Goal: Task Accomplishment & Management: Manage account settings

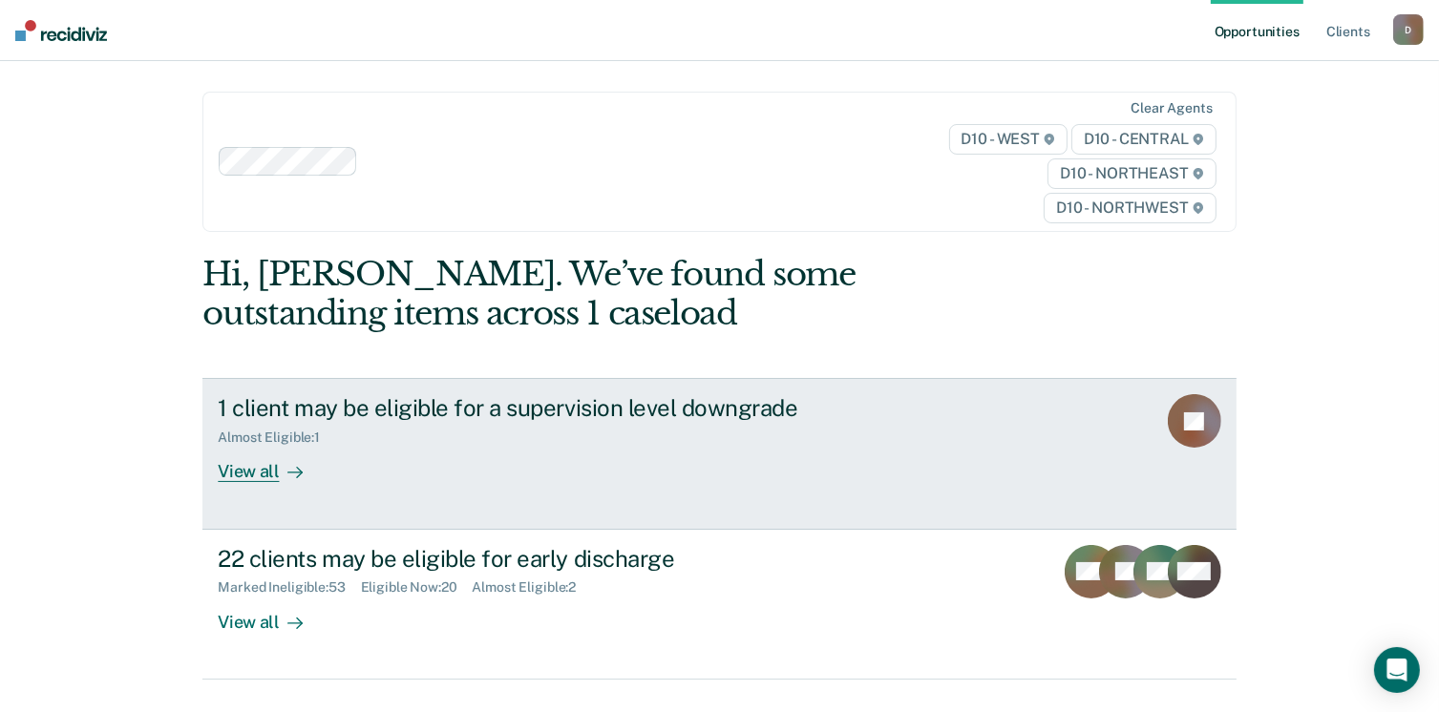
click at [726, 441] on div "Almost Eligible : 1" at bounding box center [553, 434] width 670 height 24
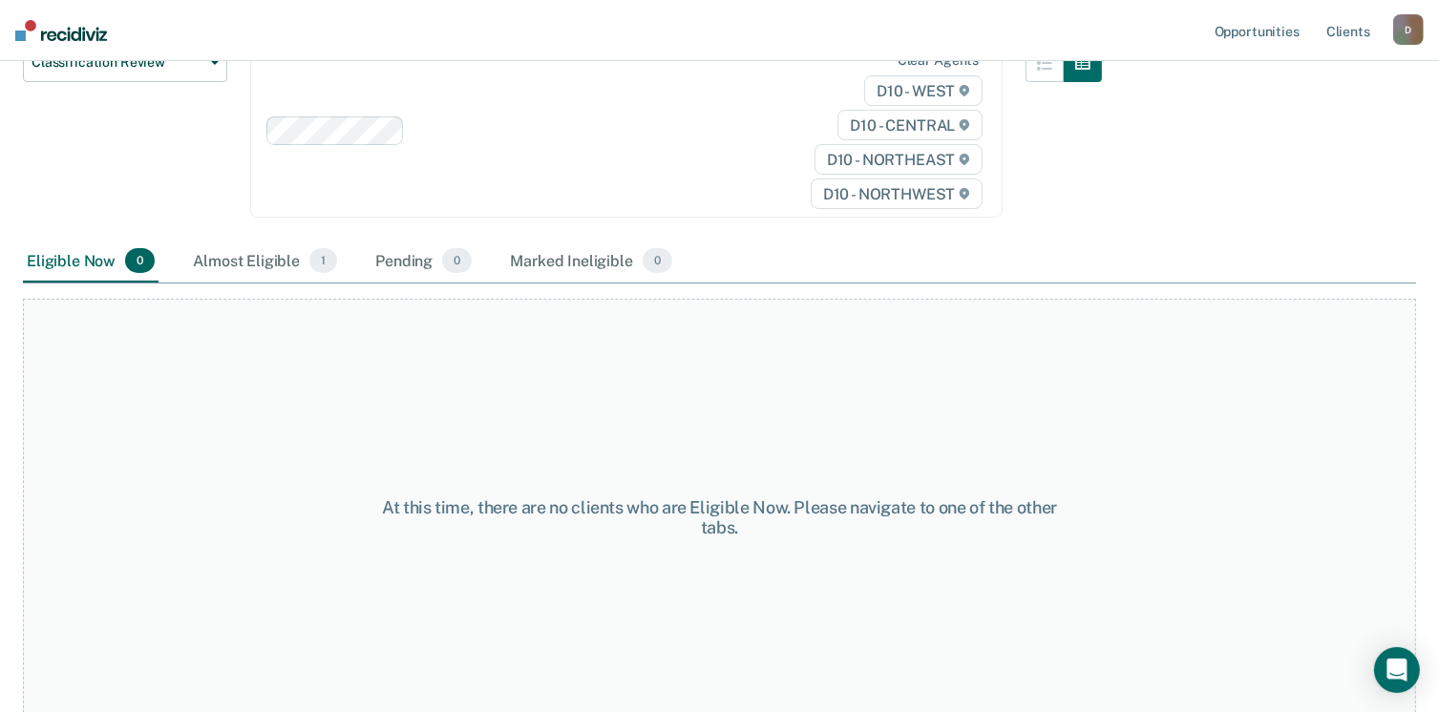
scroll to position [251, 0]
click at [236, 253] on div "Almost Eligible 1" at bounding box center [265, 260] width 152 height 42
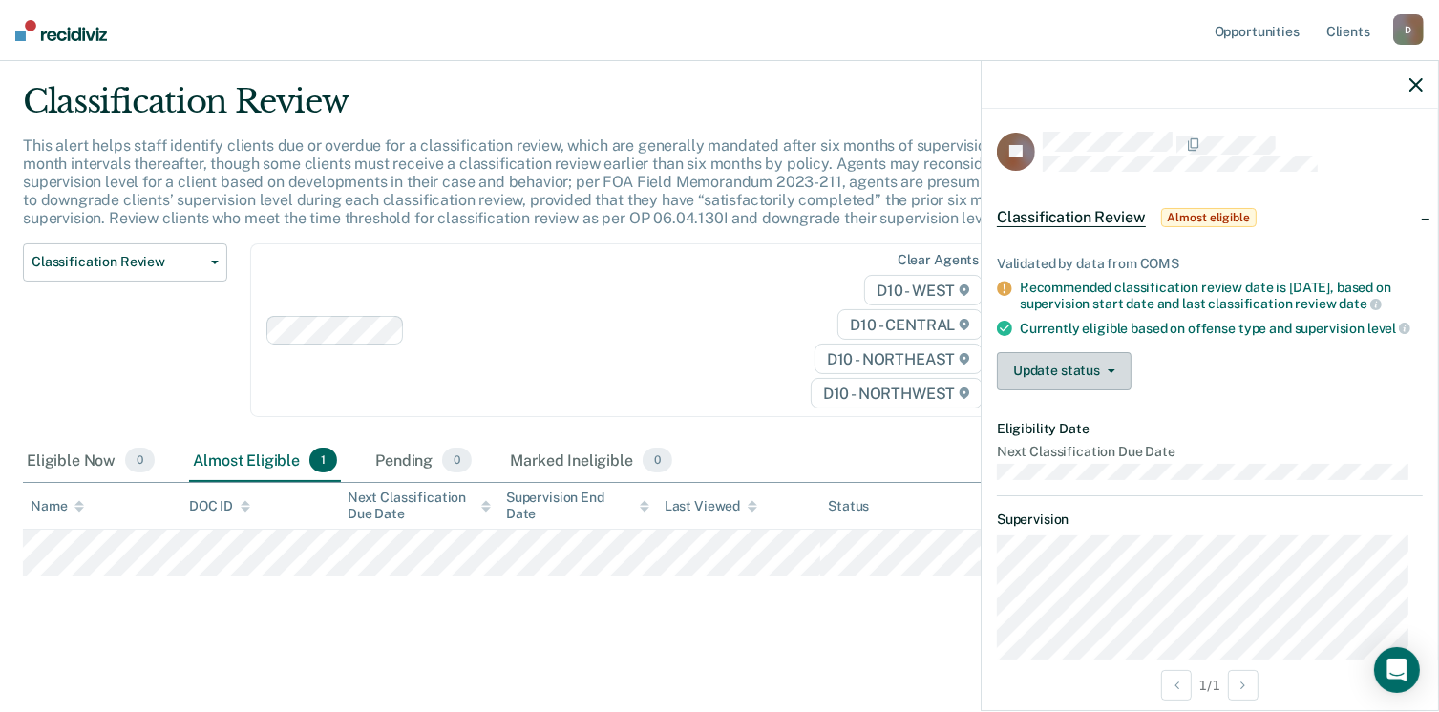
click at [1114, 388] on button "Update status" at bounding box center [1064, 371] width 135 height 38
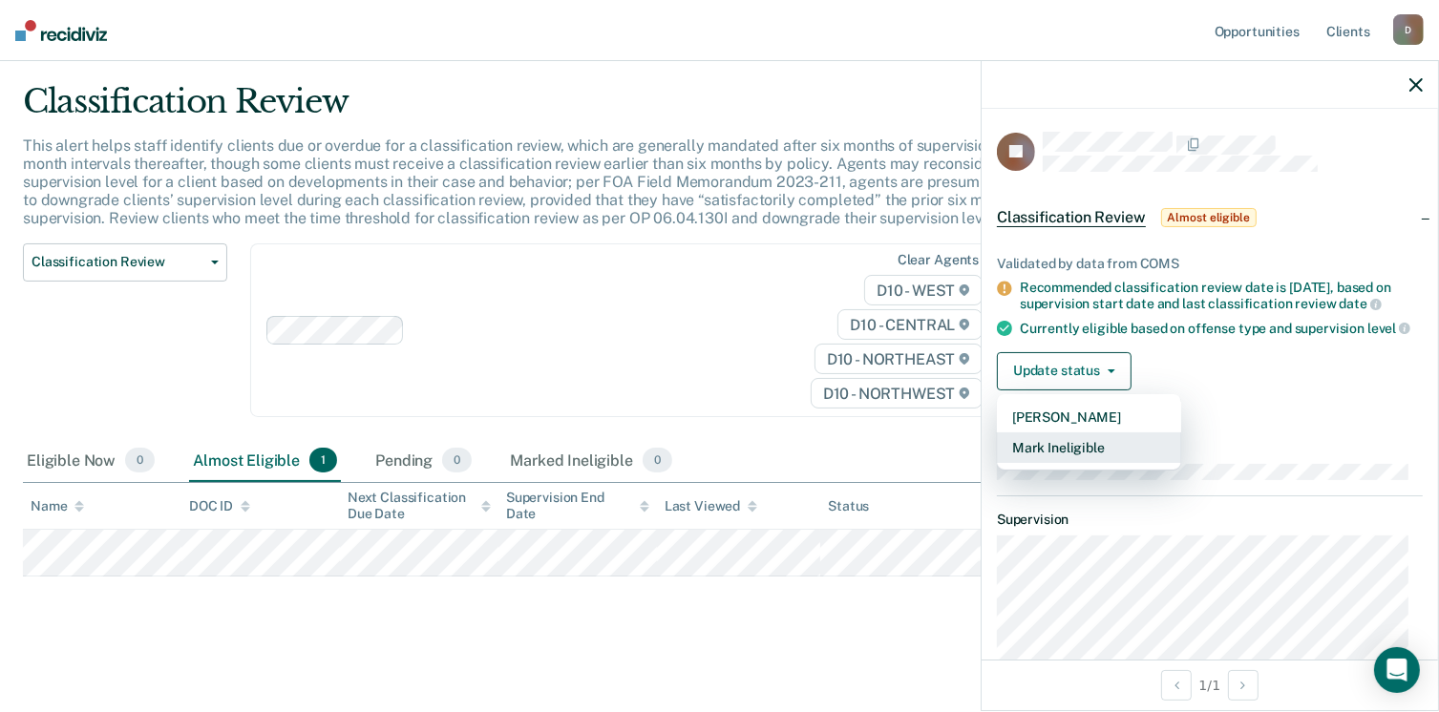
click at [1095, 455] on button "Mark Ineligible" at bounding box center [1089, 447] width 184 height 31
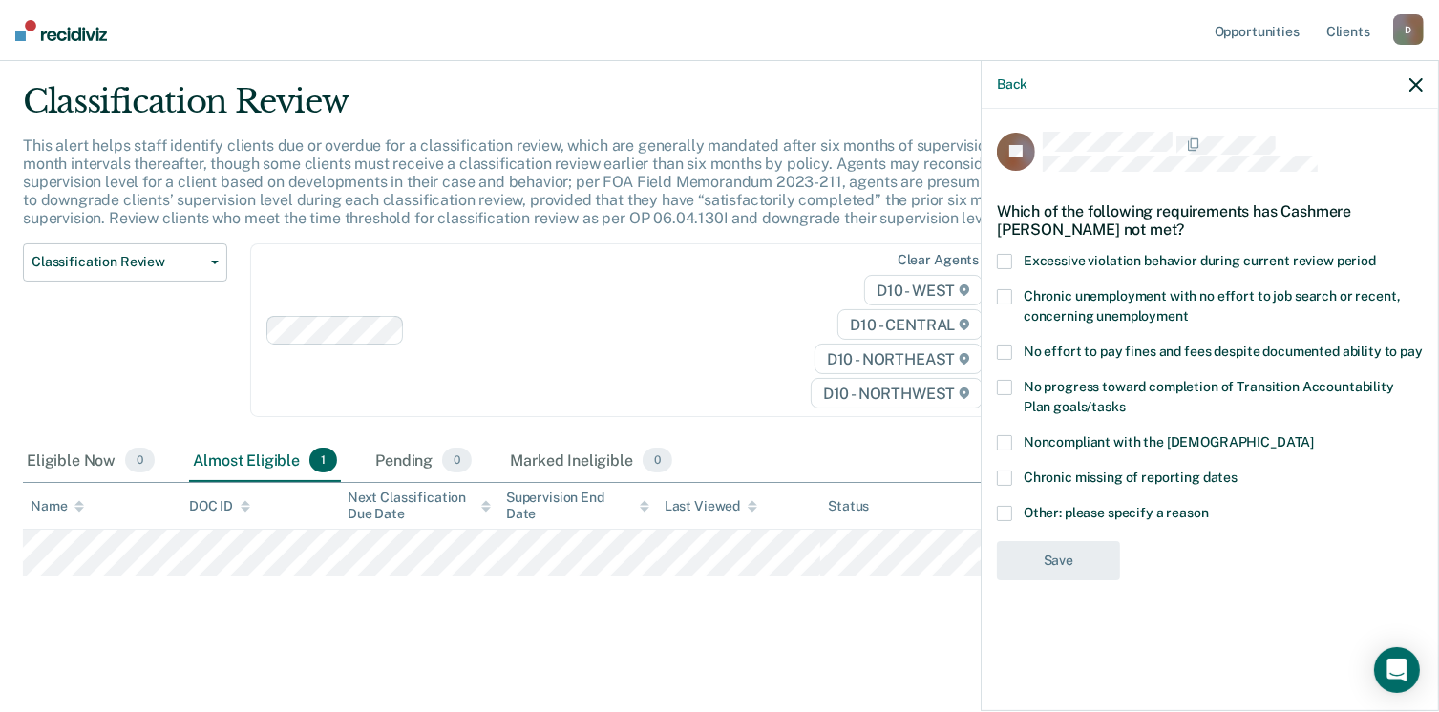
click at [1005, 510] on span at bounding box center [1004, 513] width 15 height 15
click at [1209, 506] on input "Other: please specify a reason" at bounding box center [1209, 506] width 0 height 0
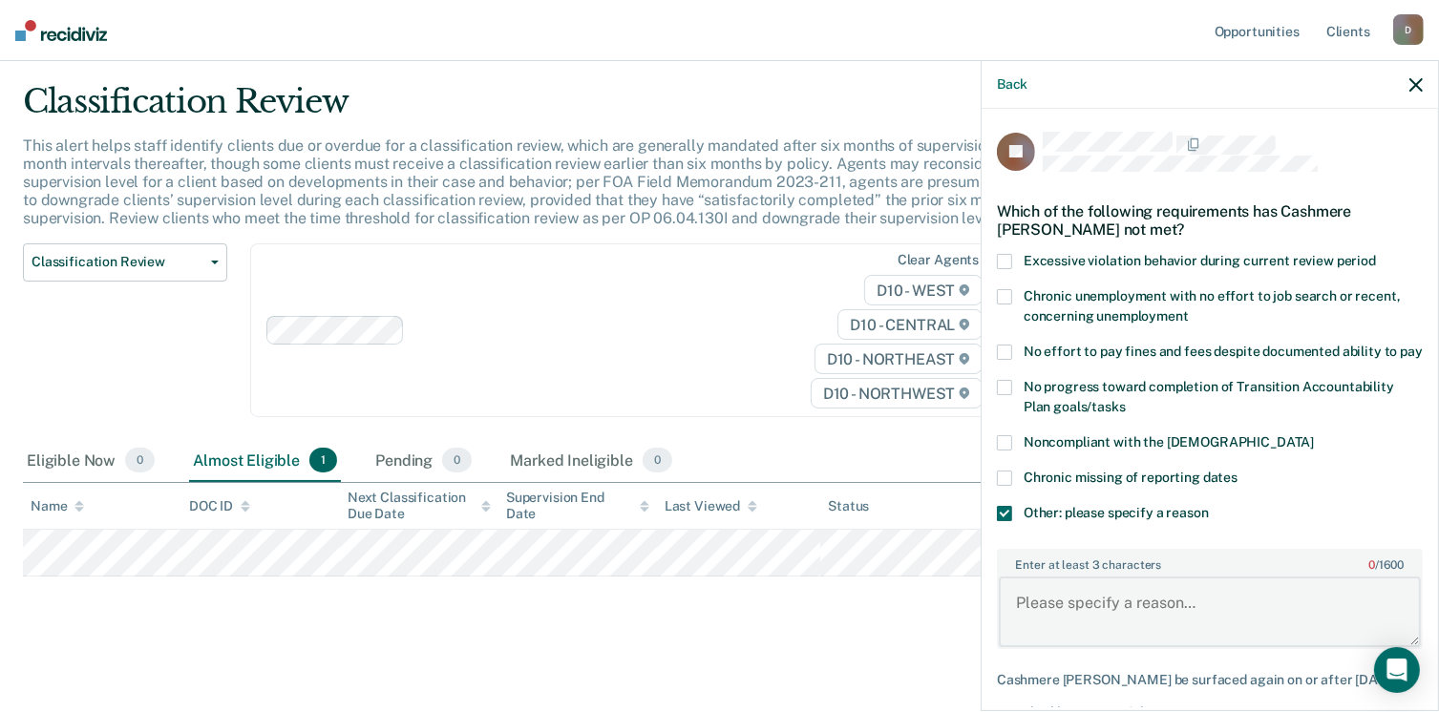
click at [1052, 600] on textarea "Enter at least 3 characters 0 / 1600" at bounding box center [1210, 612] width 422 height 71
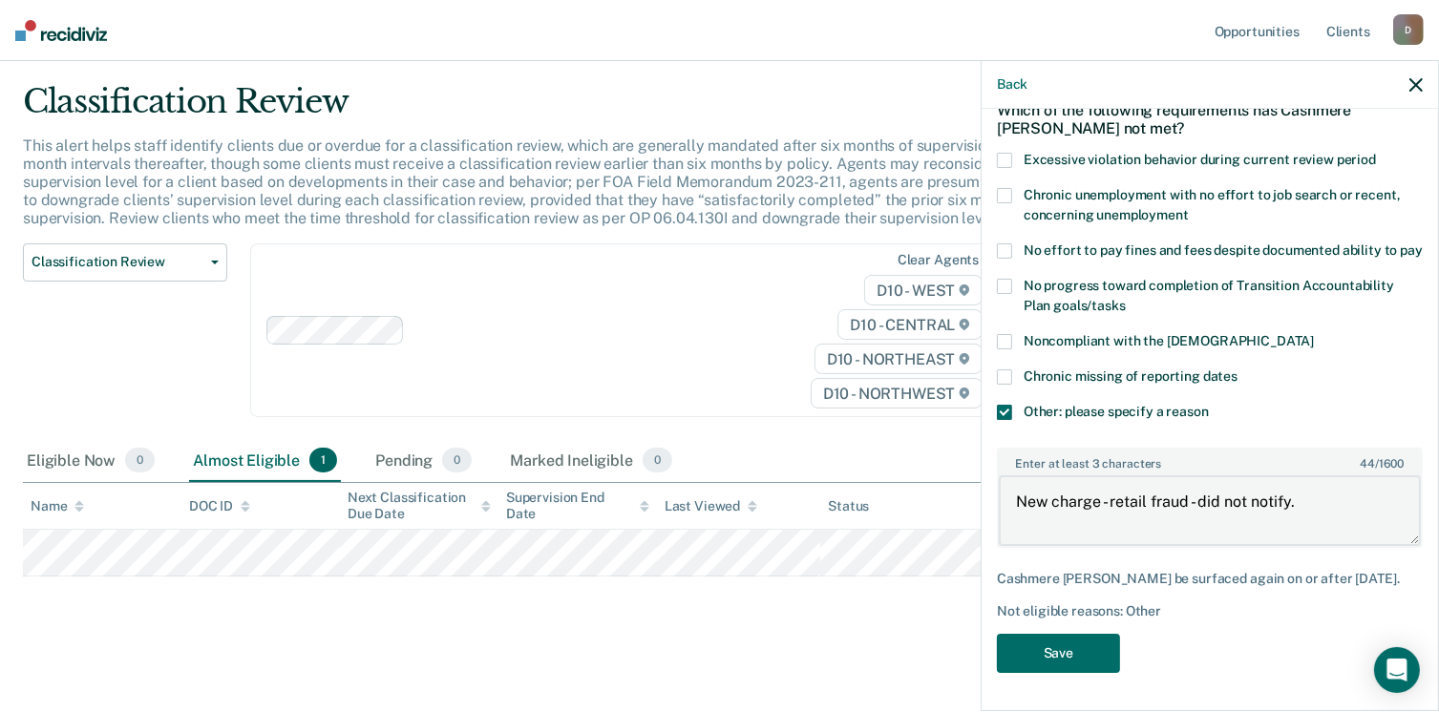
scroll to position [117, 0]
type textarea "New charge - retail fraud - did not notify."
click at [1069, 658] on button "Save" at bounding box center [1058, 653] width 123 height 39
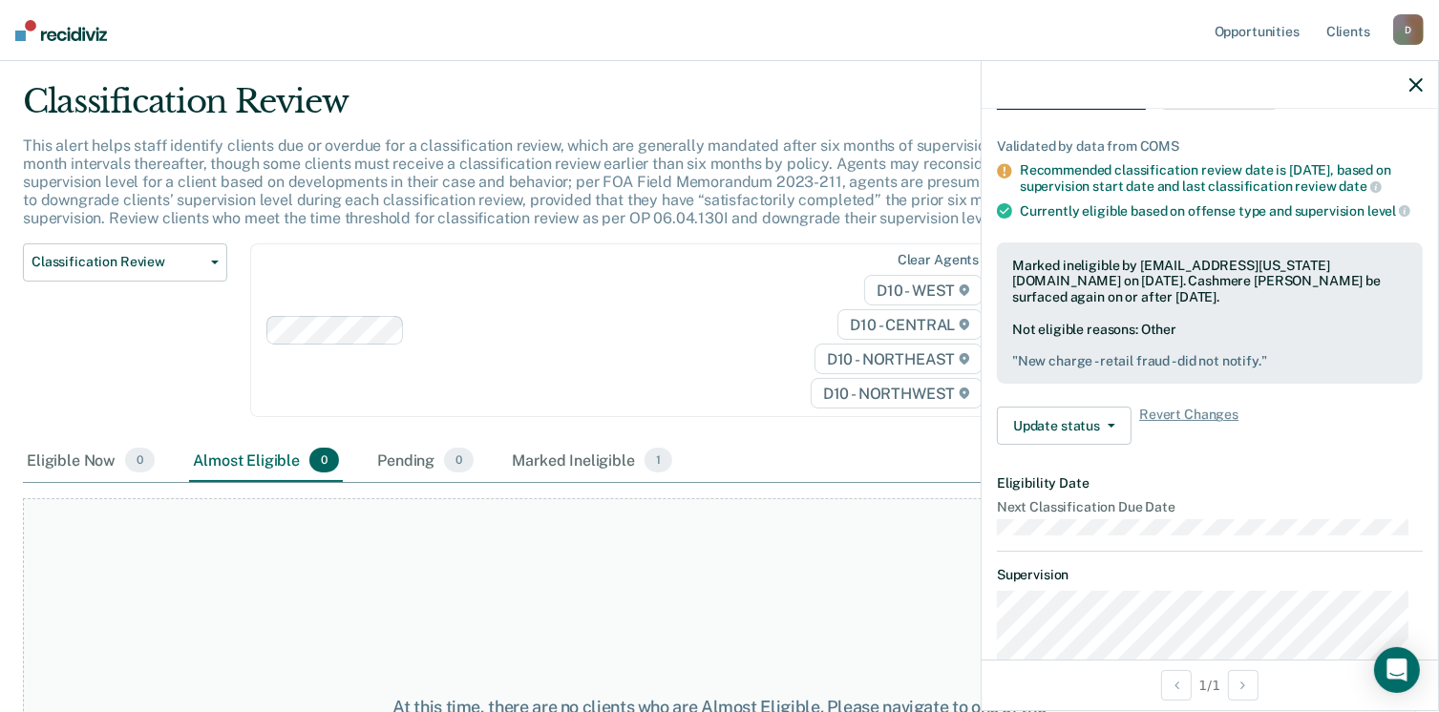
click at [39, 362] on div "Classification Review Classification Review Early Discharge Minimum Telephone R…" at bounding box center [125, 342] width 204 height 198
click at [1418, 85] on icon "button" at bounding box center [1415, 84] width 13 height 13
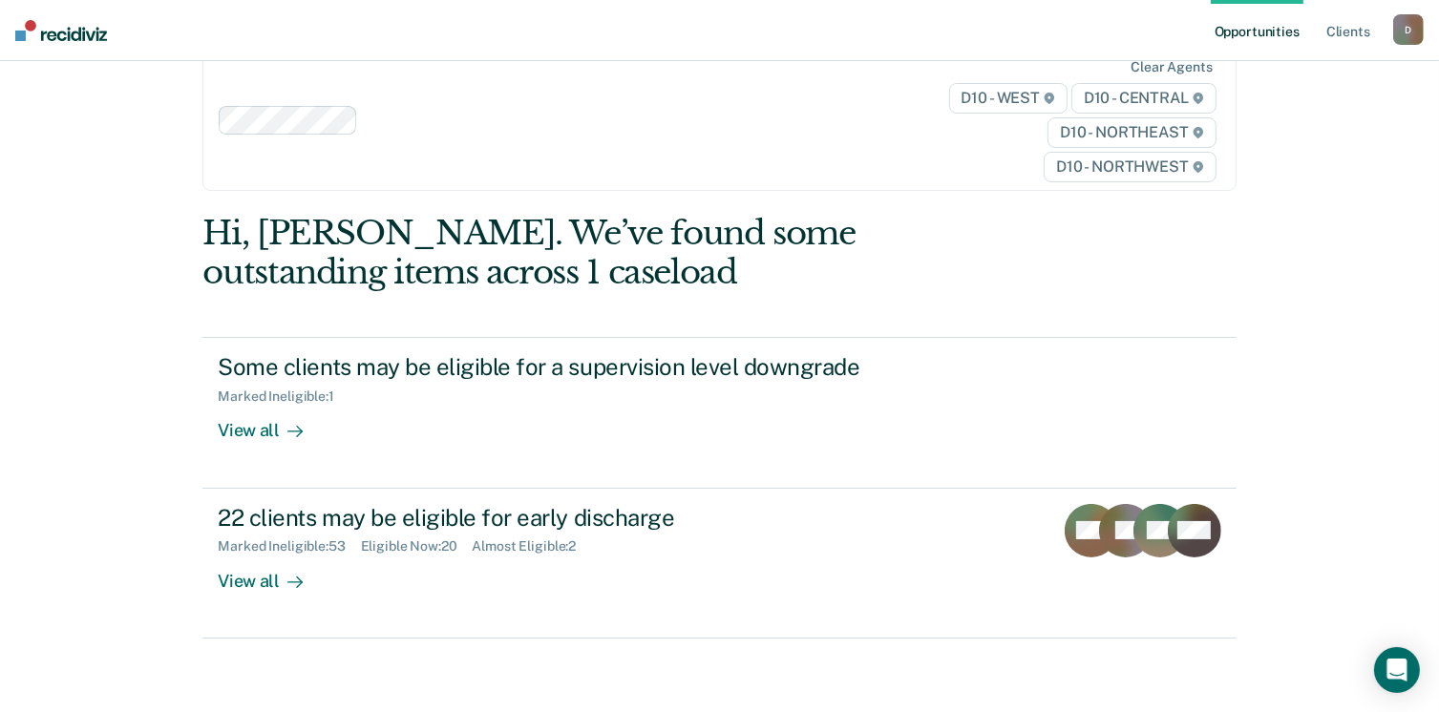
scroll to position [83, 0]
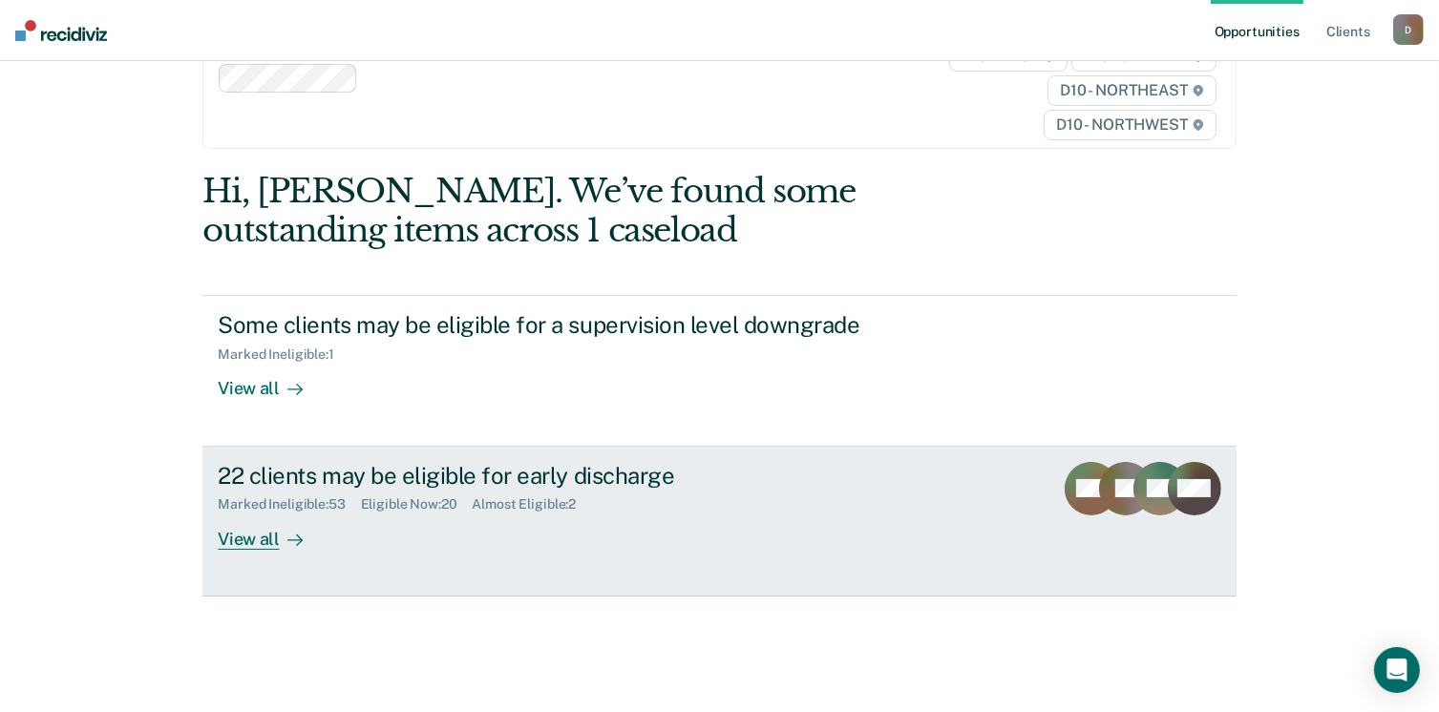
click at [241, 542] on div "View all" at bounding box center [271, 531] width 107 height 37
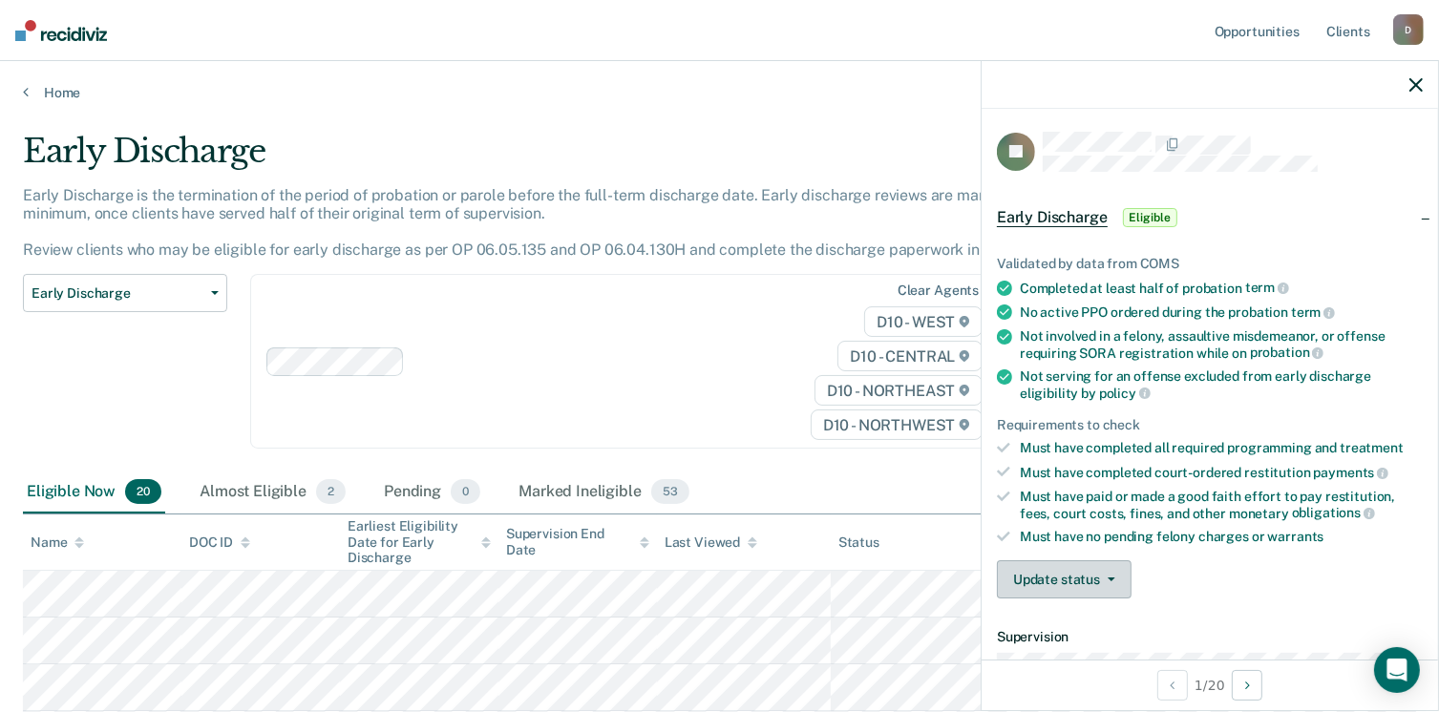
click at [1110, 570] on button "Update status" at bounding box center [1064, 579] width 135 height 38
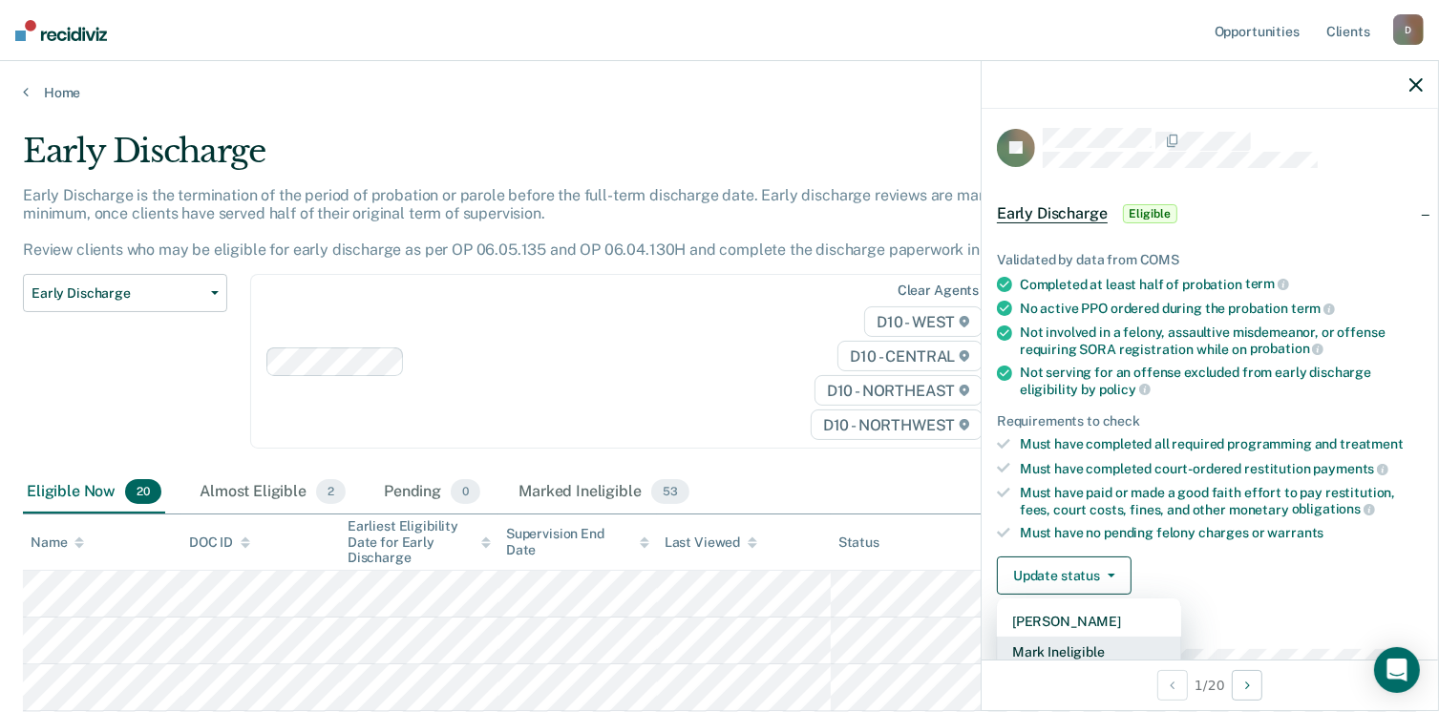
click at [1073, 640] on button "Mark Ineligible" at bounding box center [1089, 652] width 184 height 31
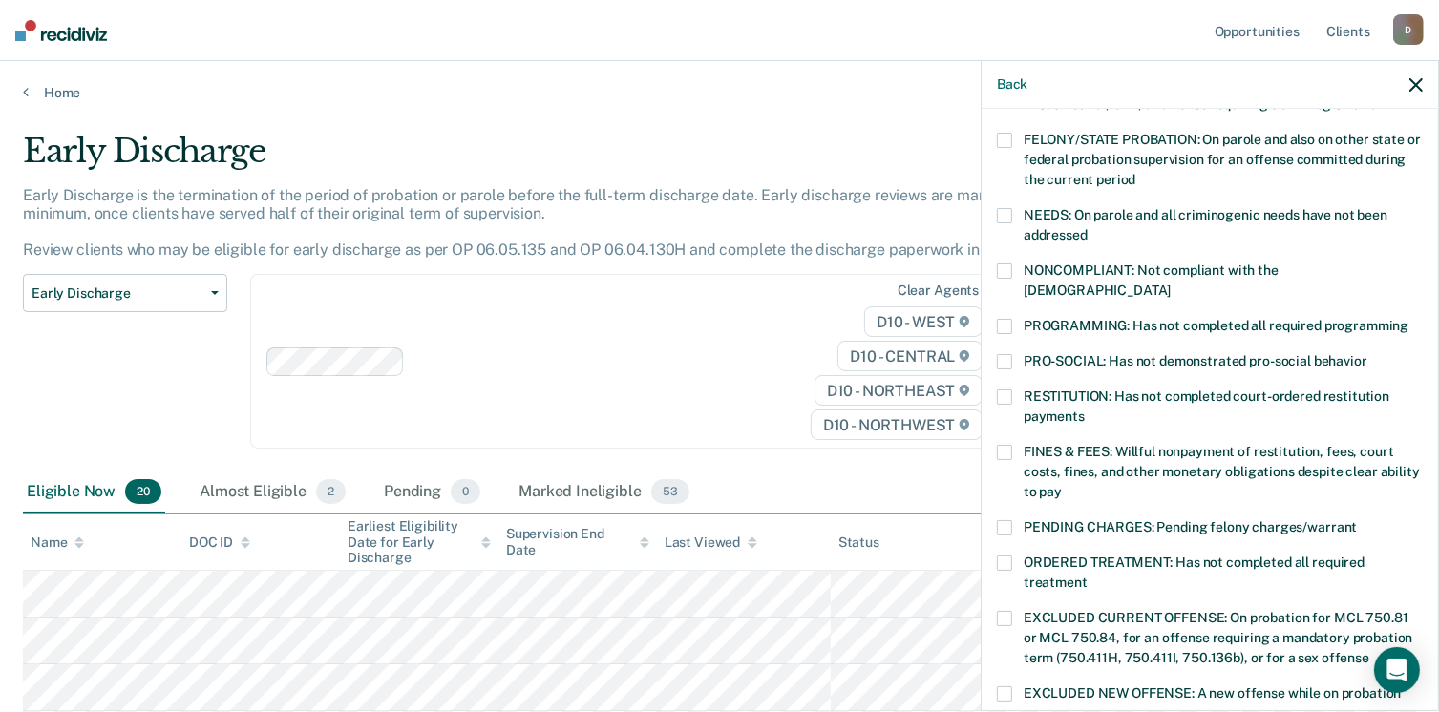
scroll to position [238, 0]
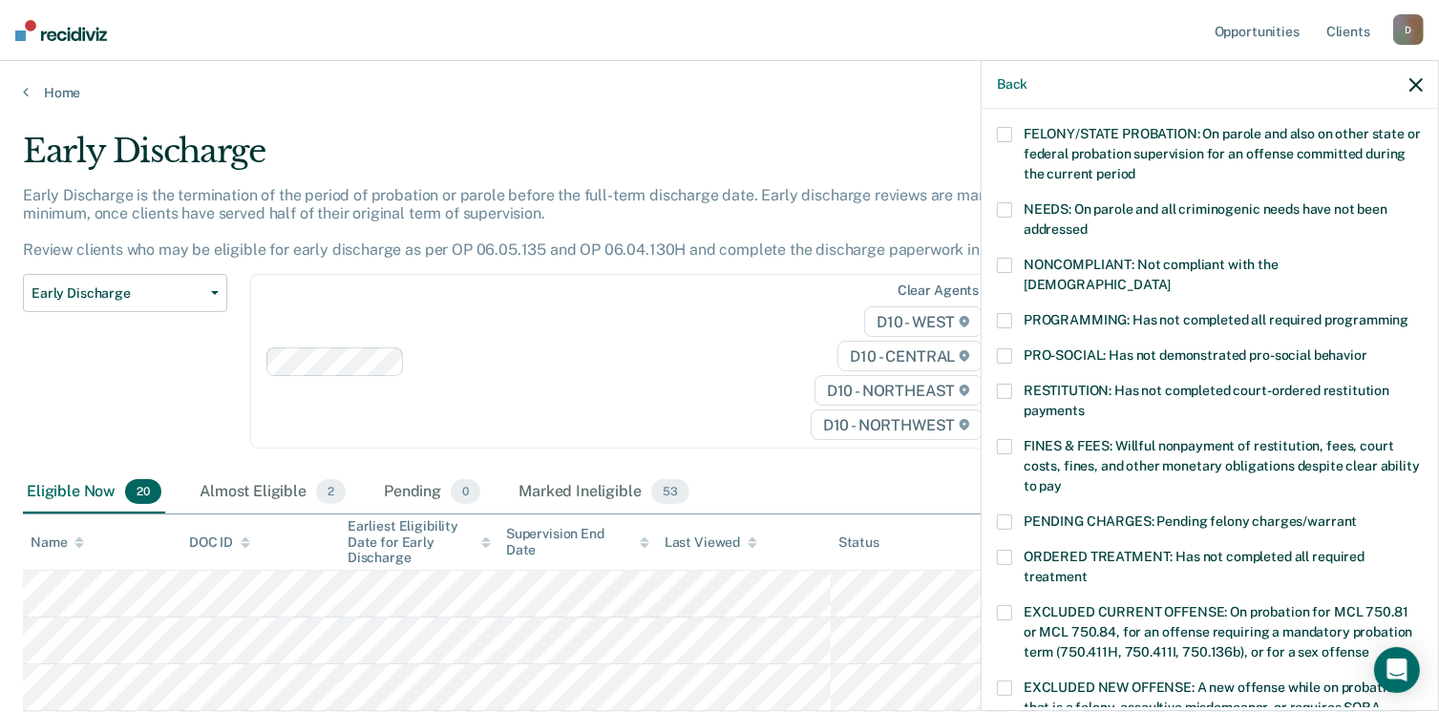
click at [1008, 439] on span at bounding box center [1004, 446] width 15 height 15
click at [1062, 479] on input "FINES & FEES: Willful nonpayment of restitution, fees, court costs, fines, and …" at bounding box center [1062, 479] width 0 height 0
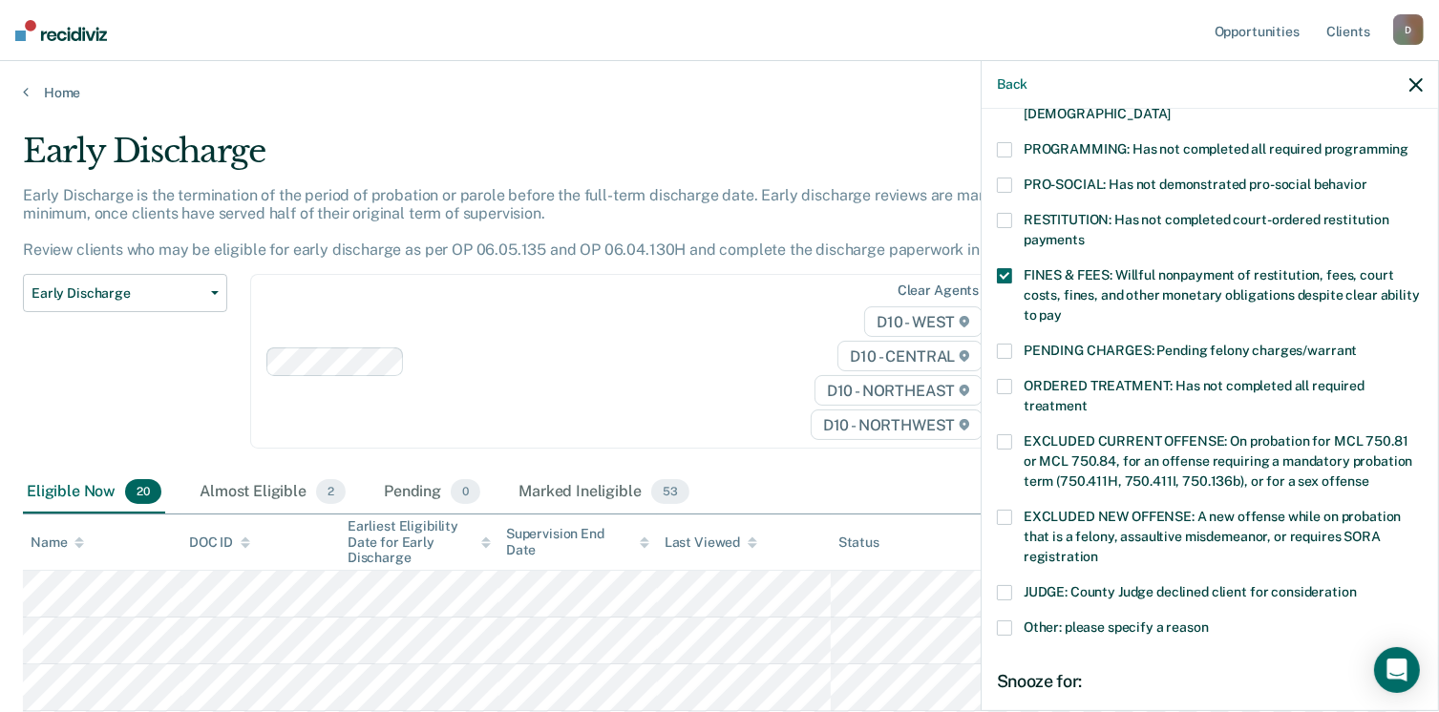
scroll to position [601, 0]
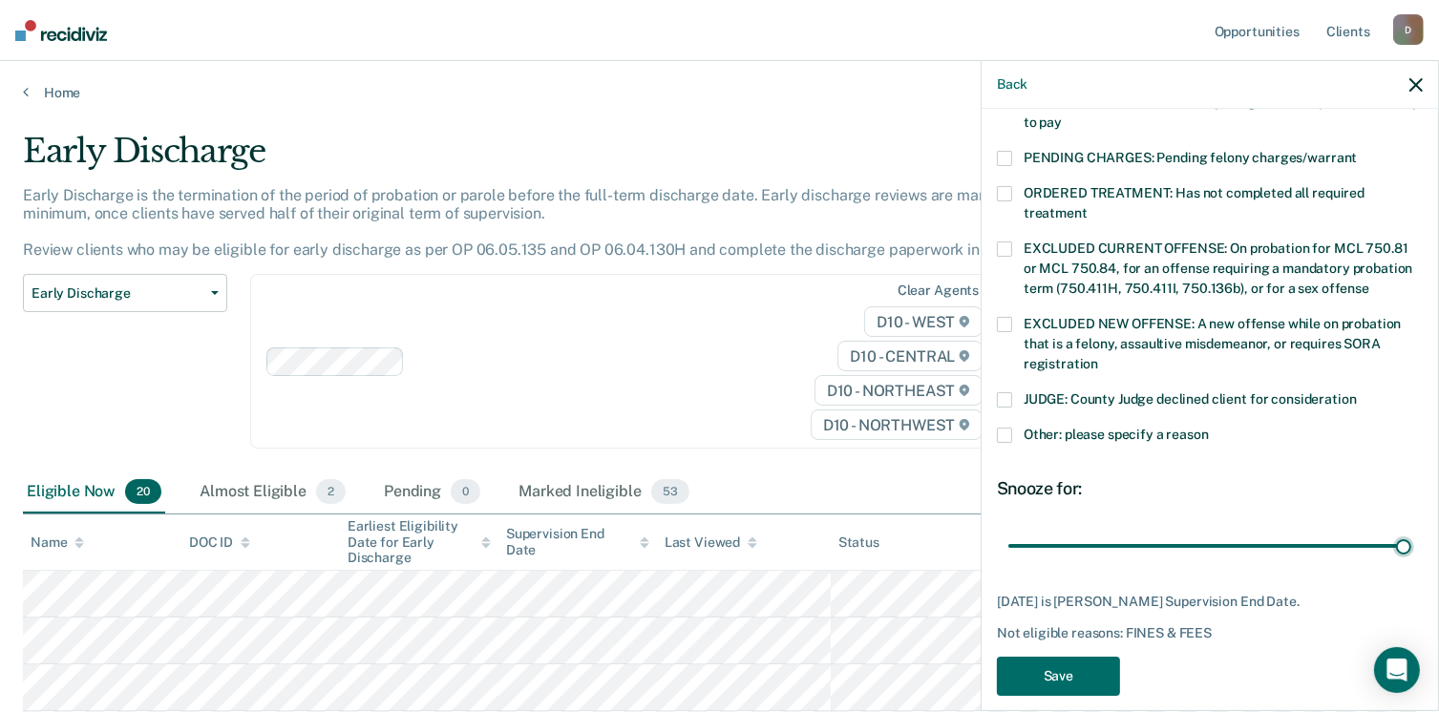
drag, startPoint x: 1211, startPoint y: 525, endPoint x: 1451, endPoint y: 503, distance: 240.6
type input "55"
click at [1411, 530] on input "range" at bounding box center [1209, 546] width 403 height 33
click at [1031, 657] on button "Save" at bounding box center [1058, 676] width 123 height 39
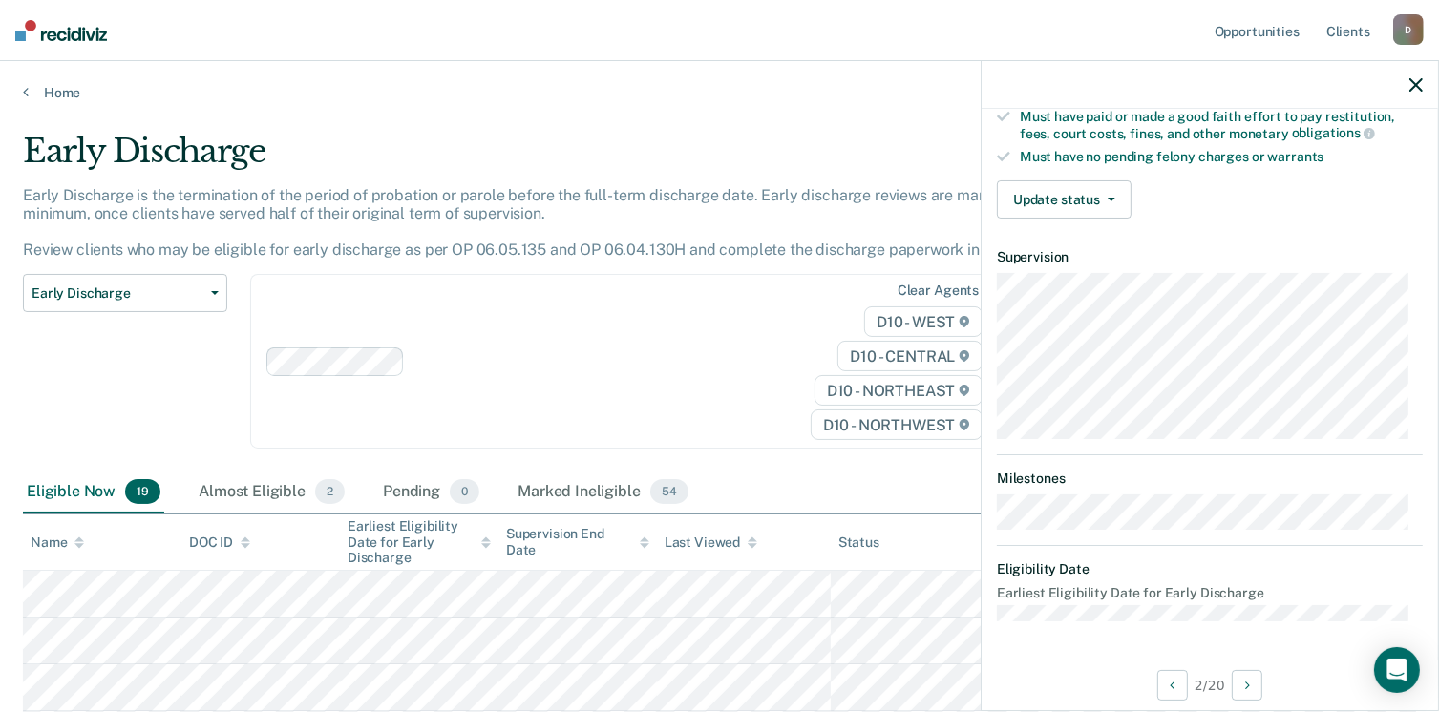
scroll to position [372, 0]
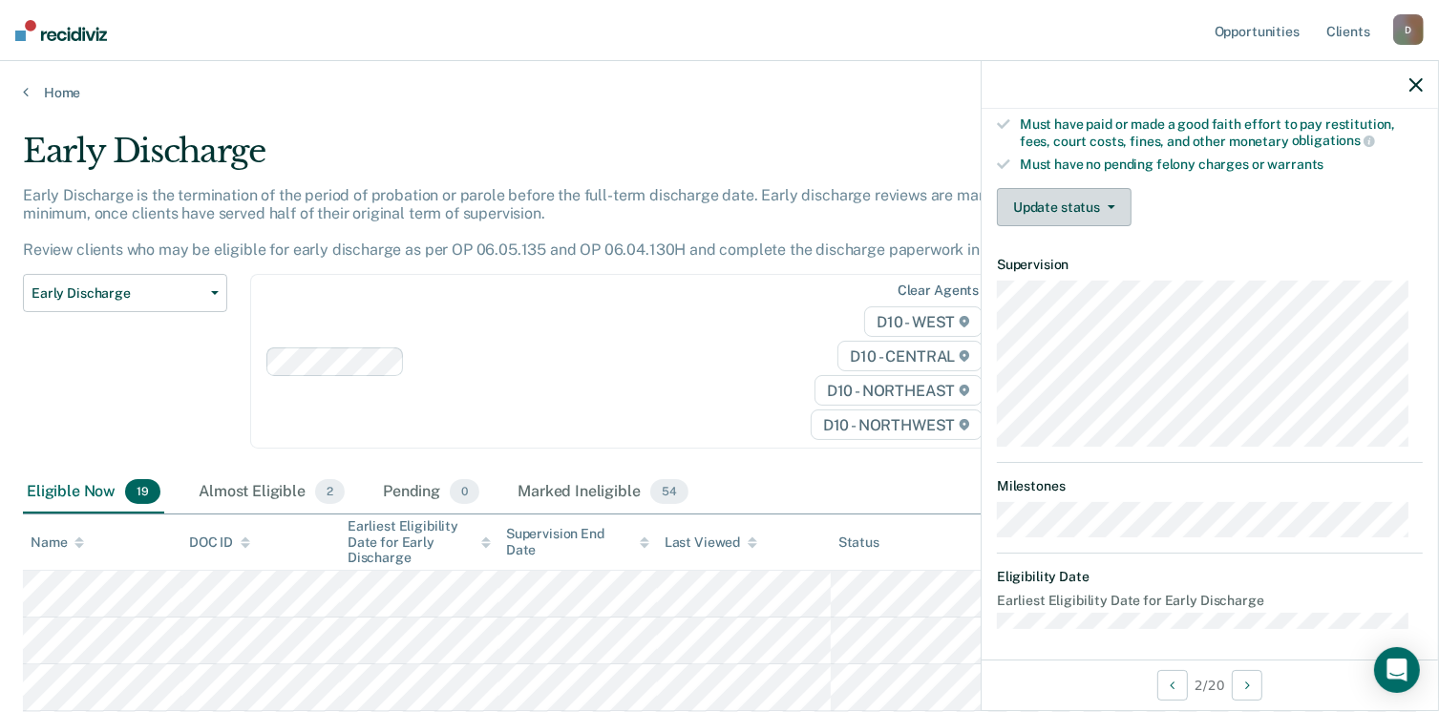
click at [1111, 206] on button "Update status" at bounding box center [1064, 207] width 135 height 38
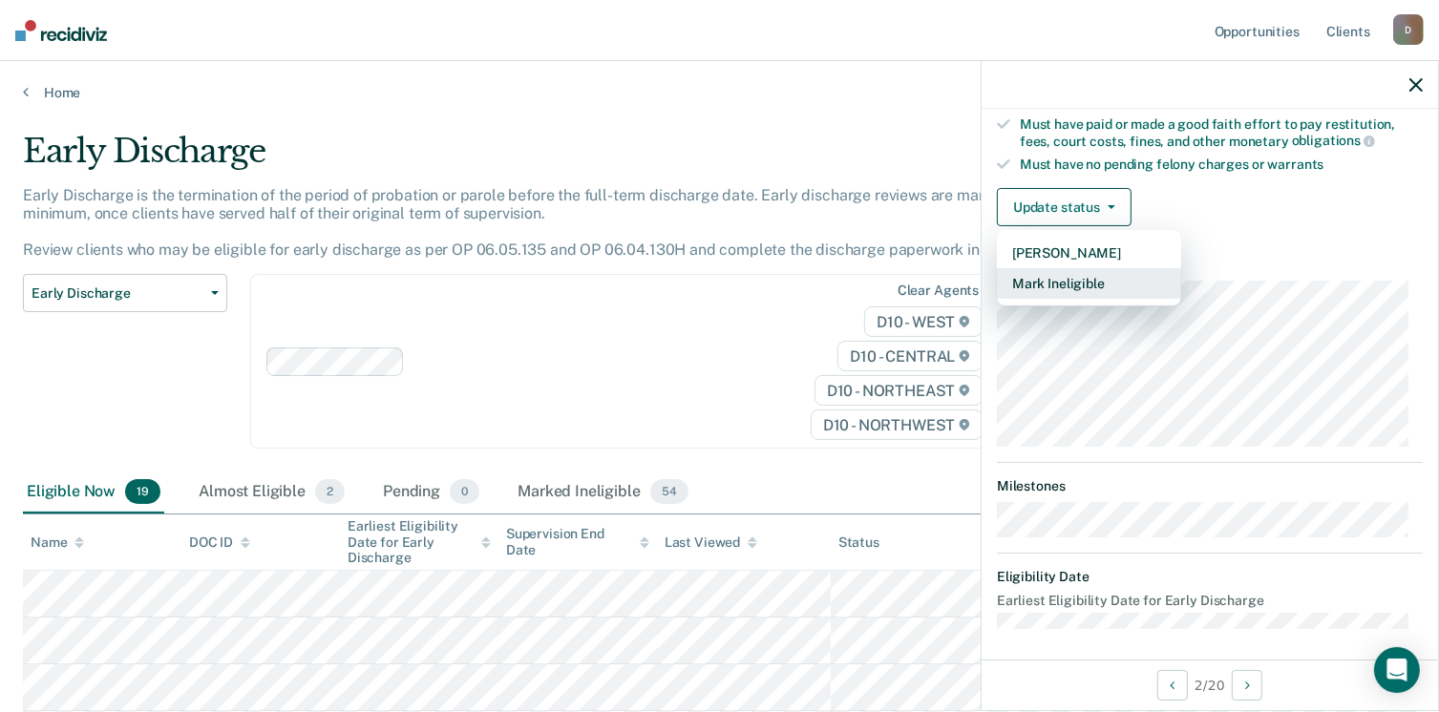
click at [1067, 269] on button "Mark Ineligible" at bounding box center [1089, 283] width 184 height 31
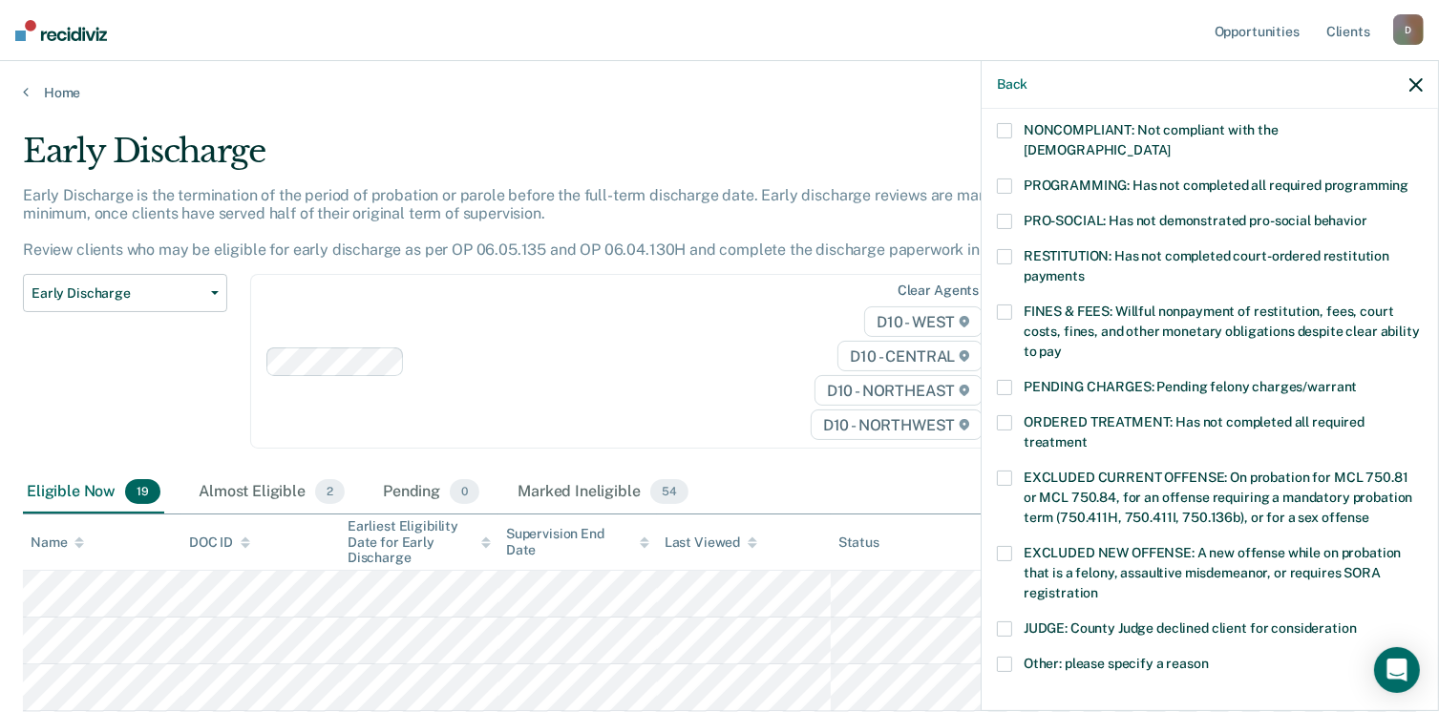
click at [1016, 249] on label "RESTITUTION: Has not completed court-ordered restitution payments" at bounding box center [1210, 269] width 426 height 40
click at [1084, 269] on input "RESTITUTION: Has not completed court-ordered restitution payments" at bounding box center [1084, 269] width 0 height 0
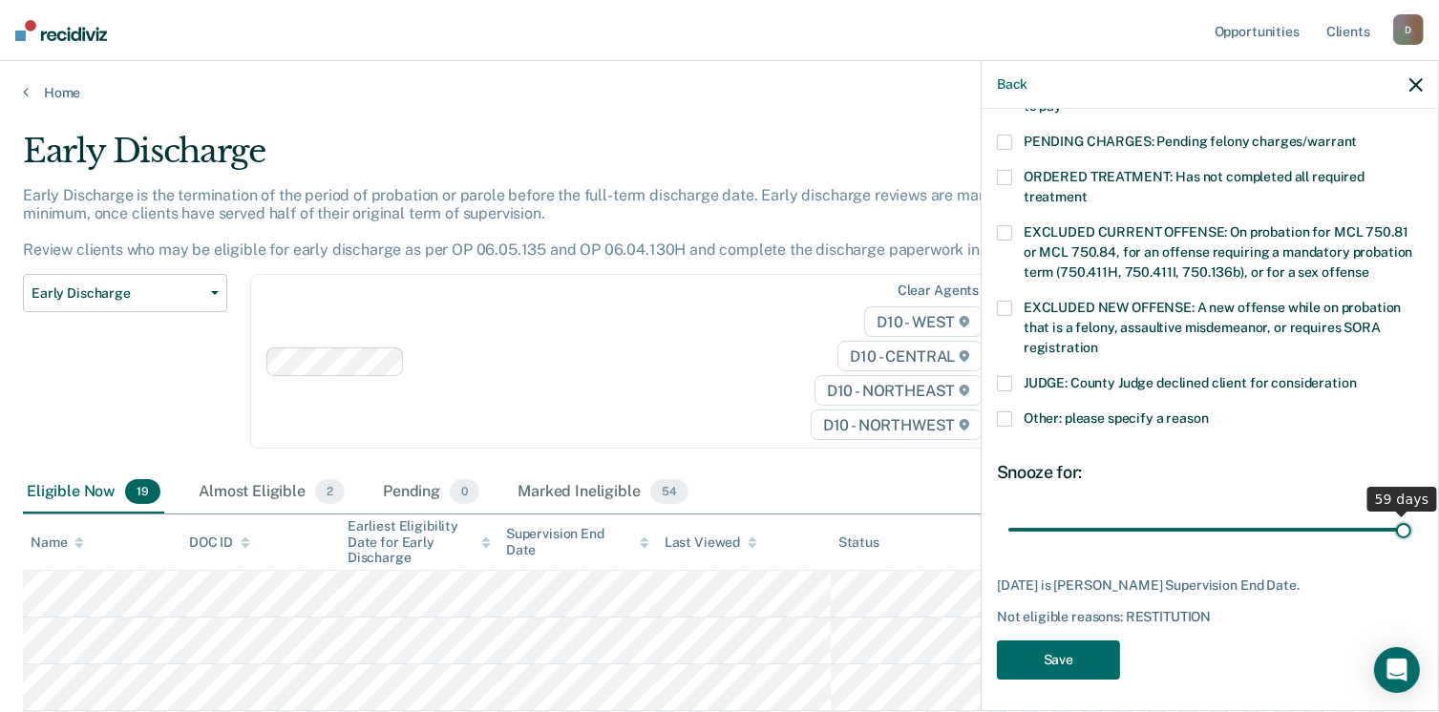
scroll to position [601, 0]
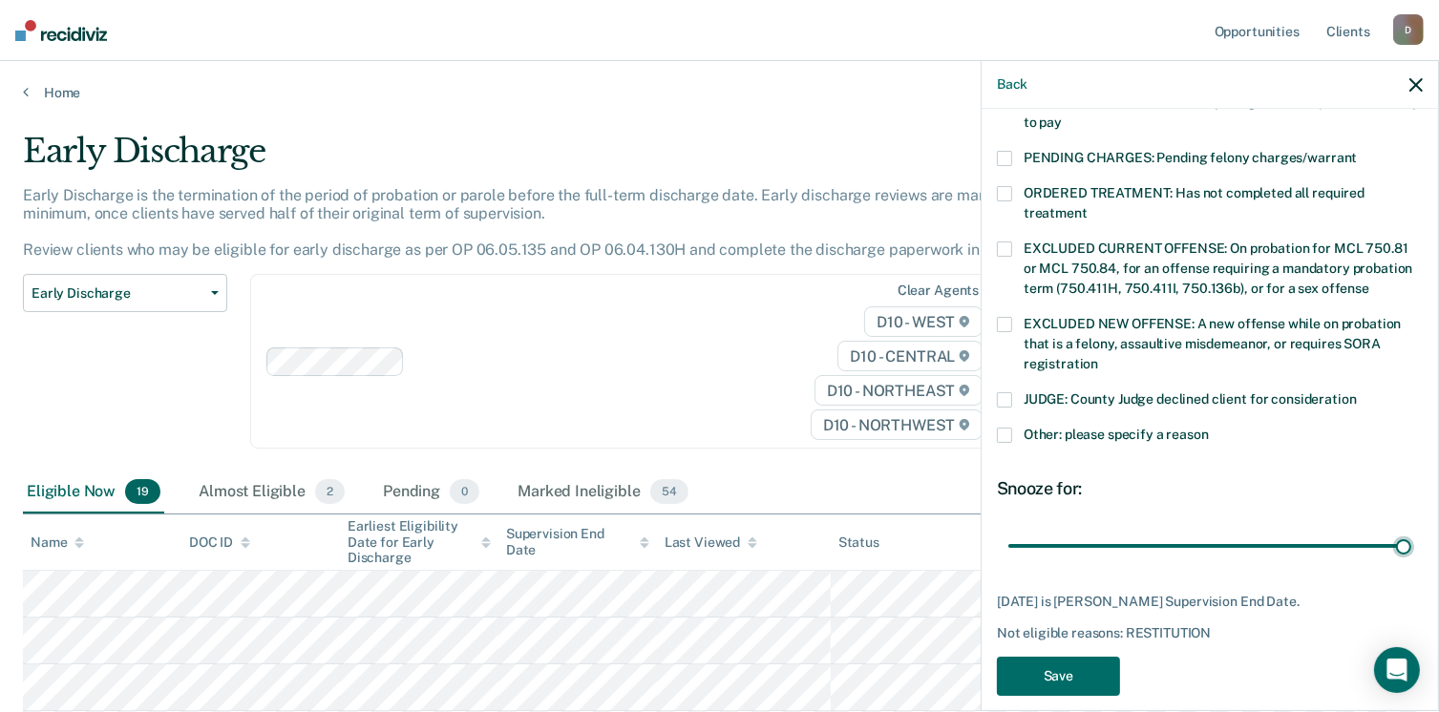
drag, startPoint x: 1203, startPoint y: 505, endPoint x: 1421, endPoint y: 511, distance: 218.7
type input "59"
click at [1411, 530] on input "range" at bounding box center [1209, 546] width 403 height 33
click at [1042, 657] on button "Save" at bounding box center [1058, 676] width 123 height 39
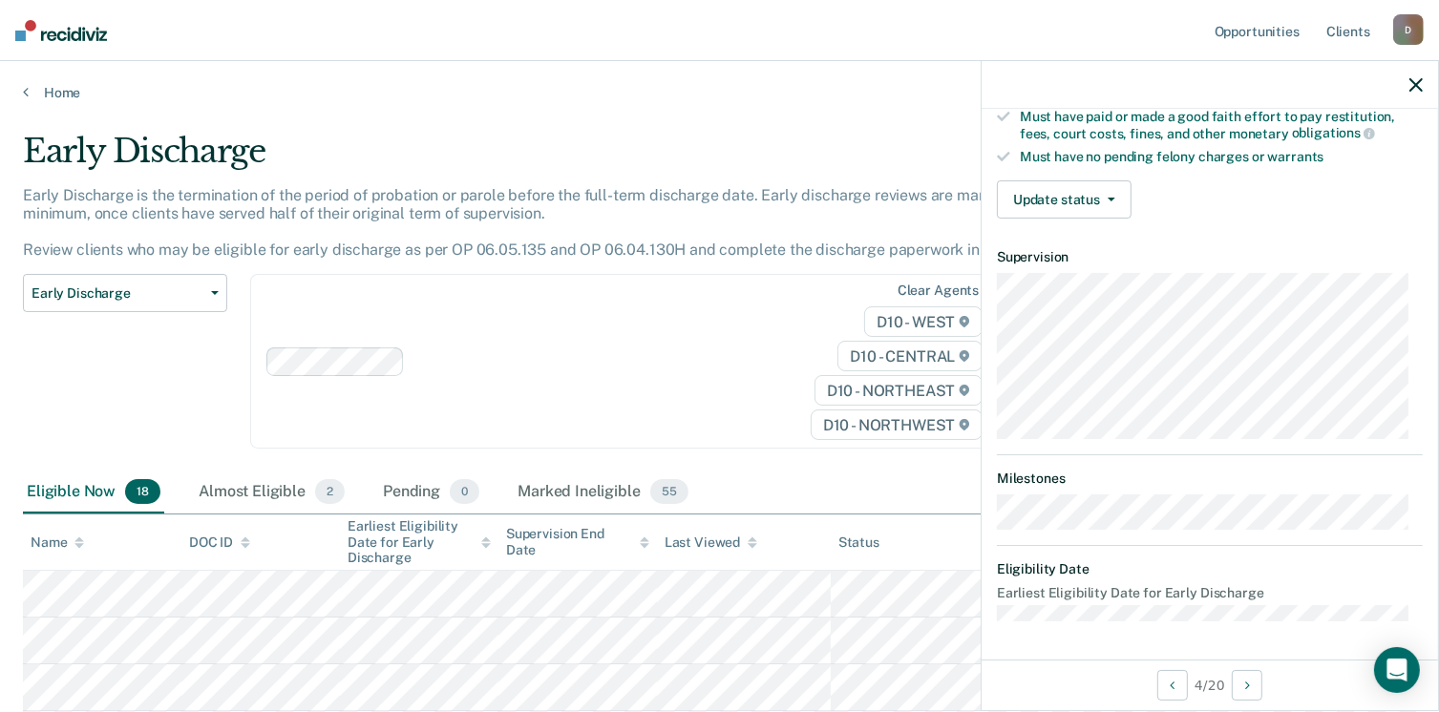
scroll to position [372, 0]
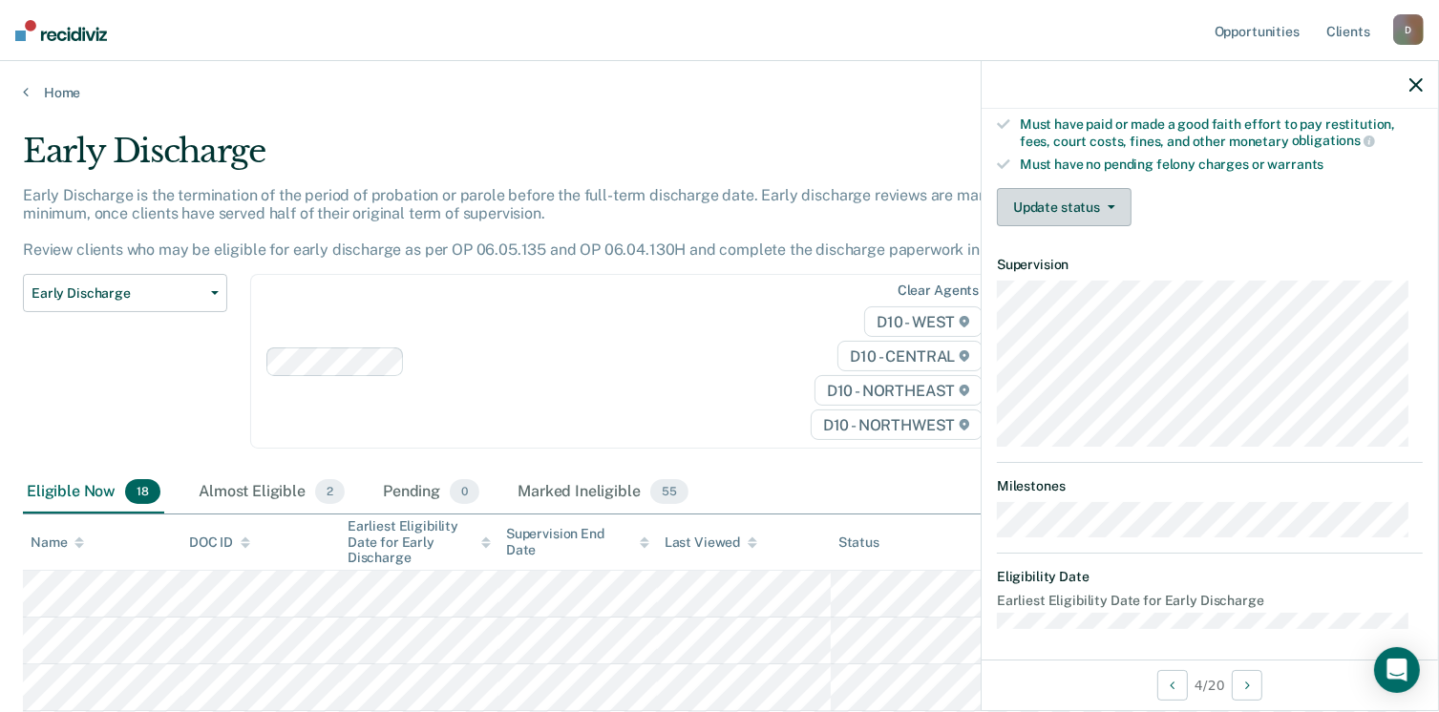
click at [1115, 200] on button "Update status" at bounding box center [1064, 207] width 135 height 38
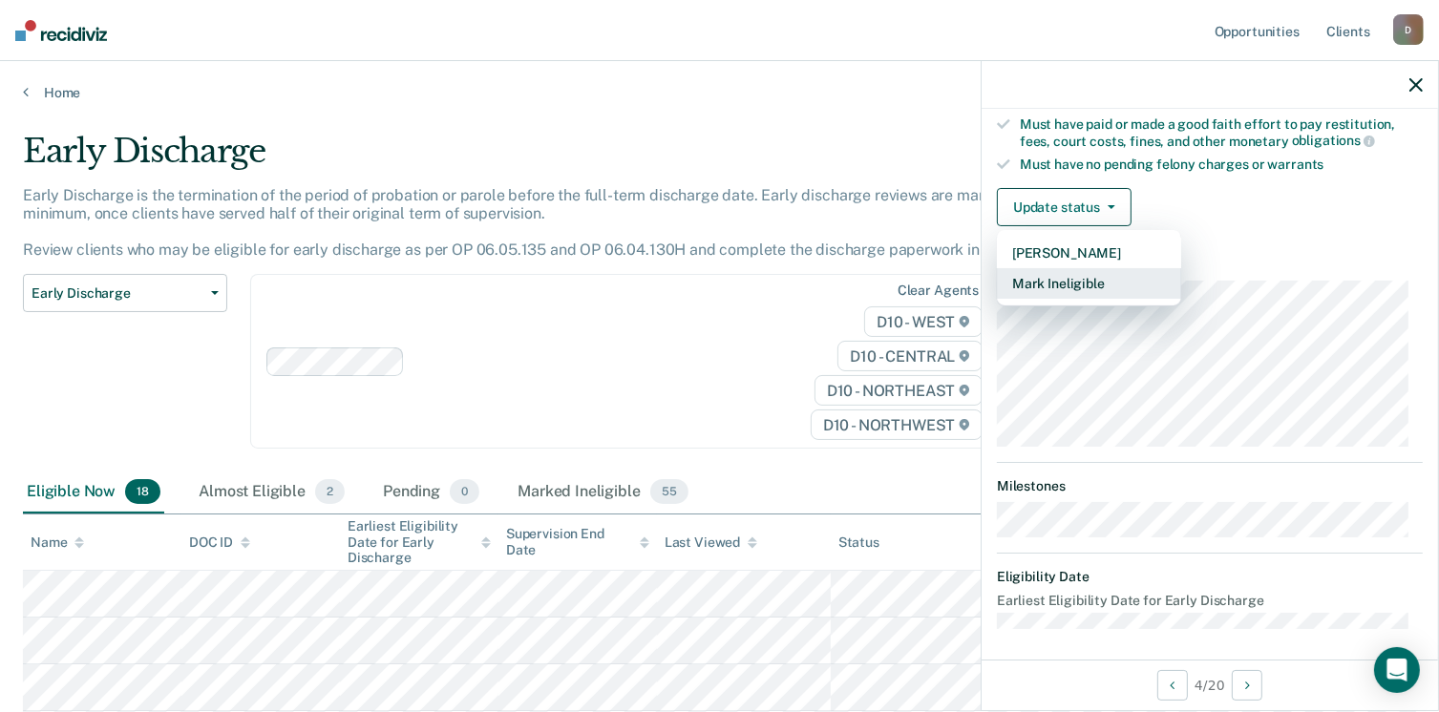
click at [1092, 272] on button "Mark Ineligible" at bounding box center [1089, 283] width 184 height 31
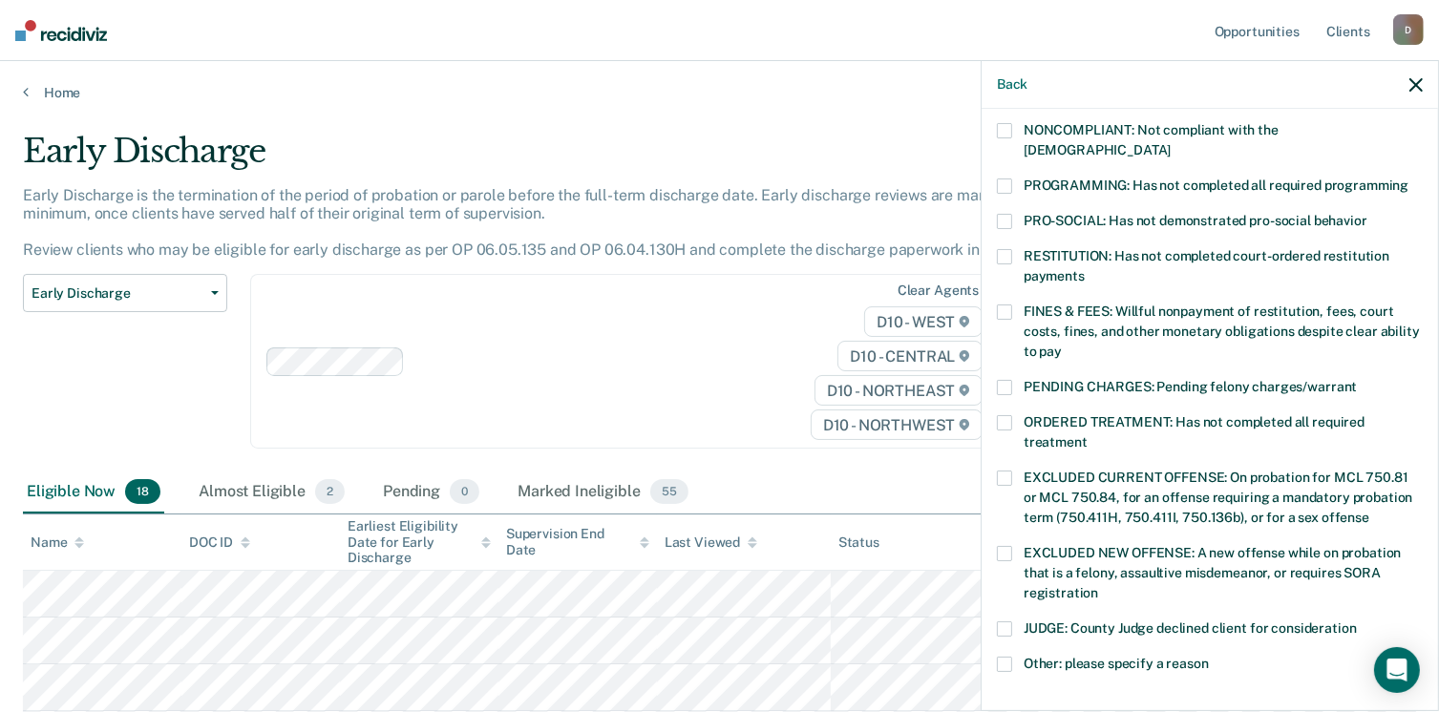
click at [1010, 305] on span at bounding box center [1004, 312] width 15 height 15
click at [1062, 345] on input "FINES & FEES: Willful nonpayment of restitution, fees, court costs, fines, and …" at bounding box center [1062, 345] width 0 height 0
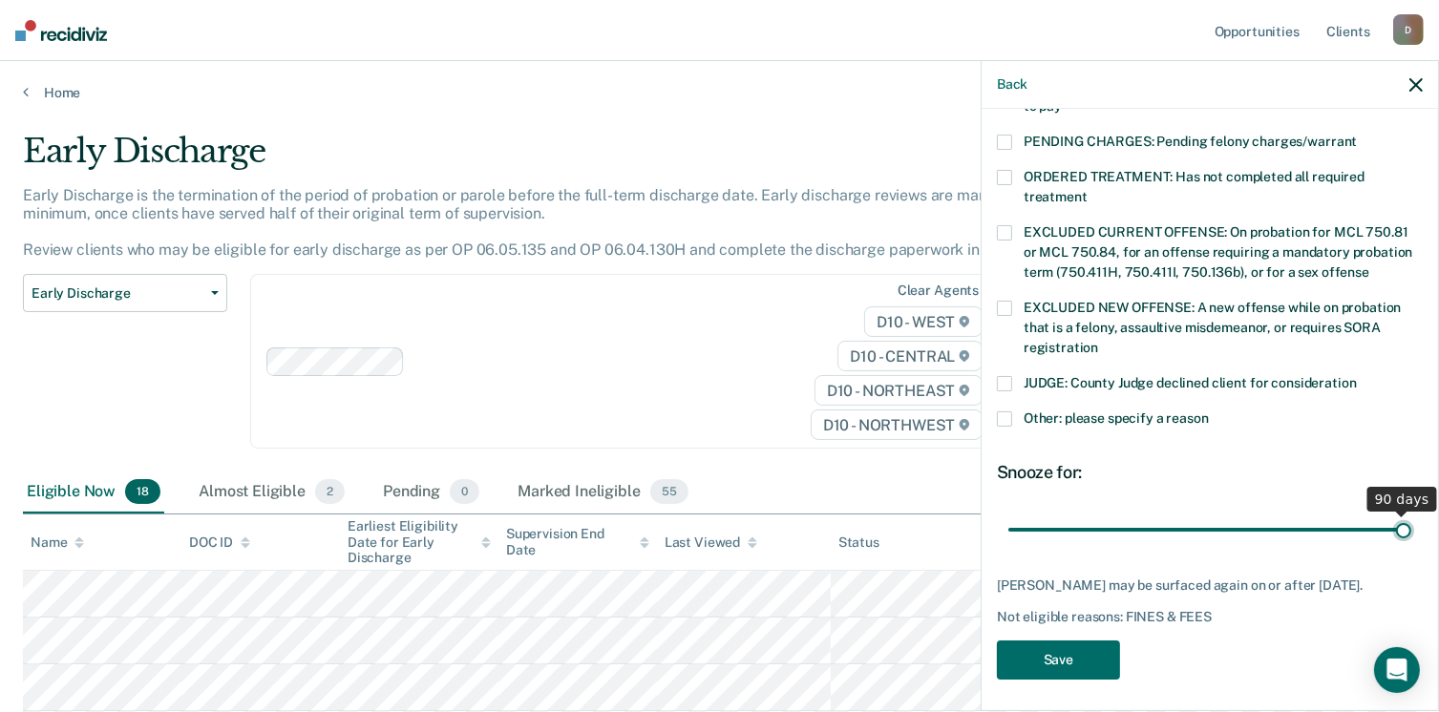
drag, startPoint x: 1136, startPoint y: 507, endPoint x: 1459, endPoint y: 519, distance: 322.9
type input "90"
click at [1411, 519] on input "range" at bounding box center [1209, 530] width 403 height 33
click at [1039, 659] on button "Save" at bounding box center [1058, 660] width 123 height 39
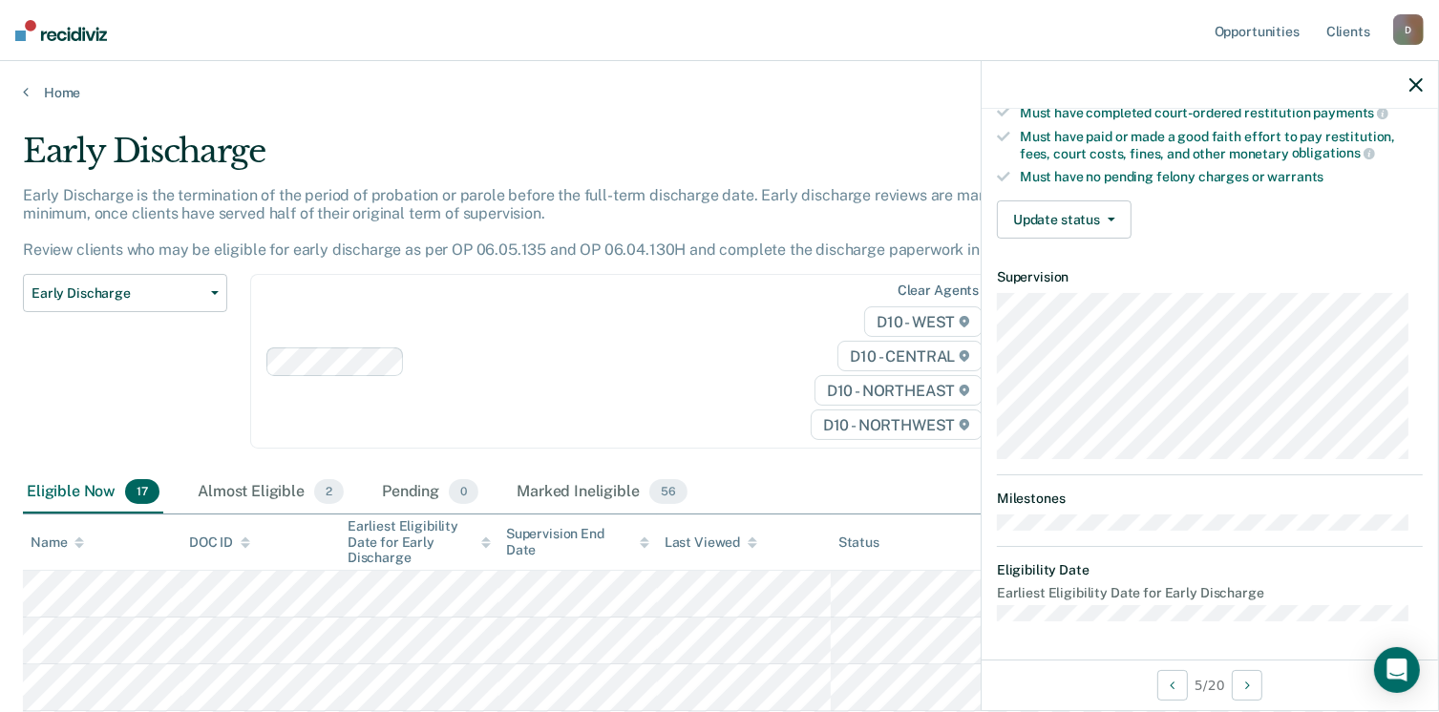
scroll to position [352, 0]
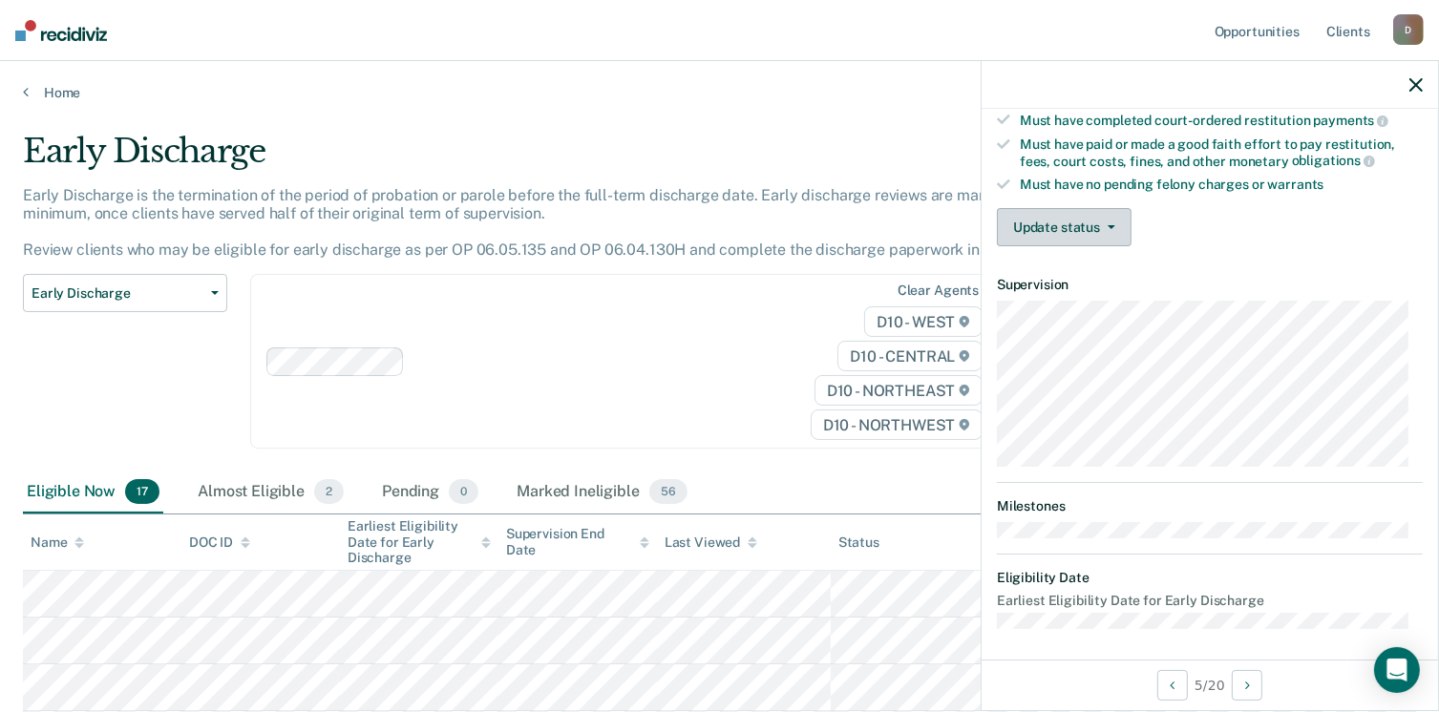
click at [1109, 216] on button "Update status" at bounding box center [1064, 227] width 135 height 38
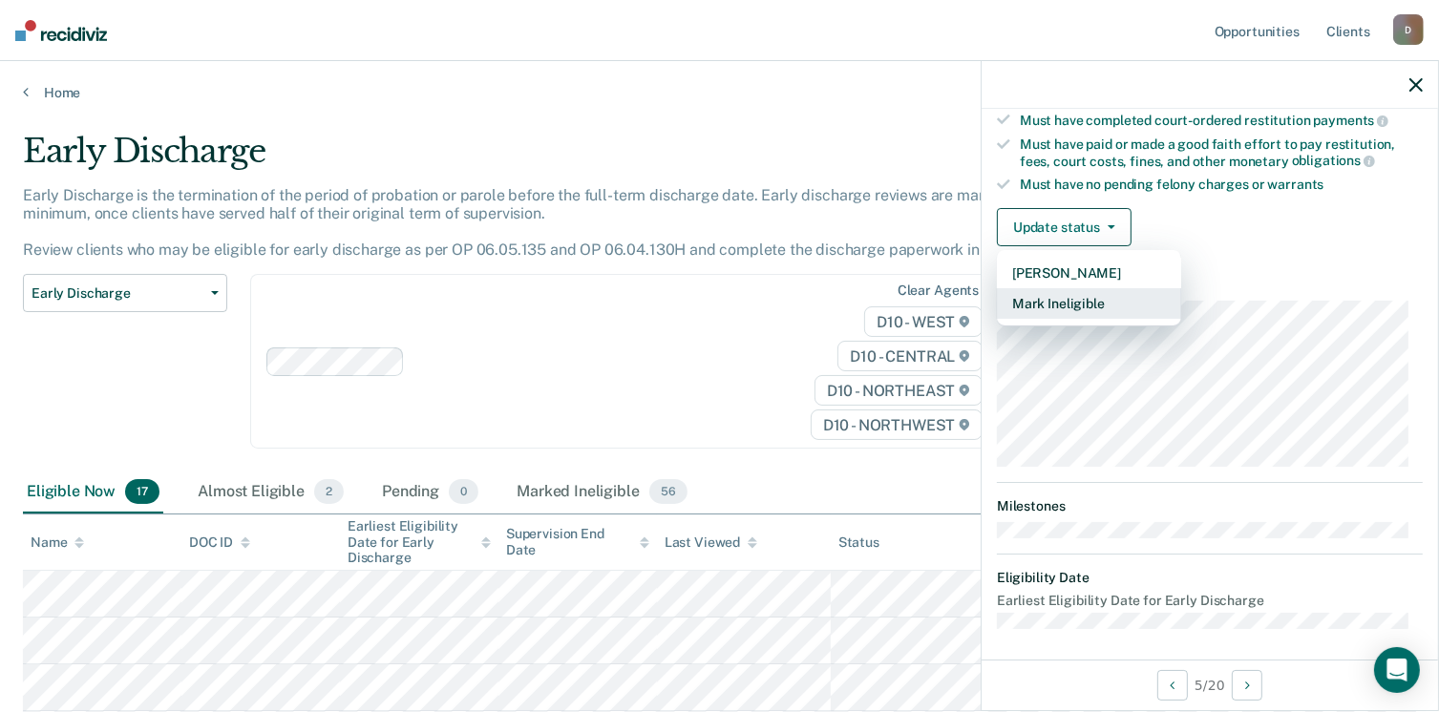
click at [1077, 299] on button "Mark Ineligible" at bounding box center [1089, 303] width 184 height 31
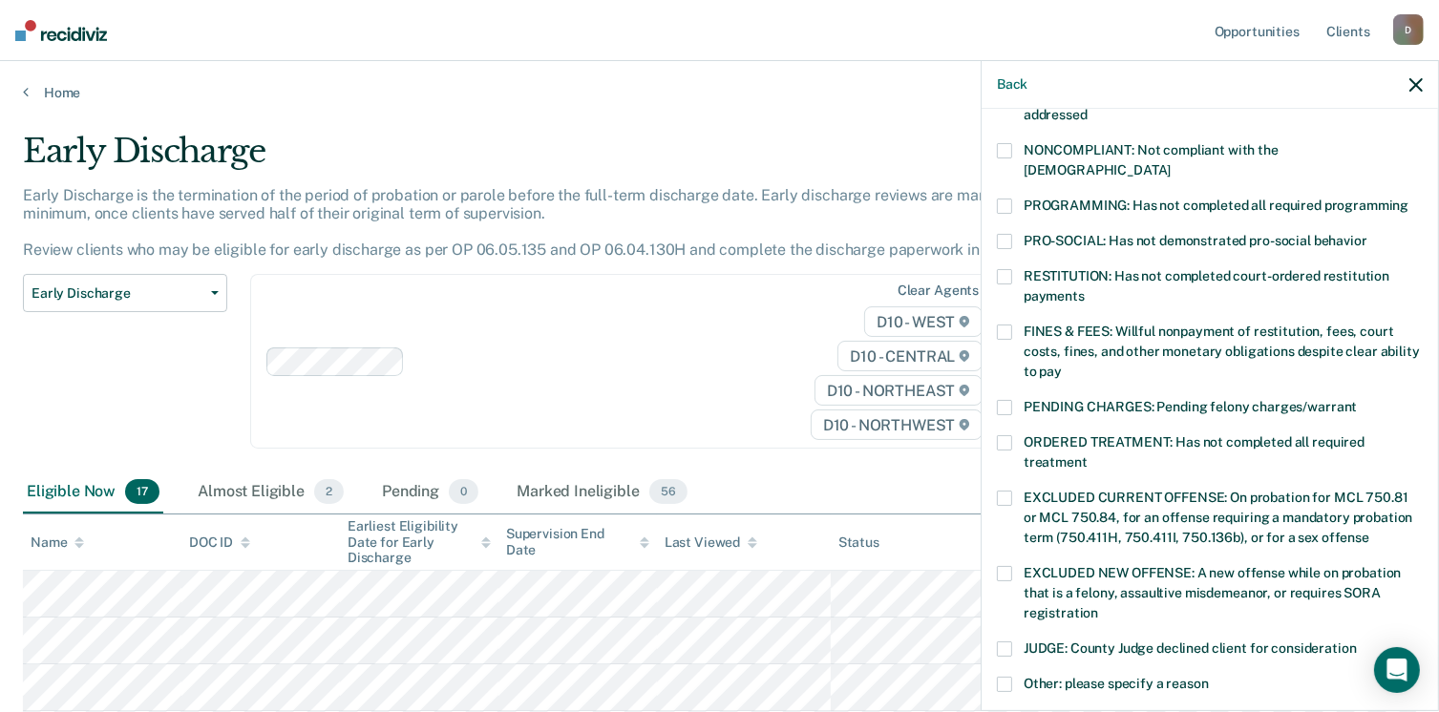
click at [1006, 325] on span at bounding box center [1004, 332] width 15 height 15
click at [1062, 365] on input "FINES & FEES: Willful nonpayment of restitution, fees, court costs, fines, and …" at bounding box center [1062, 365] width 0 height 0
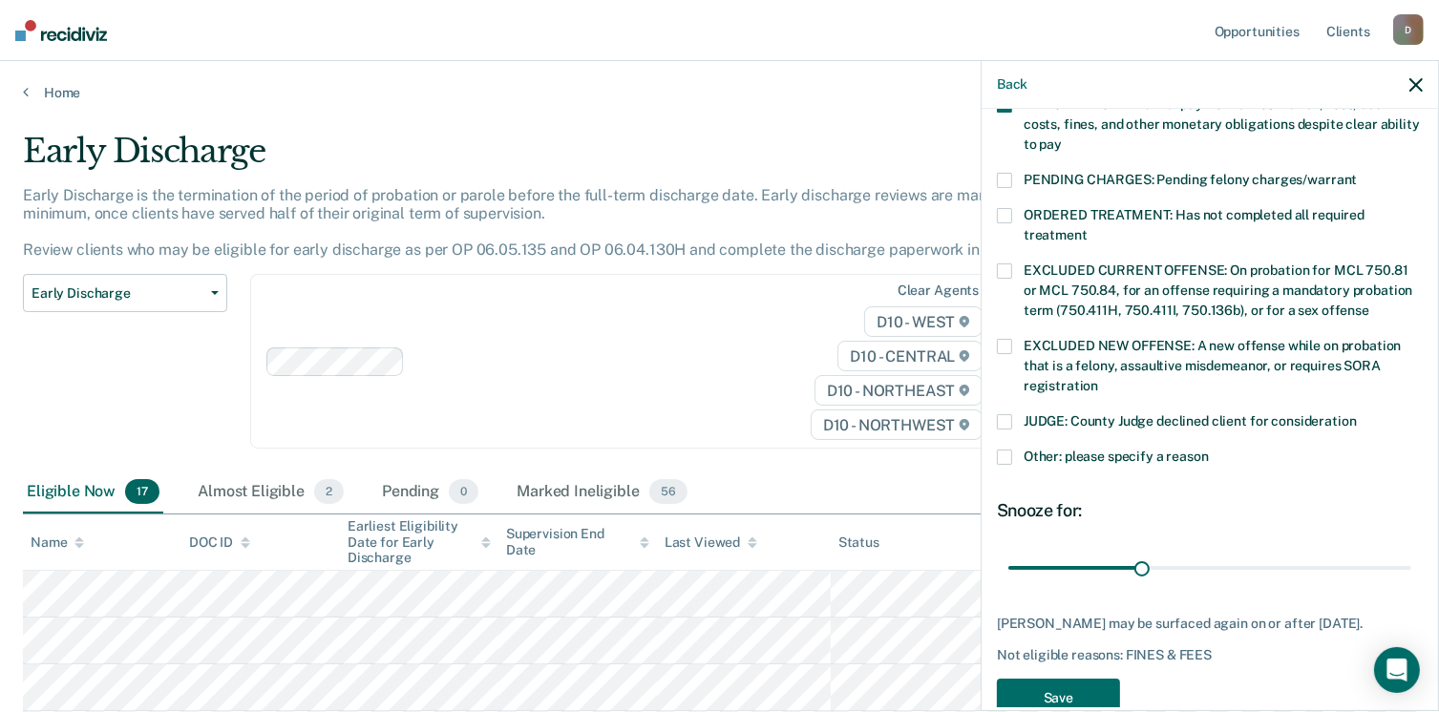
scroll to position [618, 0]
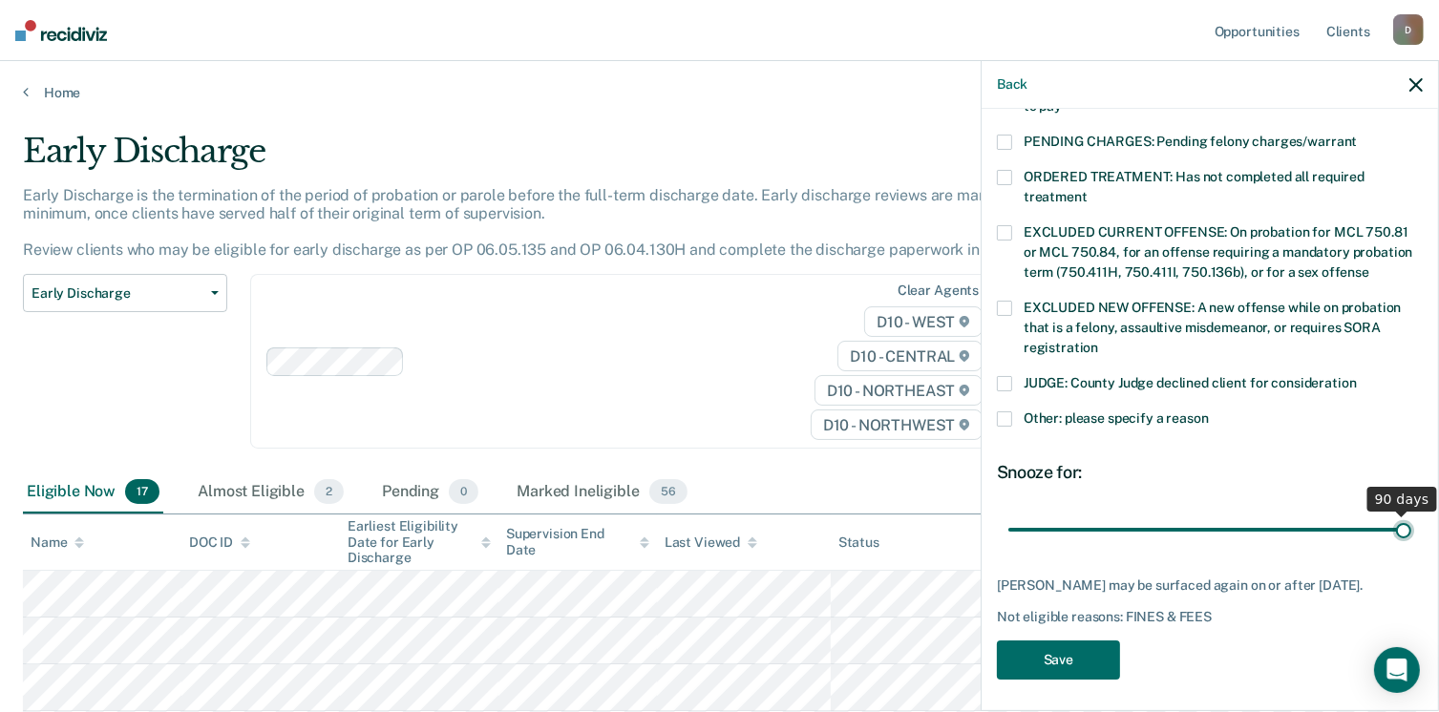
drag, startPoint x: 1131, startPoint y: 501, endPoint x: 1455, endPoint y: 501, distance: 323.6
type input "90"
click at [1411, 514] on input "range" at bounding box center [1209, 530] width 403 height 33
click at [1088, 660] on button "Save" at bounding box center [1058, 660] width 123 height 39
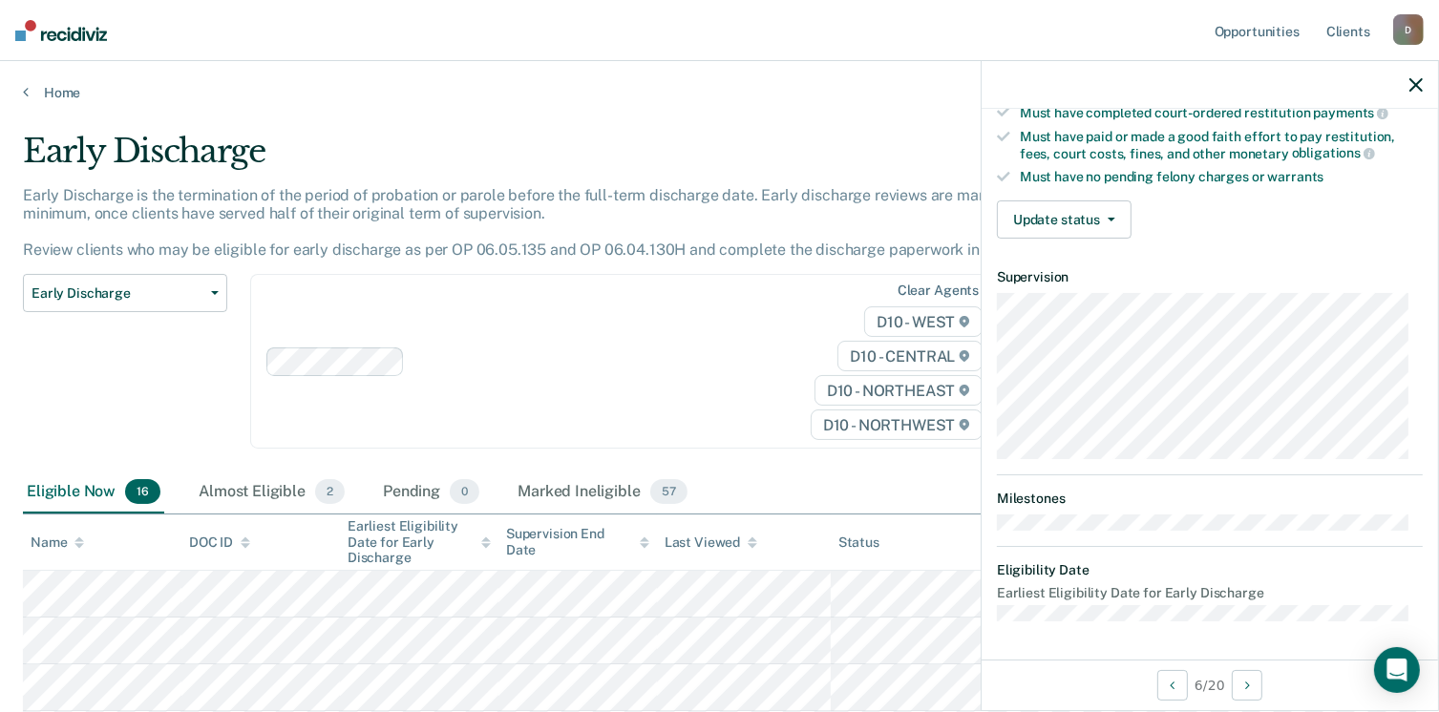
scroll to position [352, 0]
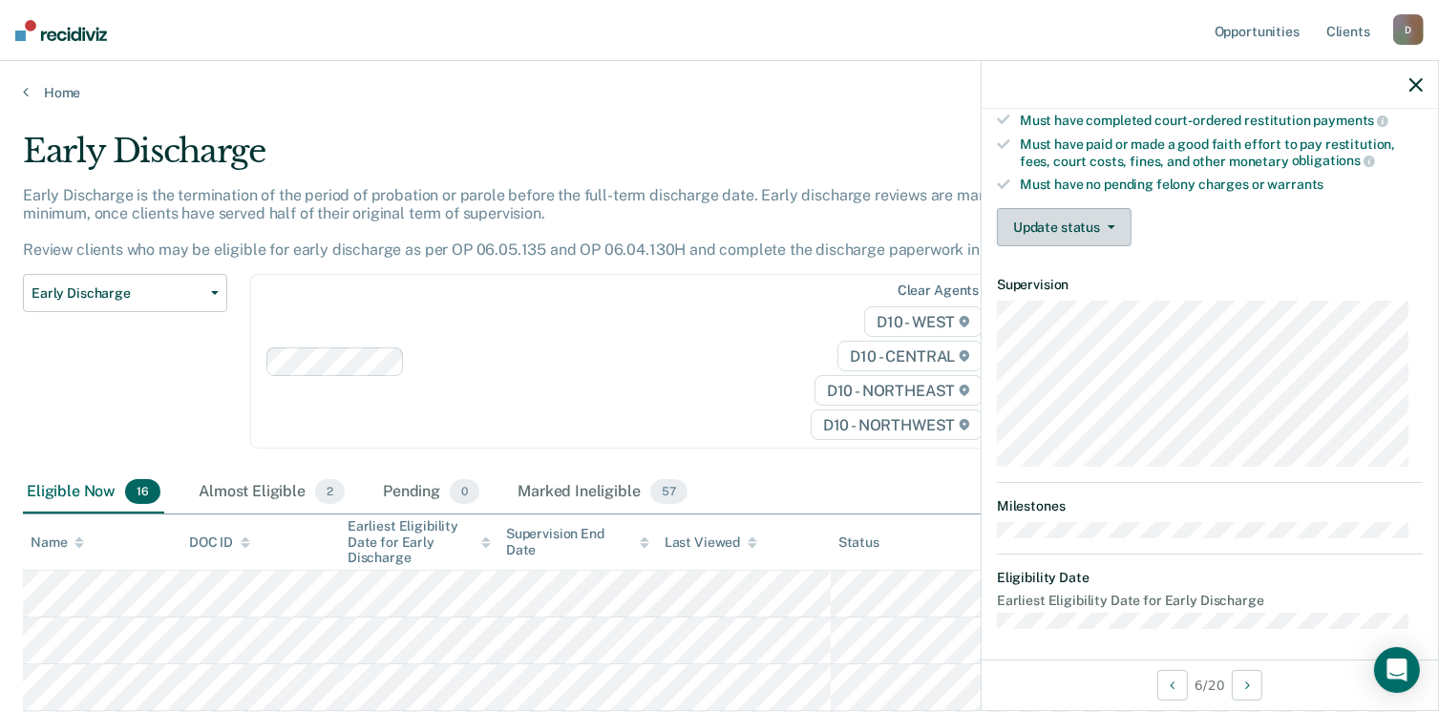
click at [1116, 219] on button "Update status" at bounding box center [1064, 227] width 135 height 38
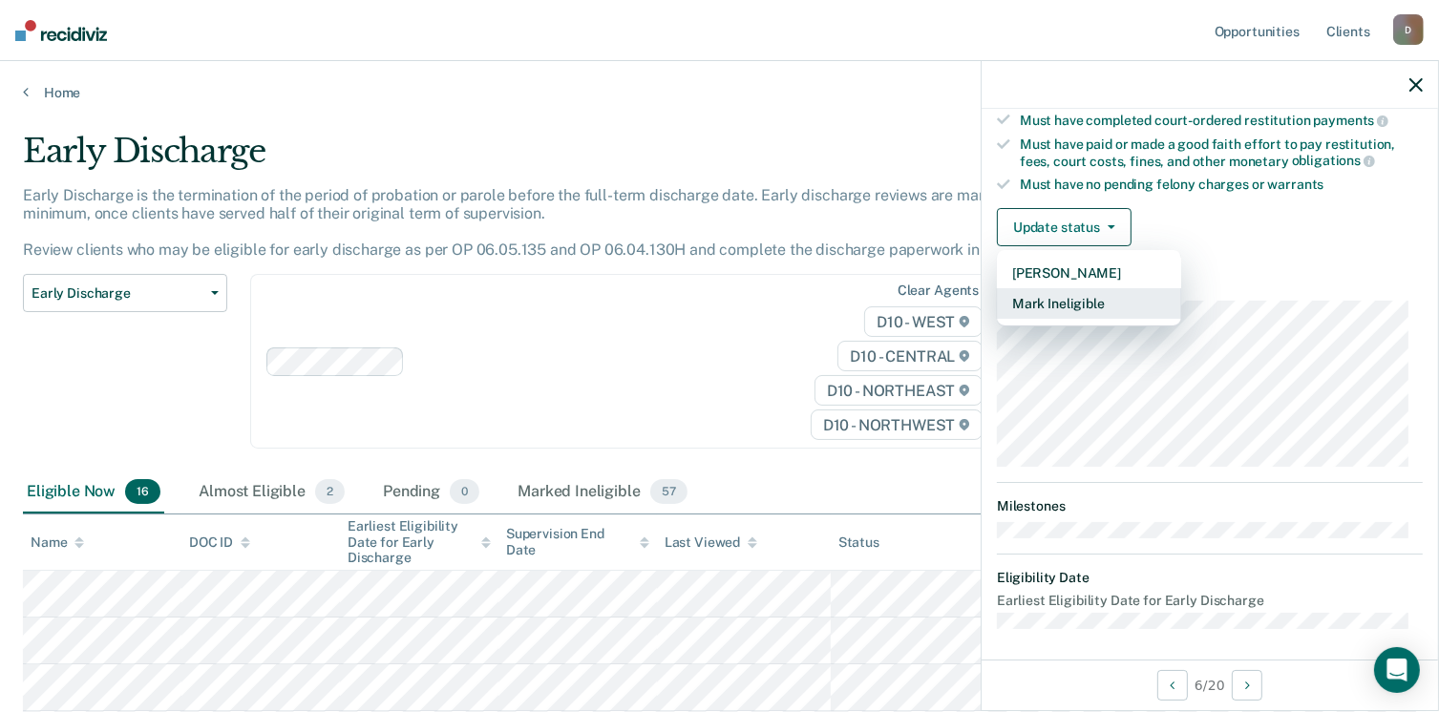
click at [1088, 299] on button "Mark Ineligible" at bounding box center [1089, 303] width 184 height 31
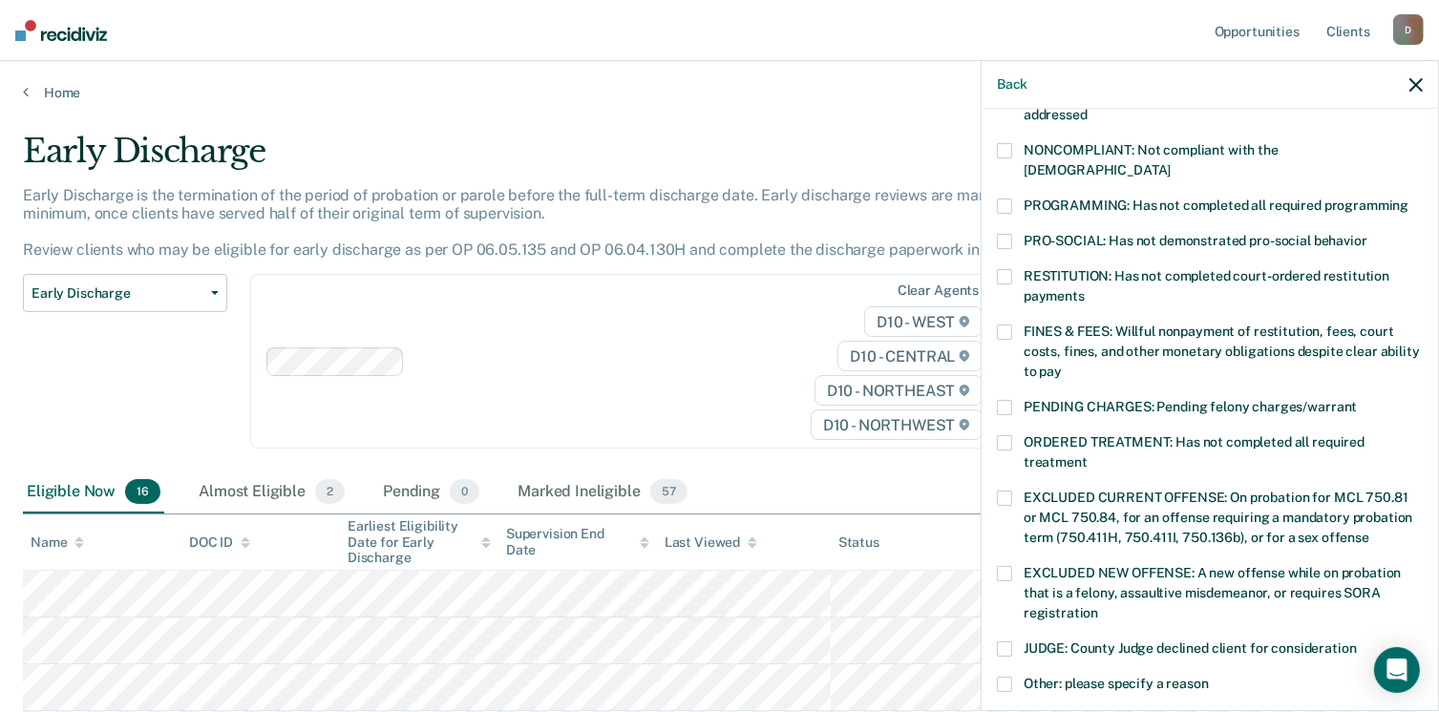
click at [1004, 325] on span at bounding box center [1004, 332] width 15 height 15
click at [1062, 365] on input "FINES & FEES: Willful nonpayment of restitution, fees, court costs, fines, and …" at bounding box center [1062, 365] width 0 height 0
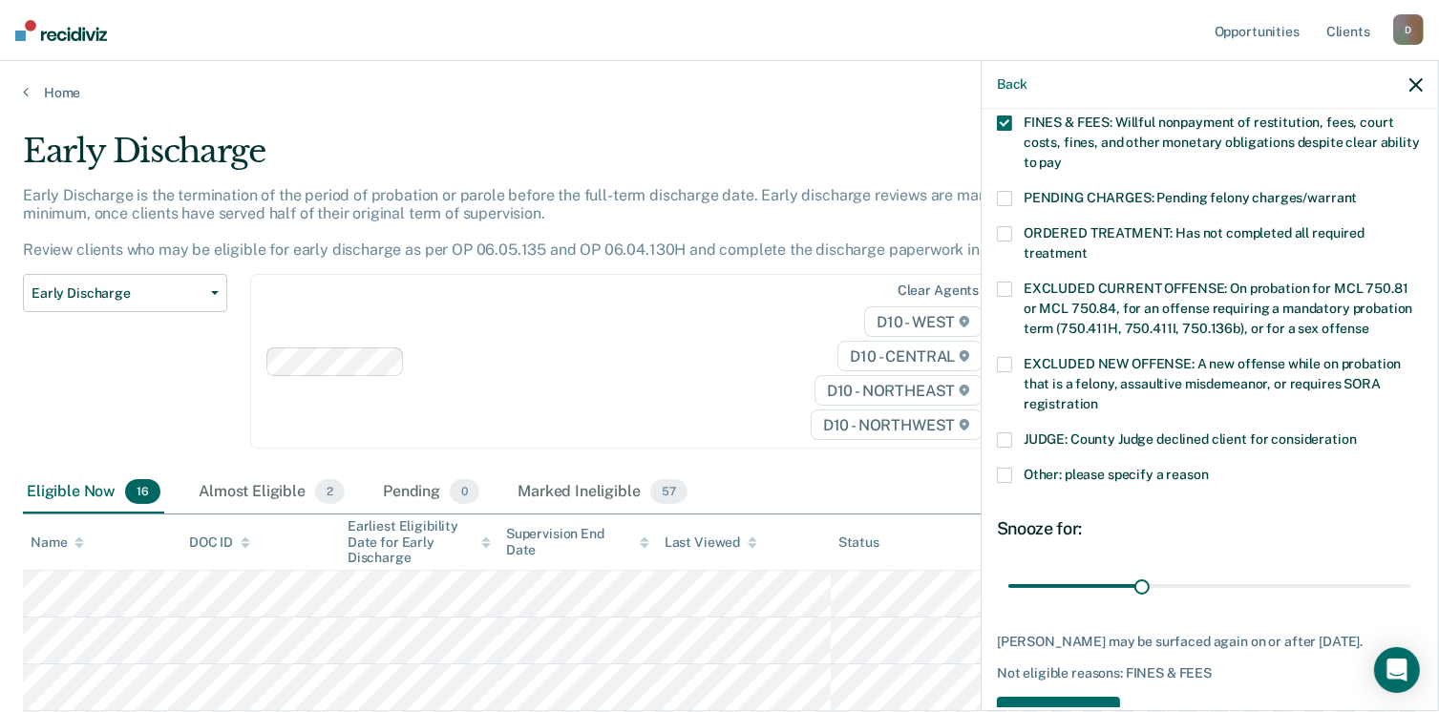
scroll to position [601, 0]
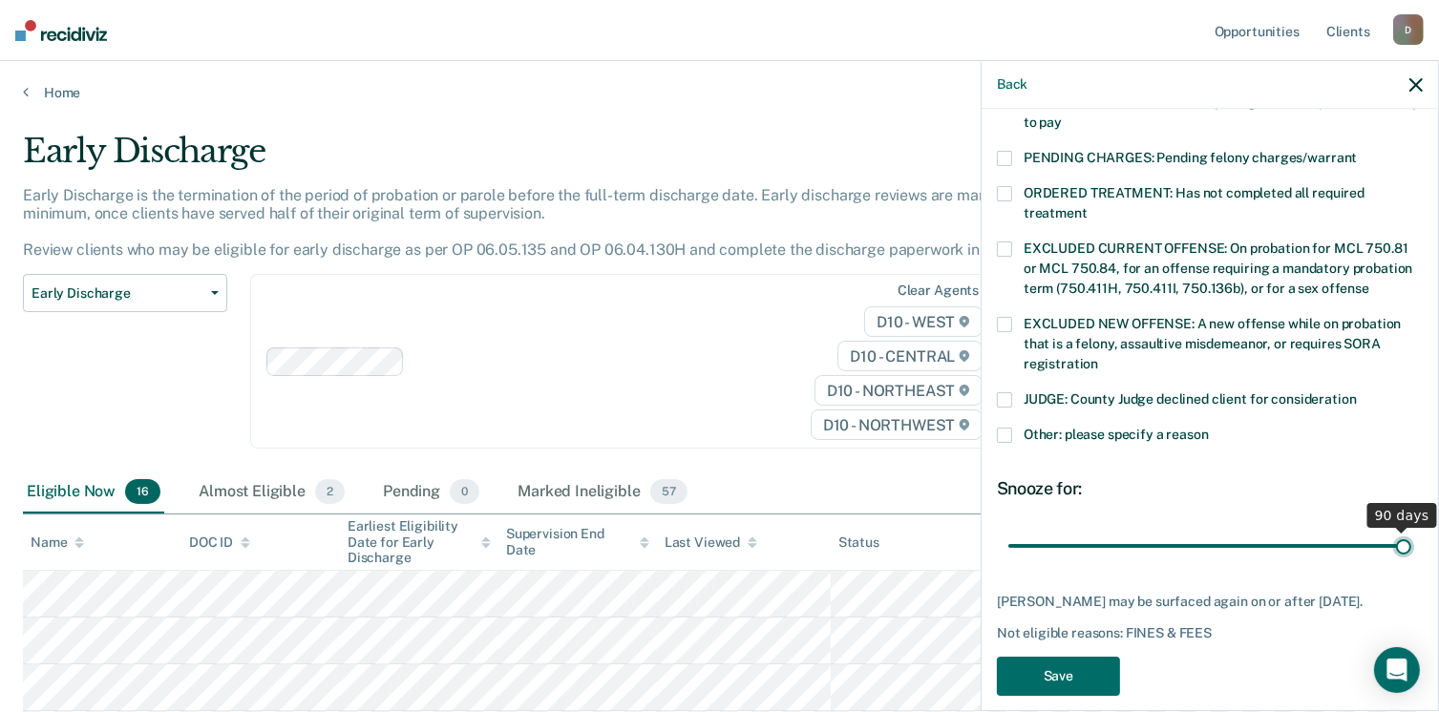
drag, startPoint x: 1136, startPoint y: 523, endPoint x: 1459, endPoint y: 513, distance: 322.8
type input "90"
click at [1411, 530] on input "range" at bounding box center [1209, 546] width 403 height 33
click at [1034, 657] on button "Save" at bounding box center [1058, 676] width 123 height 39
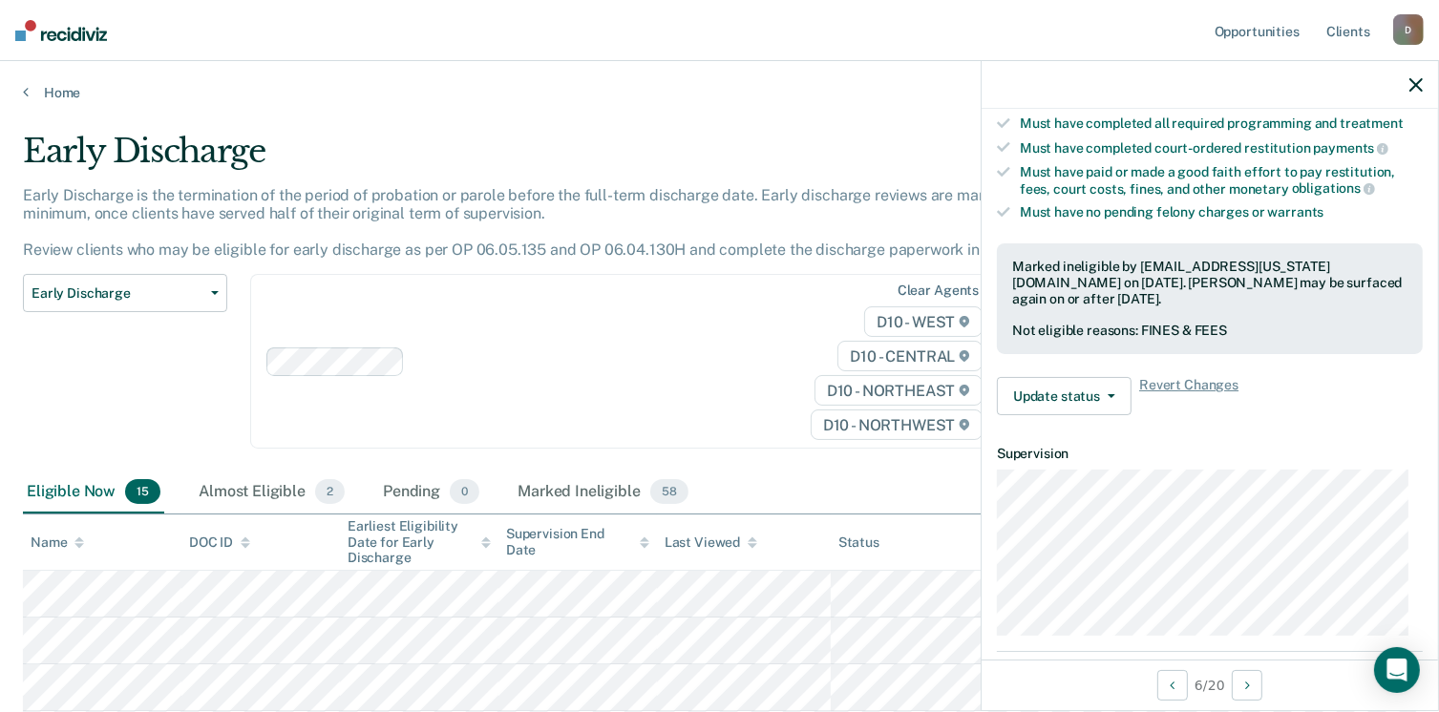
scroll to position [333, 0]
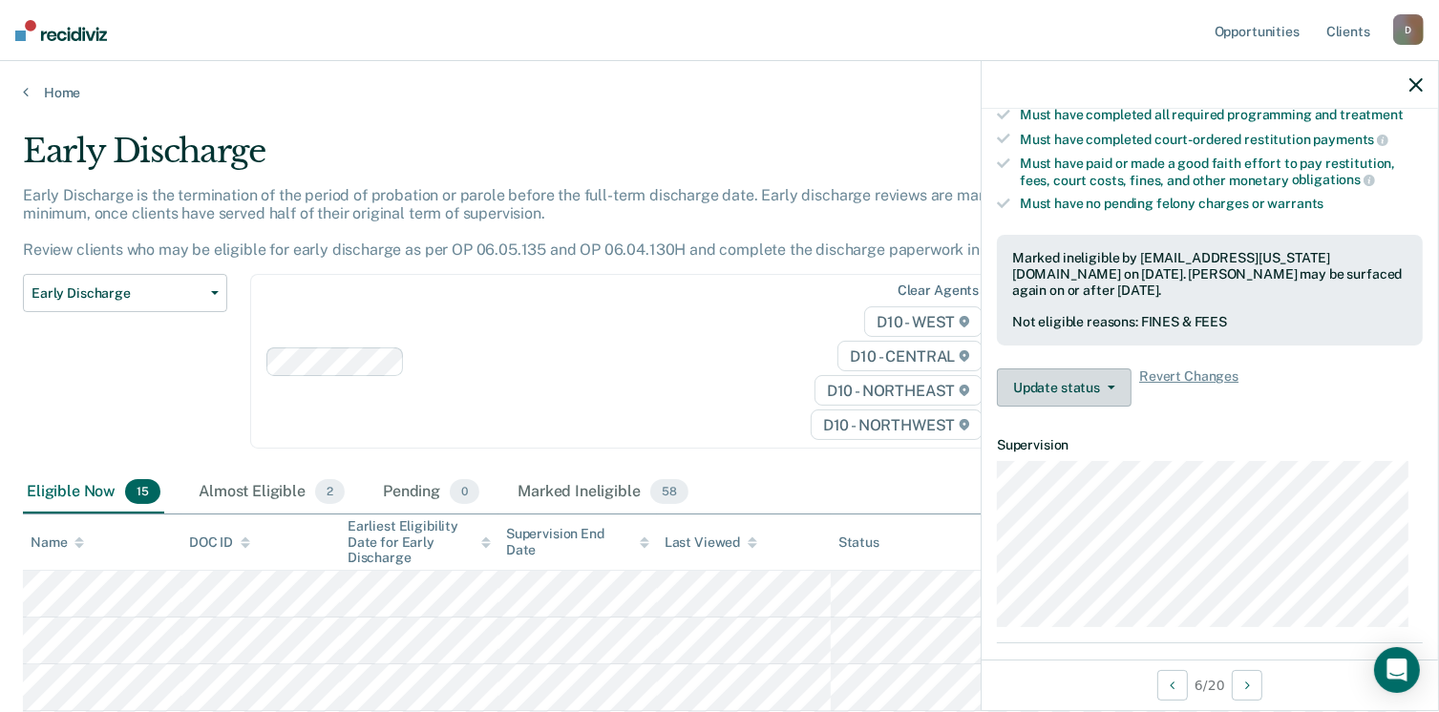
click at [1107, 388] on button "Update status" at bounding box center [1064, 387] width 135 height 38
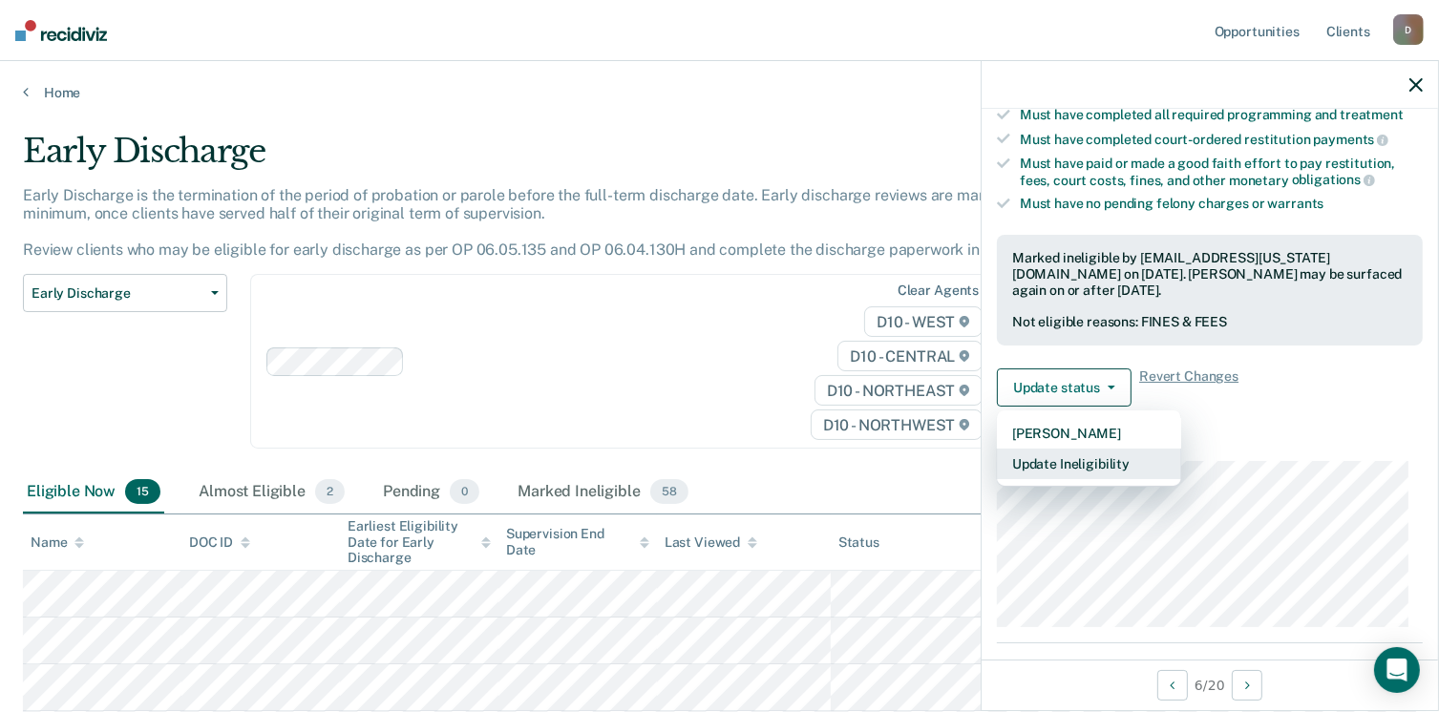
click at [1073, 466] on button "Update Ineligibility" at bounding box center [1089, 464] width 184 height 31
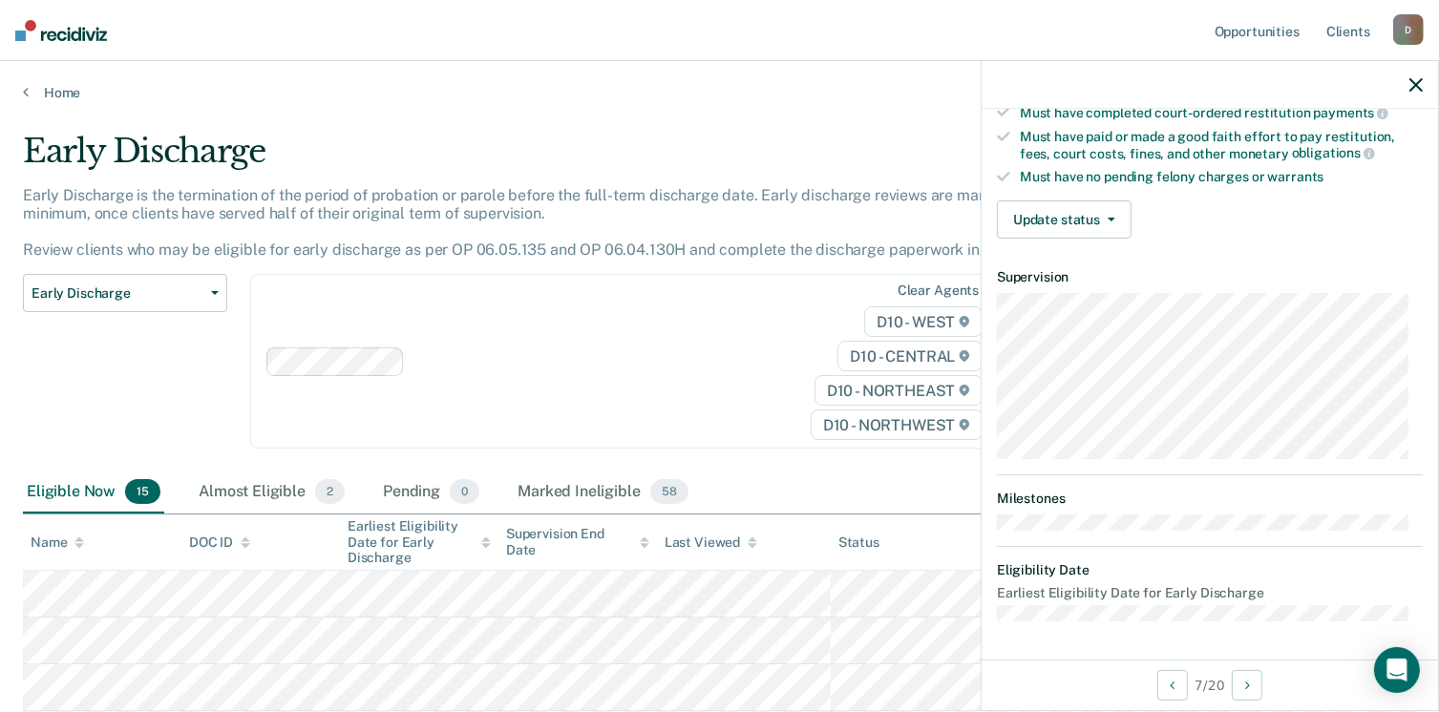
scroll to position [352, 0]
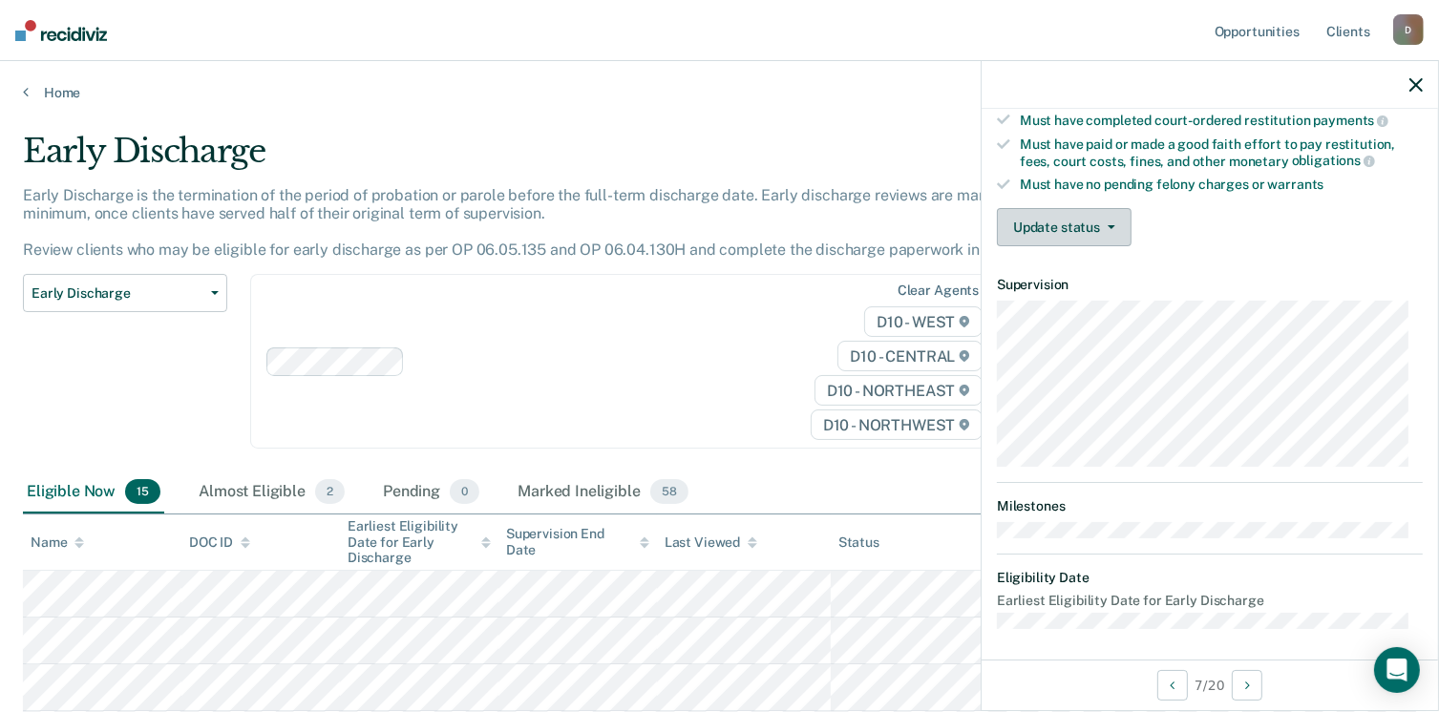
click at [1126, 218] on button "Update status" at bounding box center [1064, 227] width 135 height 38
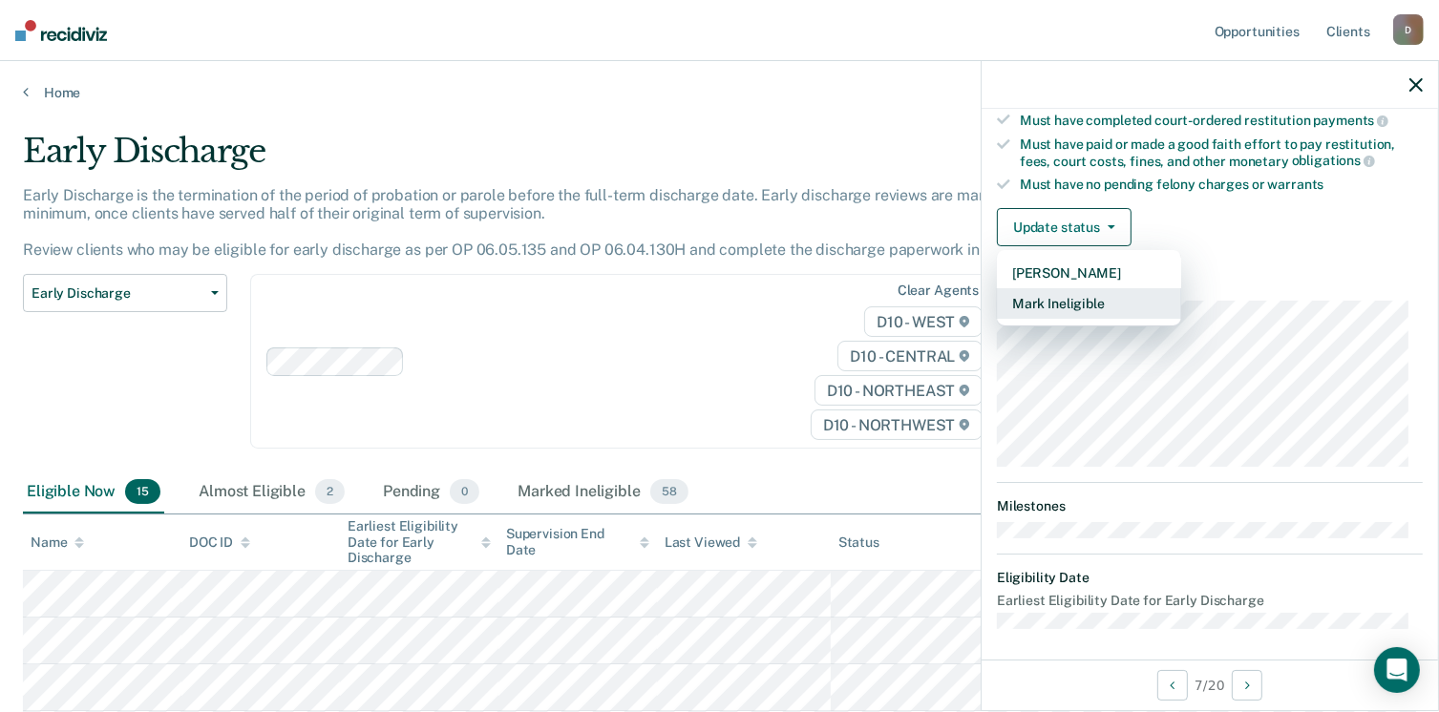
click at [1085, 296] on button "Mark Ineligible" at bounding box center [1089, 303] width 184 height 31
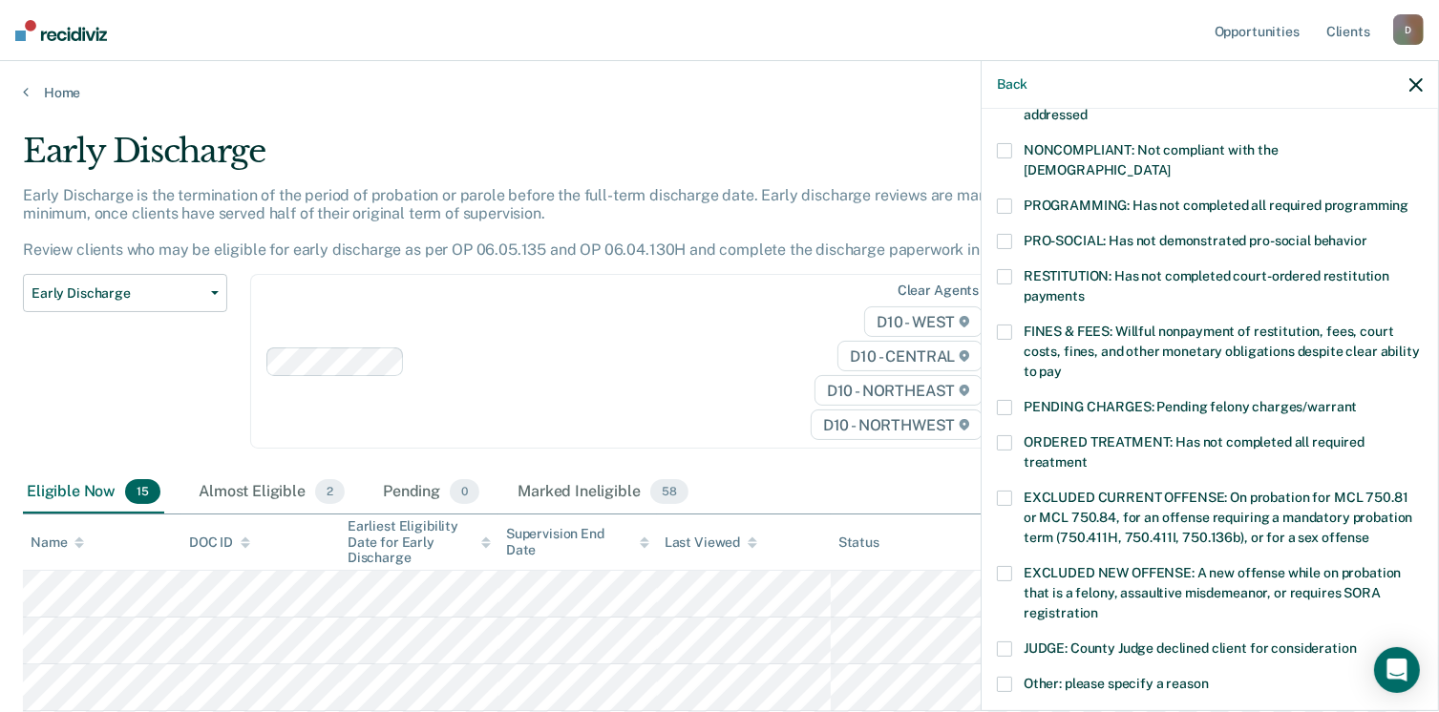
click at [1009, 269] on span at bounding box center [1004, 276] width 15 height 15
click at [1084, 289] on input "RESTITUTION: Has not completed court-ordered restitution payments" at bounding box center [1084, 289] width 0 height 0
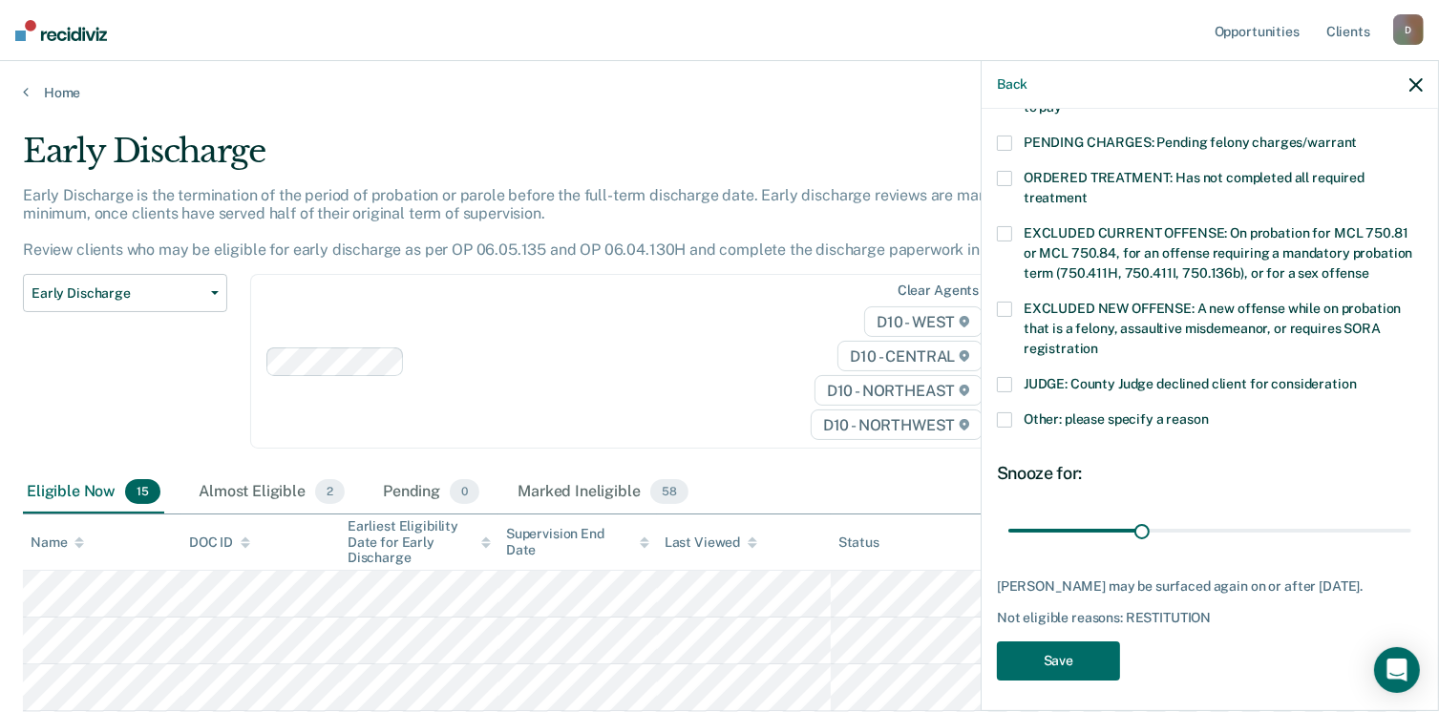
scroll to position [618, 0]
drag, startPoint x: 1142, startPoint y: 503, endPoint x: 1445, endPoint y: 532, distance: 304.9
type input "90"
click at [1411, 532] on input "range" at bounding box center [1209, 530] width 403 height 33
click at [1048, 646] on button "Save" at bounding box center [1058, 660] width 123 height 39
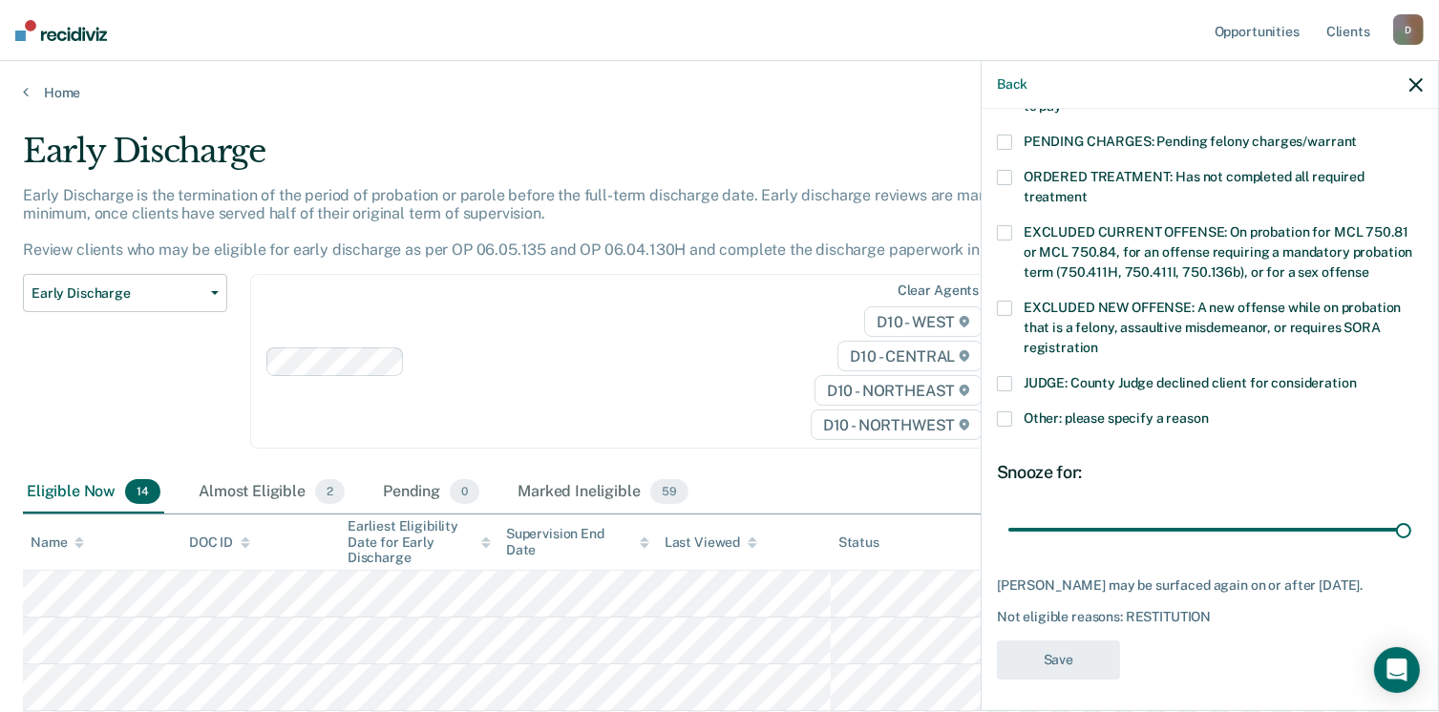
scroll to position [494, 0]
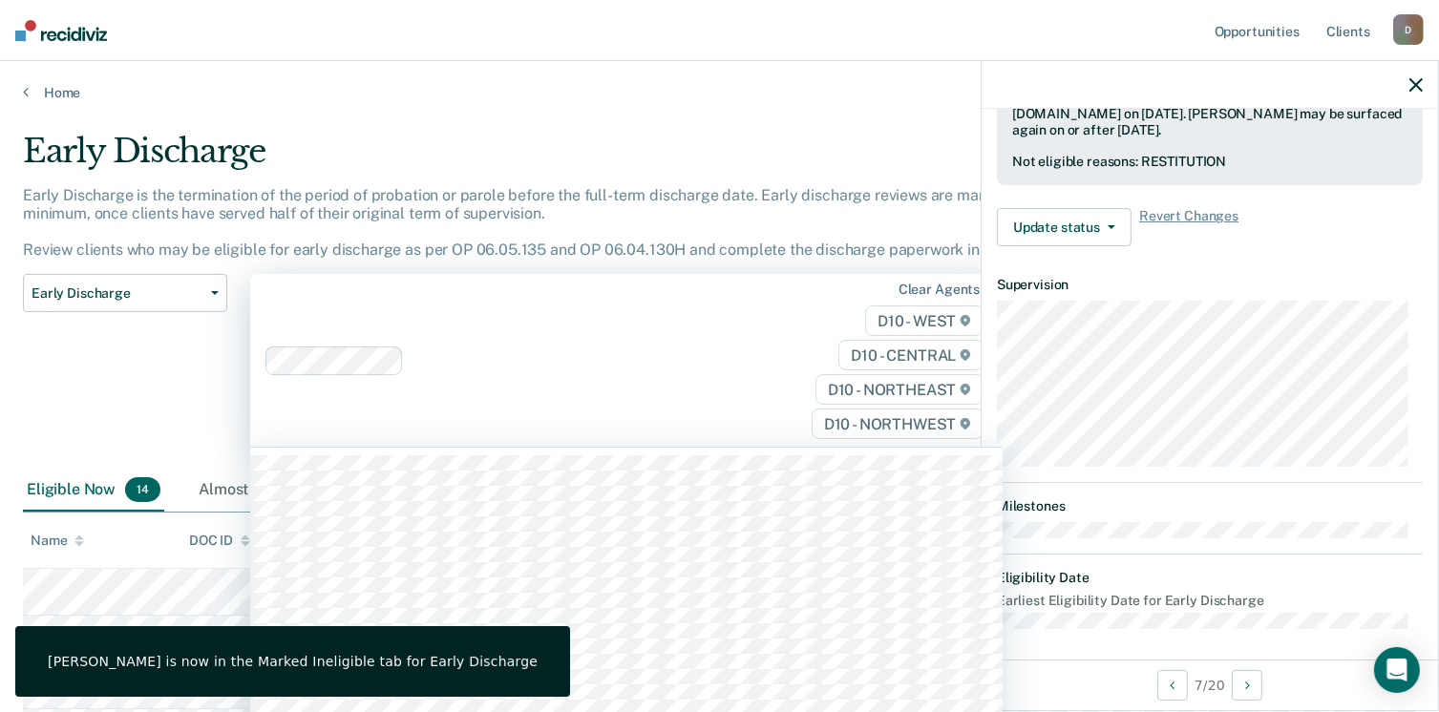
click at [506, 394] on div "Clear agents D10 - WEST D10 - CENTRAL D10 - NORTHEAST D10 - NORTHWEST" at bounding box center [626, 360] width 752 height 173
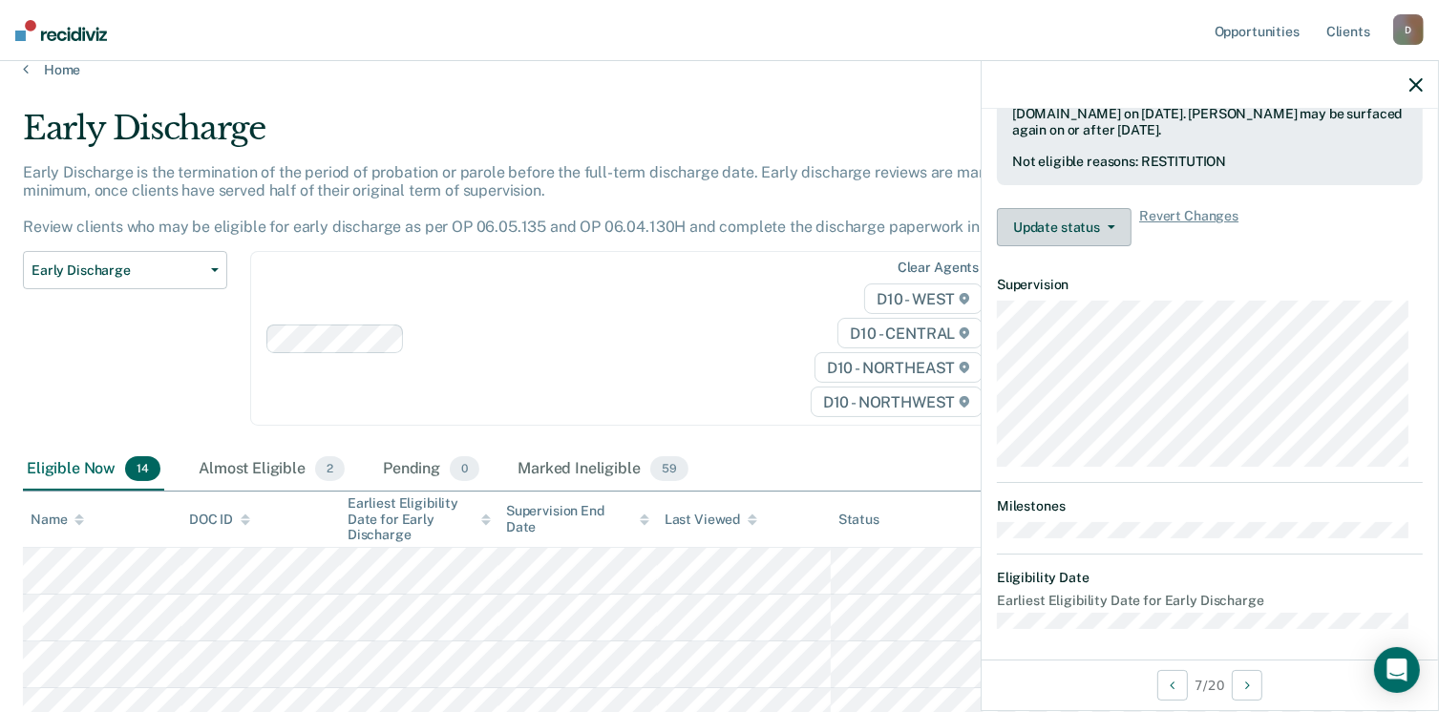
click at [1104, 225] on span "button" at bounding box center [1107, 227] width 15 height 4
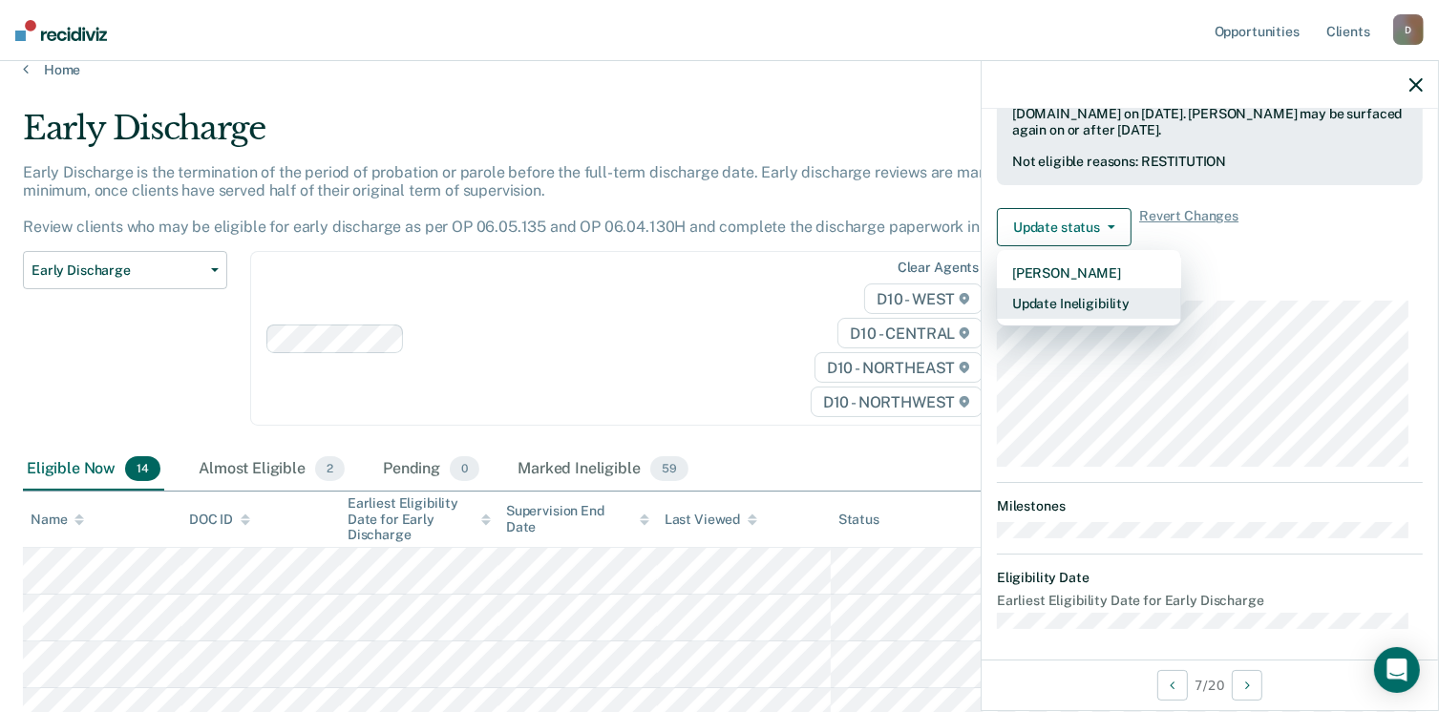
click at [1096, 298] on button "Update Ineligibility" at bounding box center [1089, 303] width 184 height 31
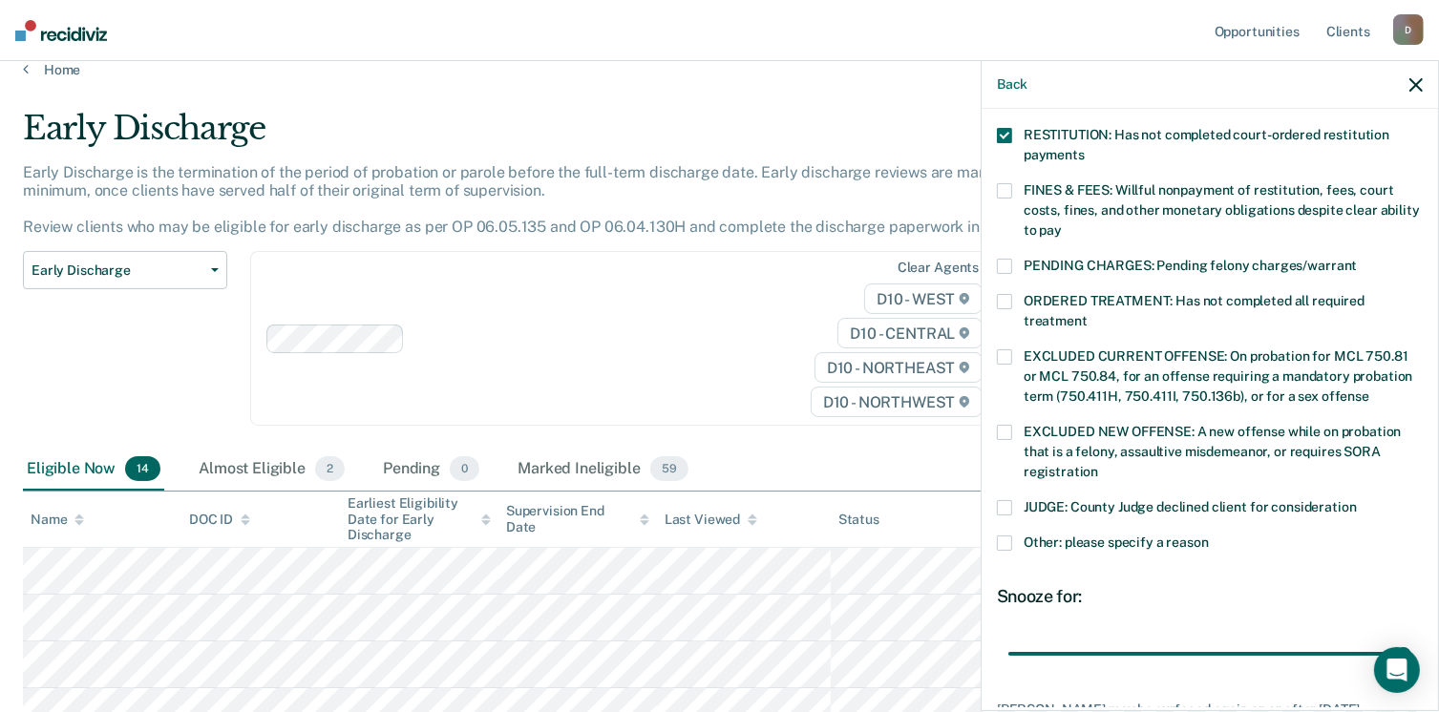
click at [1000, 183] on span at bounding box center [1004, 190] width 15 height 15
click at [1062, 223] on input "FINES & FEES: Willful nonpayment of restitution, fees, court costs, fines, and …" at bounding box center [1062, 223] width 0 height 0
click at [1002, 128] on span at bounding box center [1004, 135] width 15 height 15
click at [1084, 148] on input "RESTITUTION: Has not completed court-ordered restitution payments" at bounding box center [1084, 148] width 0 height 0
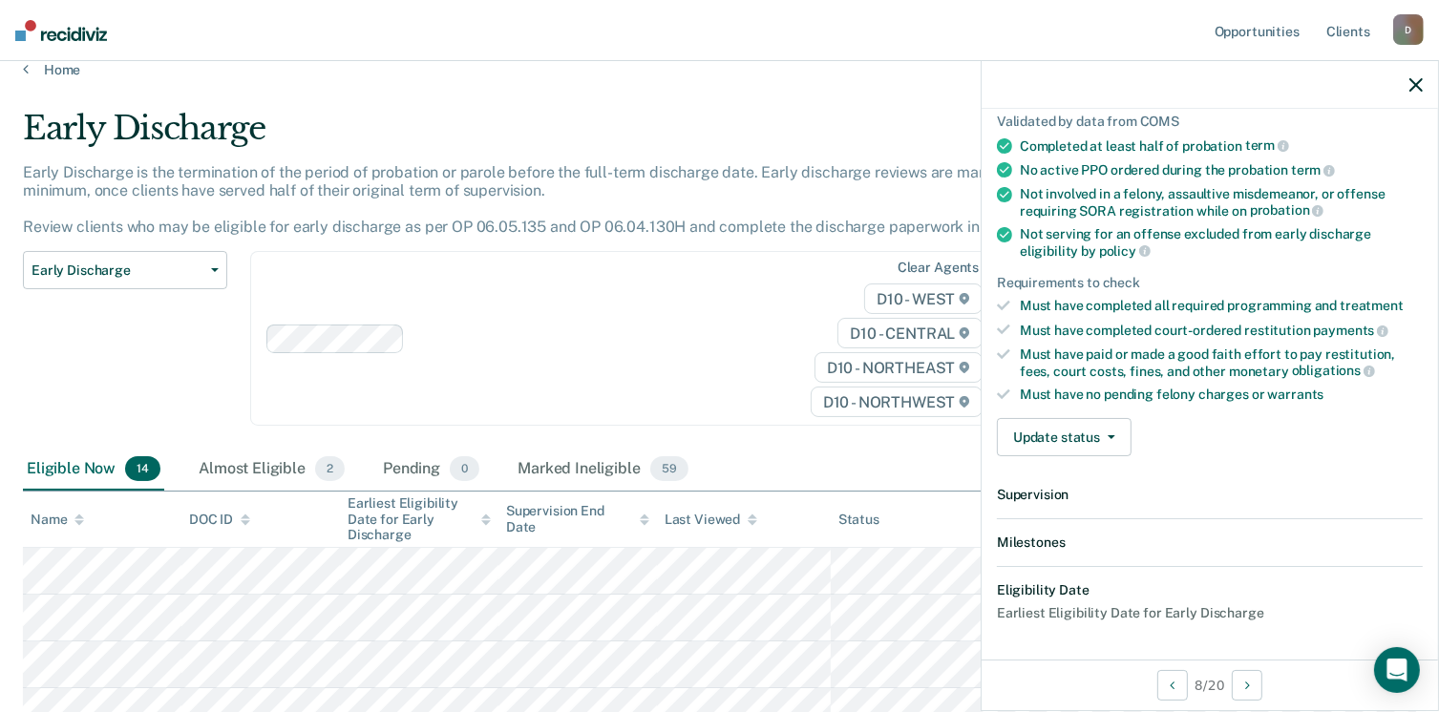
scroll to position [352, 0]
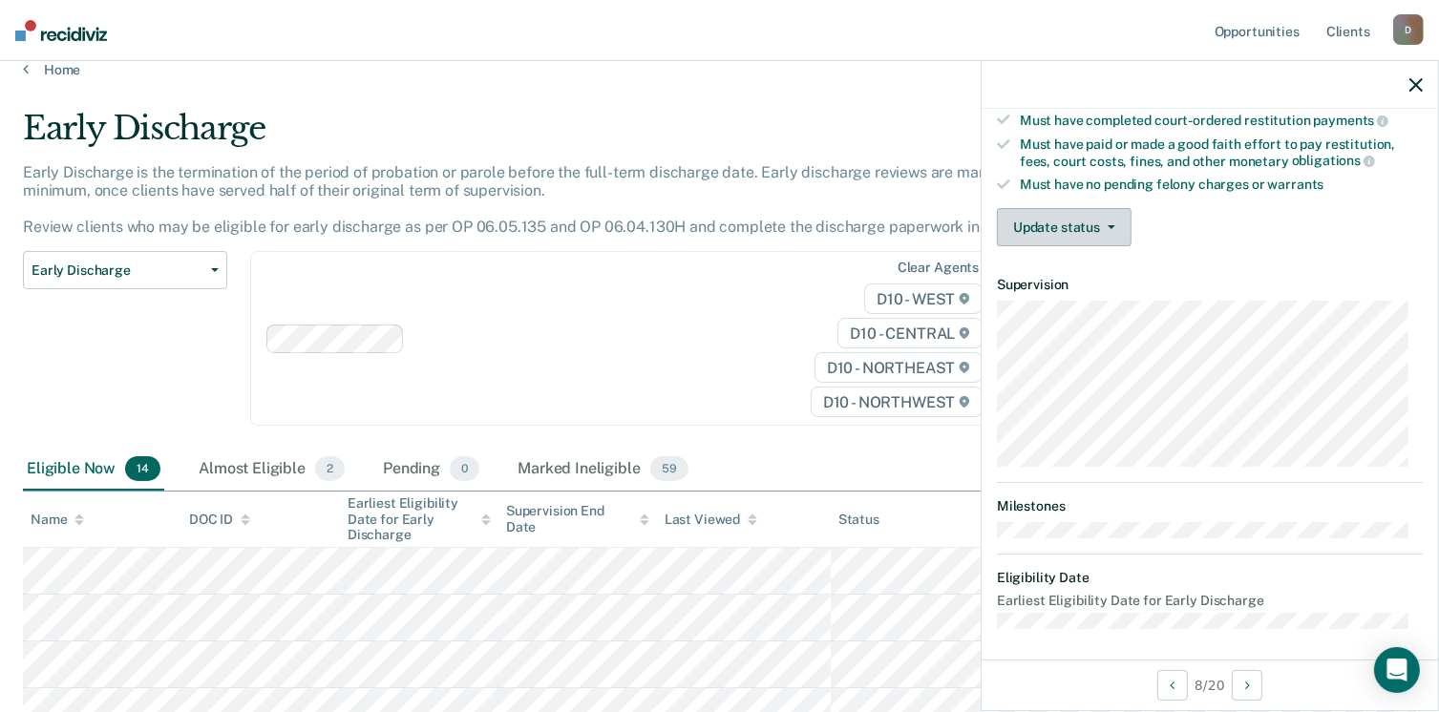
click at [1119, 228] on button "Update status" at bounding box center [1064, 227] width 135 height 38
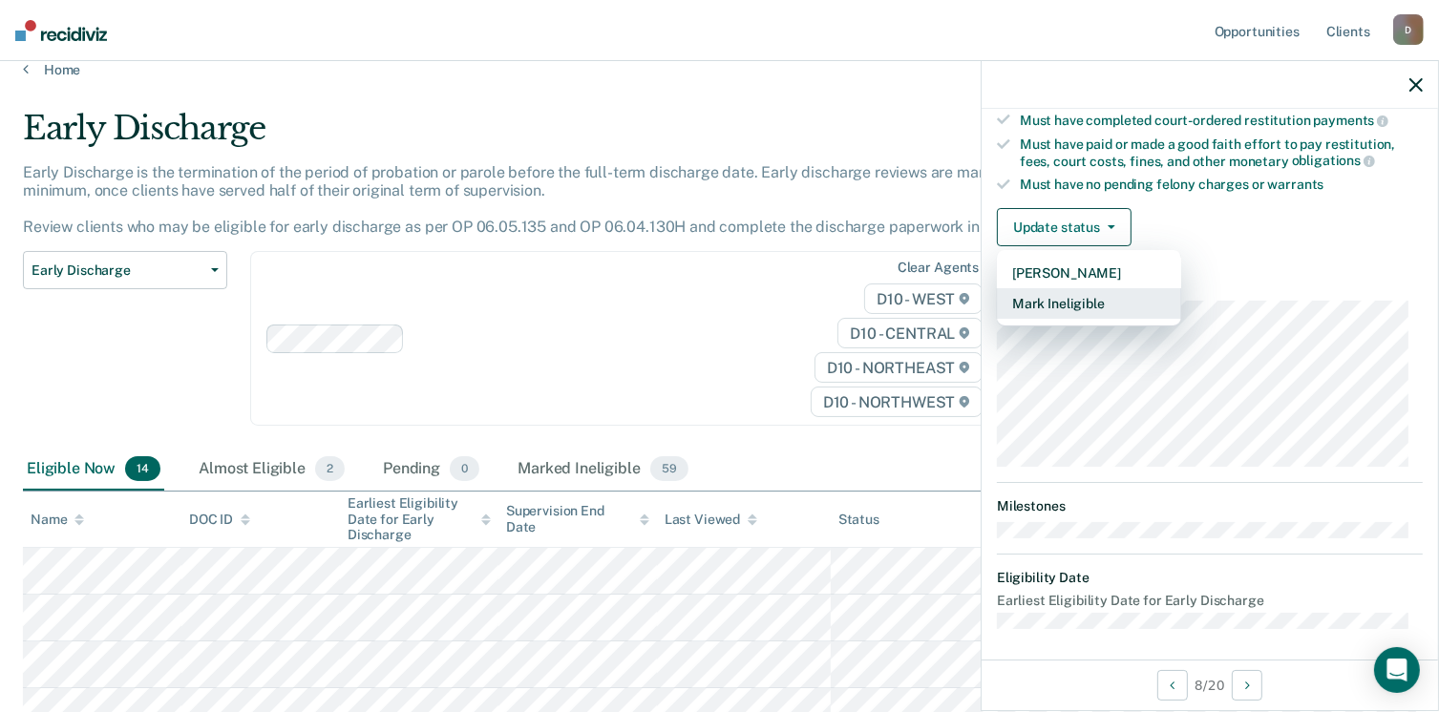
click at [1107, 297] on button "Mark Ineligible" at bounding box center [1089, 303] width 184 height 31
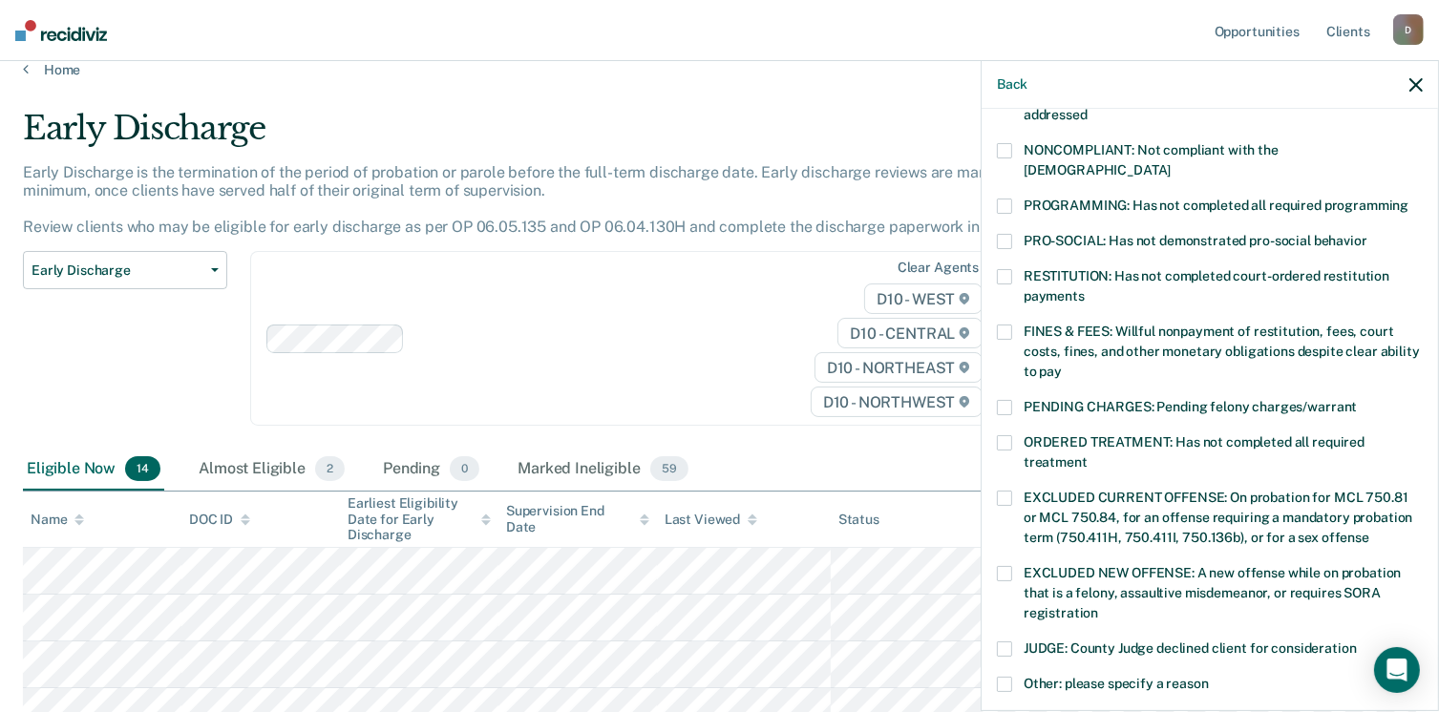
click at [1004, 325] on span at bounding box center [1004, 332] width 15 height 15
click at [1062, 365] on input "FINES & FEES: Willful nonpayment of restitution, fees, court costs, fines, and …" at bounding box center [1062, 365] width 0 height 0
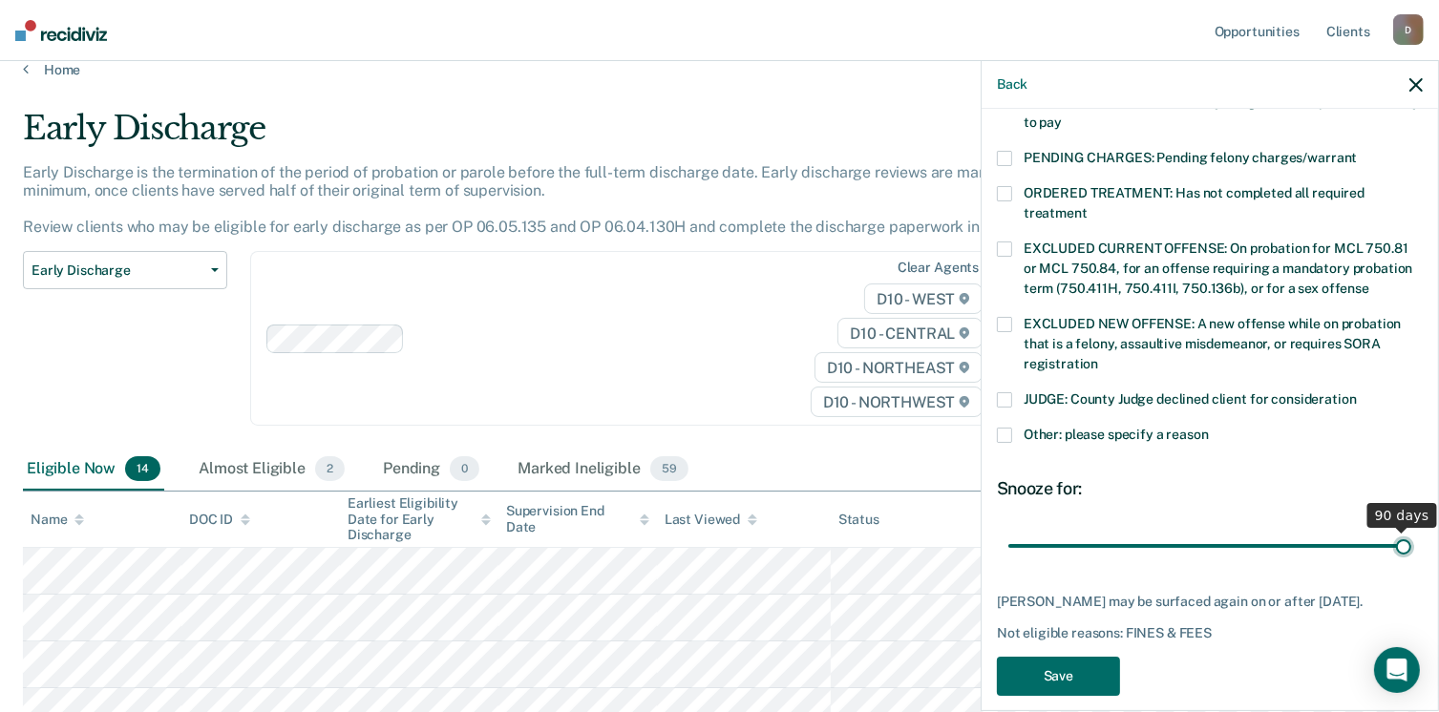
drag, startPoint x: 1135, startPoint y: 526, endPoint x: 1434, endPoint y: 536, distance: 299.0
type input "90"
click at [1411, 536] on input "range" at bounding box center [1209, 546] width 403 height 33
click at [1073, 658] on button "Save" at bounding box center [1058, 676] width 123 height 39
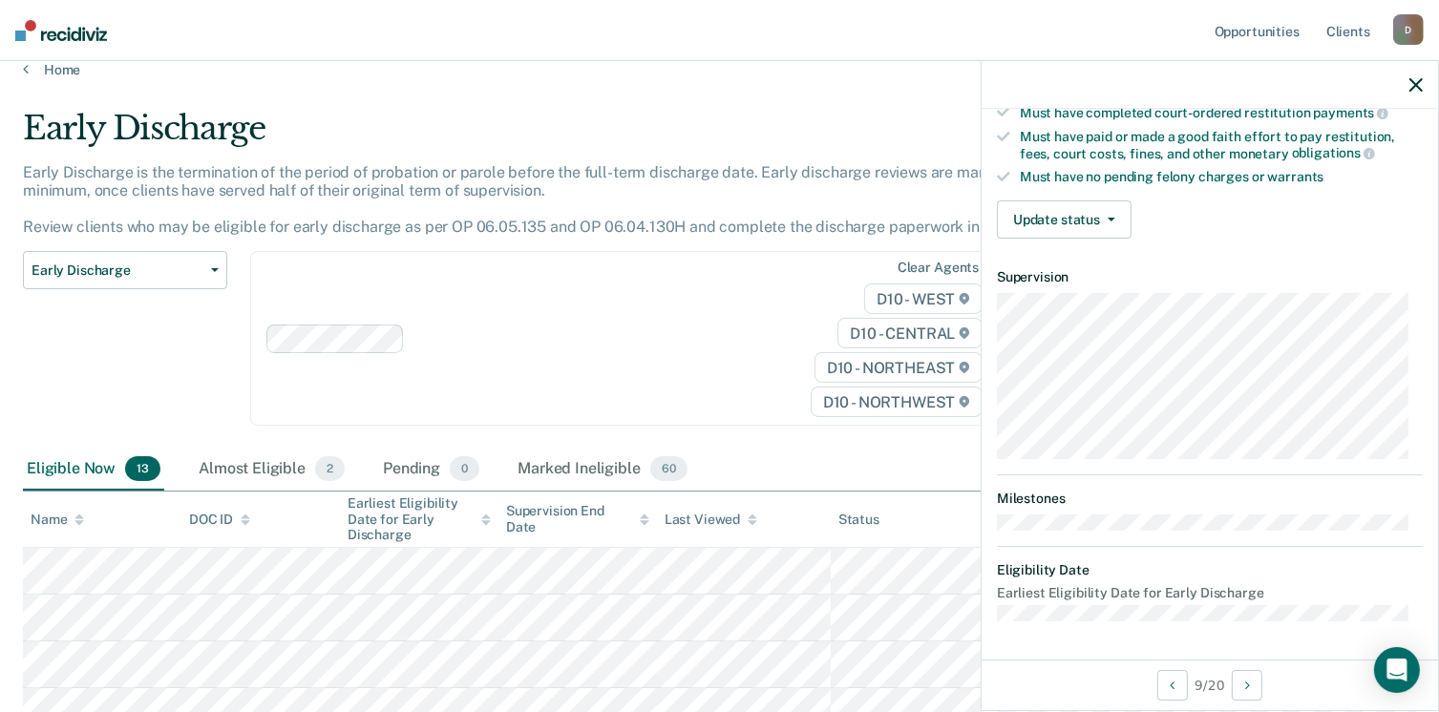
scroll to position [352, 0]
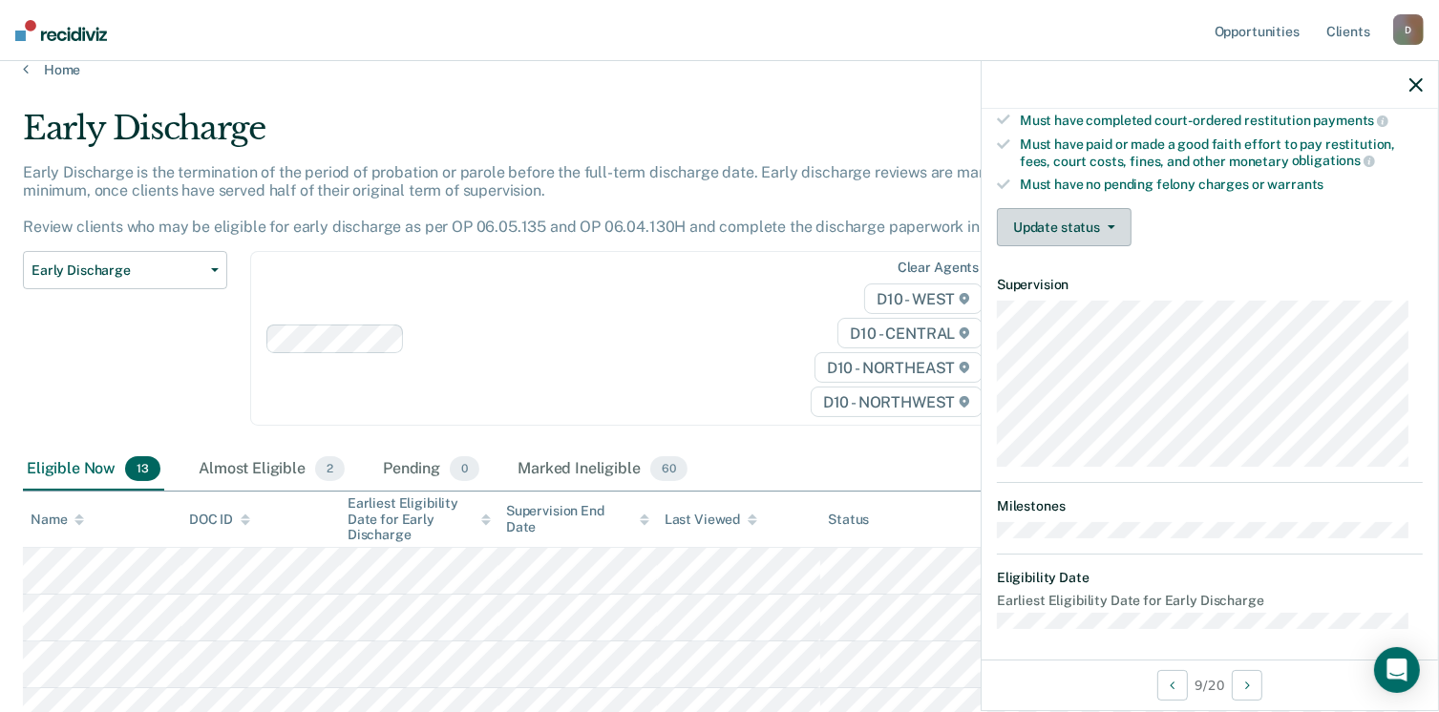
click at [1113, 224] on button "Update status" at bounding box center [1064, 227] width 135 height 38
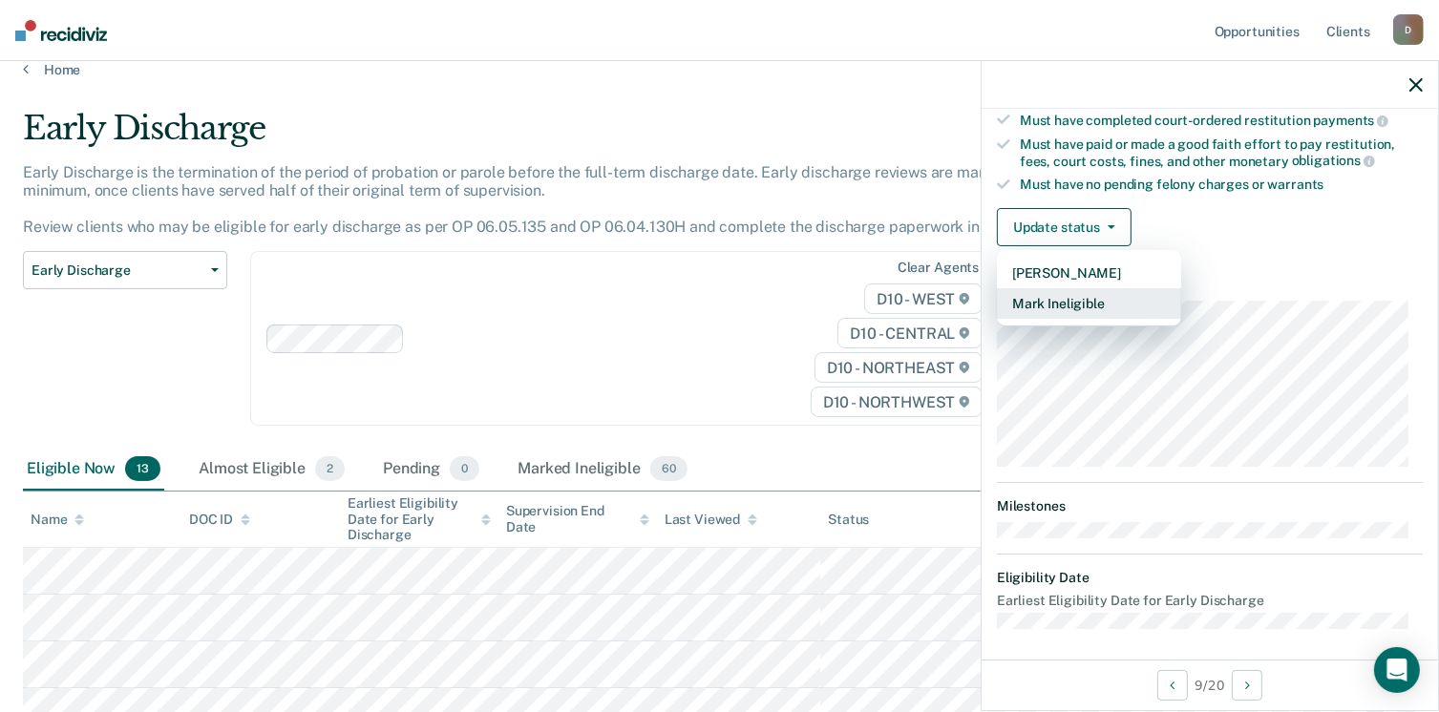
click at [1065, 295] on button "Mark Ineligible" at bounding box center [1089, 303] width 184 height 31
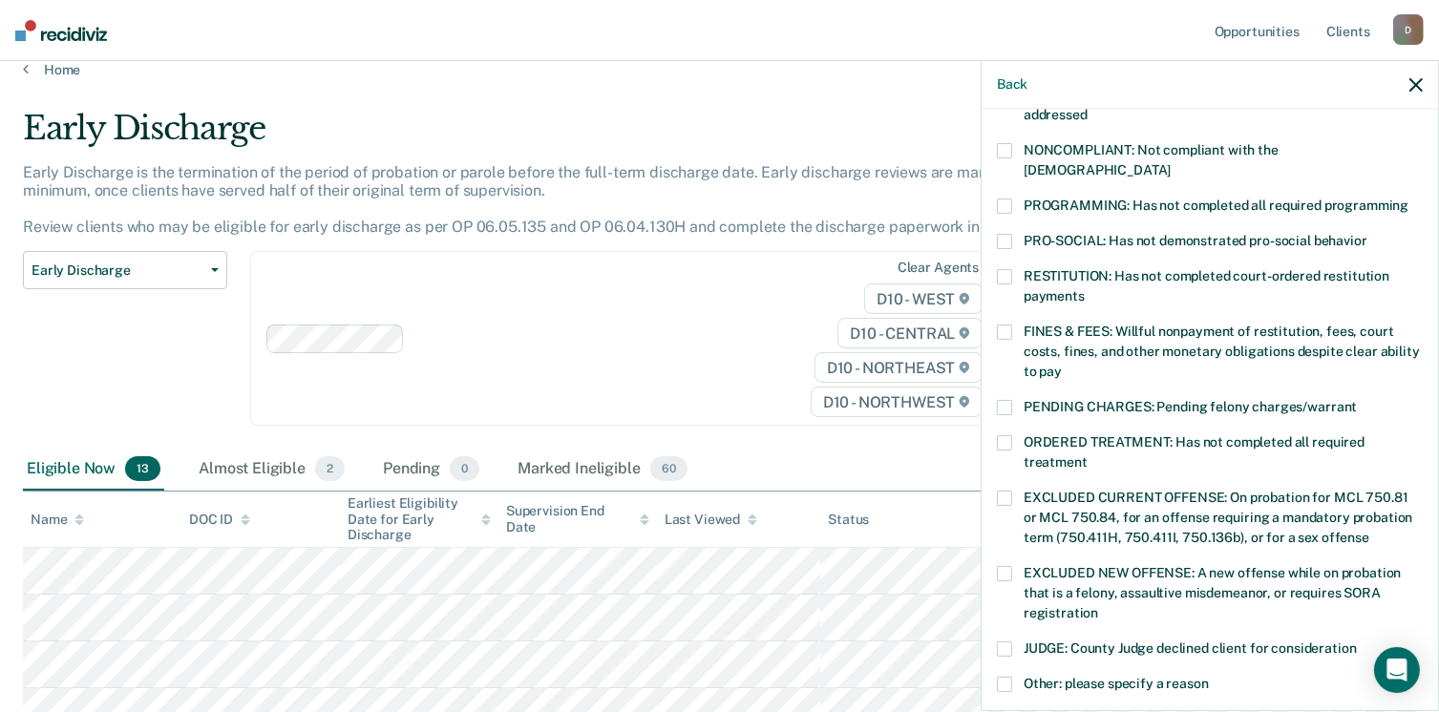
click at [1015, 325] on label "FINES & FEES: Willful nonpayment of restitution, fees, court costs, fines, and …" at bounding box center [1210, 355] width 426 height 60
click at [1062, 365] on input "FINES & FEES: Willful nonpayment of restitution, fees, court costs, fines, and …" at bounding box center [1062, 365] width 0 height 0
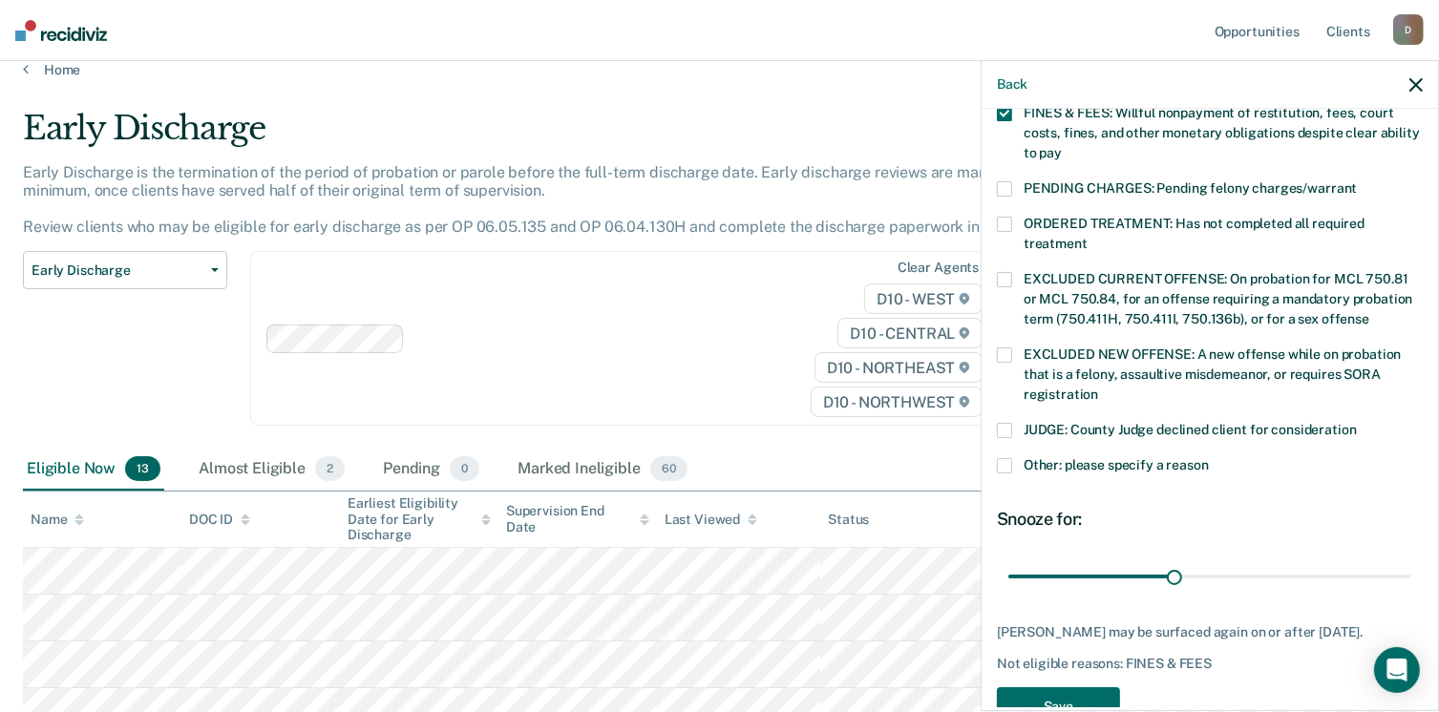
scroll to position [601, 0]
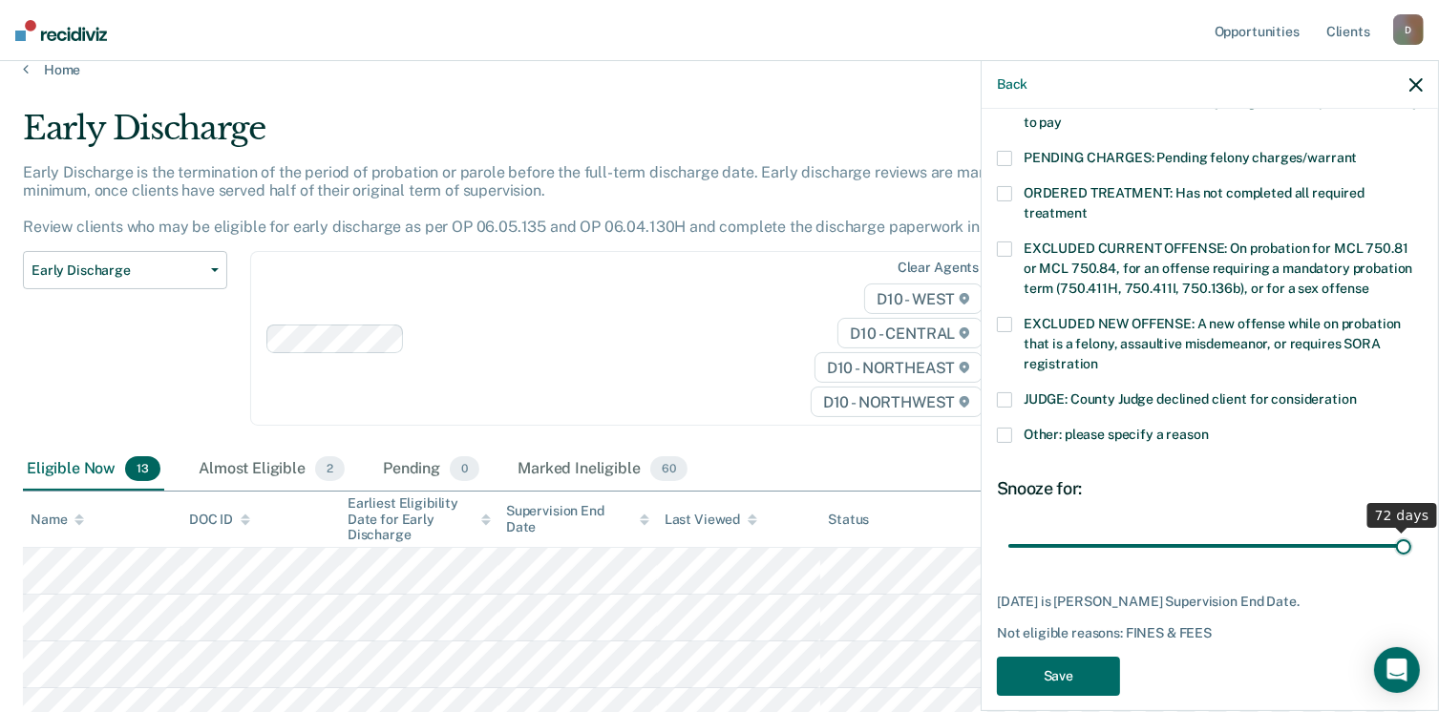
drag, startPoint x: 1157, startPoint y: 515, endPoint x: 1459, endPoint y: 513, distance: 301.7
type input "72"
click at [1411, 530] on input "range" at bounding box center [1209, 546] width 403 height 33
click at [1052, 658] on button "Save" at bounding box center [1058, 676] width 123 height 39
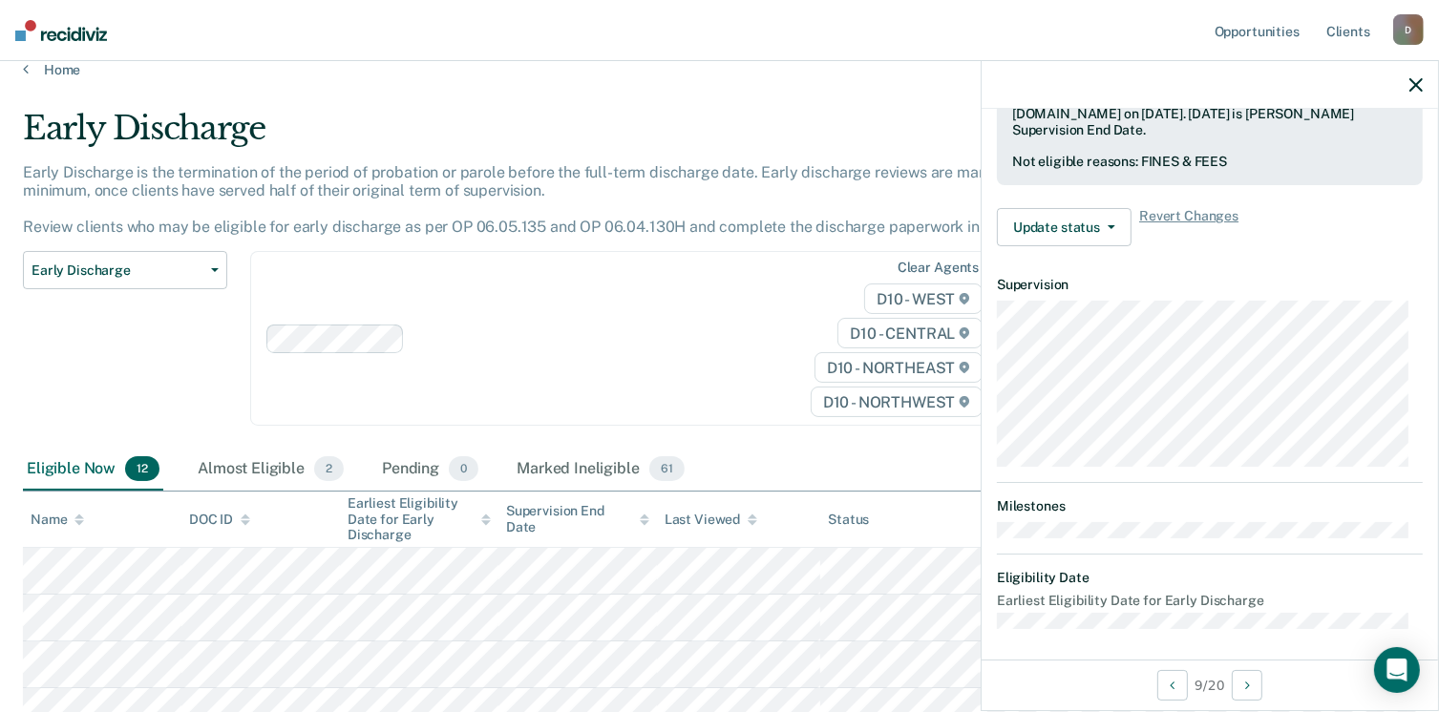
scroll to position [352, 0]
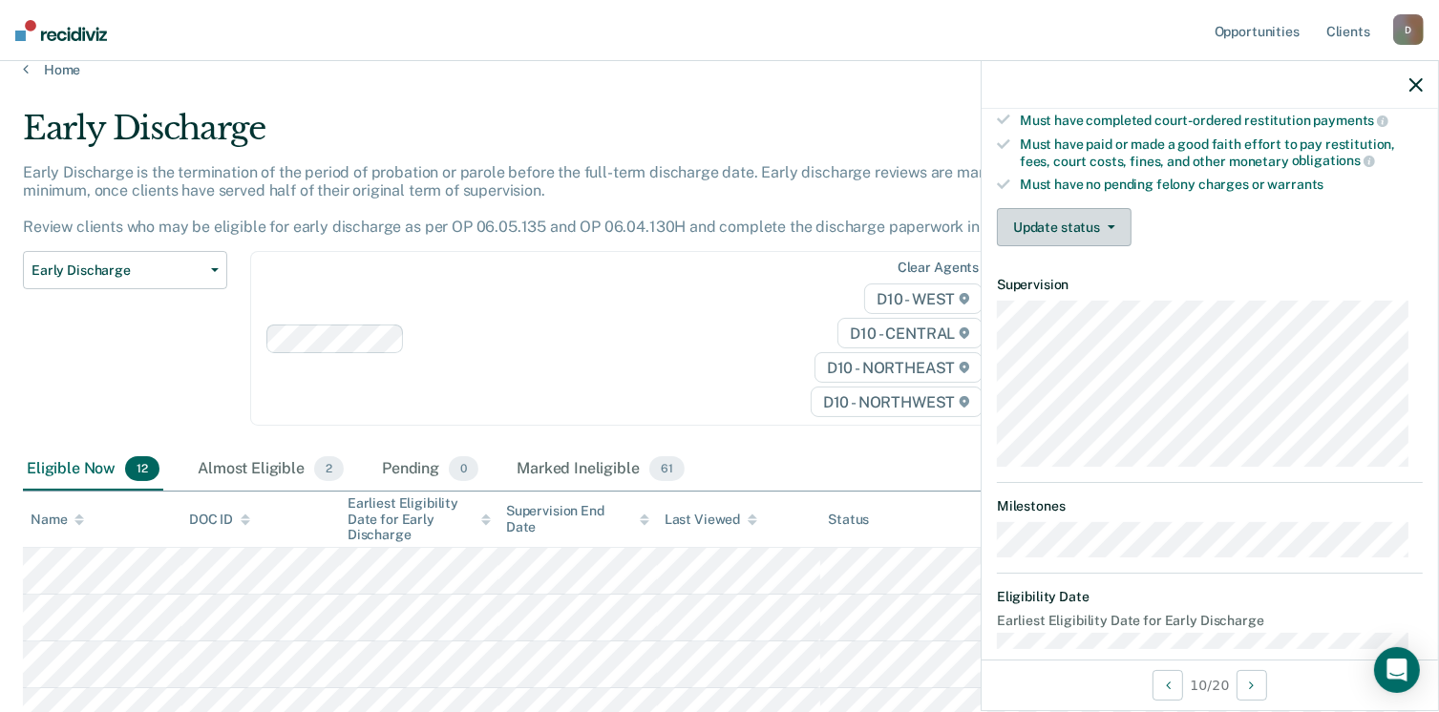
click at [1111, 226] on button "Update status" at bounding box center [1064, 227] width 135 height 38
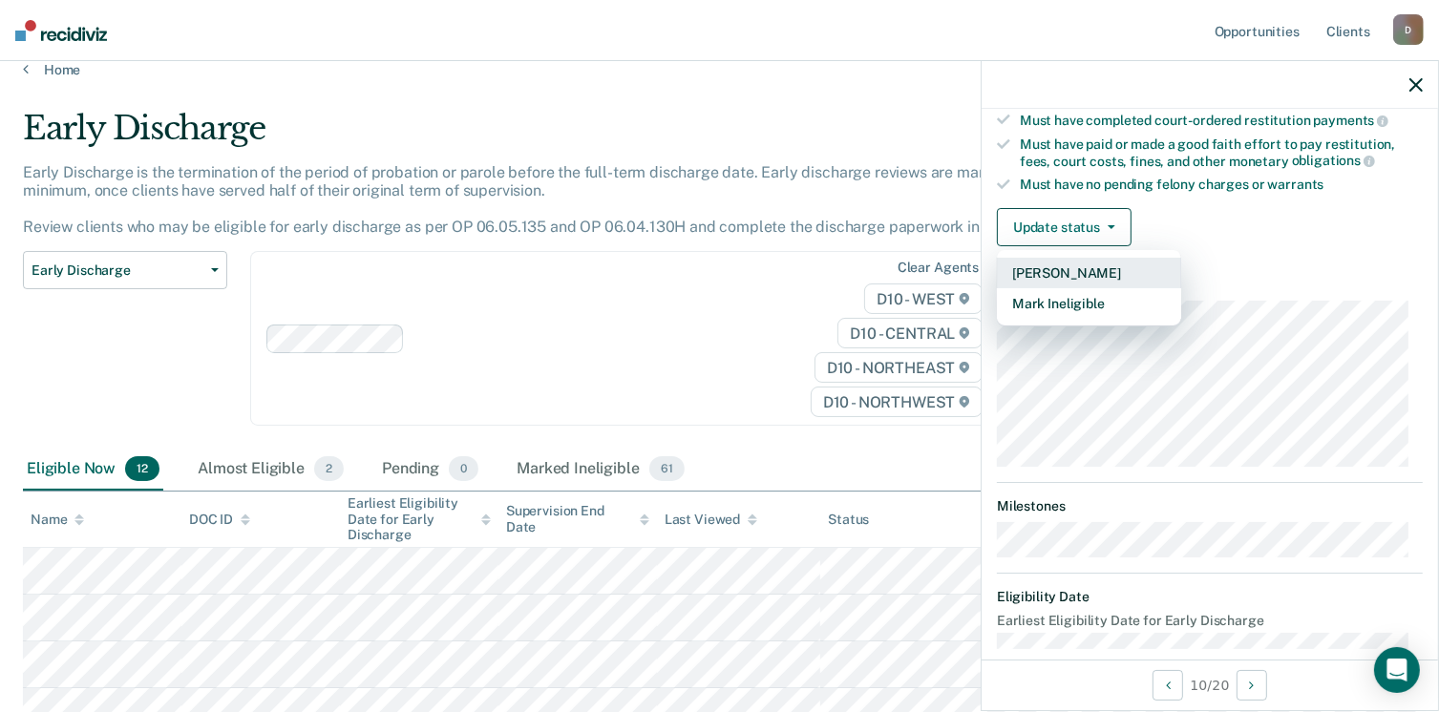
click at [1081, 261] on button "[PERSON_NAME]" at bounding box center [1089, 273] width 184 height 31
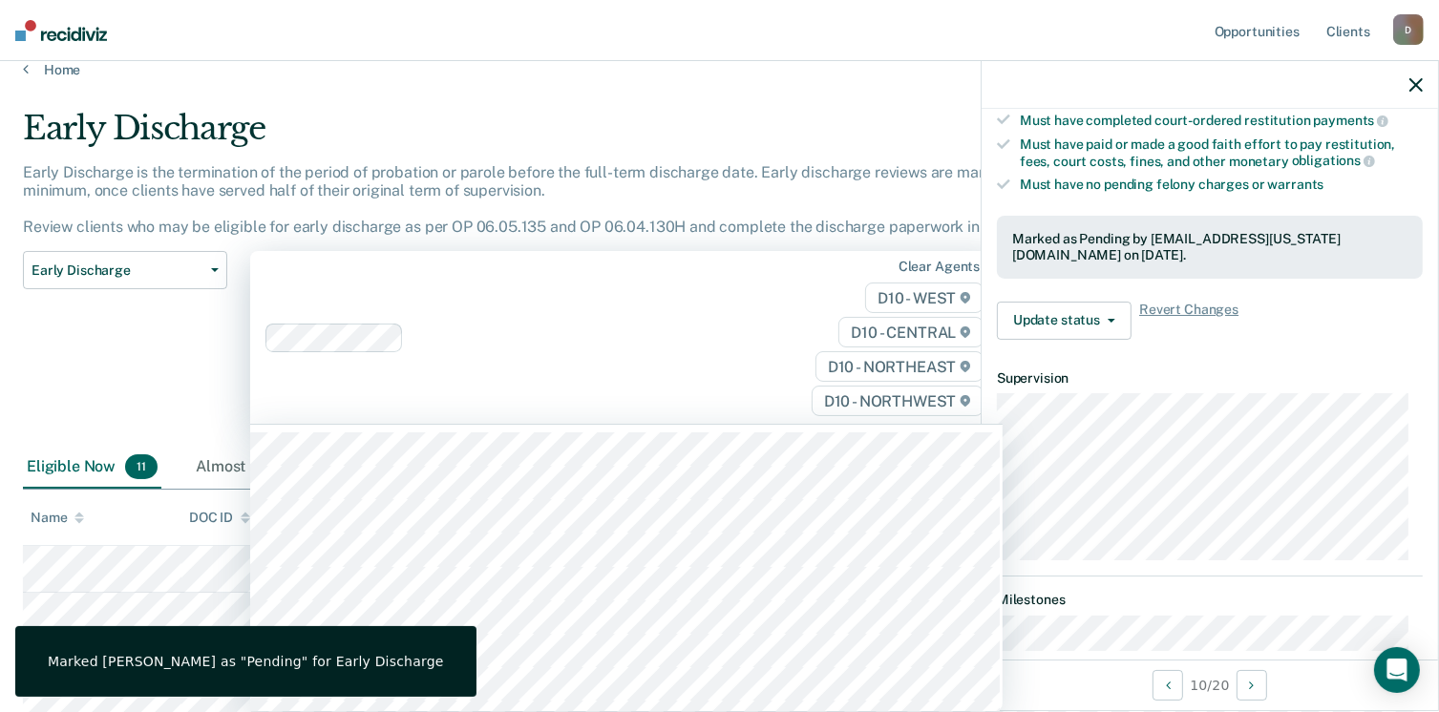
click at [581, 350] on div at bounding box center [517, 338] width 505 height 29
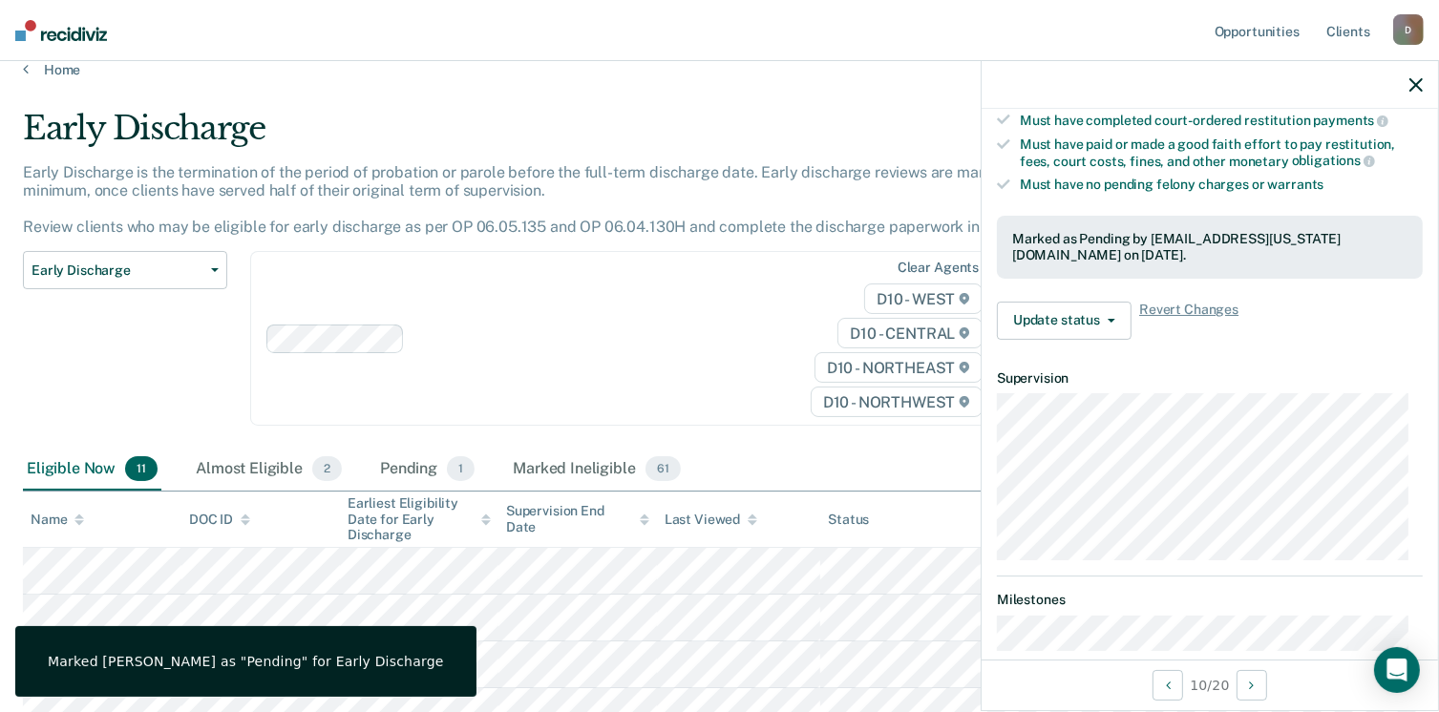
click at [70, 347] on div "Early Discharge Classification Review Early Discharge Minimum Telephone Reporti…" at bounding box center [125, 350] width 204 height 198
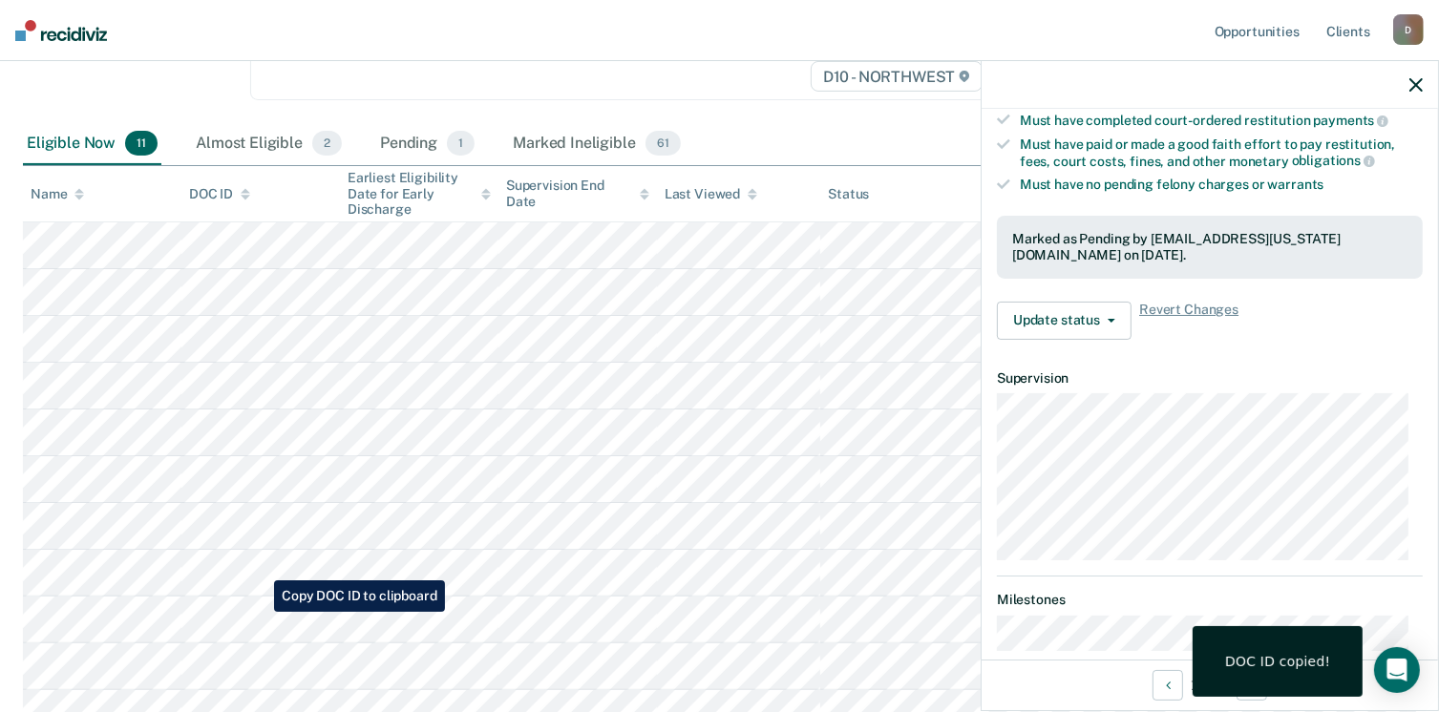
scroll to position [363, 0]
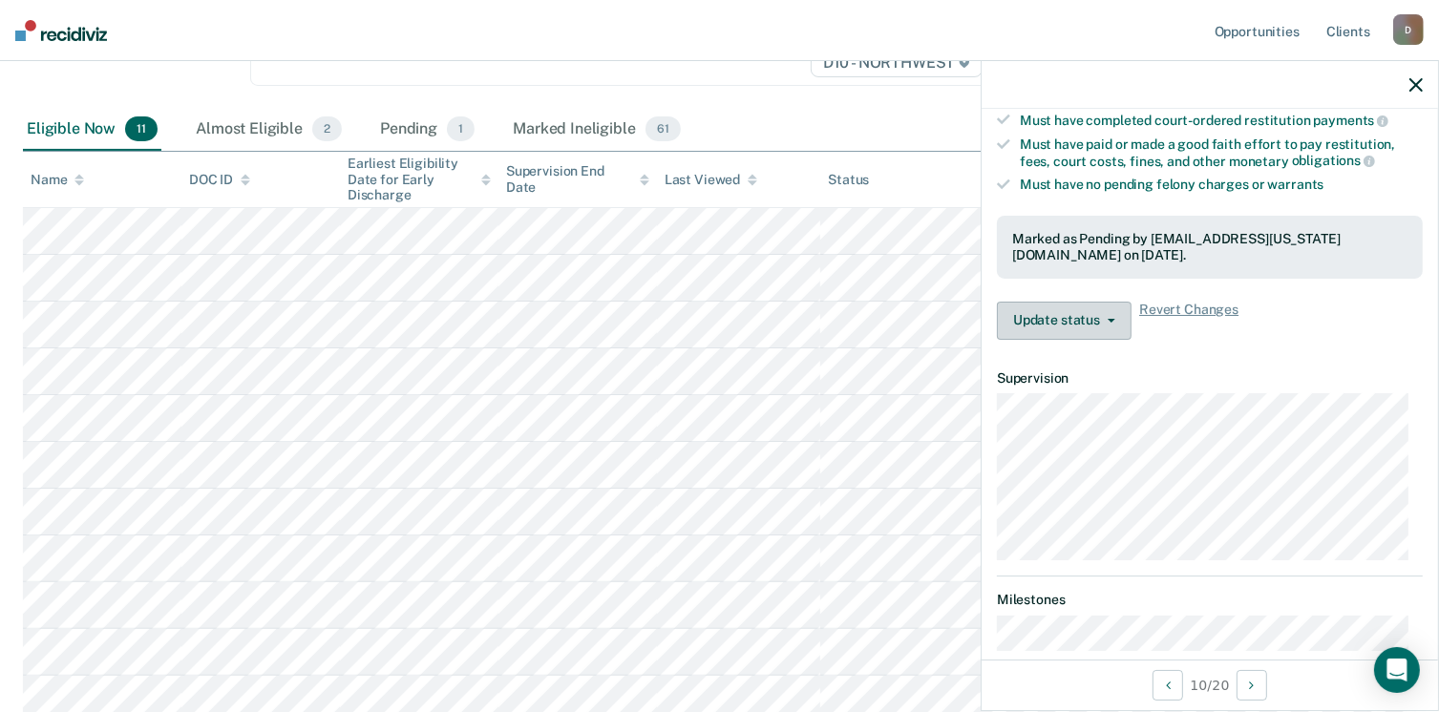
click at [1119, 318] on button "Update status" at bounding box center [1064, 321] width 135 height 38
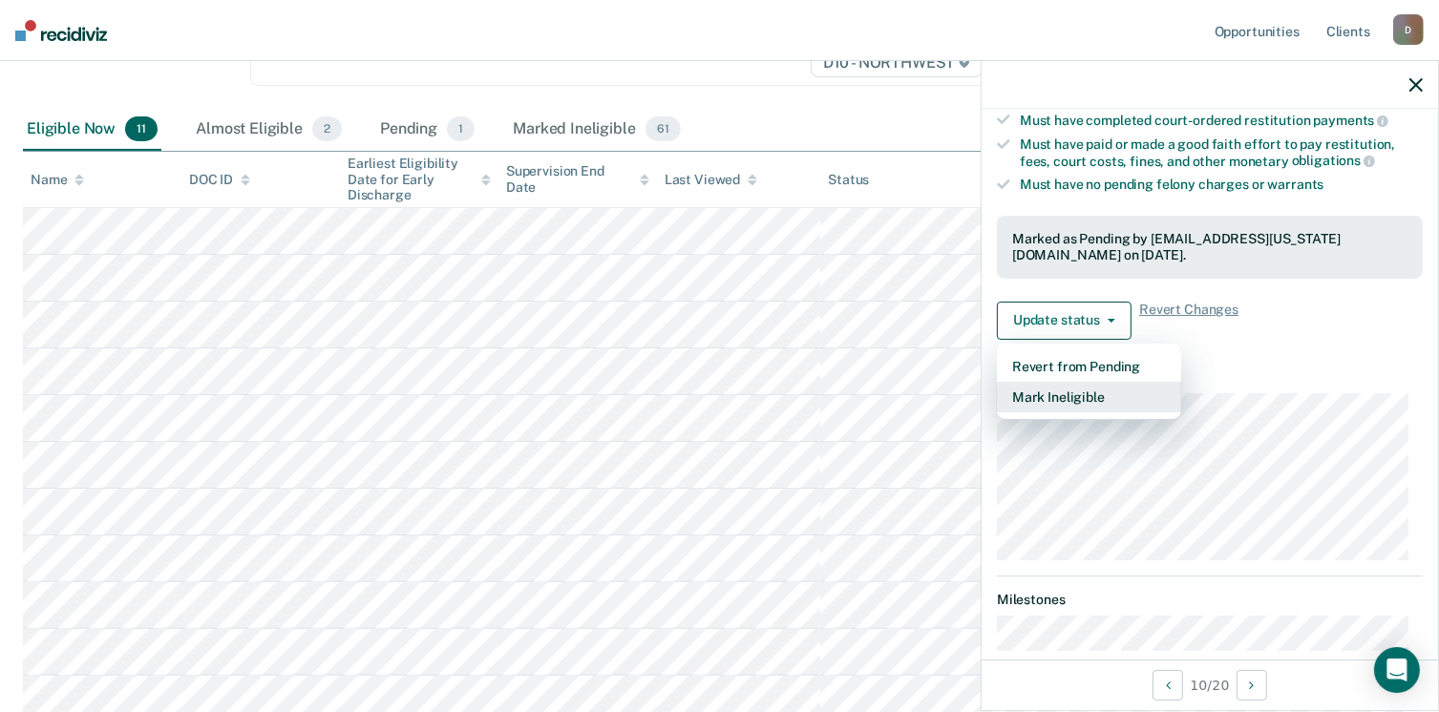
click at [1097, 393] on button "Mark Ineligible" at bounding box center [1089, 397] width 184 height 31
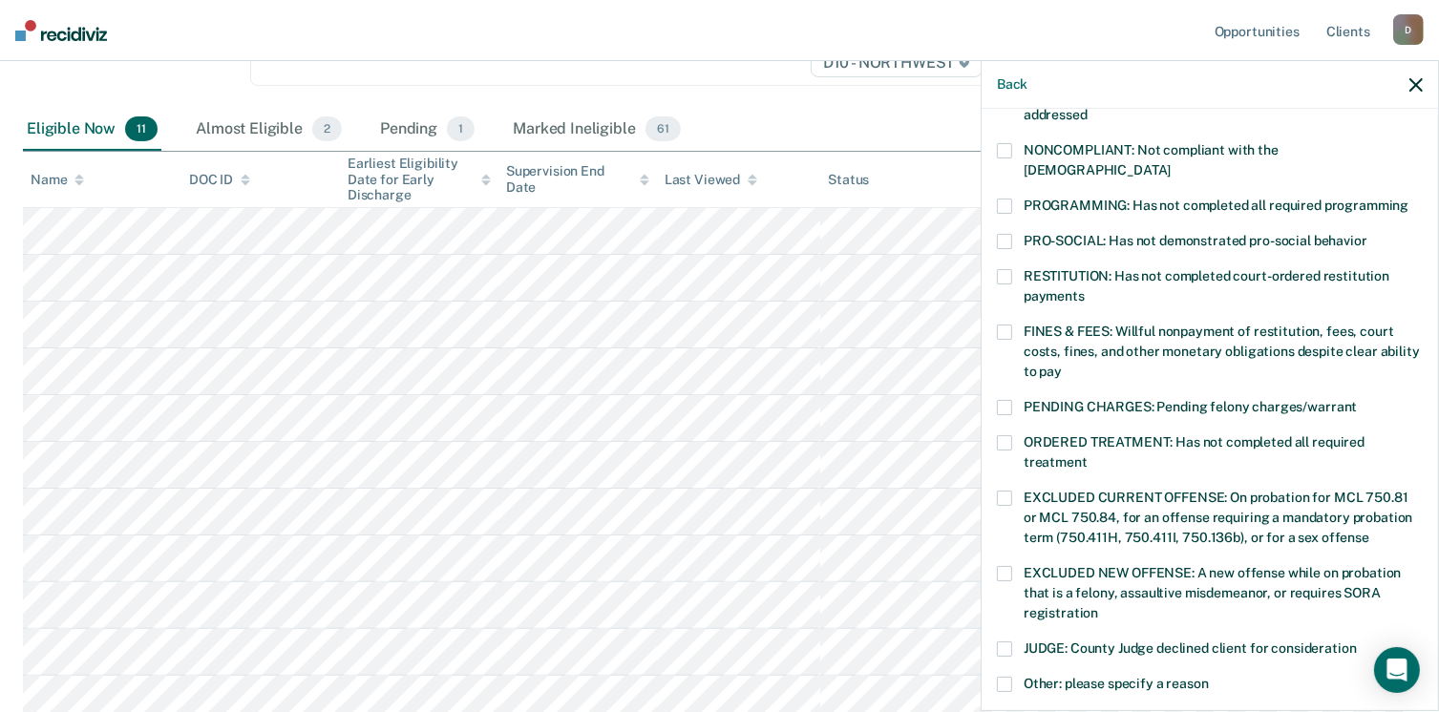
click at [1001, 325] on span at bounding box center [1004, 332] width 15 height 15
click at [1062, 365] on input "FINES & FEES: Willful nonpayment of restitution, fees, court costs, fines, and …" at bounding box center [1062, 365] width 0 height 0
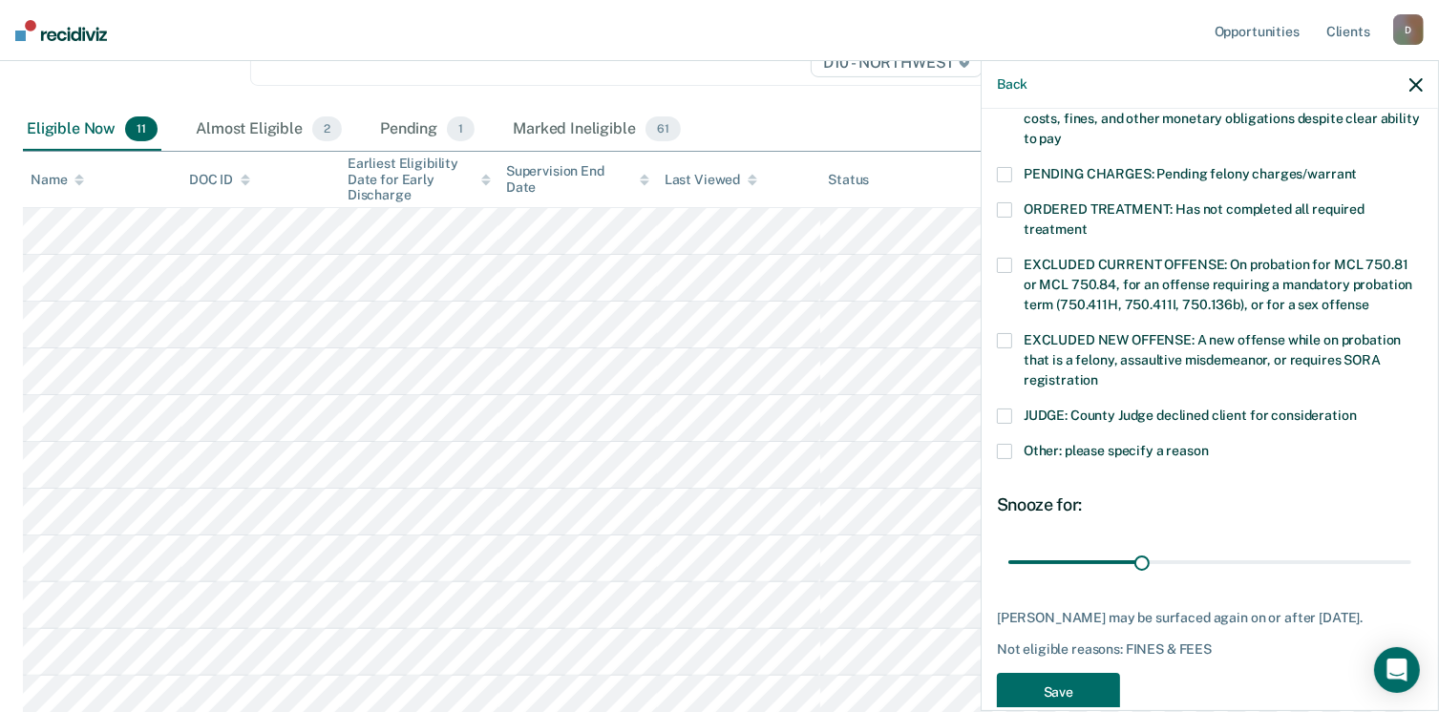
scroll to position [601, 0]
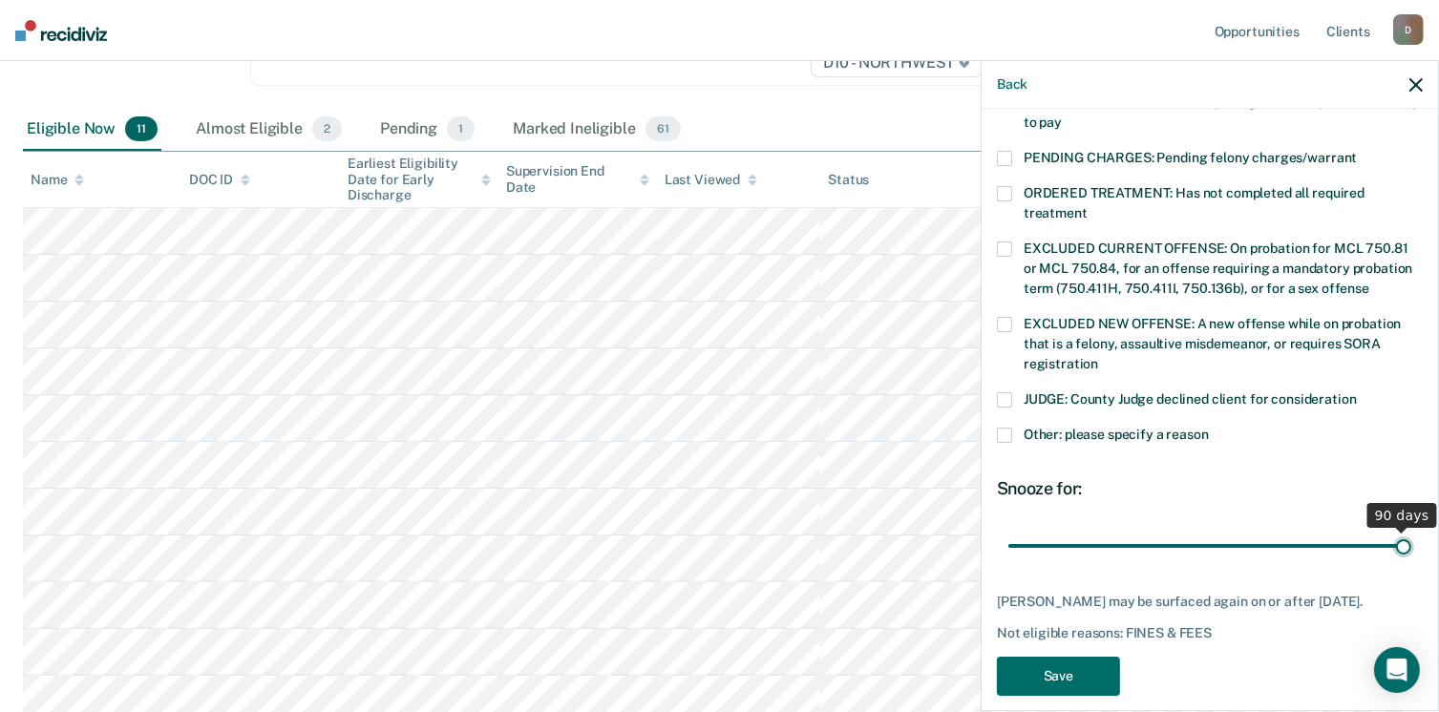
drag, startPoint x: 1134, startPoint y: 524, endPoint x: 1459, endPoint y: 555, distance: 326.0
type input "90"
click at [1411, 555] on input "range" at bounding box center [1209, 546] width 403 height 33
click at [1084, 657] on button "Save" at bounding box center [1058, 676] width 123 height 39
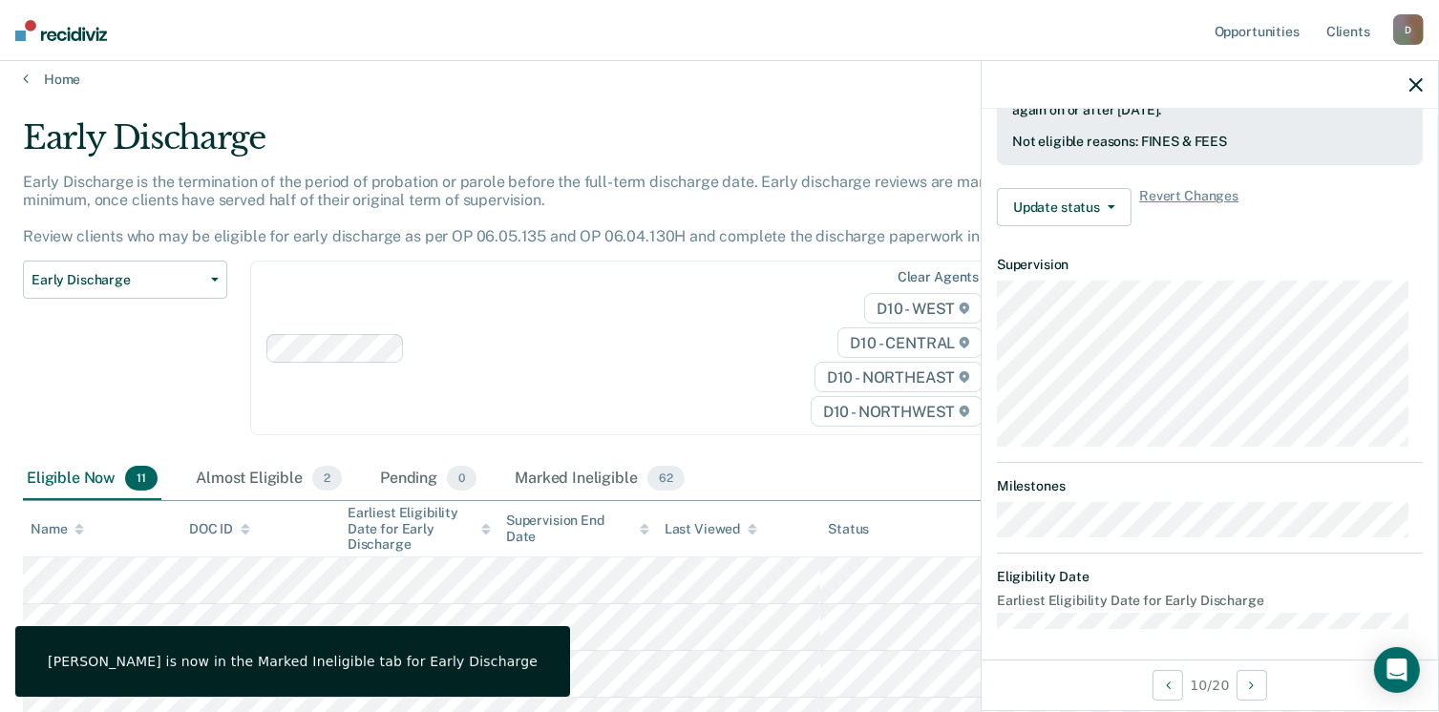
scroll to position [0, 0]
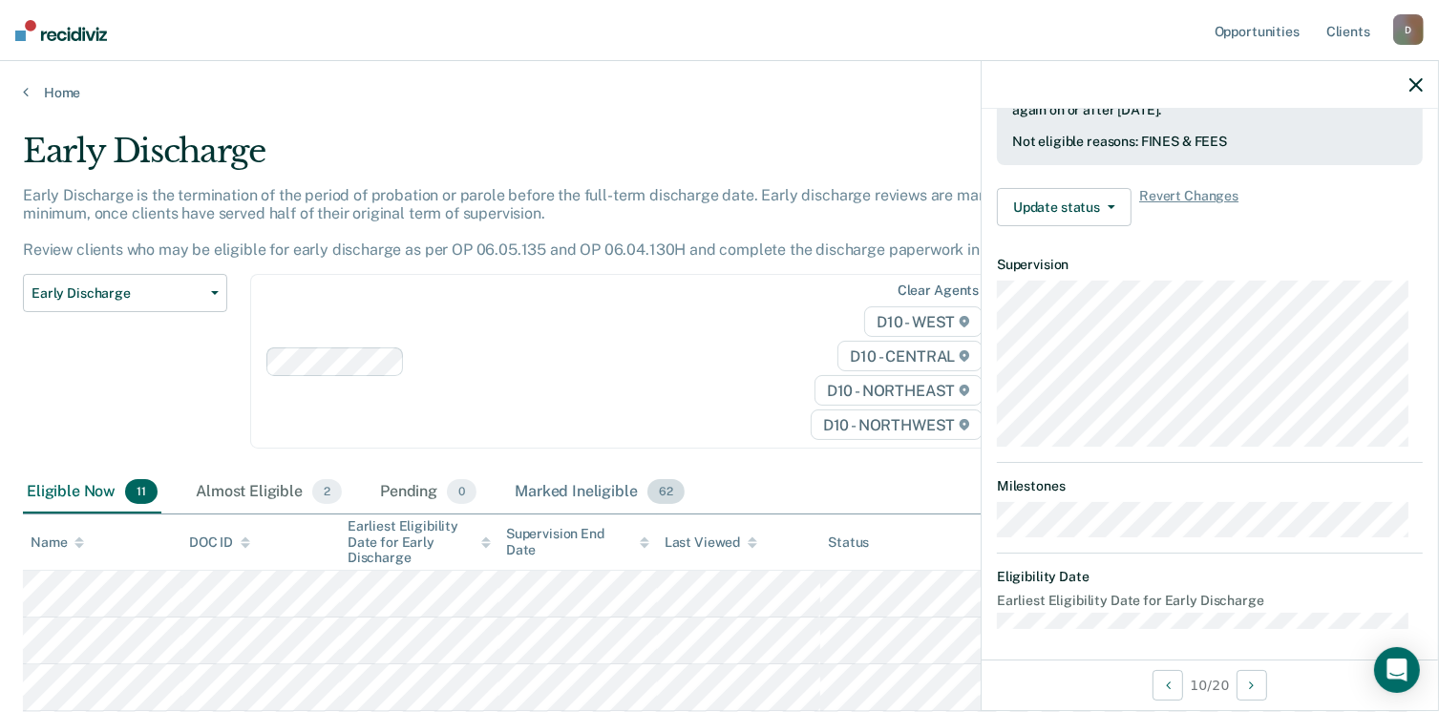
click at [588, 495] on div "Marked Ineligible 62" at bounding box center [599, 493] width 177 height 42
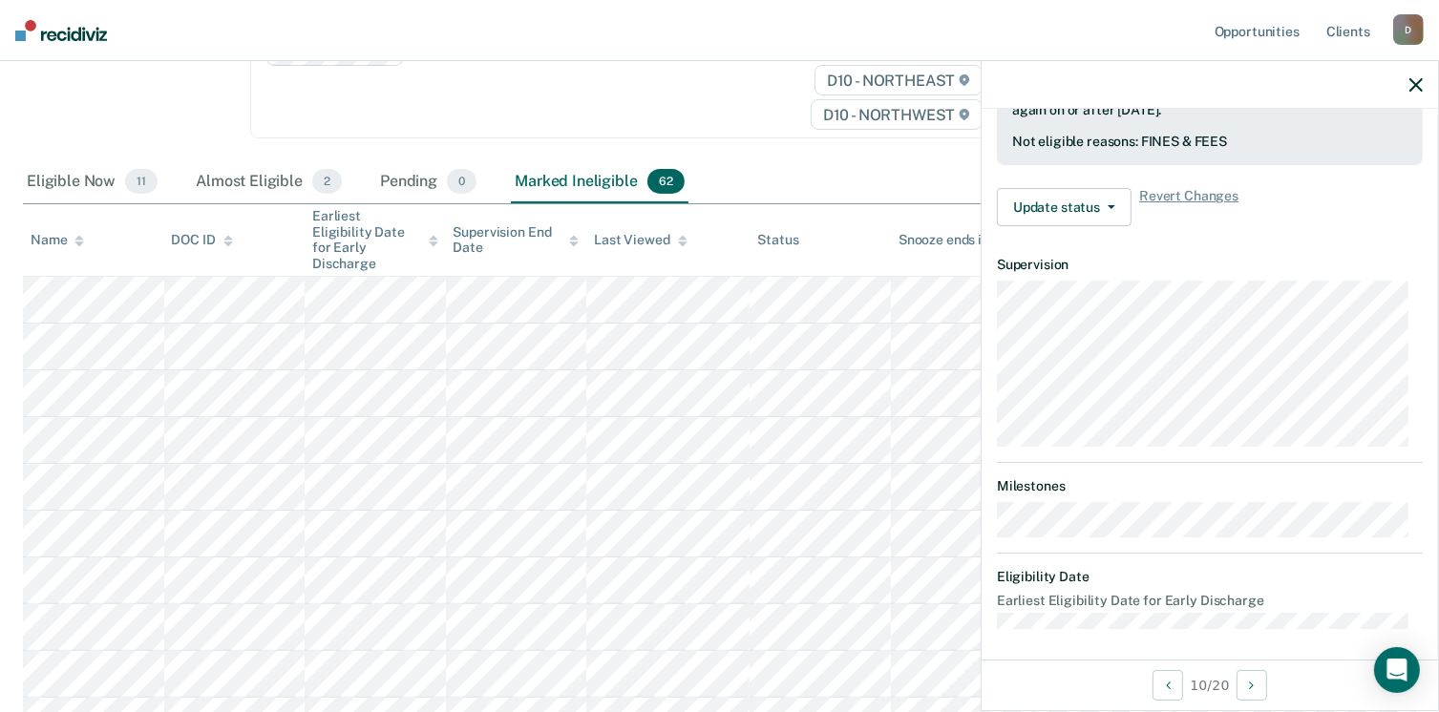
scroll to position [302, 0]
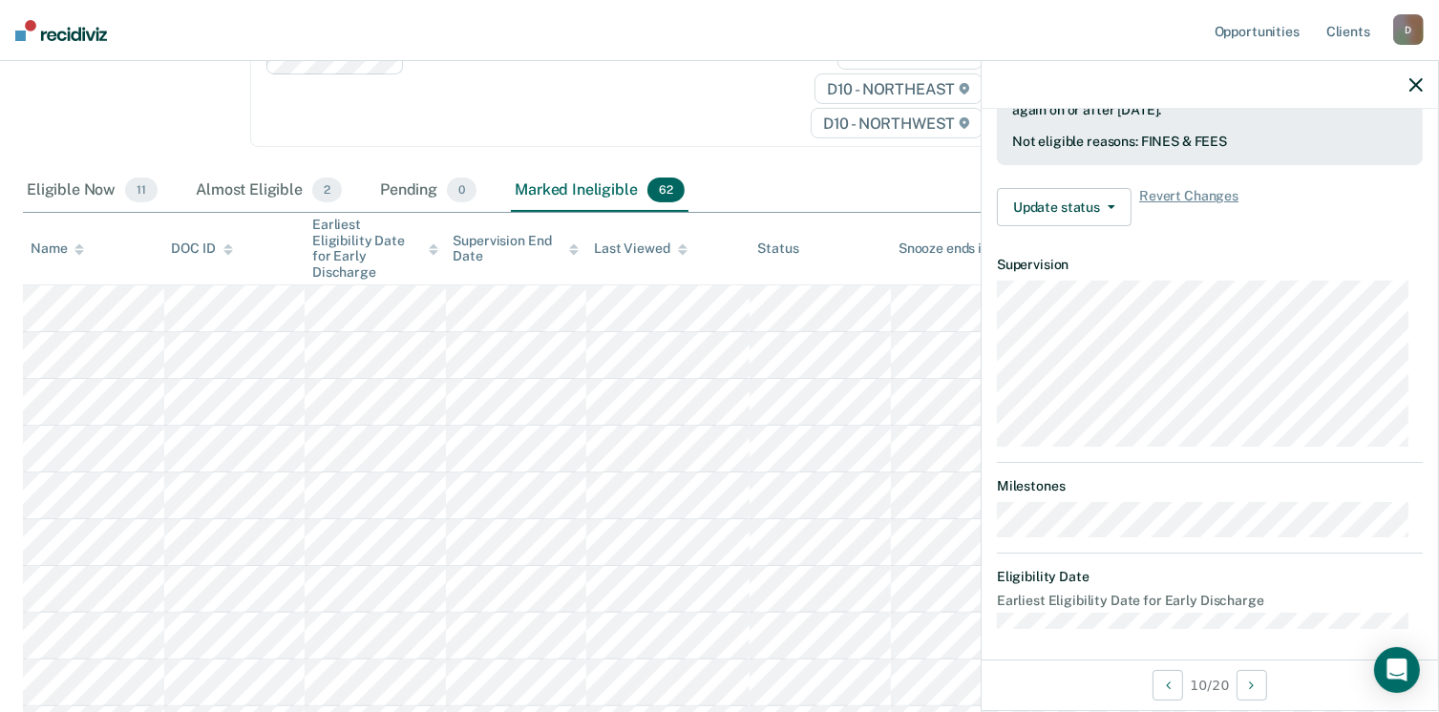
click at [79, 243] on icon at bounding box center [79, 245] width 10 height 5
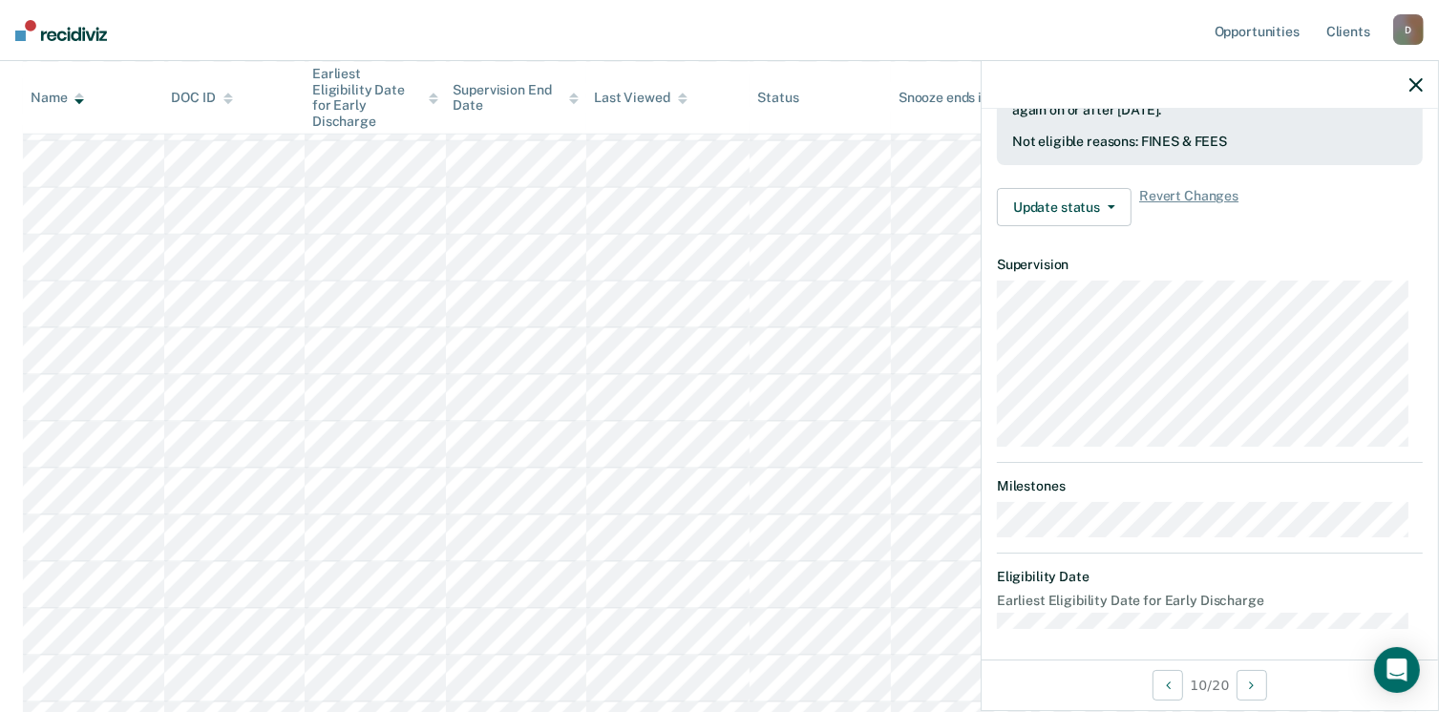
scroll to position [2894, 0]
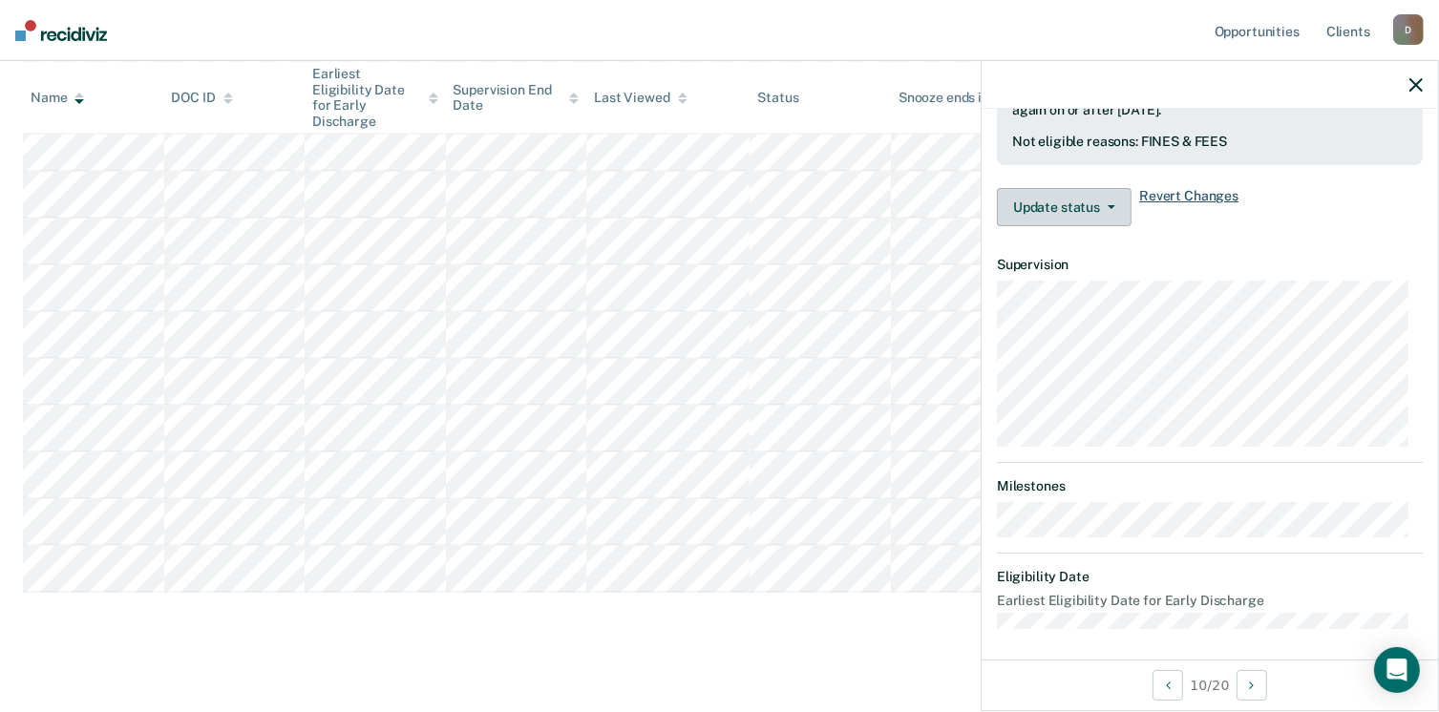
drag, startPoint x: 1107, startPoint y: 191, endPoint x: 1214, endPoint y: 196, distance: 107.0
click at [1214, 196] on div "Update status [PERSON_NAME] Update Ineligibility Revert Changes" at bounding box center [1210, 207] width 426 height 38
click at [1214, 194] on span "Revert Changes" at bounding box center [1188, 207] width 99 height 38
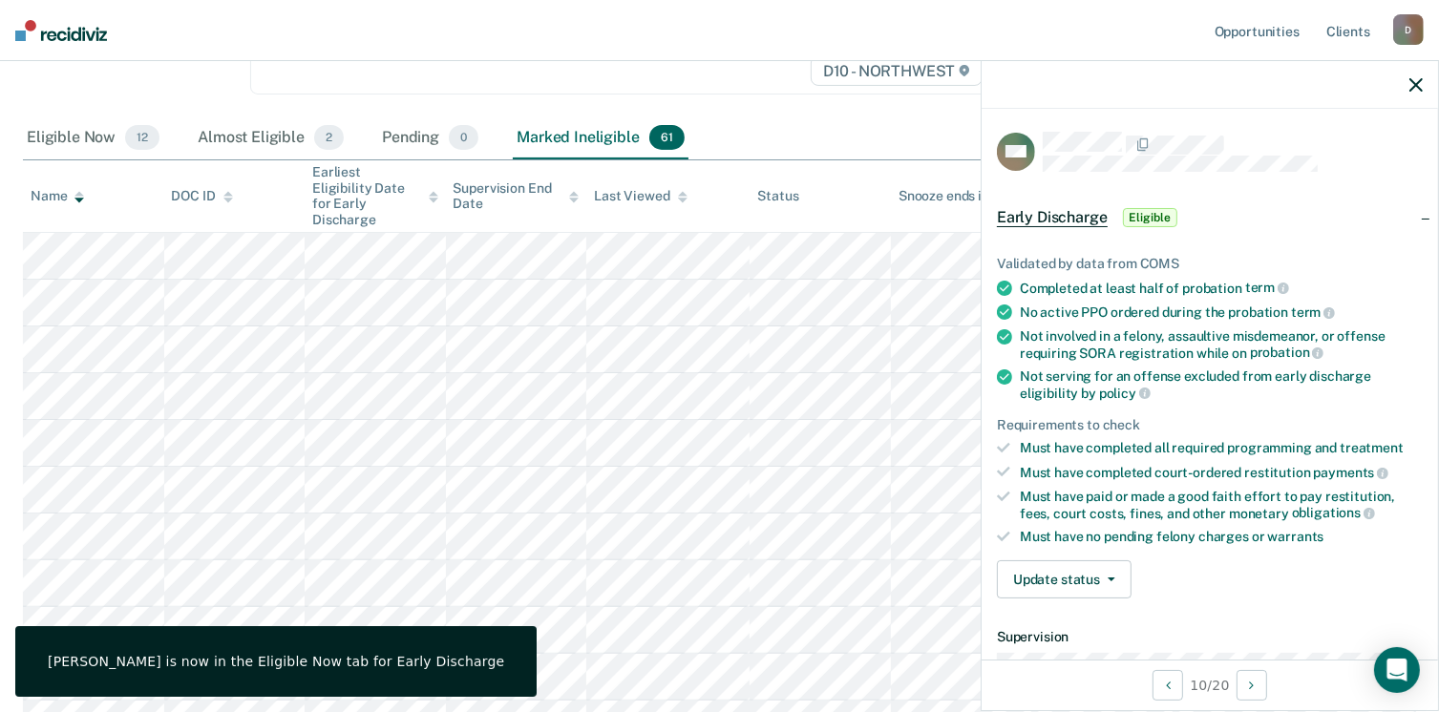
scroll to position [0, 0]
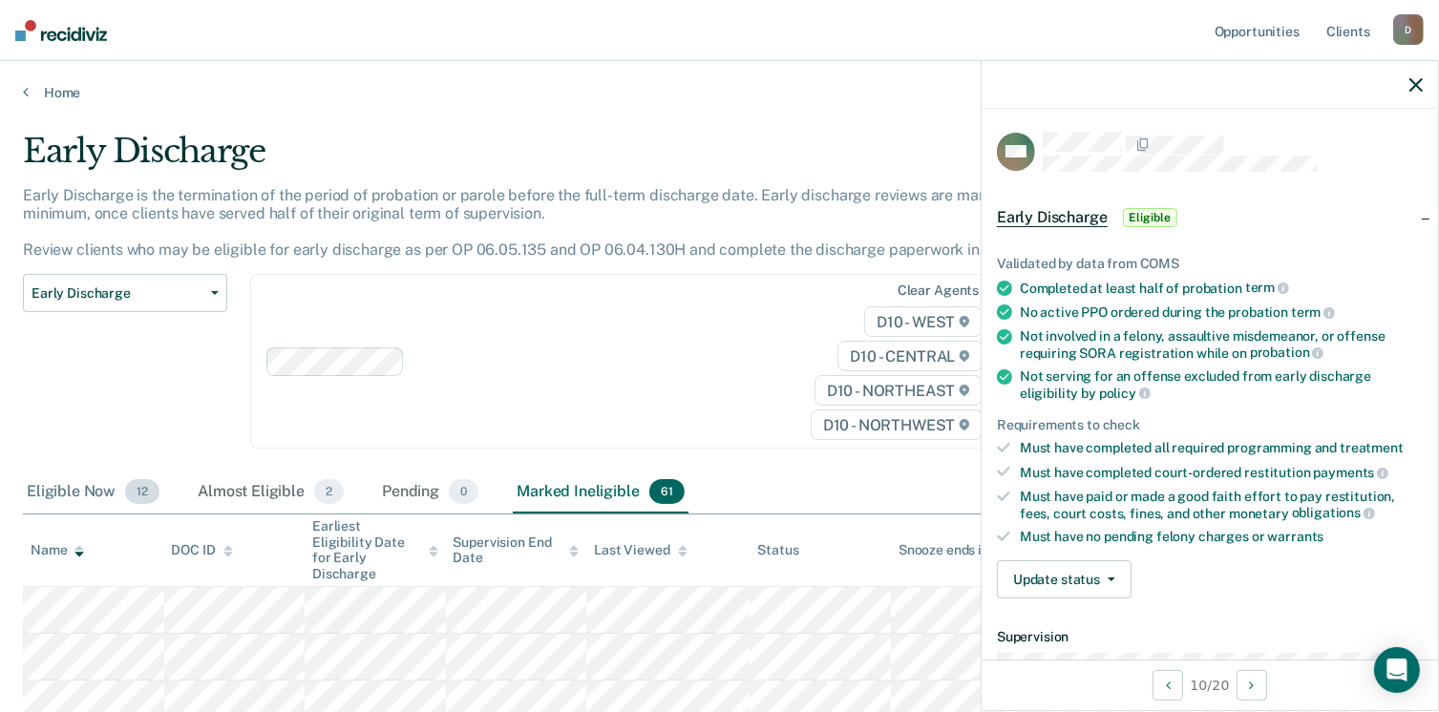
click at [74, 488] on div "Eligible Now 12" at bounding box center [93, 493] width 140 height 42
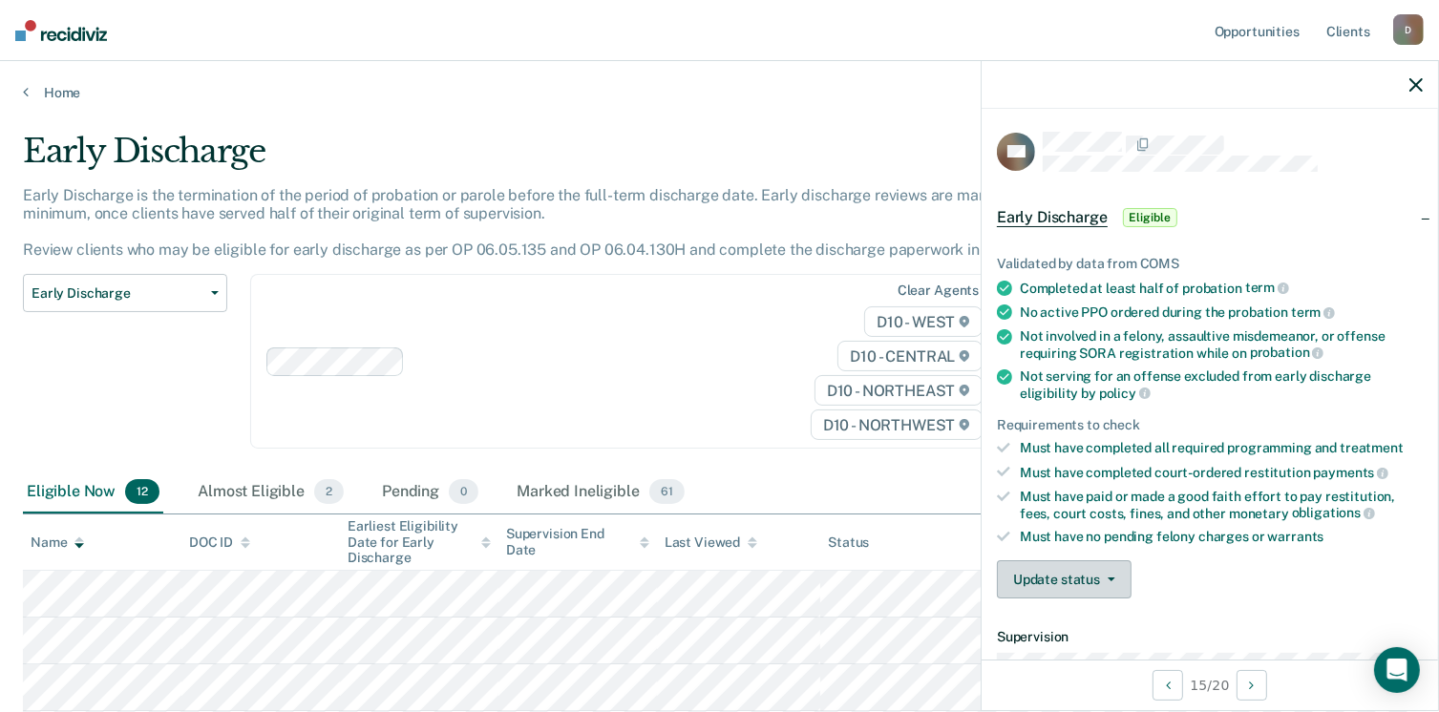
click at [1109, 563] on button "Update status" at bounding box center [1064, 579] width 135 height 38
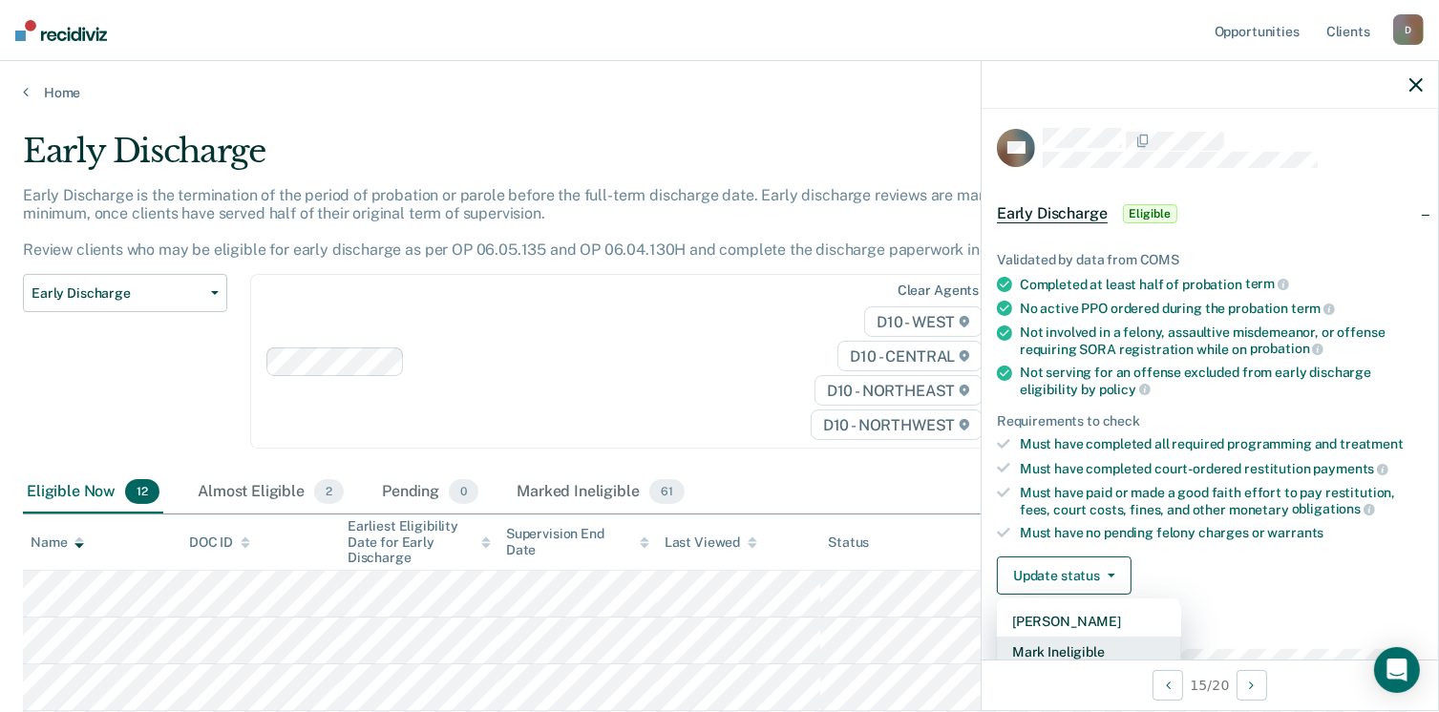
click at [1060, 640] on button "Mark Ineligible" at bounding box center [1089, 652] width 184 height 31
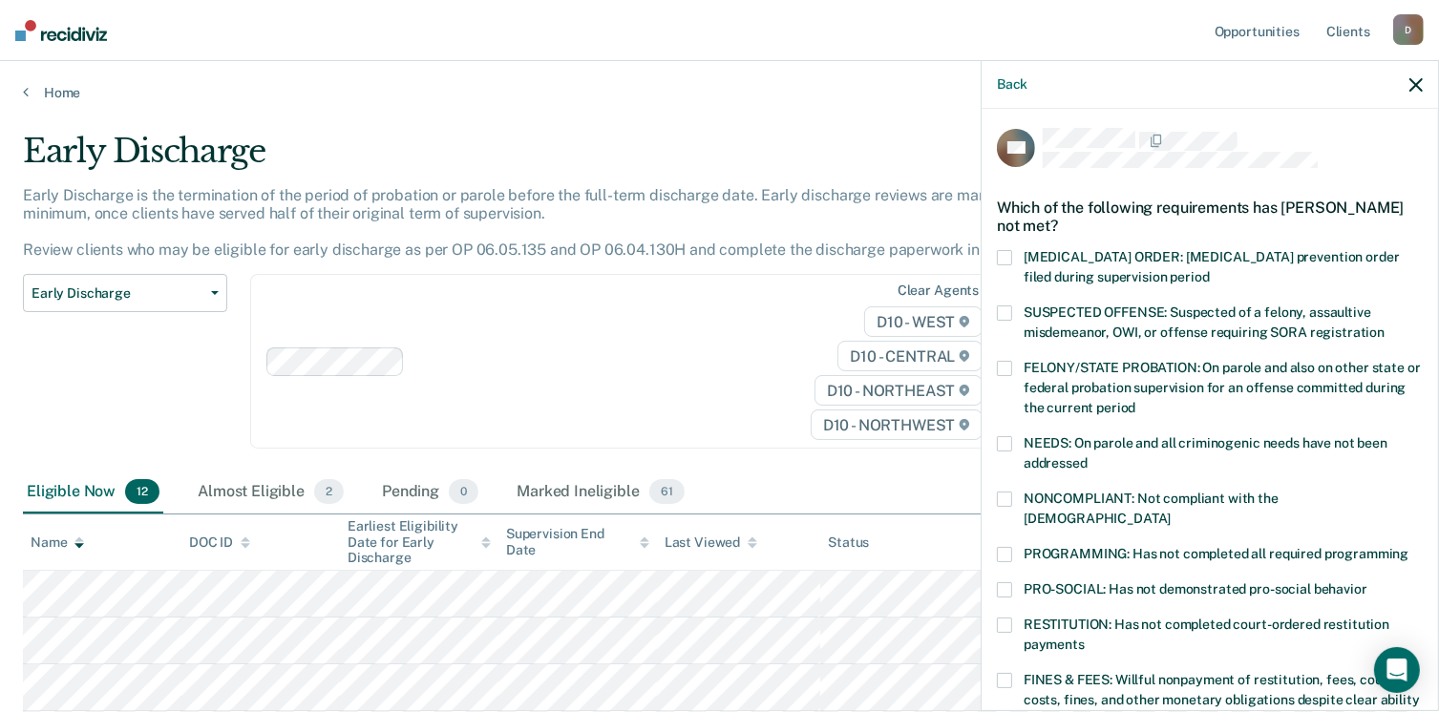
click at [1006, 673] on span at bounding box center [1004, 680] width 15 height 15
click at [1062, 711] on input "FINES & FEES: Willful nonpayment of restitution, fees, court costs, fines, and …" at bounding box center [1062, 713] width 0 height 0
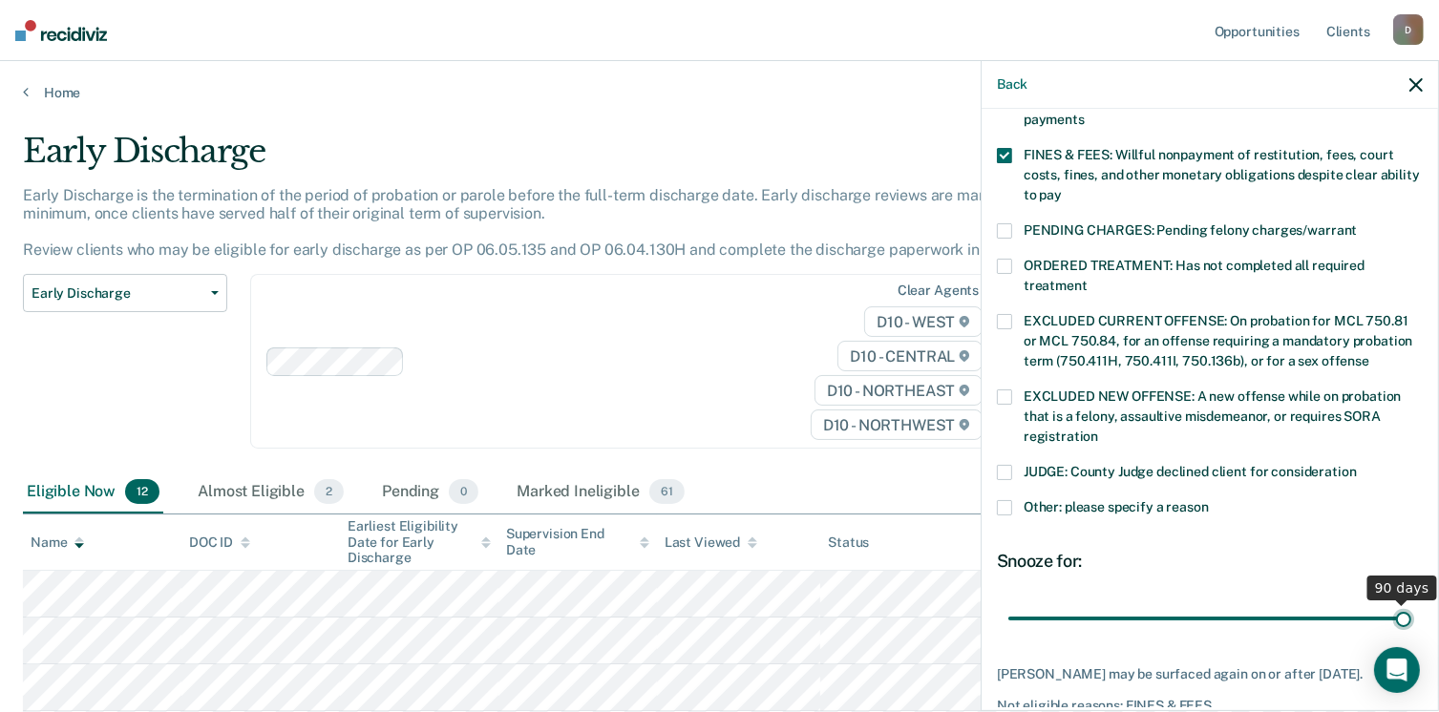
drag, startPoint x: 1134, startPoint y: 593, endPoint x: 1417, endPoint y: 618, distance: 283.7
type input "90"
click at [1411, 618] on input "range" at bounding box center [1209, 618] width 403 height 33
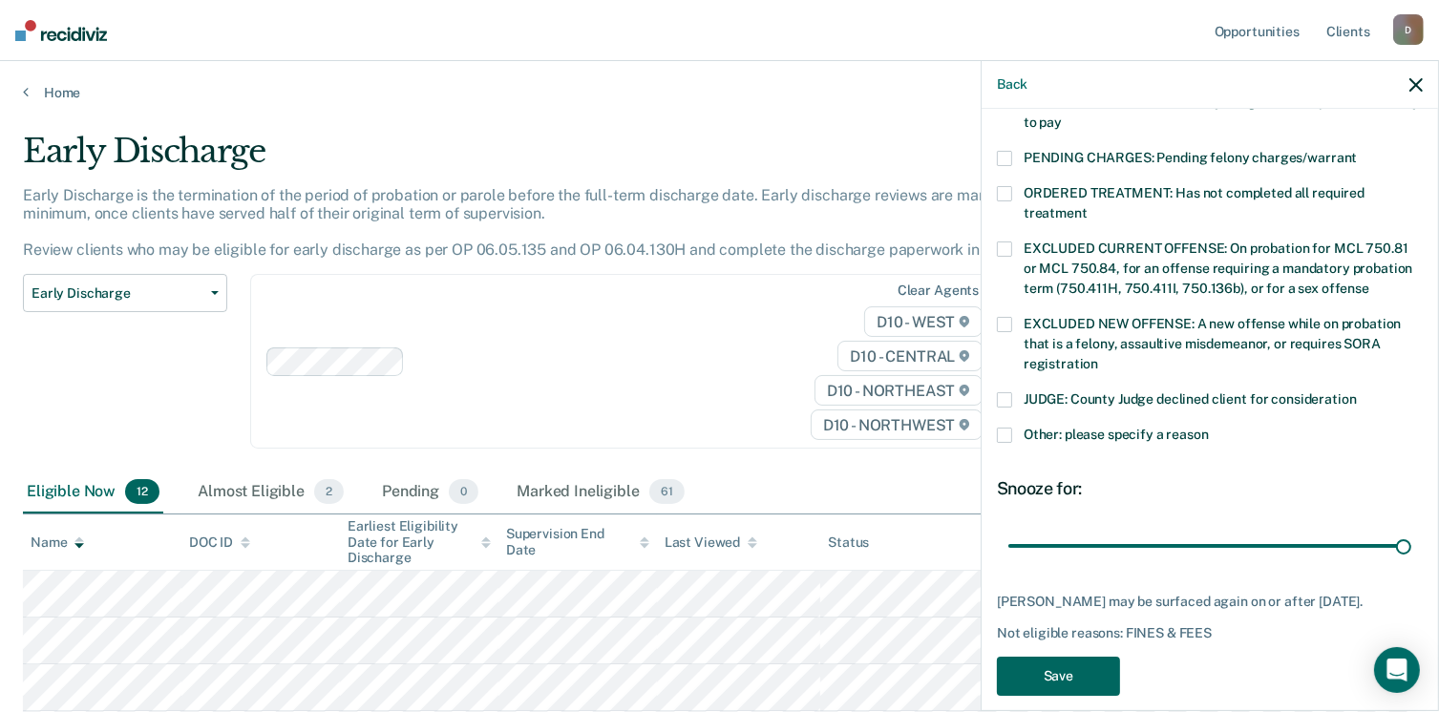
click at [1042, 657] on button "Save" at bounding box center [1058, 676] width 123 height 39
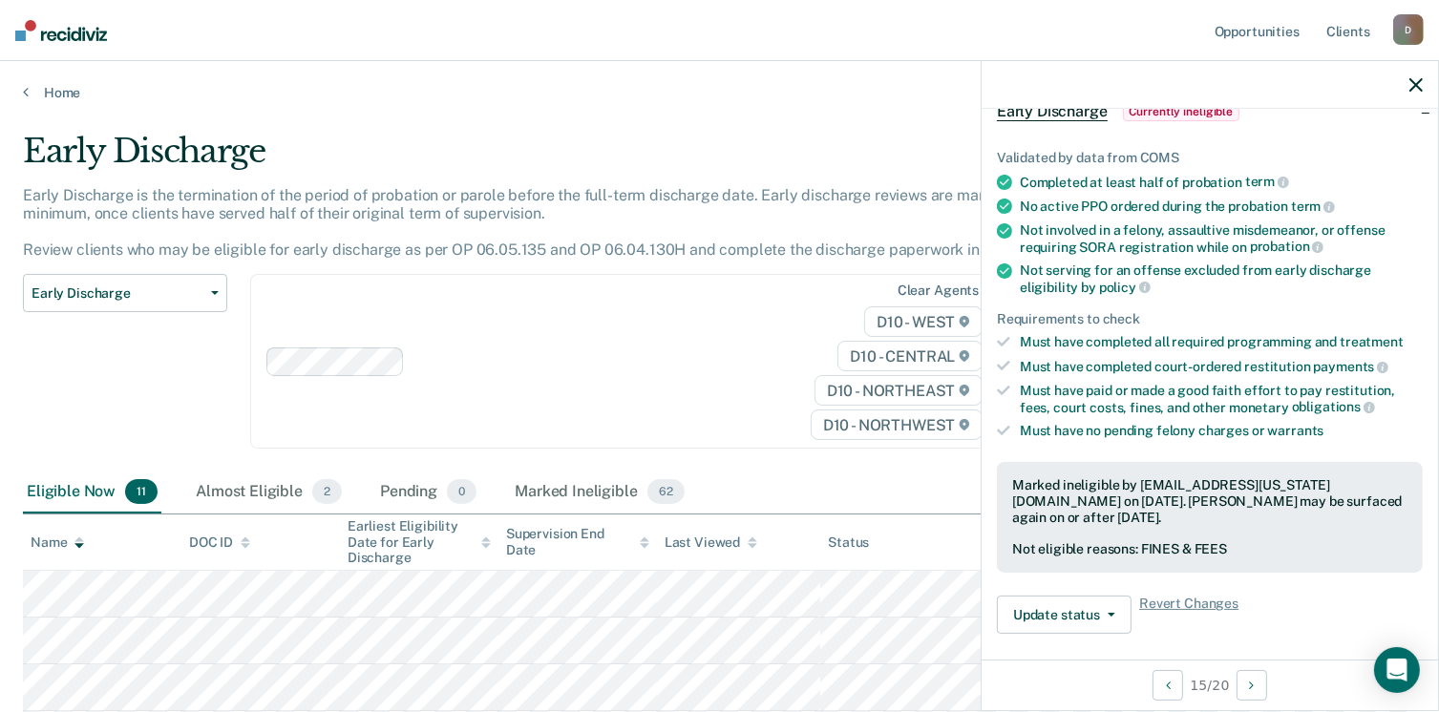
scroll to position [0, 0]
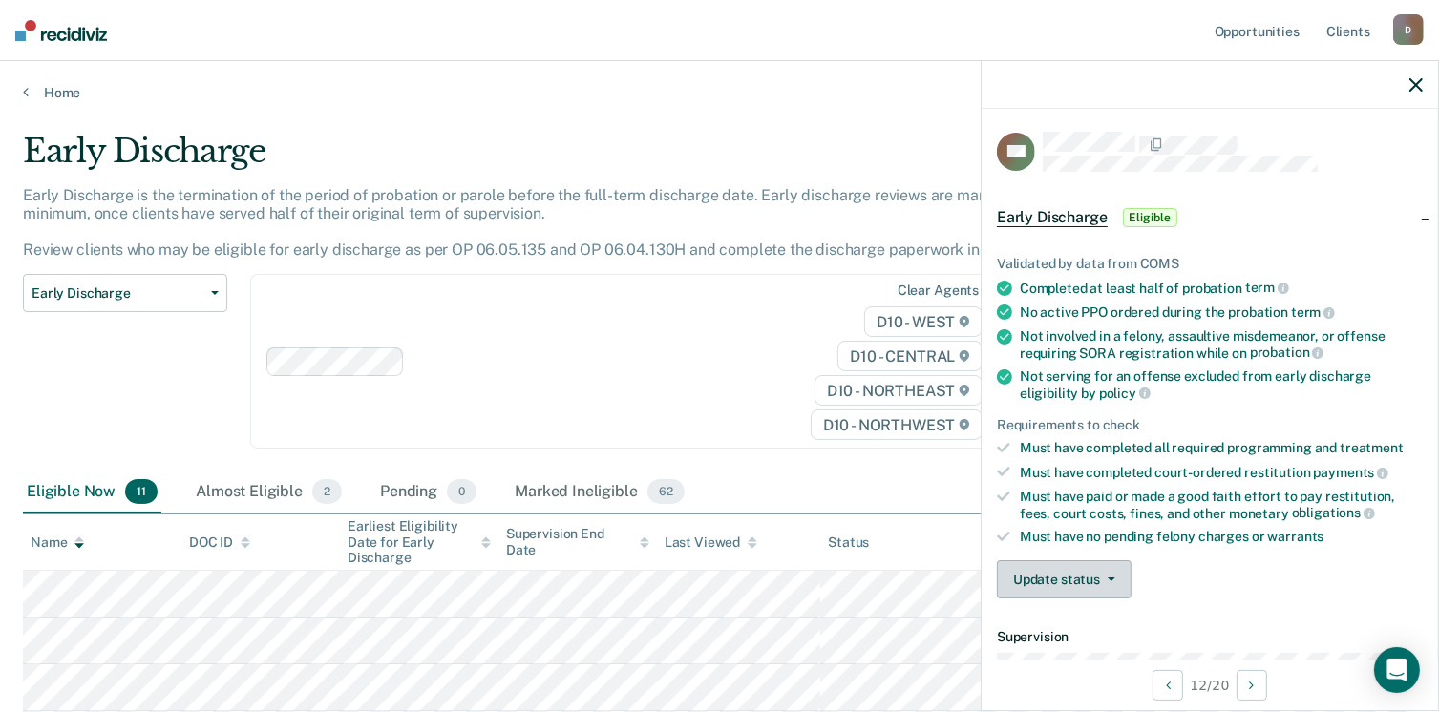
click at [1120, 570] on button "Update status" at bounding box center [1064, 579] width 135 height 38
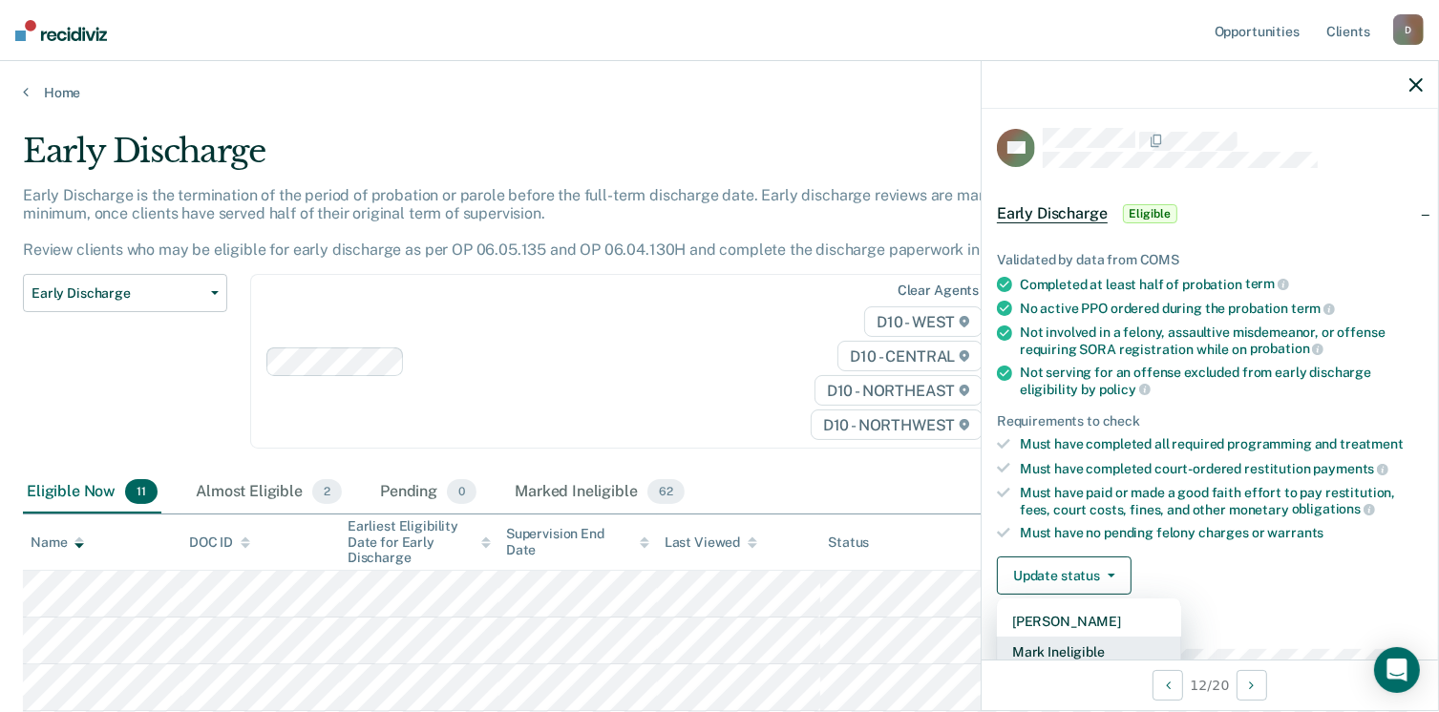
click at [1077, 649] on button "Mark Ineligible" at bounding box center [1089, 652] width 184 height 31
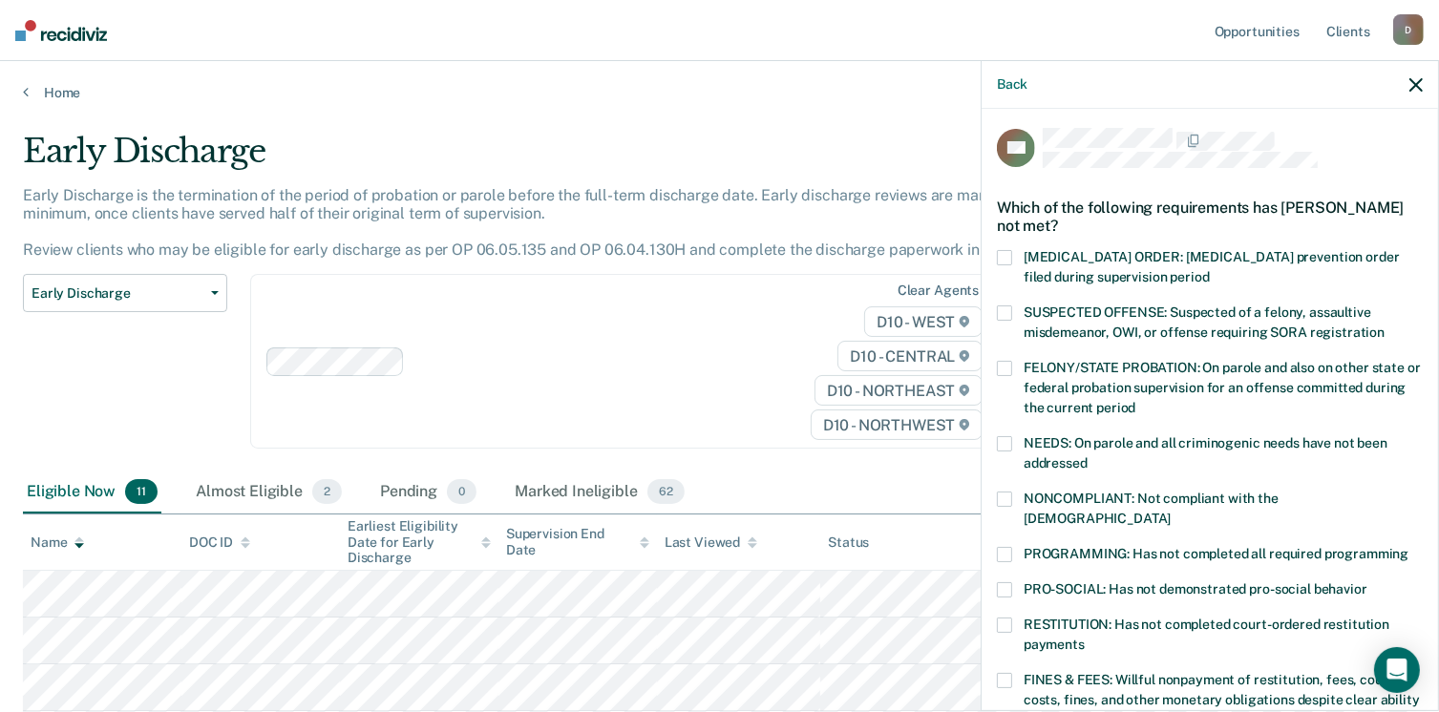
click at [1012, 673] on label "FINES & FEES: Willful nonpayment of restitution, fees, court costs, fines, and …" at bounding box center [1210, 703] width 426 height 60
click at [1062, 711] on input "FINES & FEES: Willful nonpayment of restitution, fees, court costs, fines, and …" at bounding box center [1062, 713] width 0 height 0
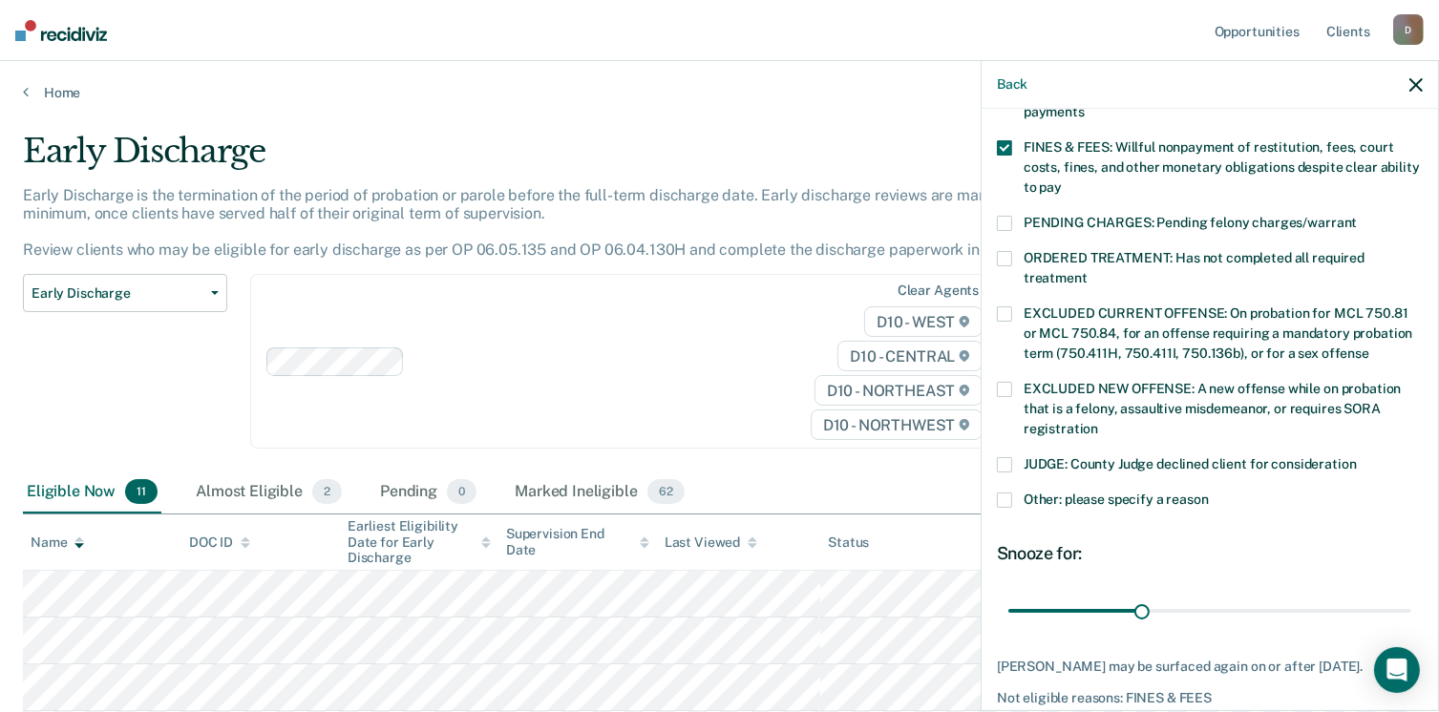
scroll to position [618, 0]
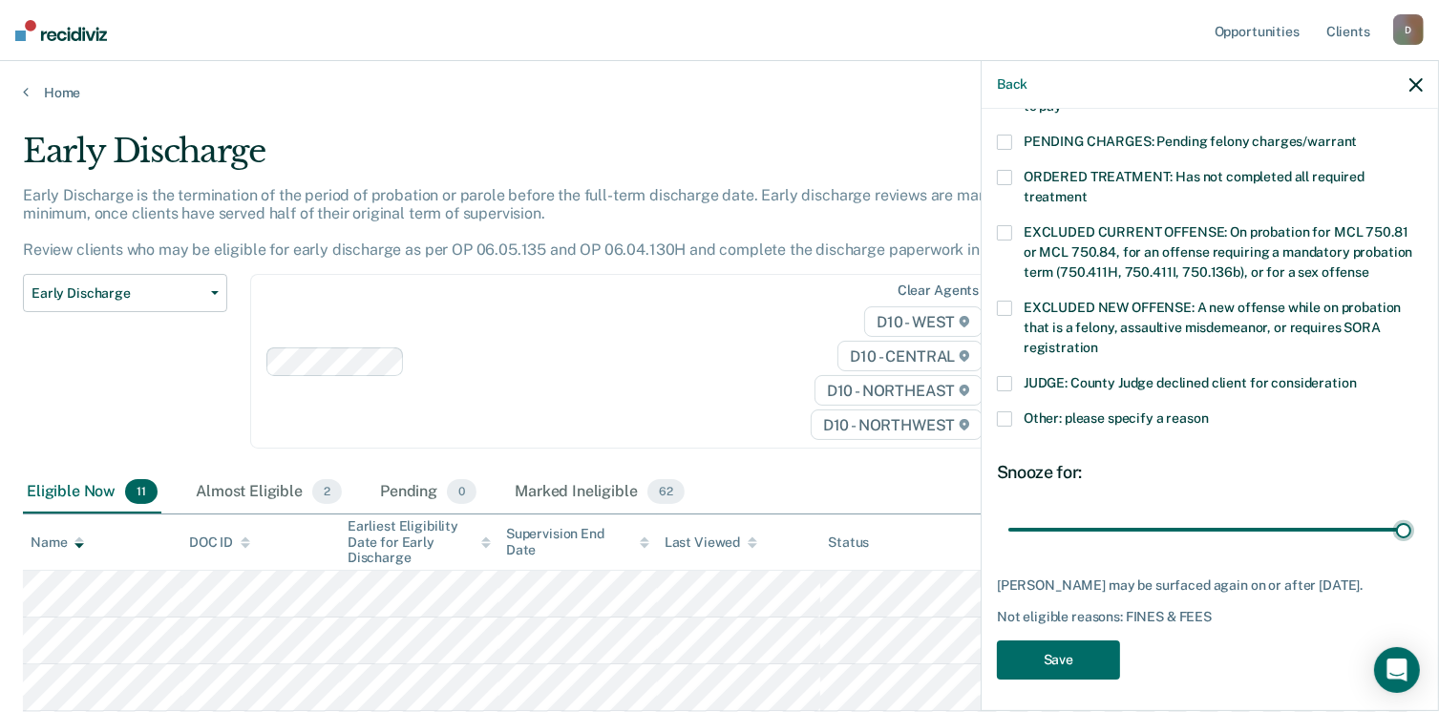
drag, startPoint x: 1137, startPoint y: 505, endPoint x: 1420, endPoint y: 504, distance: 282.6
type input "90"
click at [1411, 514] on input "range" at bounding box center [1209, 530] width 403 height 33
click at [1029, 659] on button "Save" at bounding box center [1058, 660] width 123 height 39
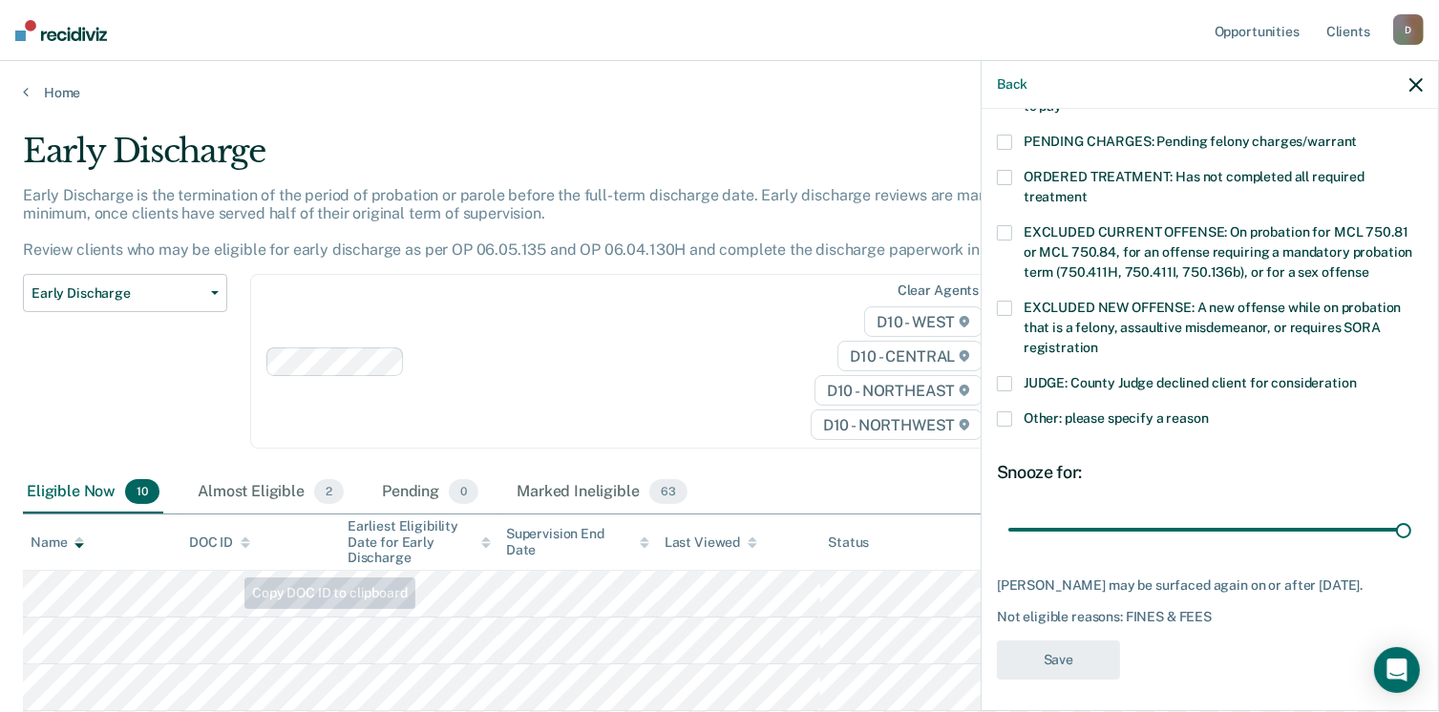
scroll to position [494, 0]
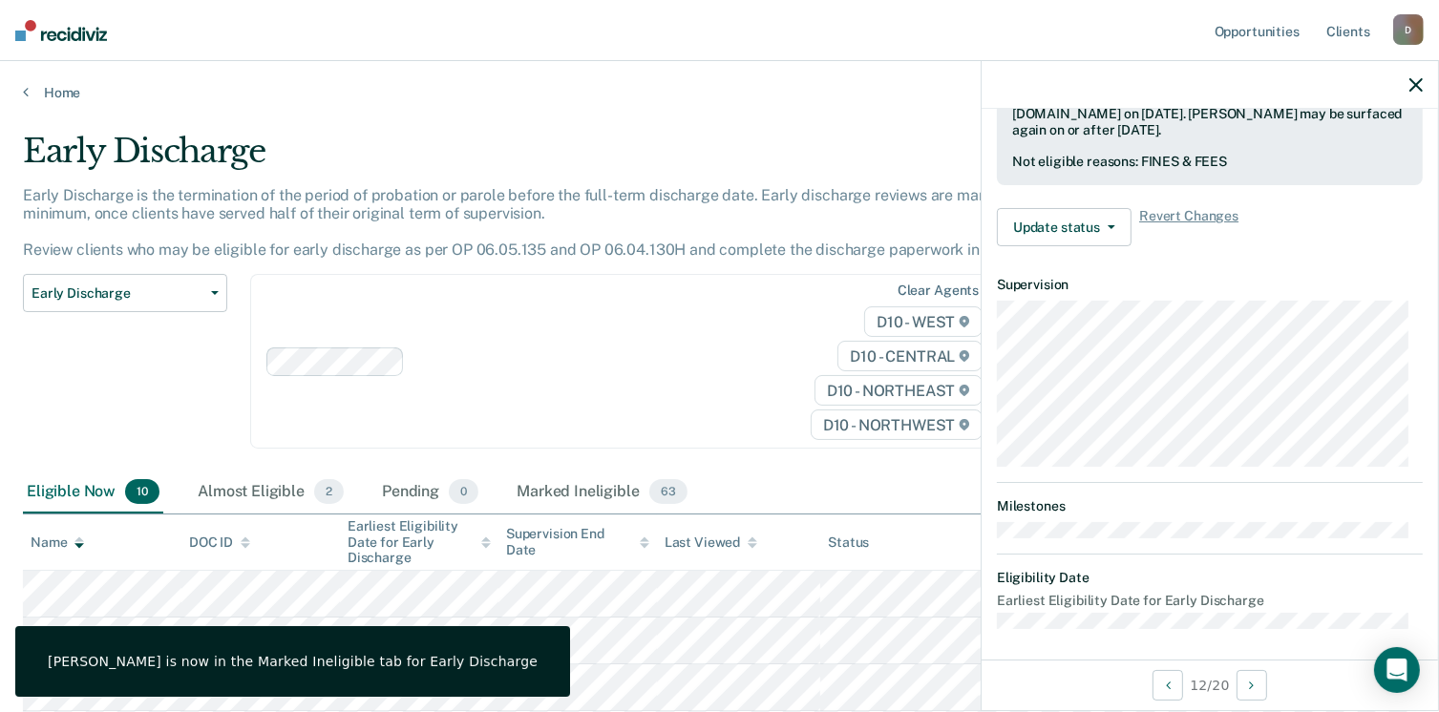
click at [214, 398] on div "Early Discharge Classification Review Early Discharge Minimum Telephone Reporti…" at bounding box center [125, 373] width 204 height 198
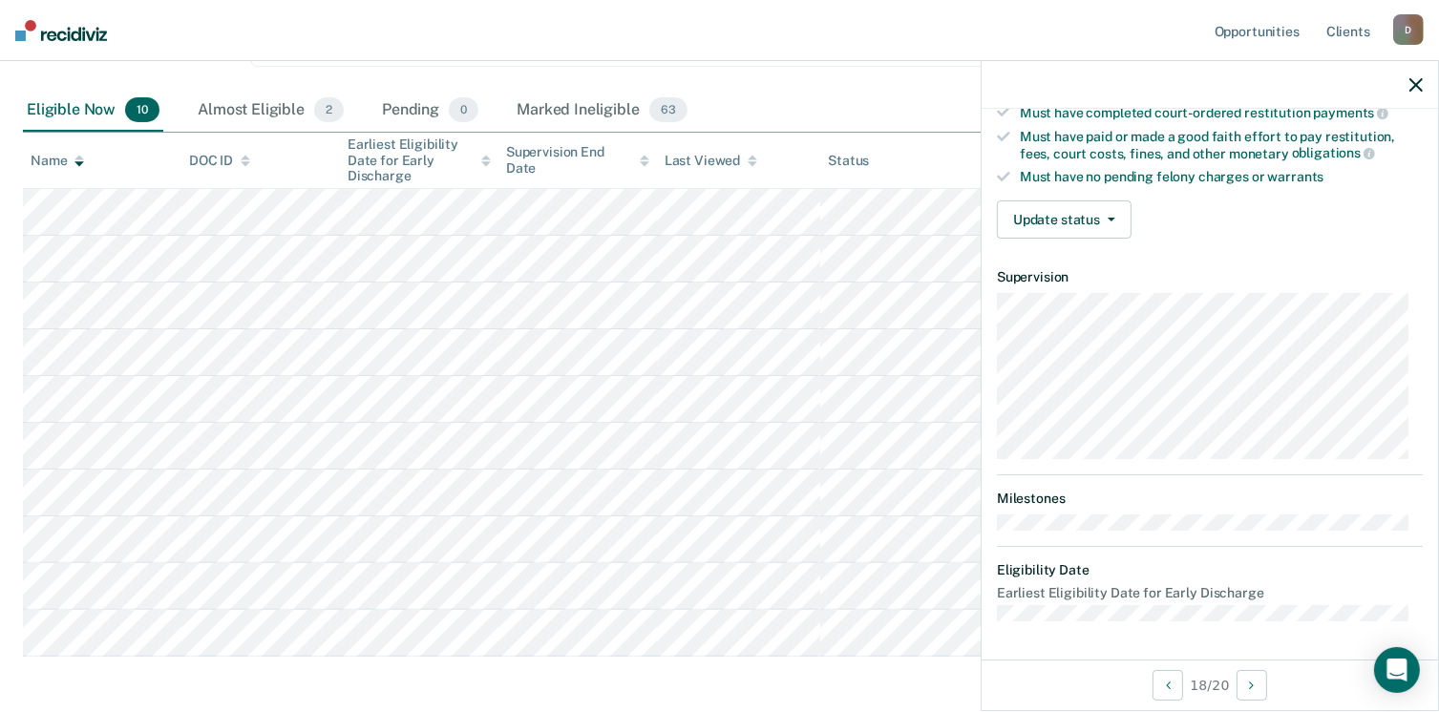
scroll to position [352, 0]
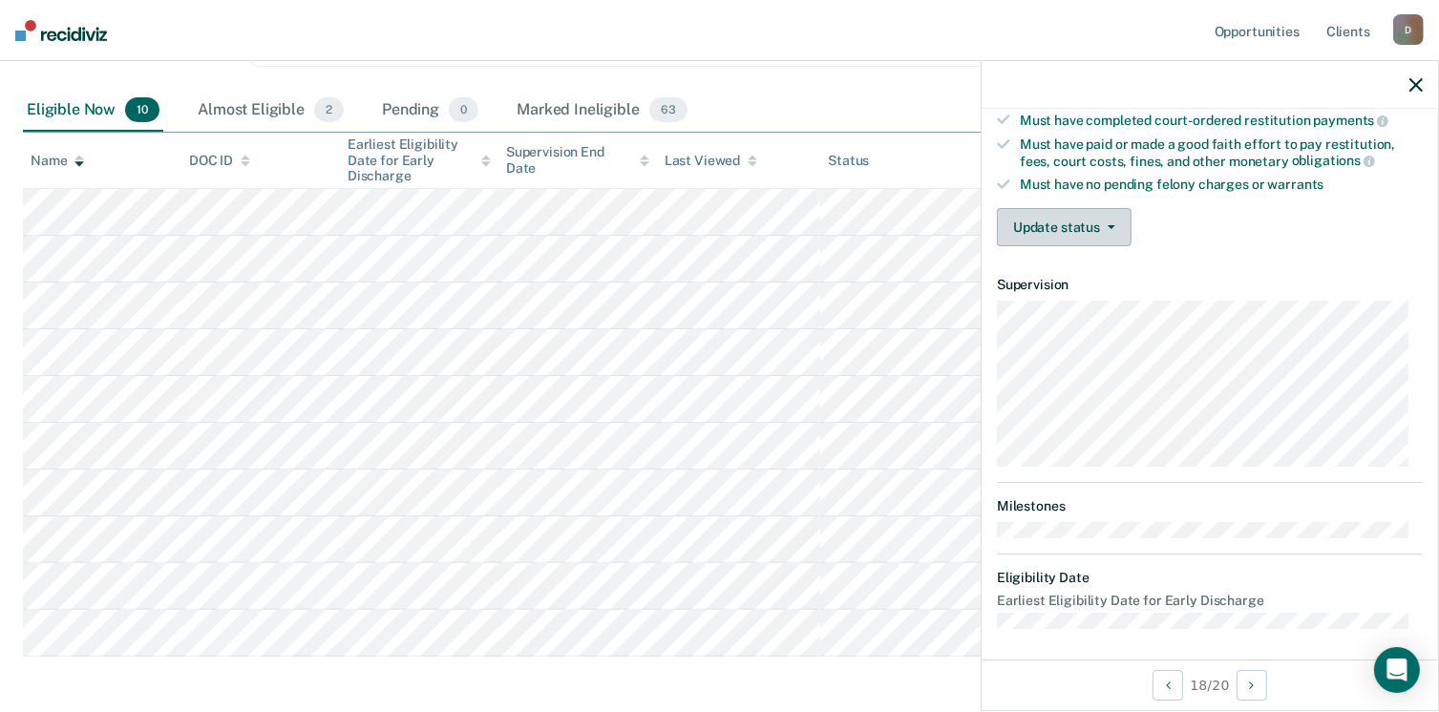
click at [1110, 208] on button "Update status" at bounding box center [1064, 227] width 135 height 38
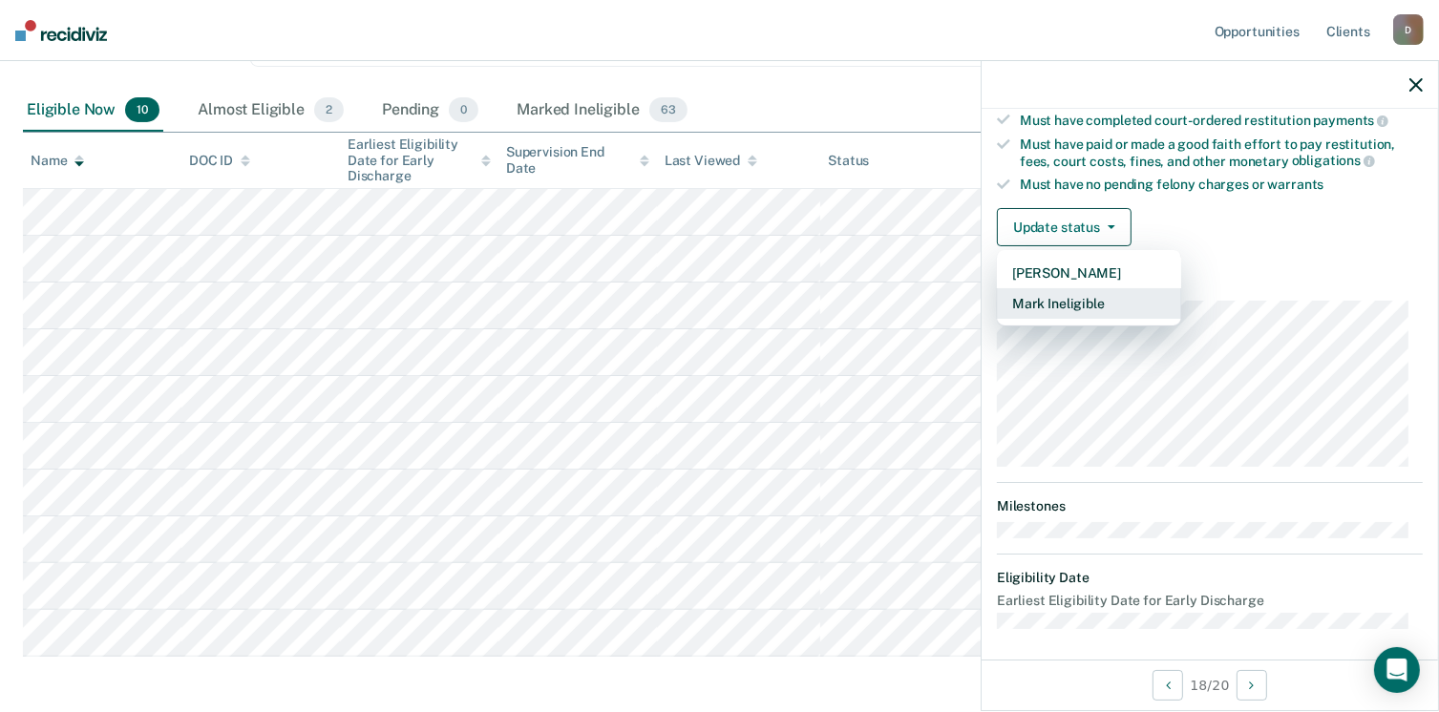
click at [1074, 290] on button "Mark Ineligible" at bounding box center [1089, 303] width 184 height 31
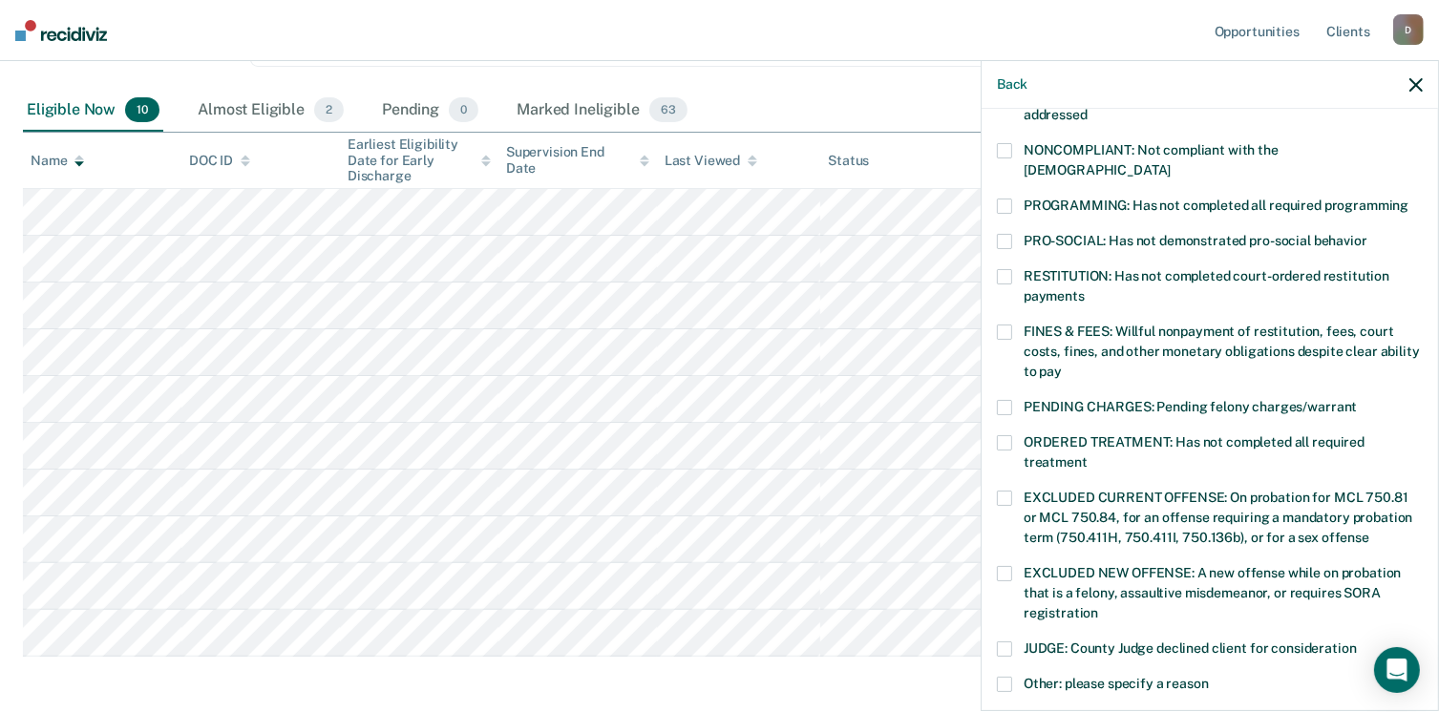
click at [1005, 269] on span at bounding box center [1004, 276] width 15 height 15
click at [1084, 289] on input "RESTITUTION: Has not completed court-ordered restitution payments" at bounding box center [1084, 289] width 0 height 0
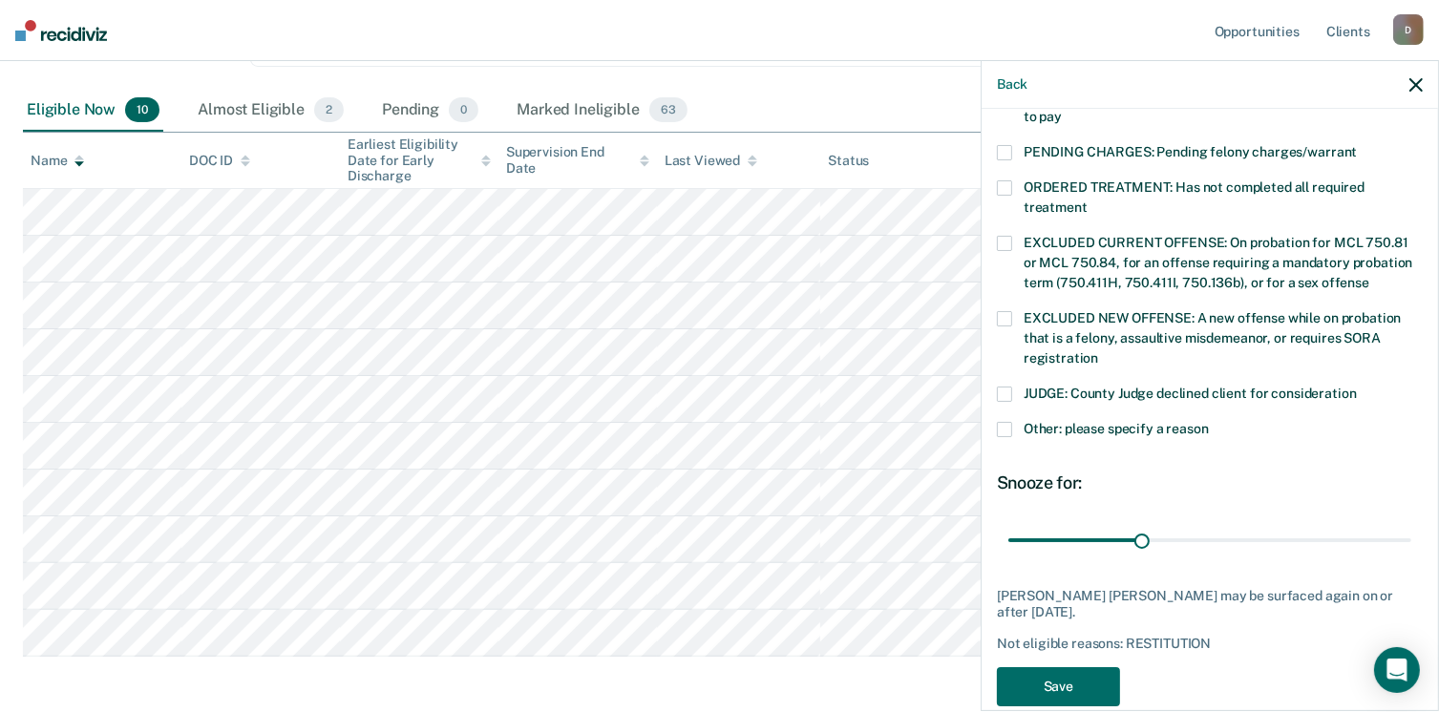
scroll to position [618, 0]
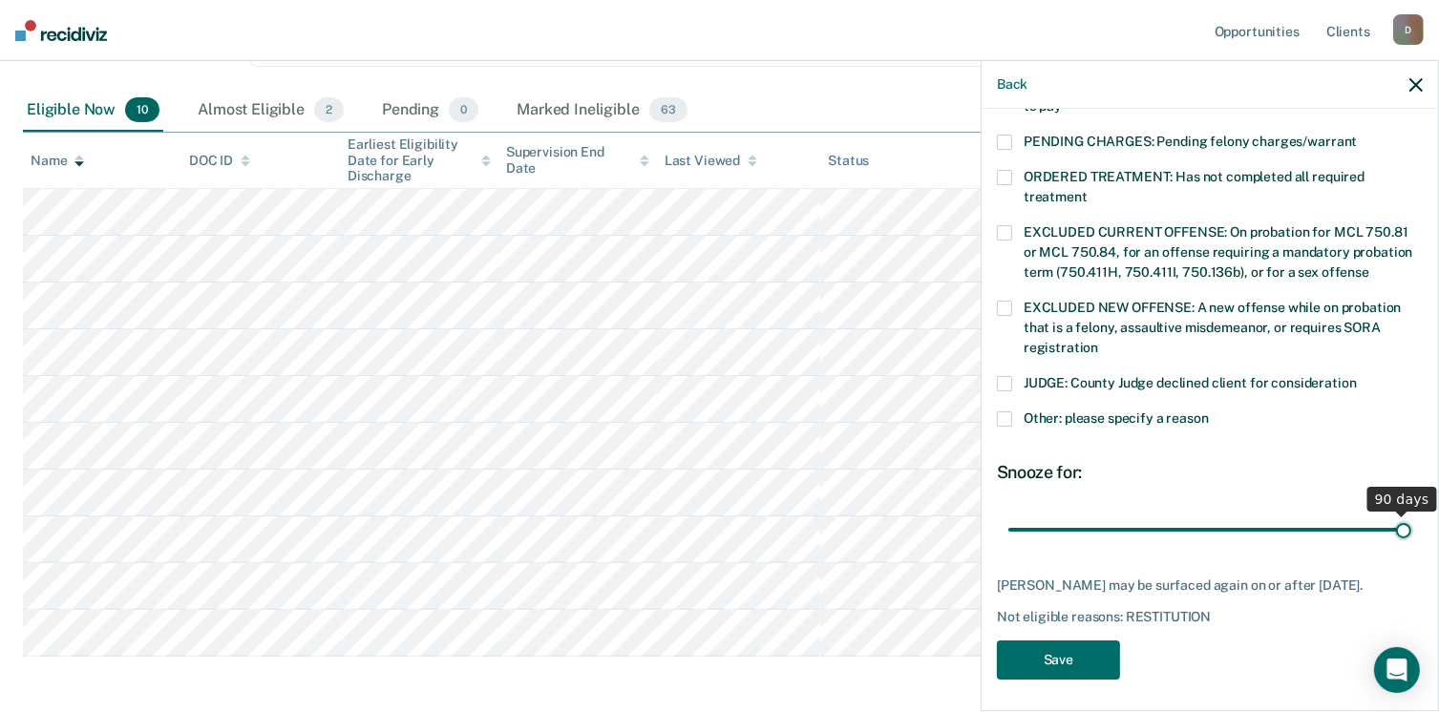
drag, startPoint x: 1142, startPoint y: 500, endPoint x: 1430, endPoint y: 500, distance: 288.3
type input "90"
click at [1411, 514] on input "range" at bounding box center [1209, 530] width 403 height 33
click at [1069, 658] on button "Save" at bounding box center [1058, 660] width 123 height 39
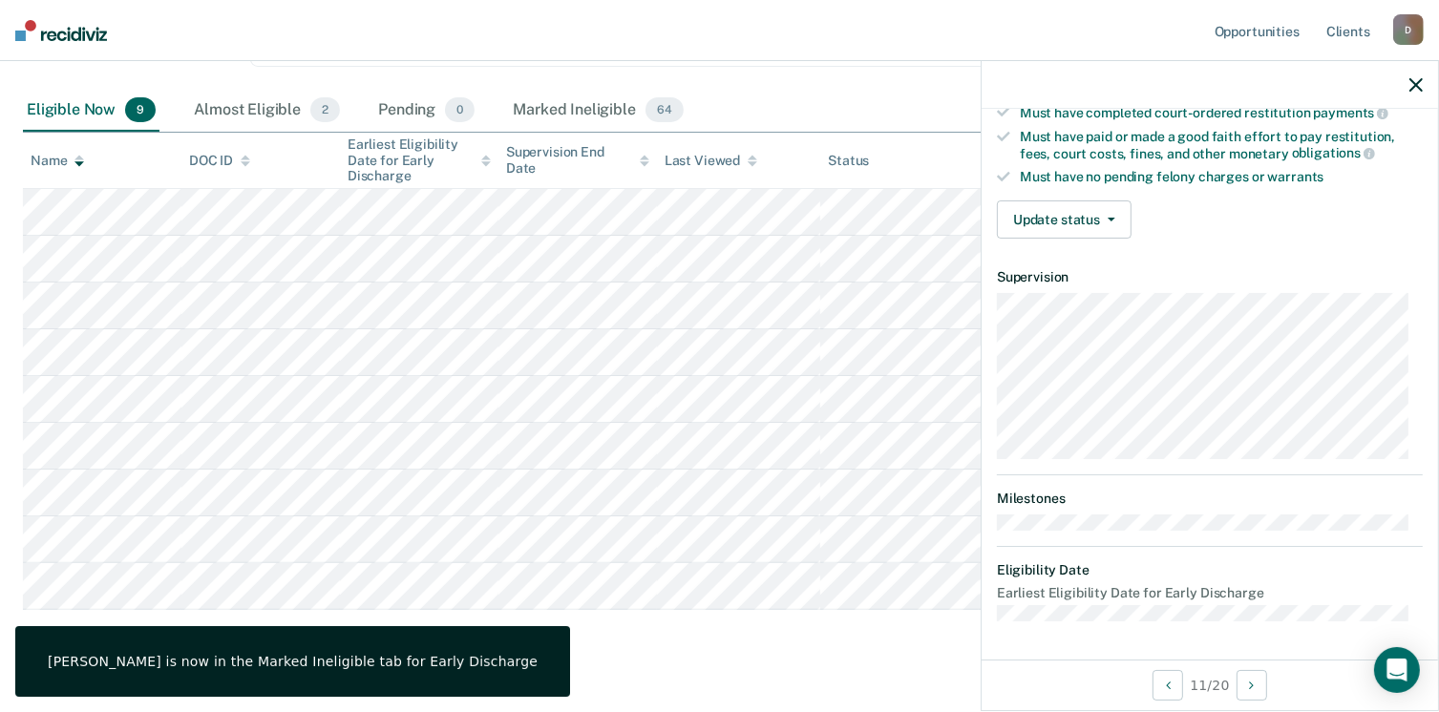
scroll to position [352, 0]
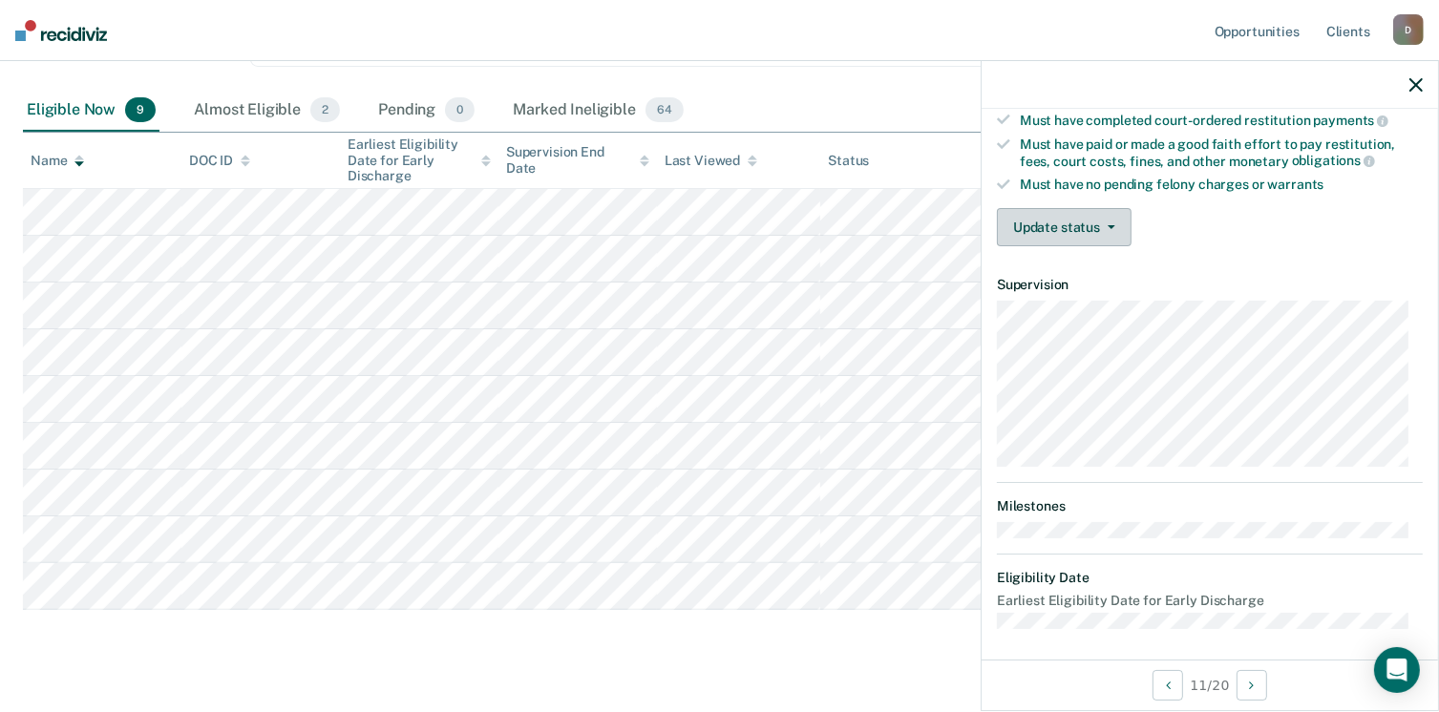
click at [1118, 219] on button "Update status" at bounding box center [1064, 227] width 135 height 38
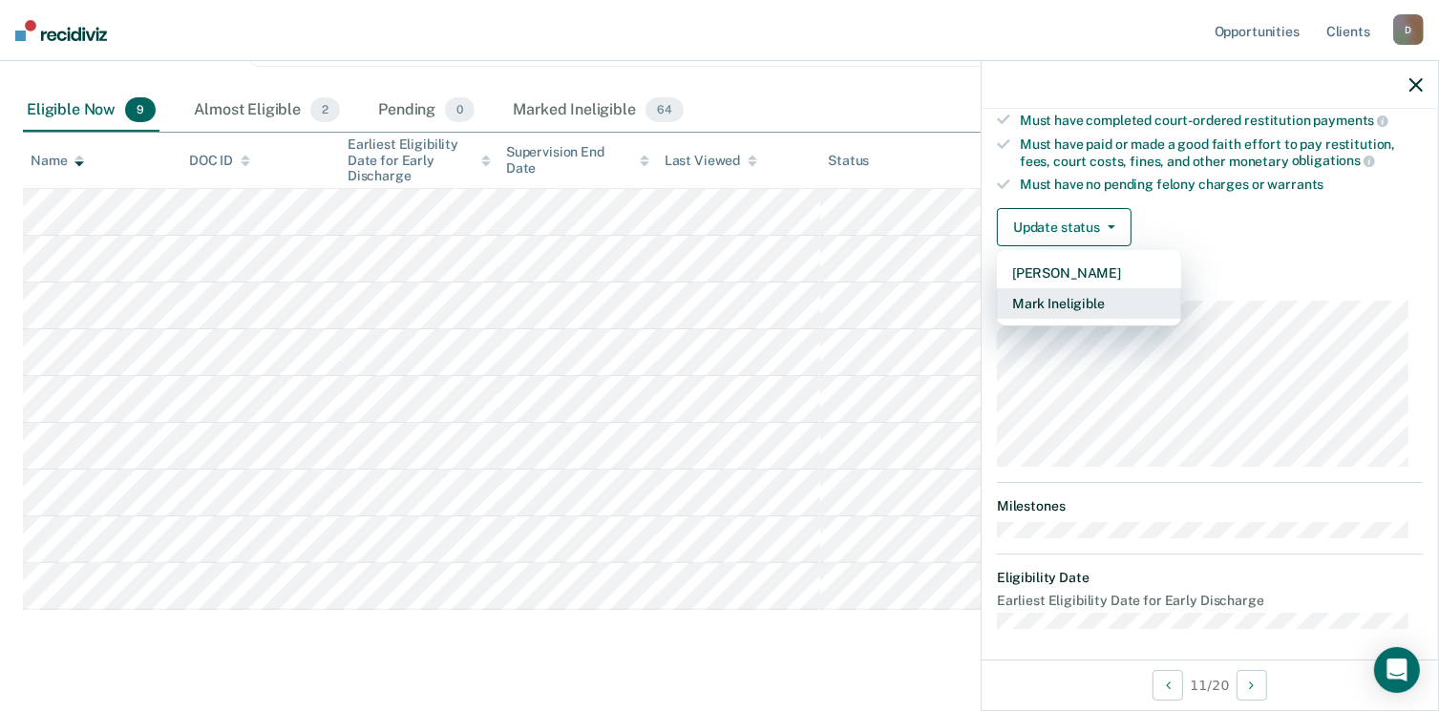
click at [1067, 299] on button "Mark Ineligible" at bounding box center [1089, 303] width 184 height 31
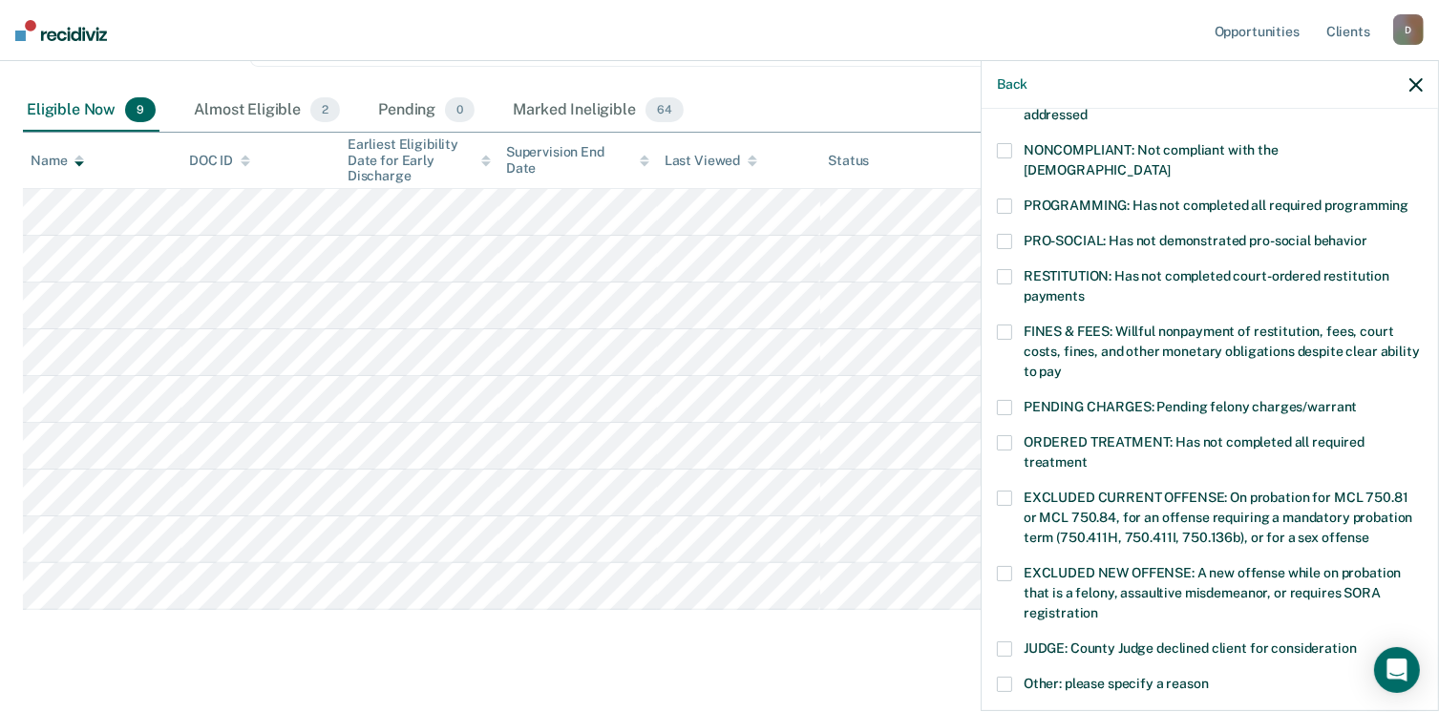
click at [1011, 325] on span at bounding box center [1004, 332] width 15 height 15
click at [1062, 365] on input "FINES & FEES: Willful nonpayment of restitution, fees, court costs, fines, and …" at bounding box center [1062, 365] width 0 height 0
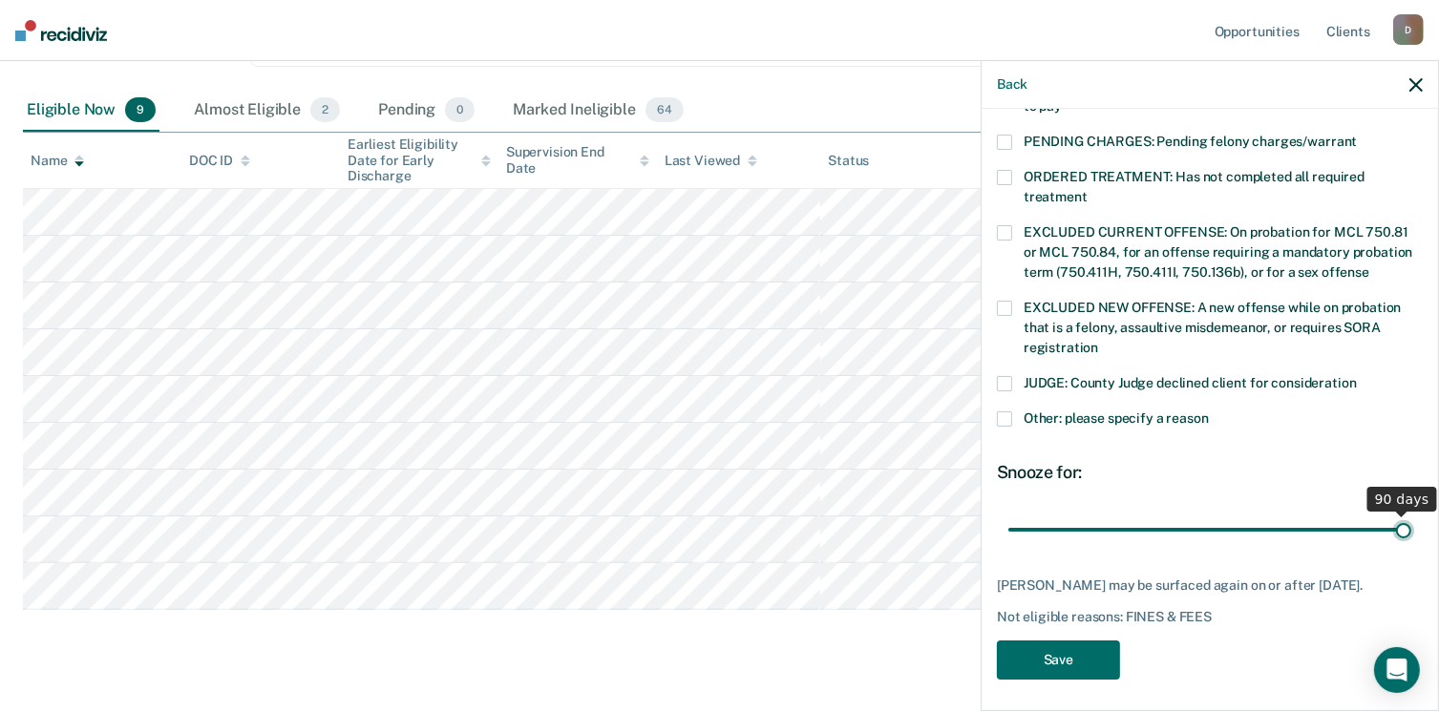
drag, startPoint x: 1126, startPoint y: 509, endPoint x: 1451, endPoint y: 513, distance: 324.6
type input "90"
click at [1411, 514] on input "range" at bounding box center [1209, 530] width 403 height 33
click at [1065, 658] on button "Save" at bounding box center [1058, 660] width 123 height 39
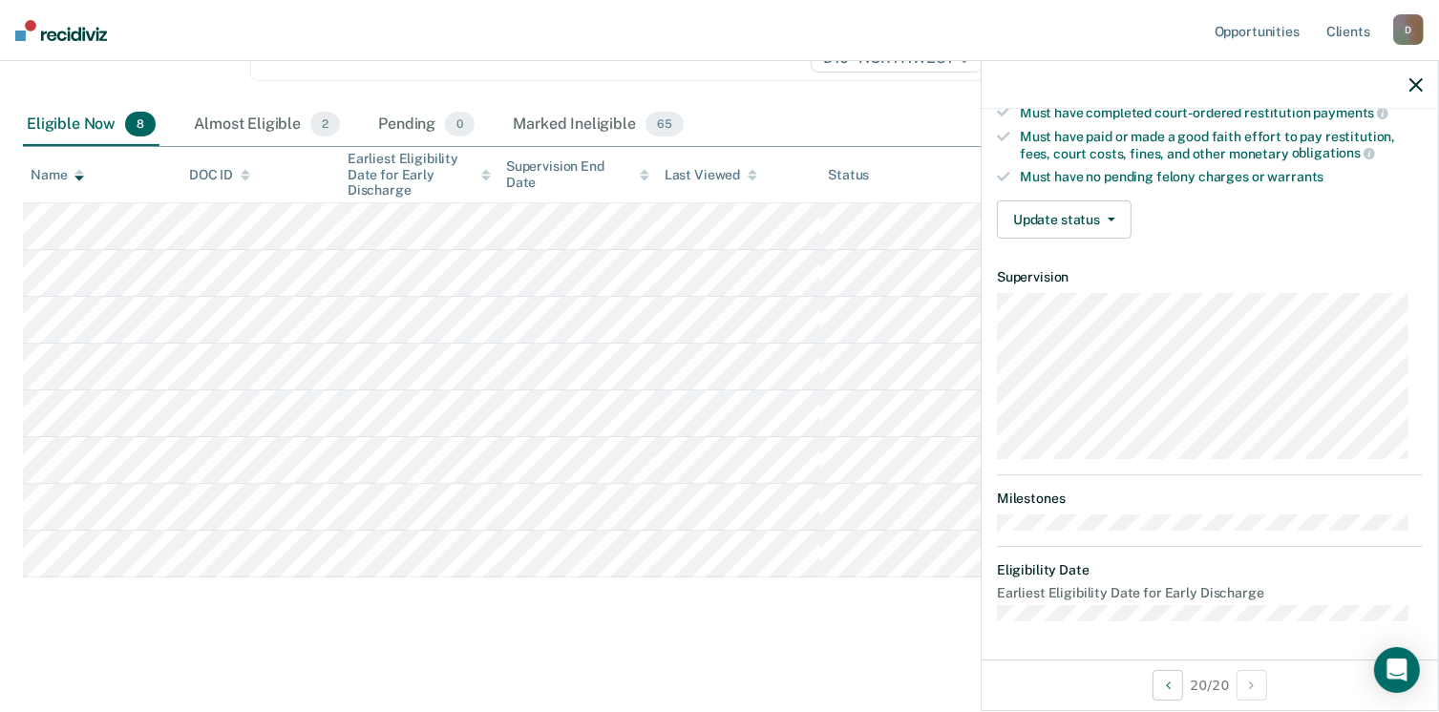
scroll to position [352, 0]
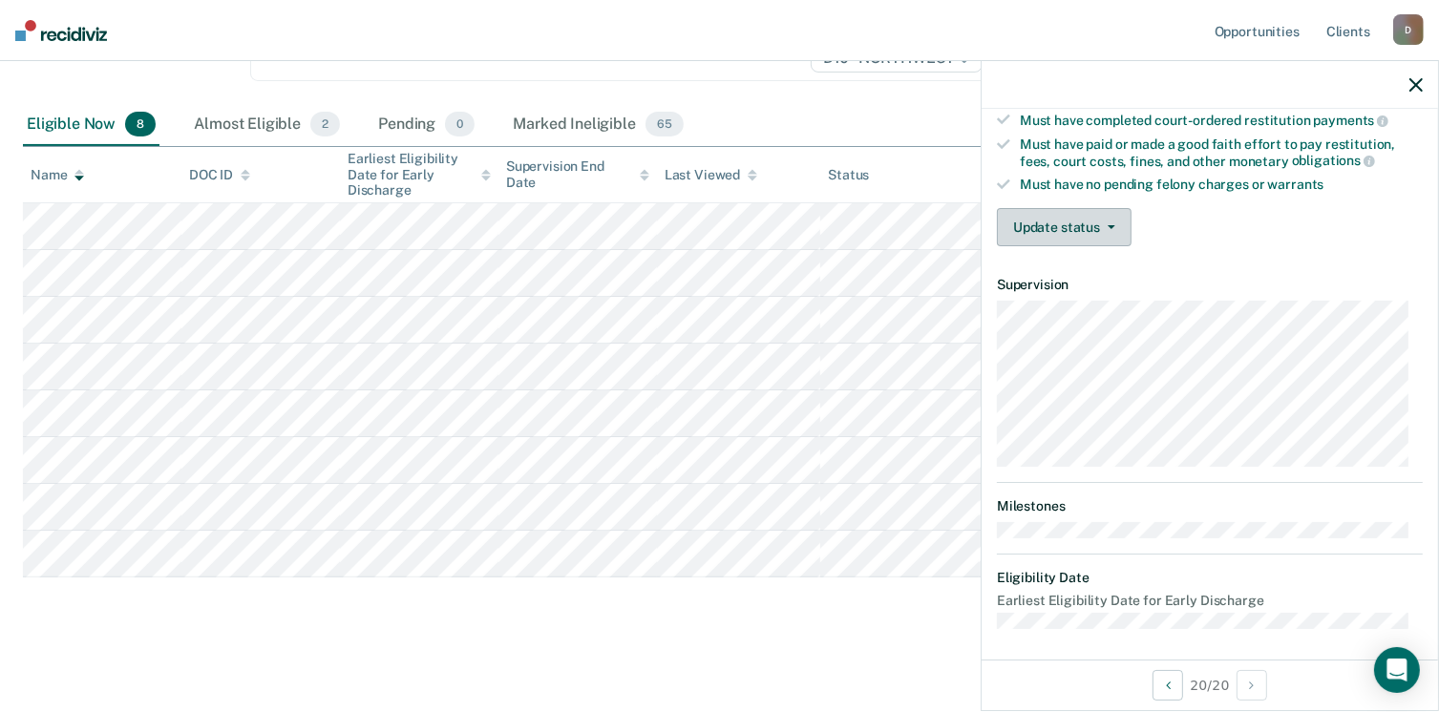
click at [1107, 211] on button "Update status" at bounding box center [1064, 227] width 135 height 38
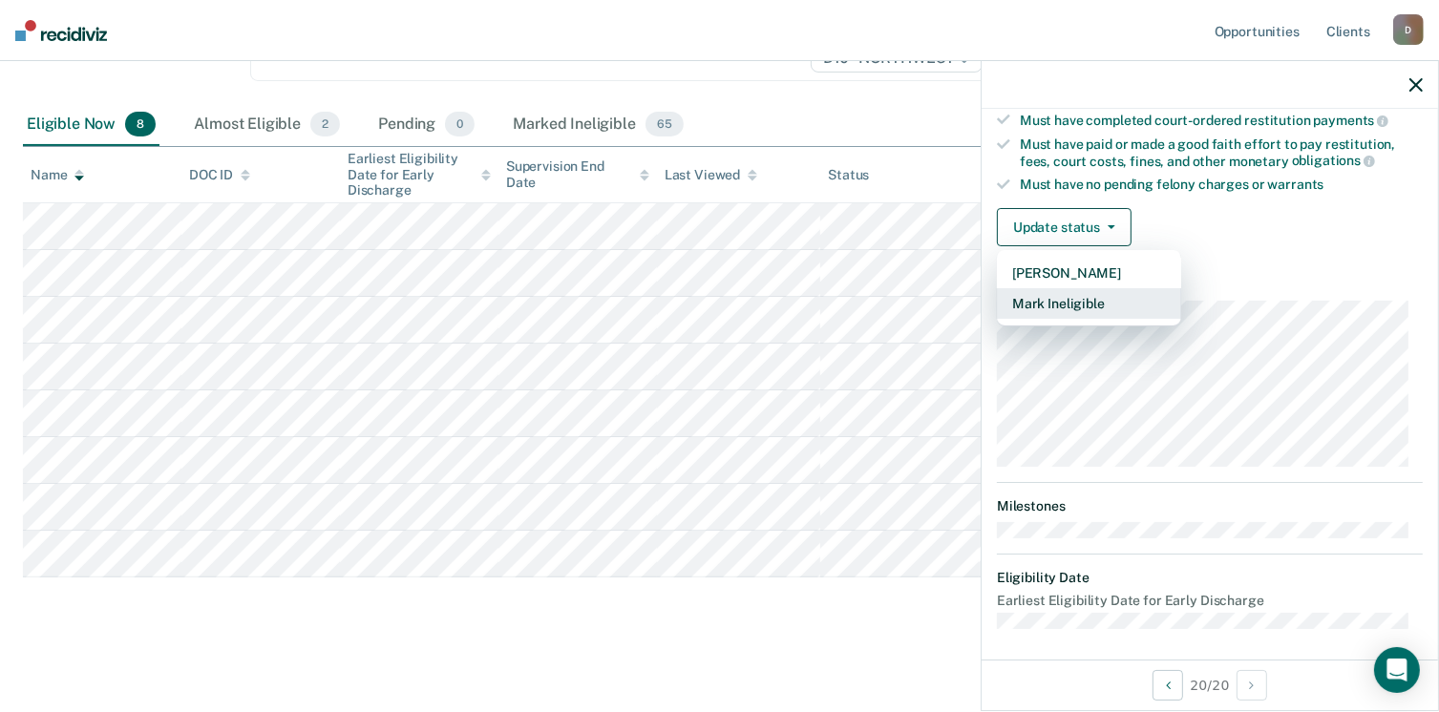
click at [1087, 291] on button "Mark Ineligible" at bounding box center [1089, 303] width 184 height 31
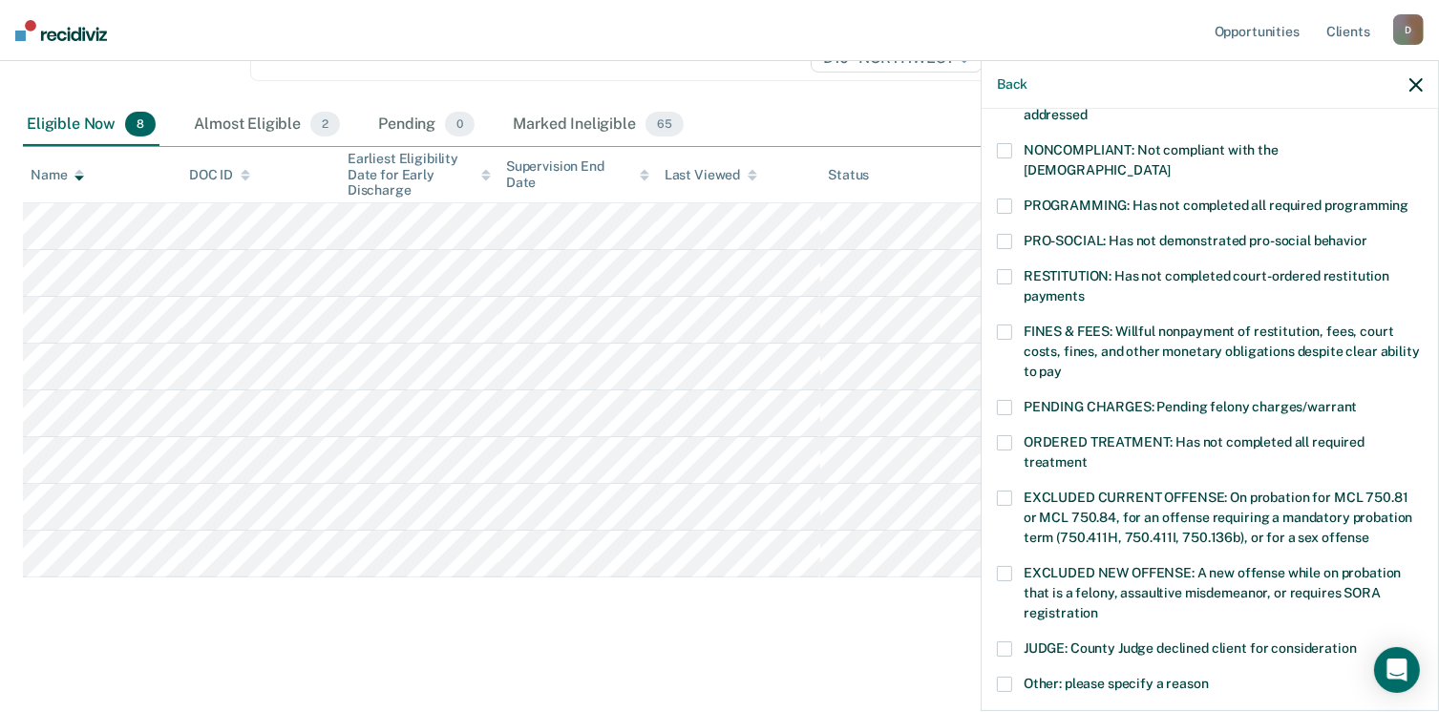
click at [1009, 199] on span at bounding box center [1004, 206] width 15 height 15
click at [1408, 199] on input "PROGRAMMING: Has not completed all required programming" at bounding box center [1408, 199] width 0 height 0
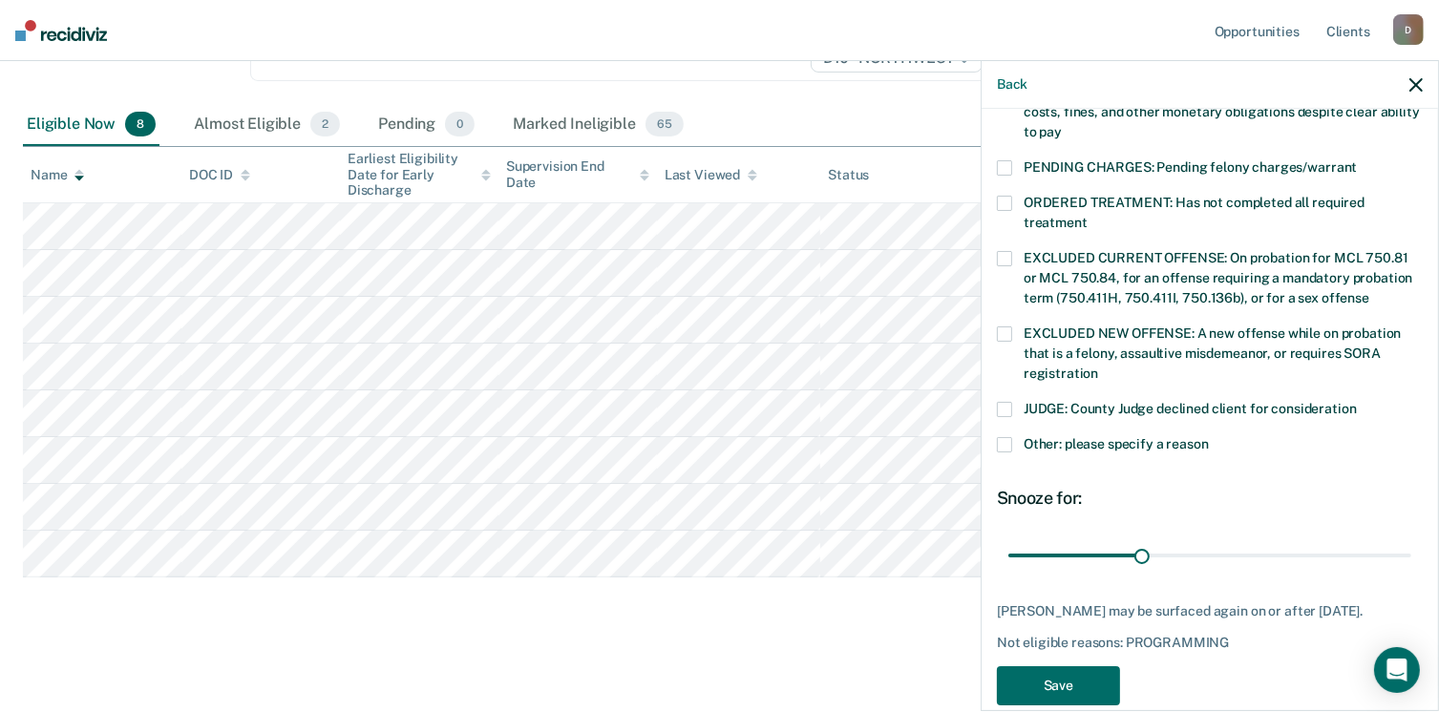
scroll to position [618, 0]
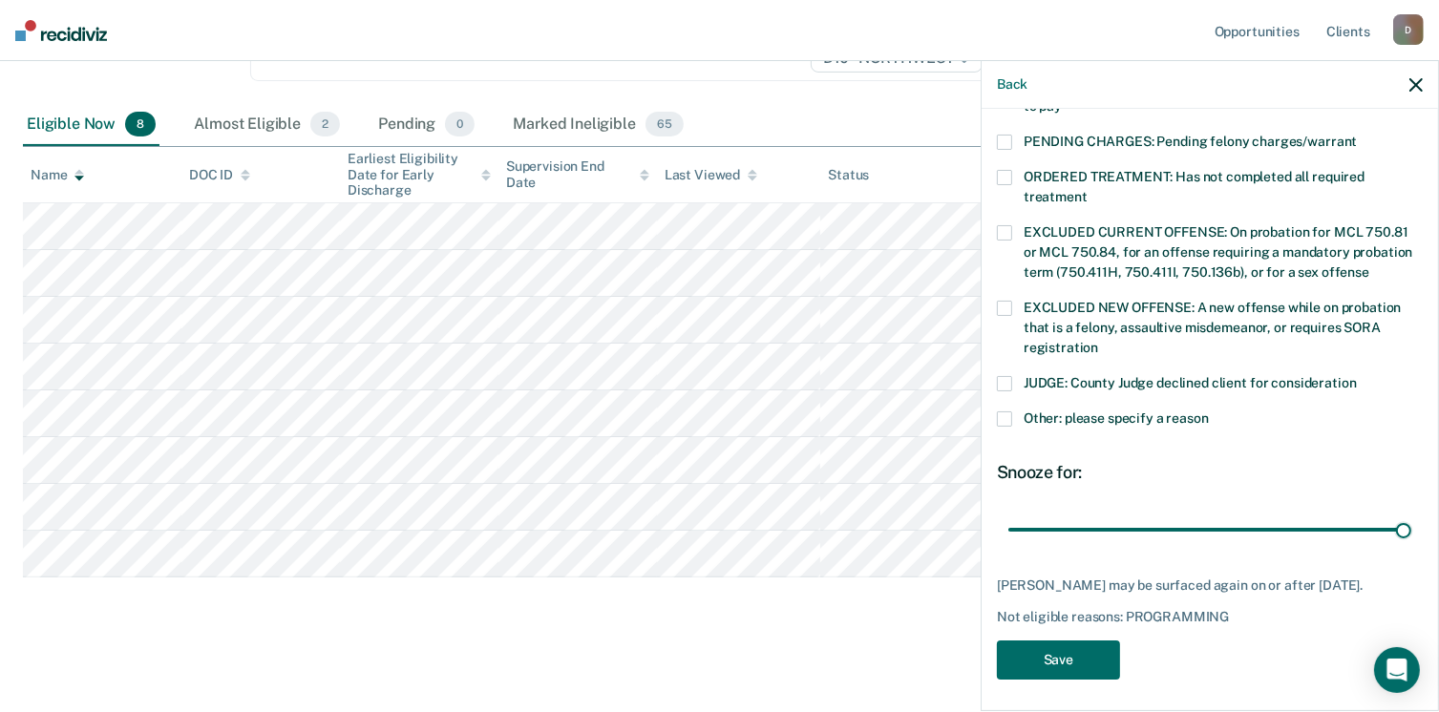
drag, startPoint x: 1127, startPoint y: 506, endPoint x: 1436, endPoint y: 531, distance: 309.3
type input "90"
click at [1411, 531] on input "range" at bounding box center [1209, 530] width 403 height 33
click at [1046, 658] on button "Save" at bounding box center [1058, 660] width 123 height 39
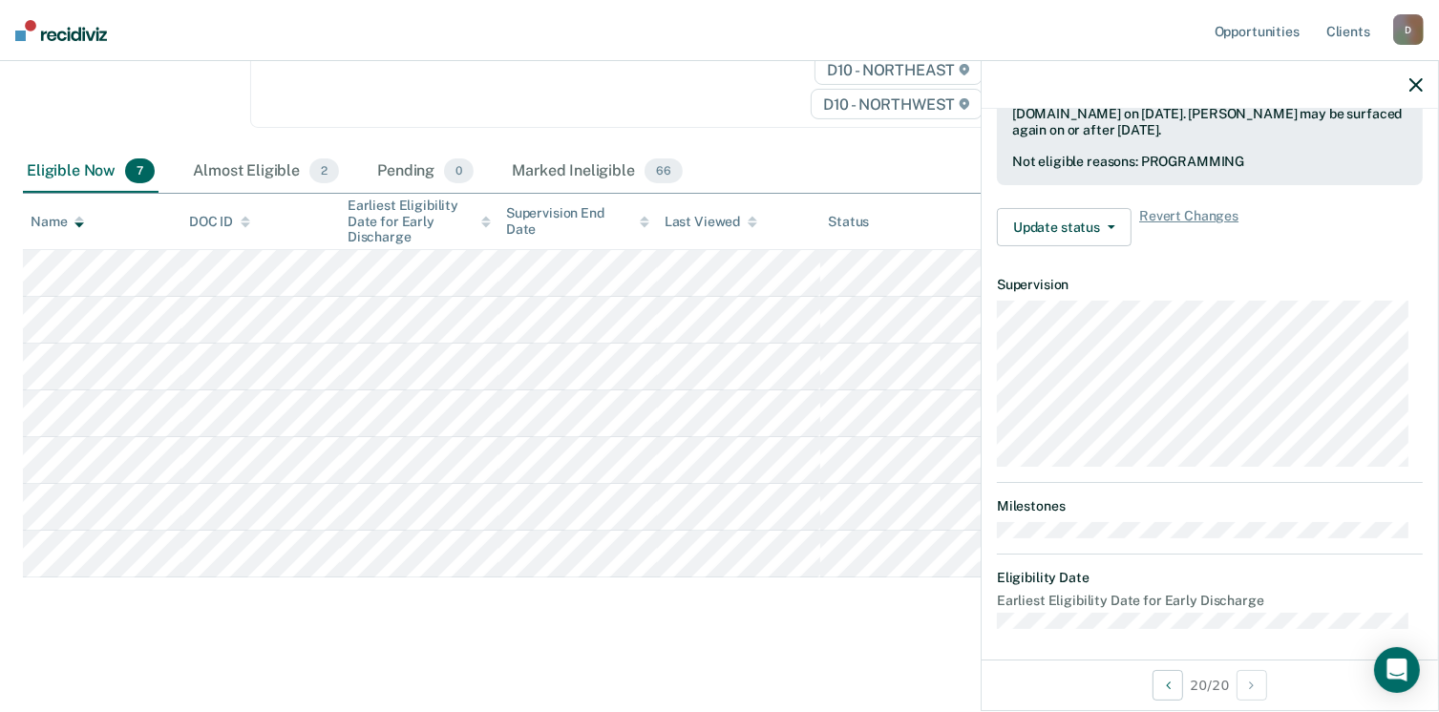
scroll to position [352, 0]
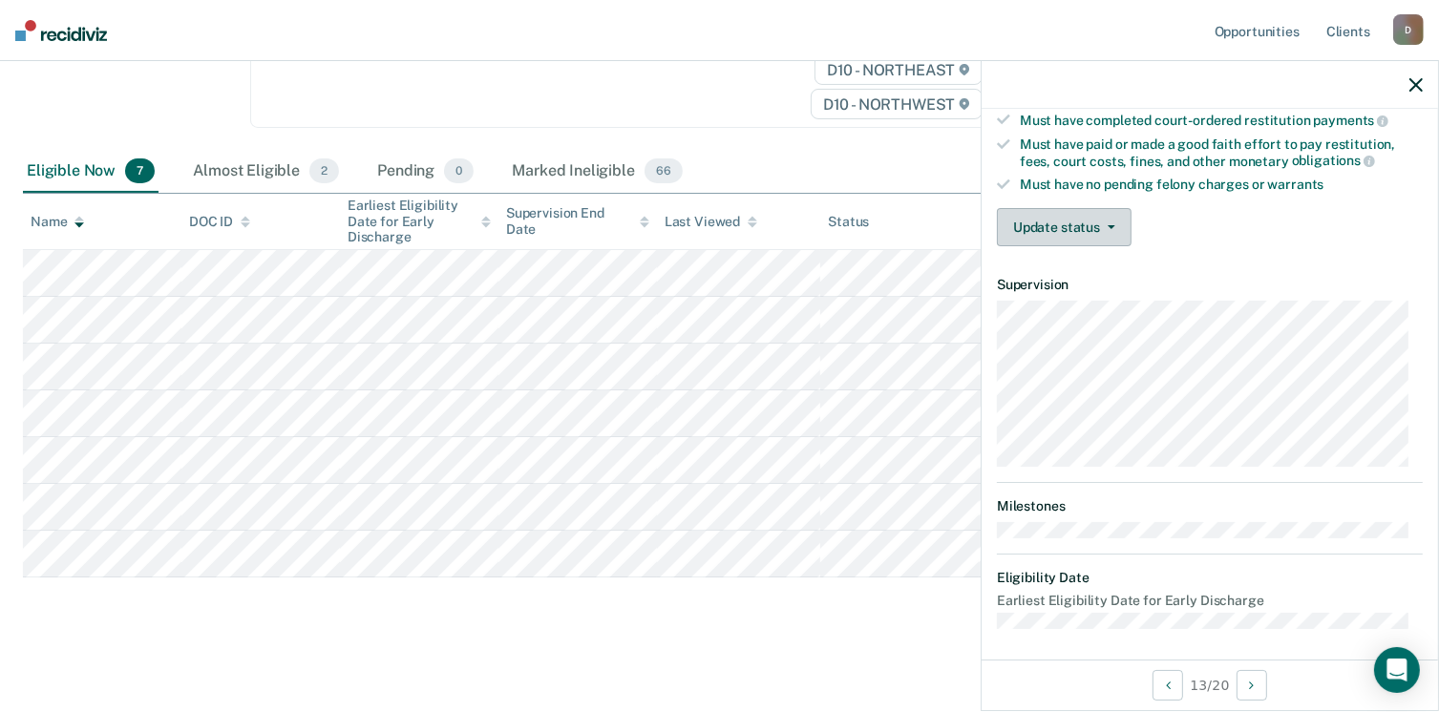
click at [1126, 218] on button "Update status" at bounding box center [1064, 227] width 135 height 38
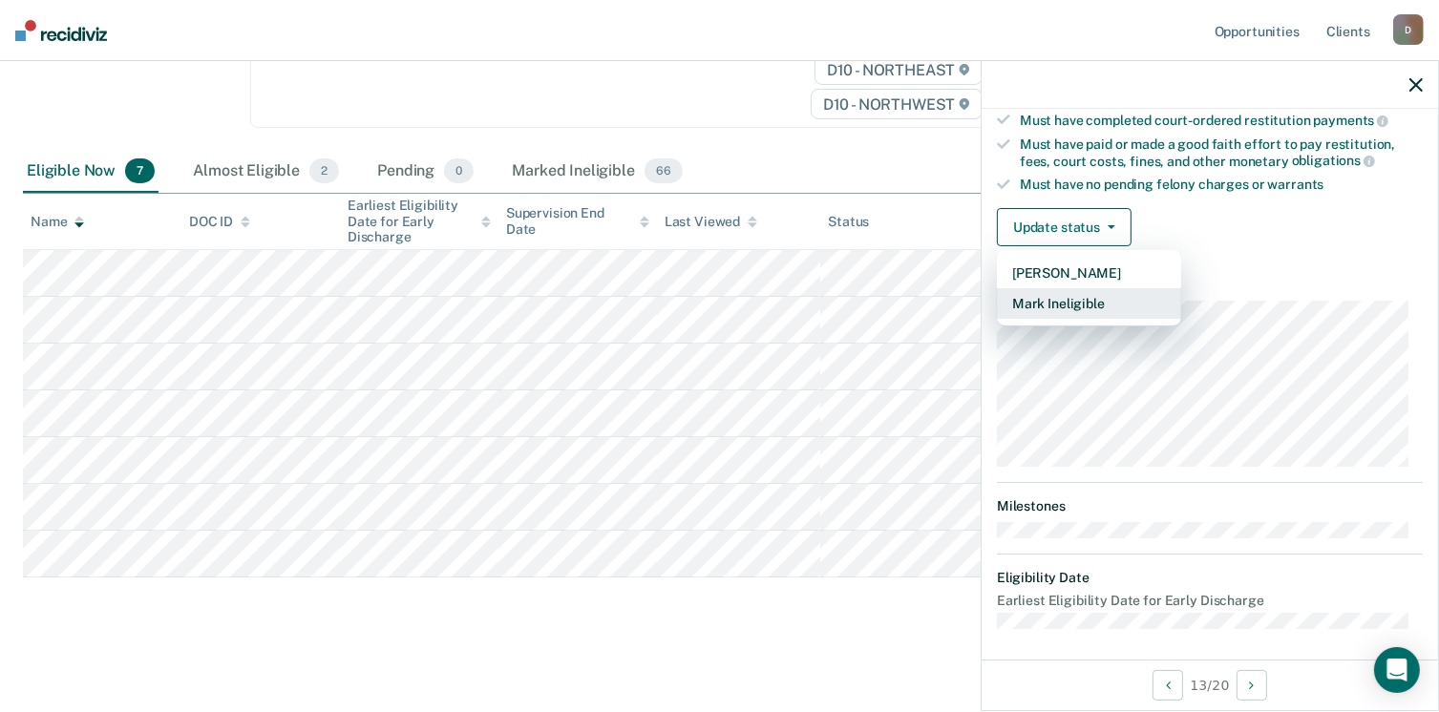
click at [1096, 301] on button "Mark Ineligible" at bounding box center [1089, 303] width 184 height 31
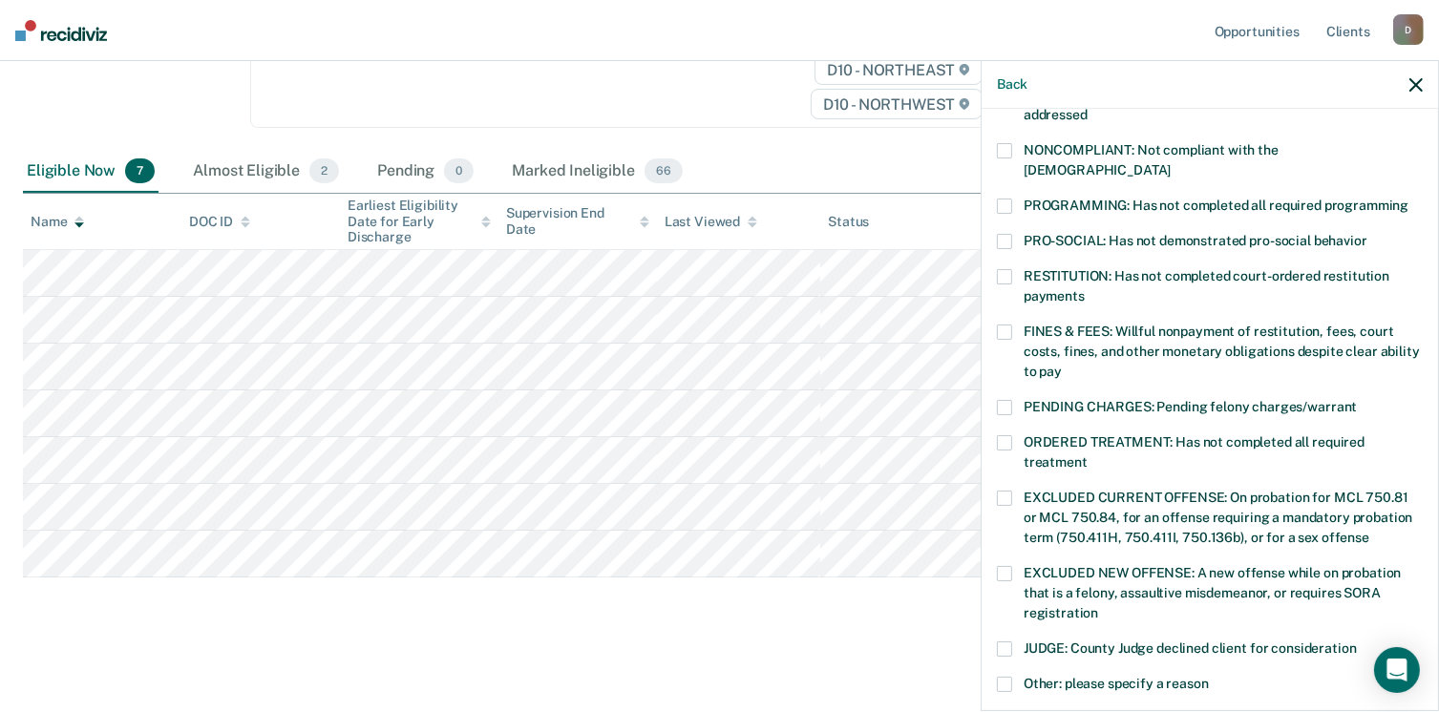
click at [999, 299] on div "RESTITUTION: Has not completed court-ordered restitution payments" at bounding box center [1210, 296] width 426 height 55
click at [1003, 325] on span at bounding box center [1004, 332] width 15 height 15
click at [1062, 365] on input "FINES & FEES: Willful nonpayment of restitution, fees, court costs, fines, and …" at bounding box center [1062, 365] width 0 height 0
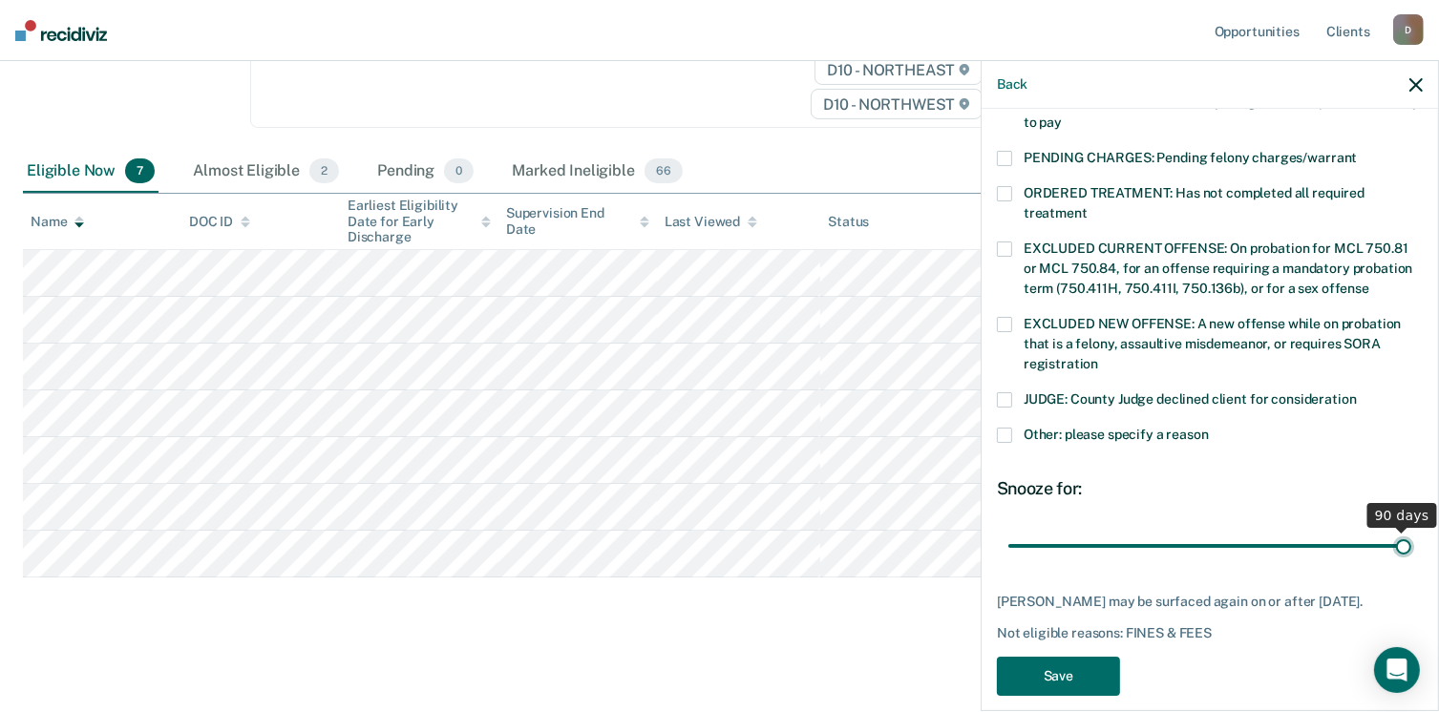
drag, startPoint x: 1134, startPoint y: 523, endPoint x: 1459, endPoint y: 526, distance: 324.6
type input "90"
click at [1411, 530] on input "range" at bounding box center [1209, 546] width 403 height 33
click at [1050, 664] on button "Save" at bounding box center [1058, 676] width 123 height 39
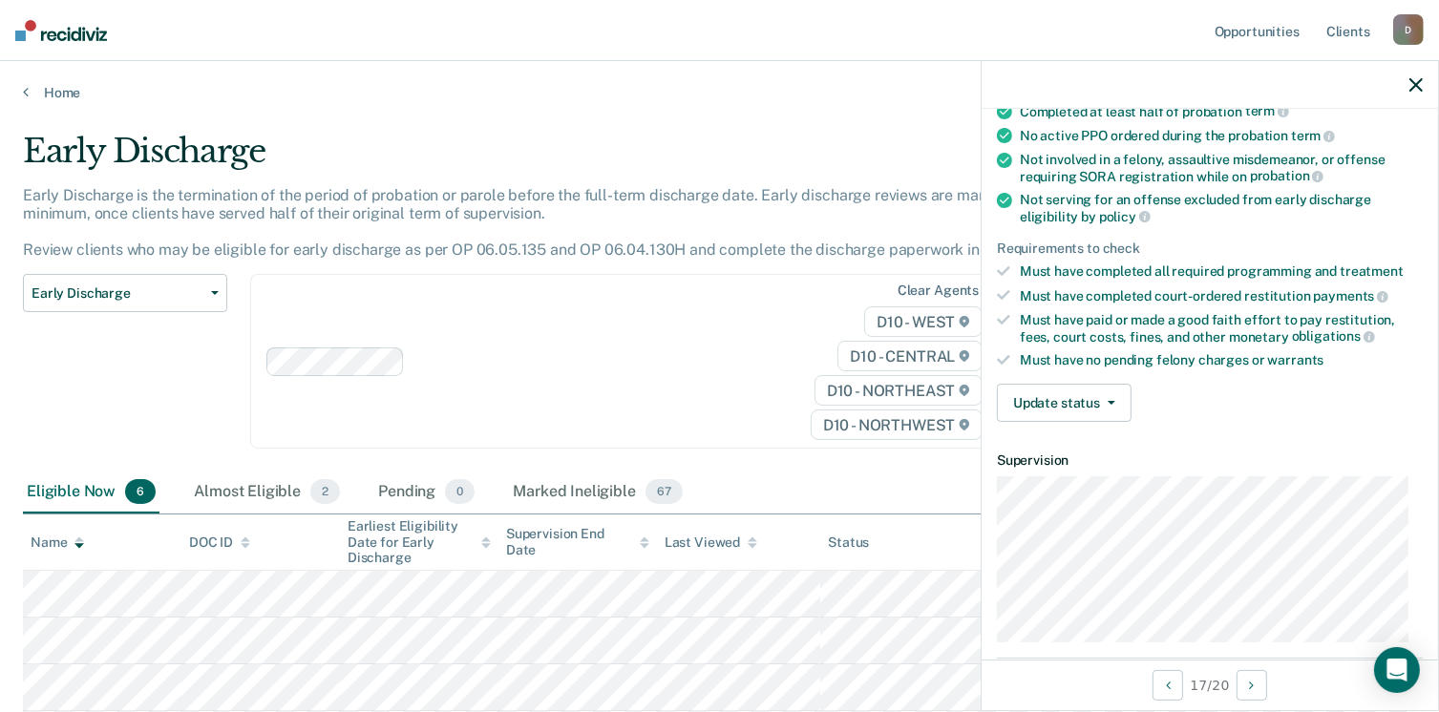
scroll to position [352, 0]
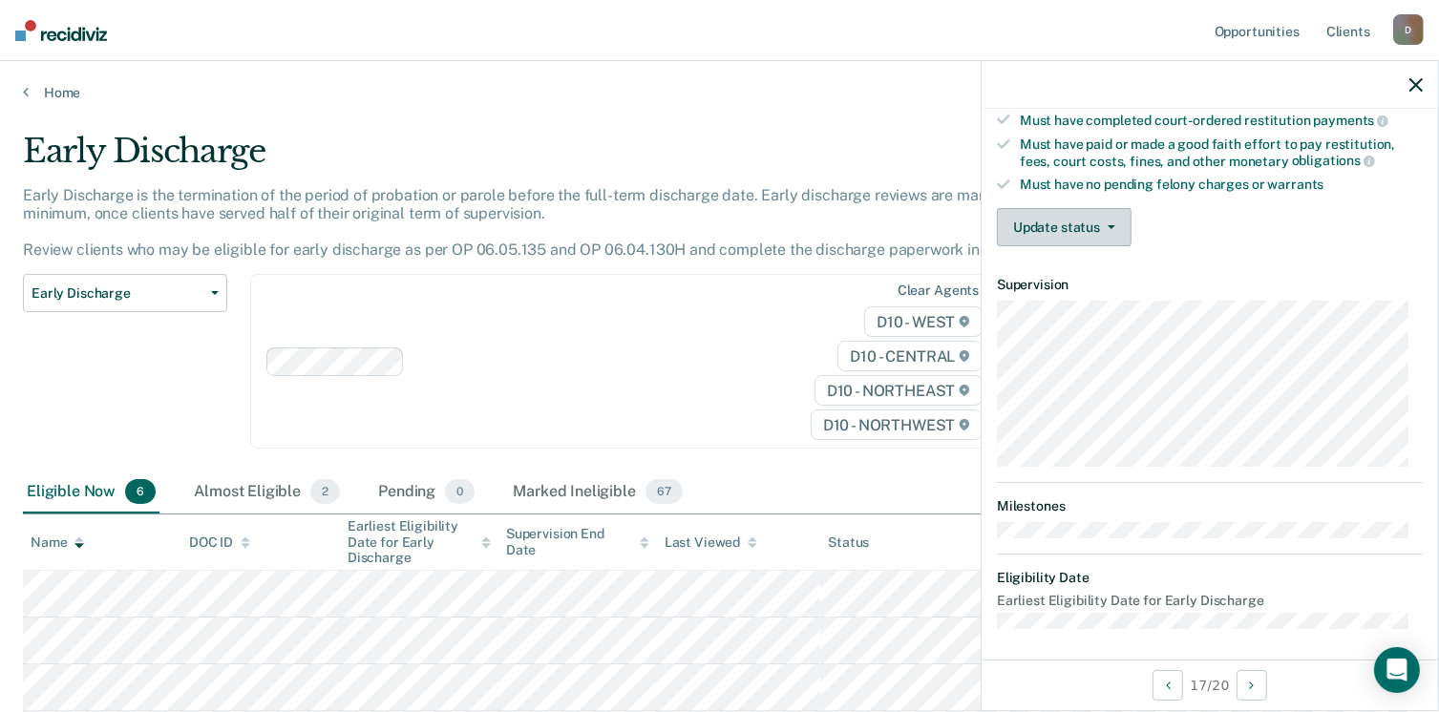
click at [1066, 237] on button "Update status" at bounding box center [1064, 227] width 135 height 38
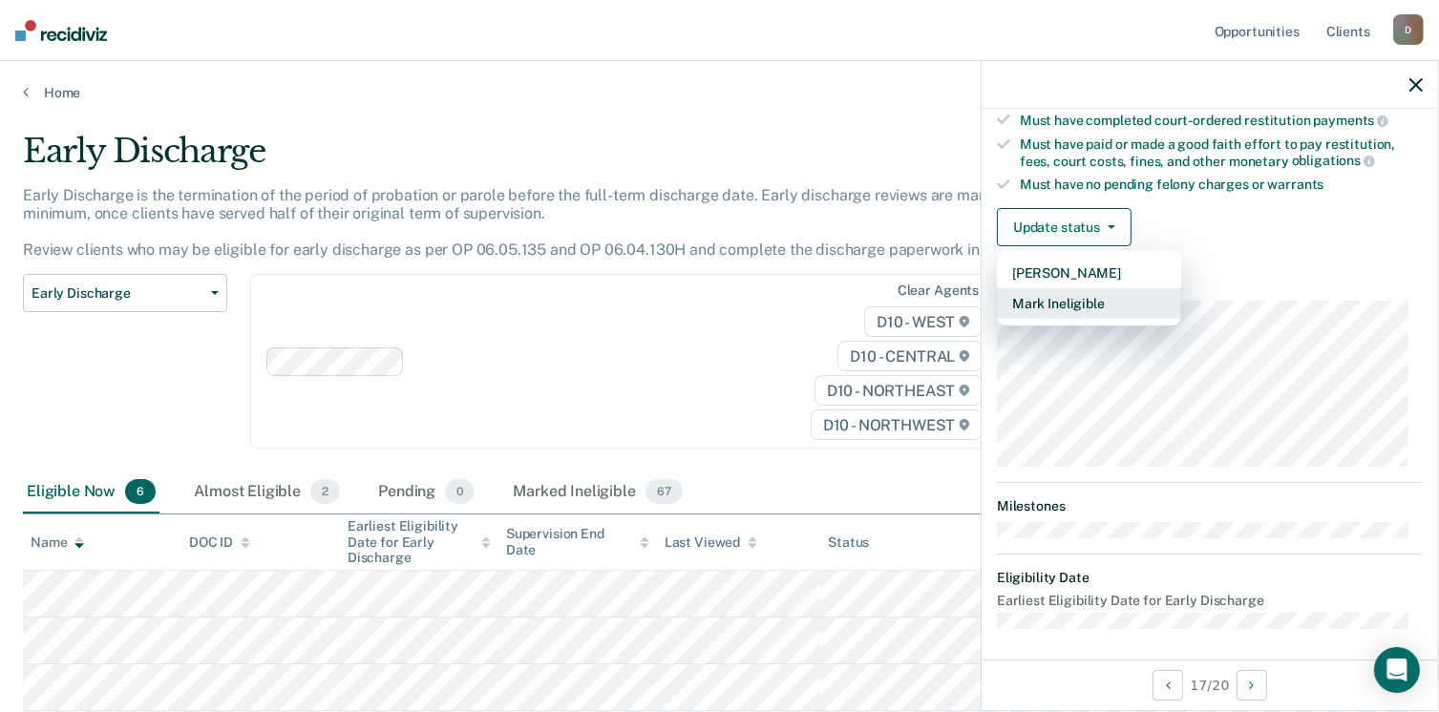
click at [1105, 301] on button "Mark Ineligible" at bounding box center [1089, 303] width 184 height 31
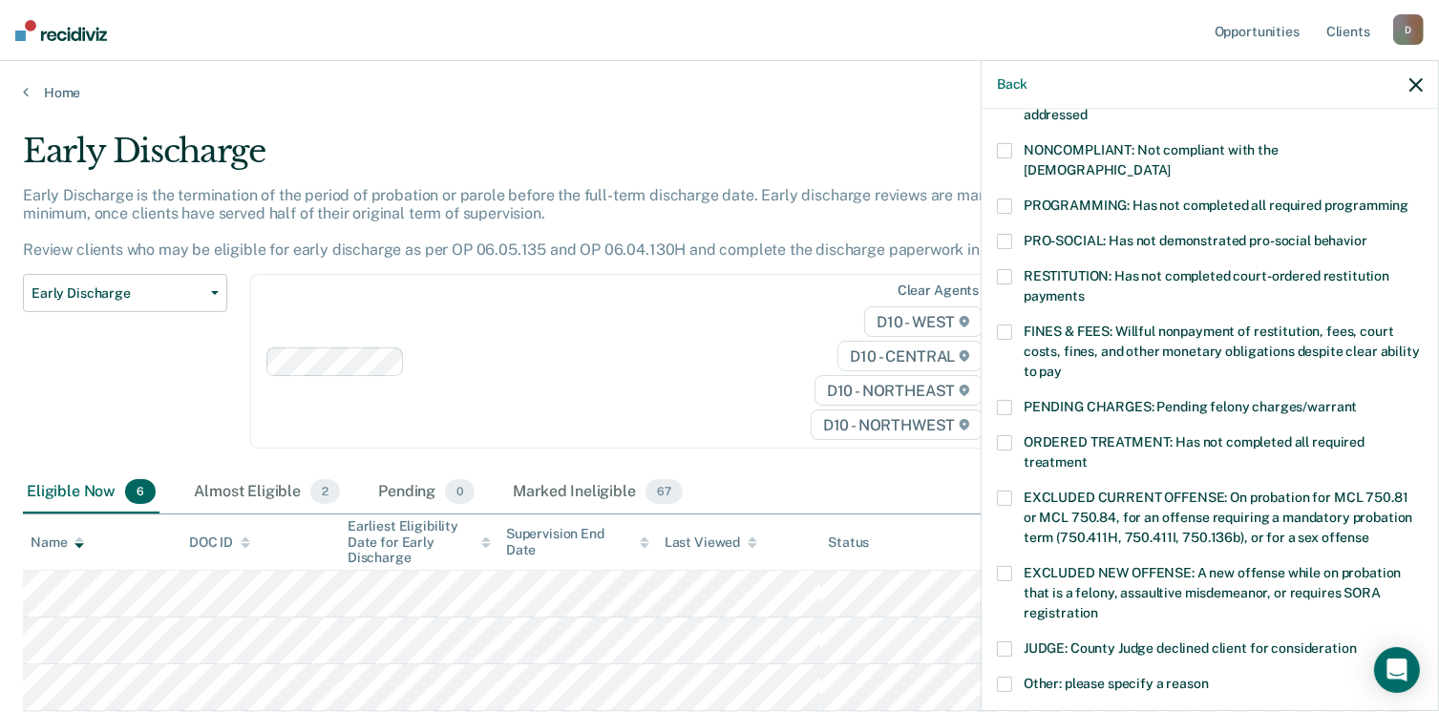
click at [1008, 269] on span at bounding box center [1004, 276] width 15 height 15
click at [1084, 289] on input "RESTITUTION: Has not completed court-ordered restitution payments" at bounding box center [1084, 289] width 0 height 0
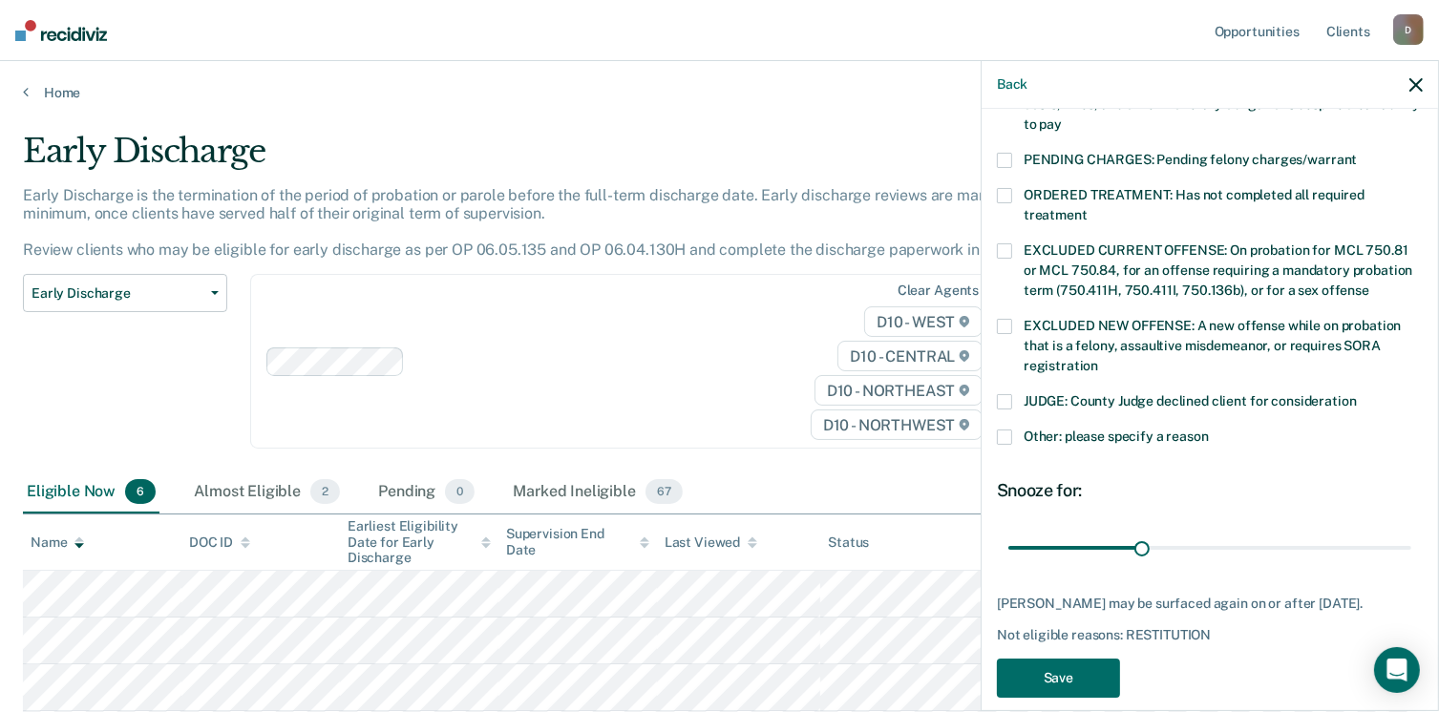
scroll to position [601, 0]
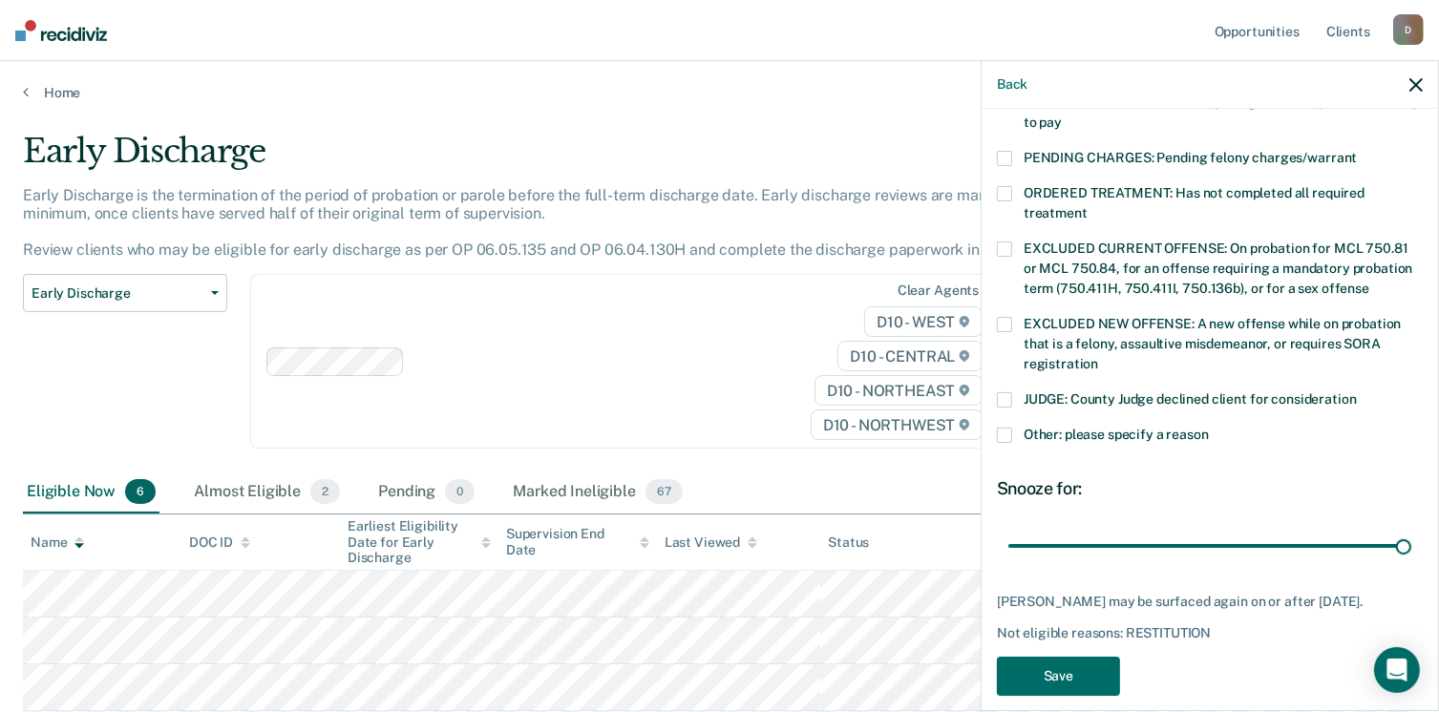
drag, startPoint x: 1142, startPoint y: 523, endPoint x: 1410, endPoint y: 518, distance: 268.3
type input "90"
click at [1410, 530] on input "range" at bounding box center [1209, 546] width 403 height 33
click at [1066, 657] on button "Save" at bounding box center [1058, 676] width 123 height 39
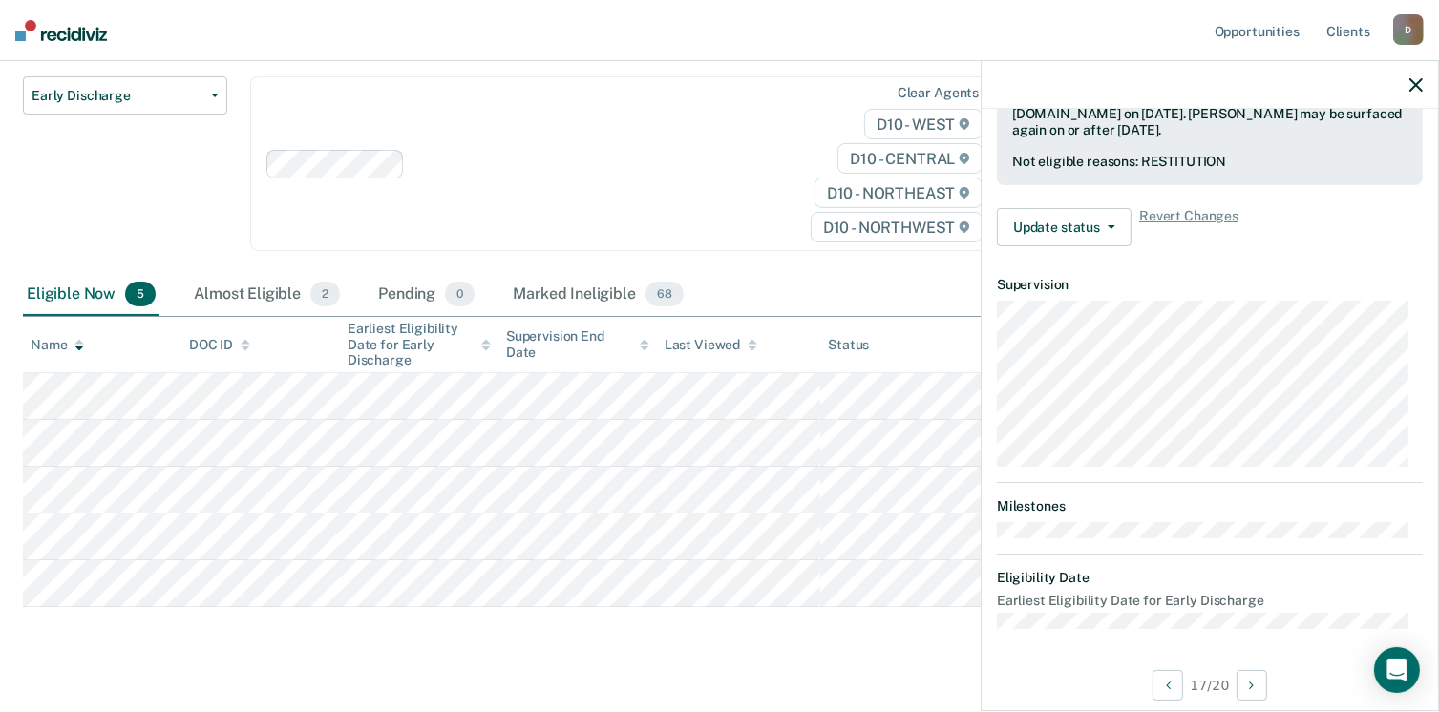
scroll to position [227, 0]
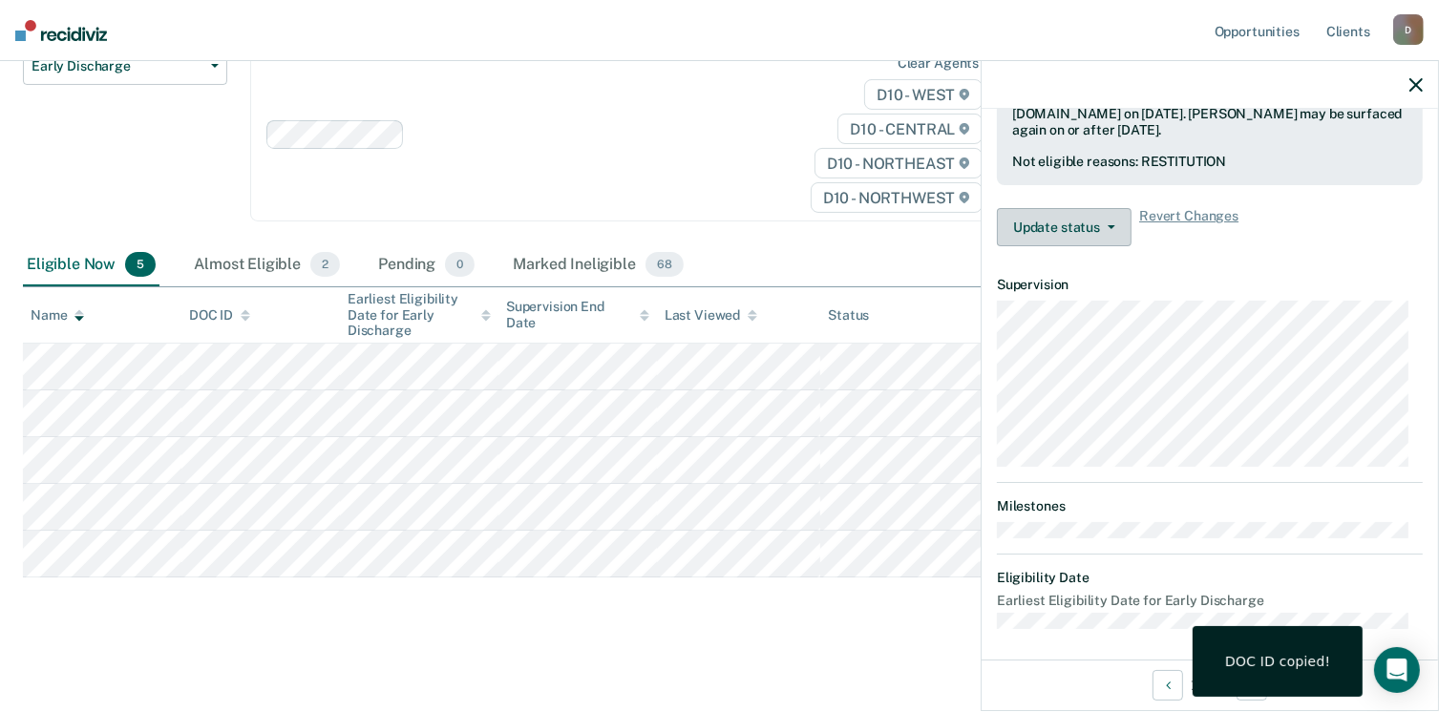
click at [1114, 217] on button "Update status" at bounding box center [1064, 227] width 135 height 38
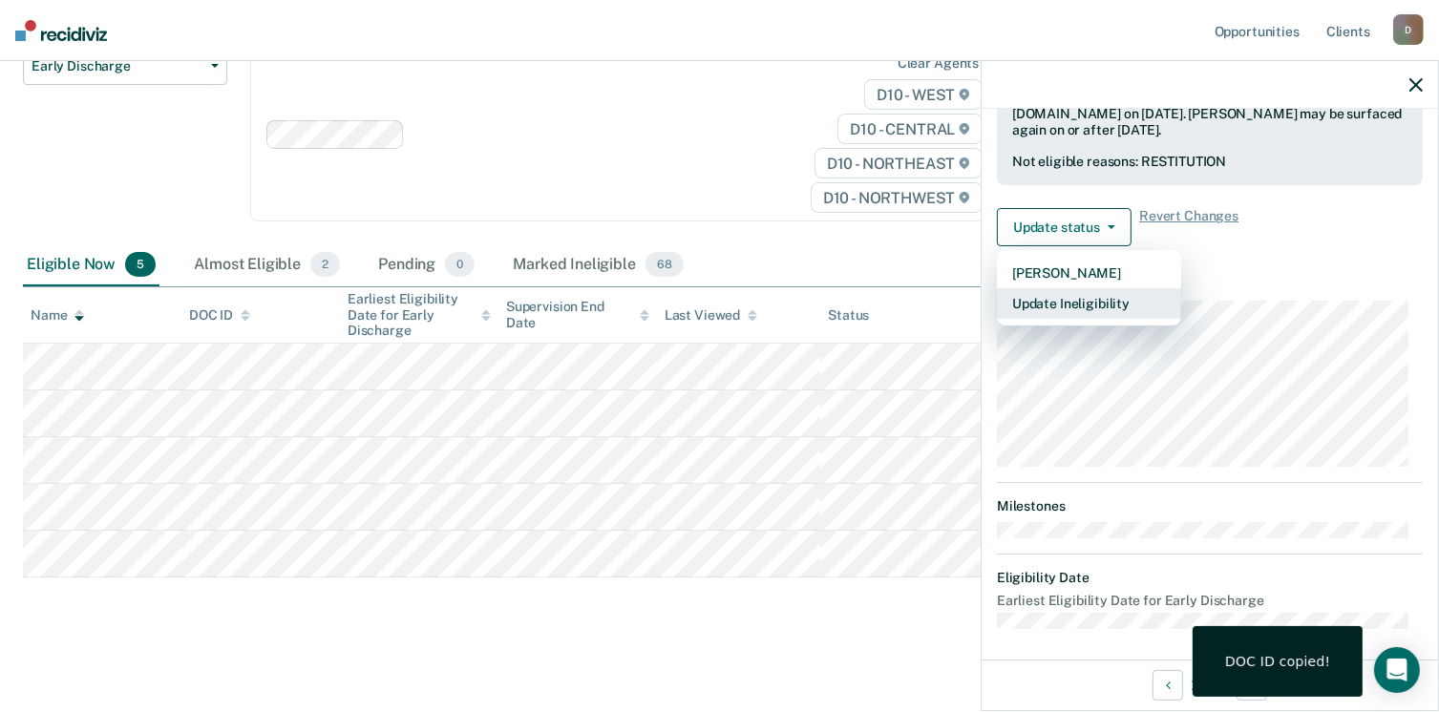
click at [1077, 294] on button "Update Ineligibility" at bounding box center [1089, 303] width 184 height 31
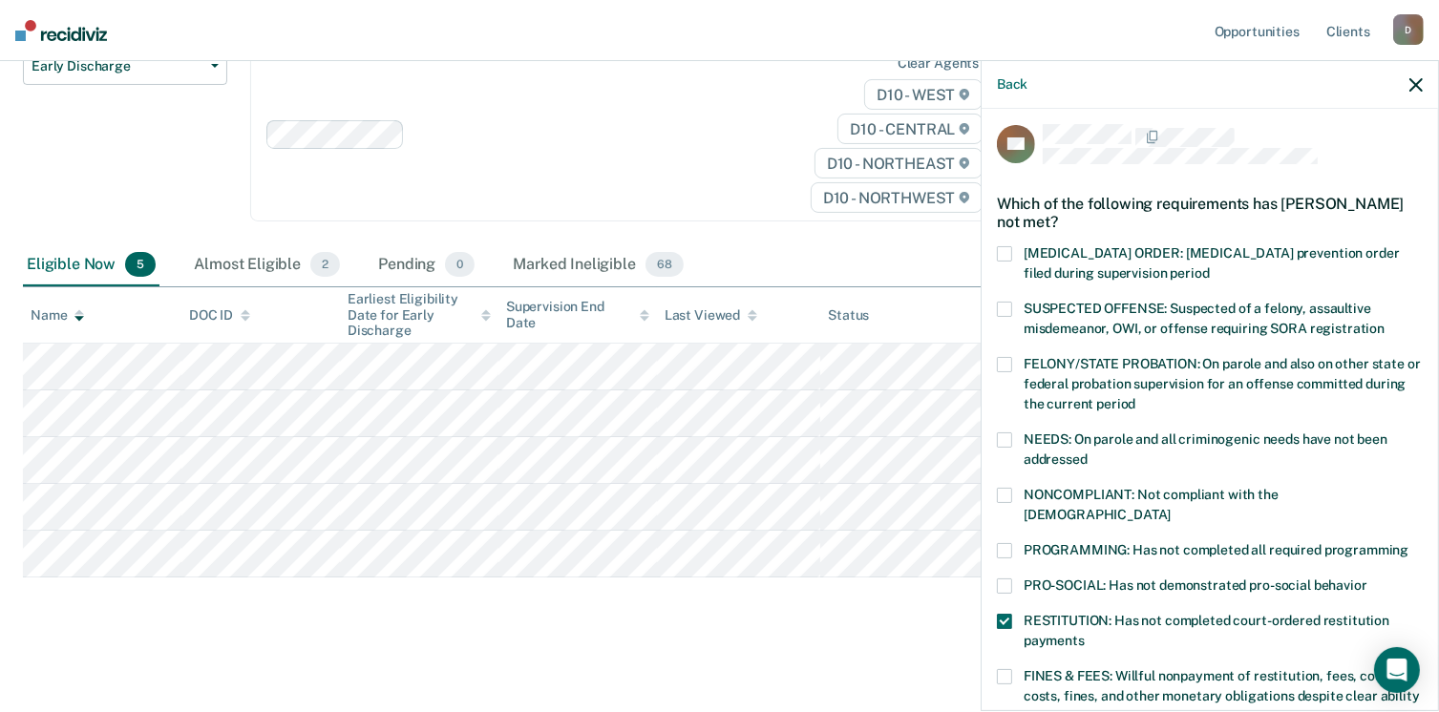
scroll to position [0, 0]
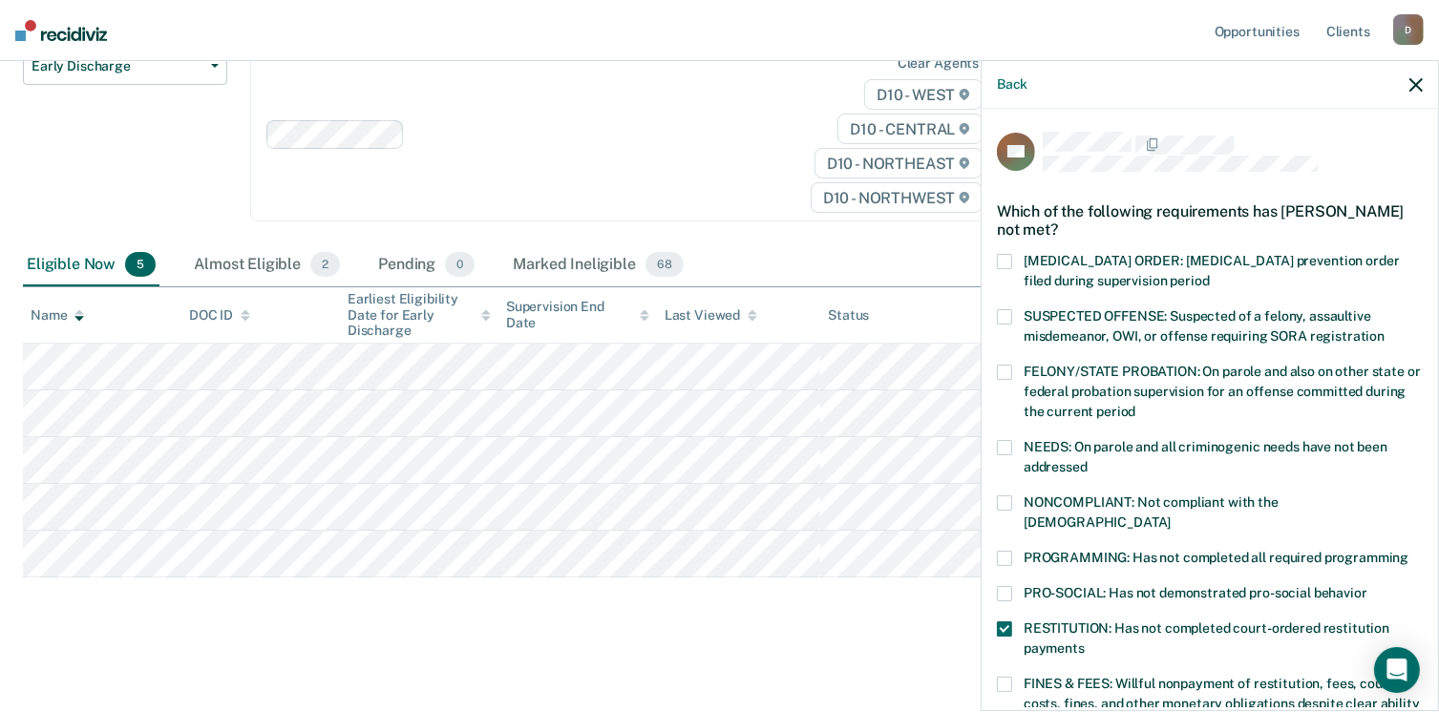
click at [1019, 456] on label "NEEDS: On parole and all criminogenic needs have not been addressed" at bounding box center [1210, 460] width 426 height 40
click at [1087, 460] on input "NEEDS: On parole and all criminogenic needs have not been addressed" at bounding box center [1087, 460] width 0 height 0
click at [1004, 444] on span at bounding box center [1004, 447] width 15 height 15
click at [1087, 460] on input "NEEDS: On parole and all criminogenic needs have not been addressed" at bounding box center [1087, 460] width 0 height 0
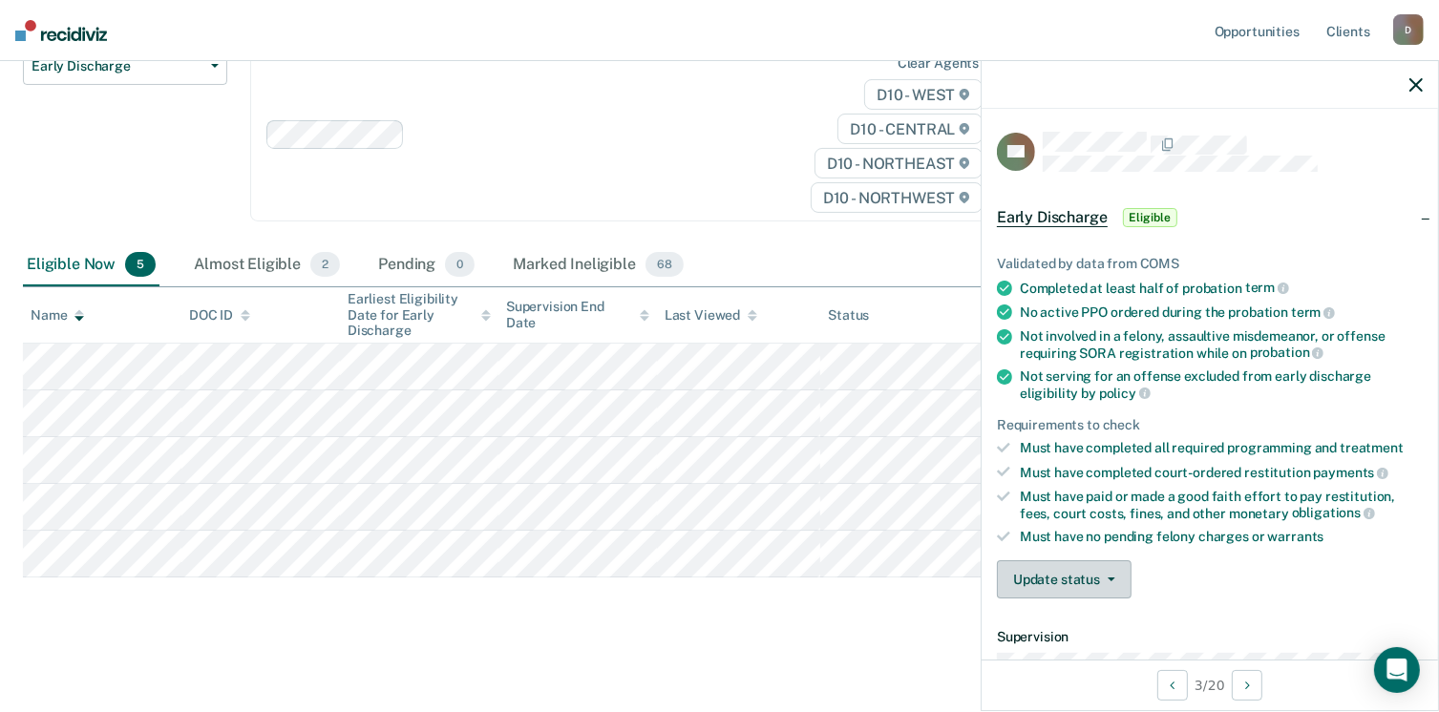
click at [1123, 571] on button "Update status" at bounding box center [1064, 579] width 135 height 38
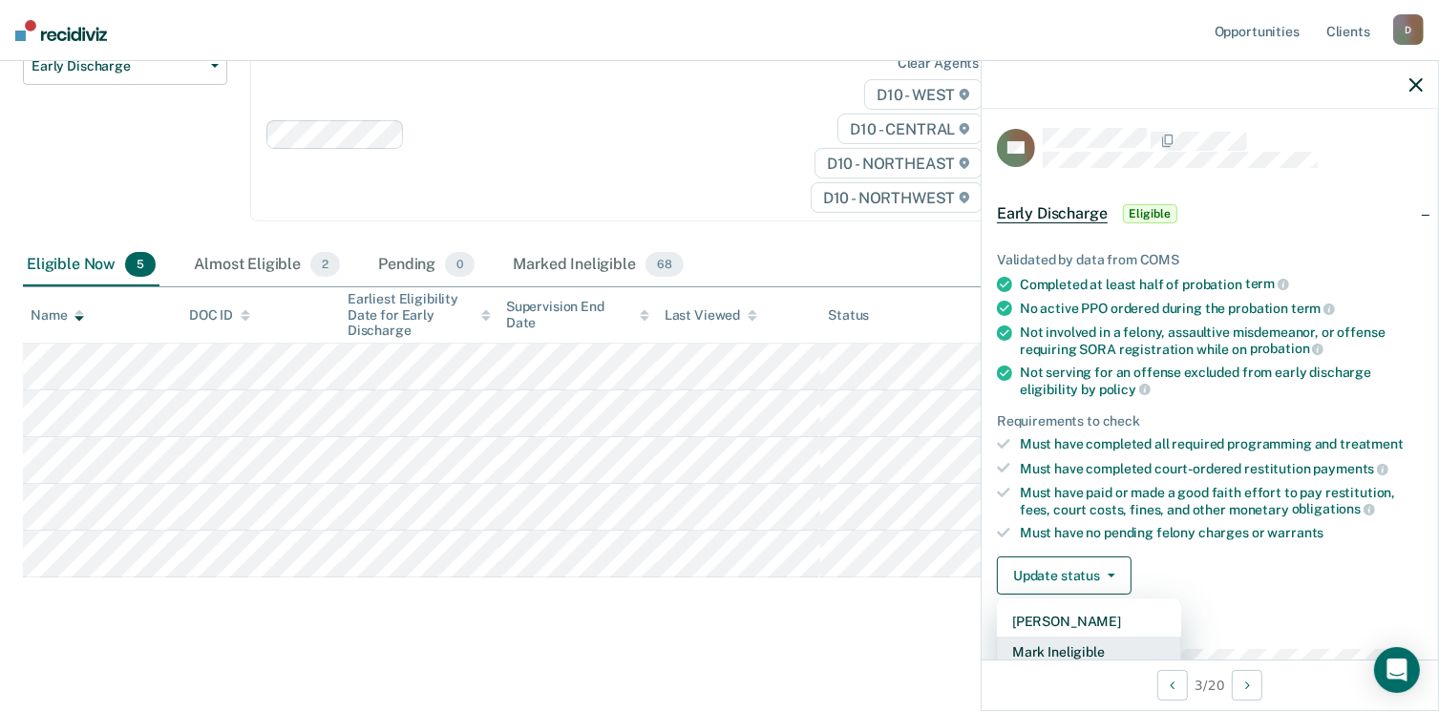
click at [1077, 652] on button "Mark Ineligible" at bounding box center [1089, 652] width 184 height 31
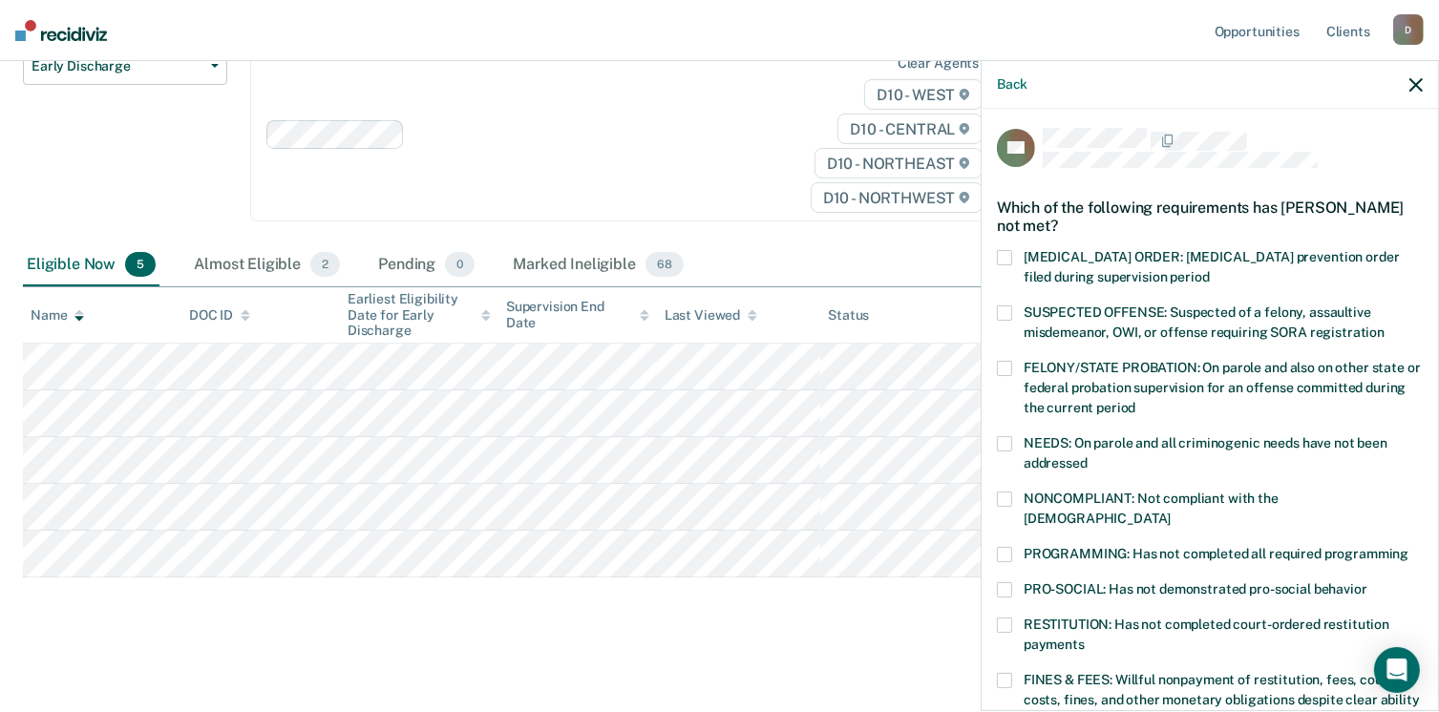
click at [1003, 618] on span at bounding box center [1004, 625] width 15 height 15
click at [1084, 638] on input "RESTITUTION: Has not completed court-ordered restitution payments" at bounding box center [1084, 638] width 0 height 0
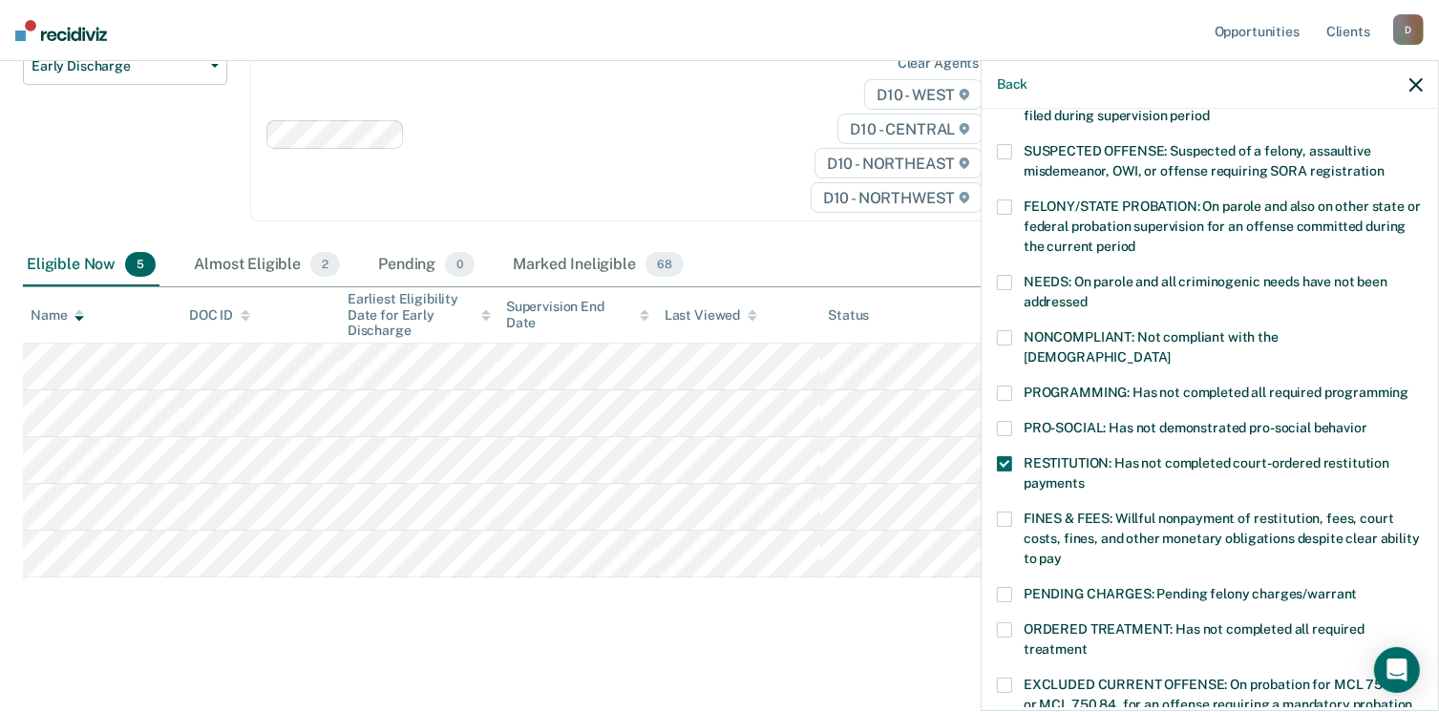
scroll to position [601, 0]
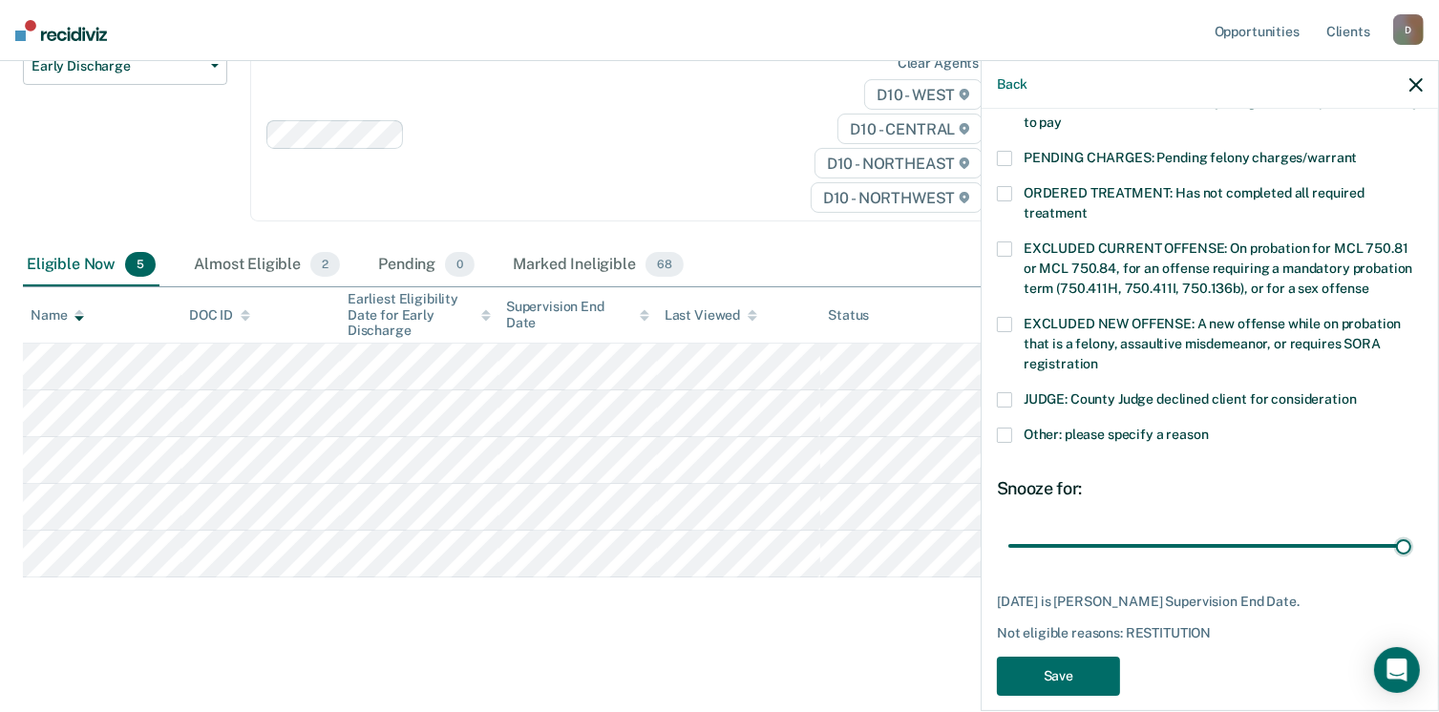
drag, startPoint x: 1282, startPoint y: 526, endPoint x: 1431, endPoint y: 524, distance: 148.9
type input "42"
click at [1411, 530] on input "range" at bounding box center [1209, 546] width 403 height 33
click at [1052, 657] on button "Save" at bounding box center [1058, 676] width 123 height 39
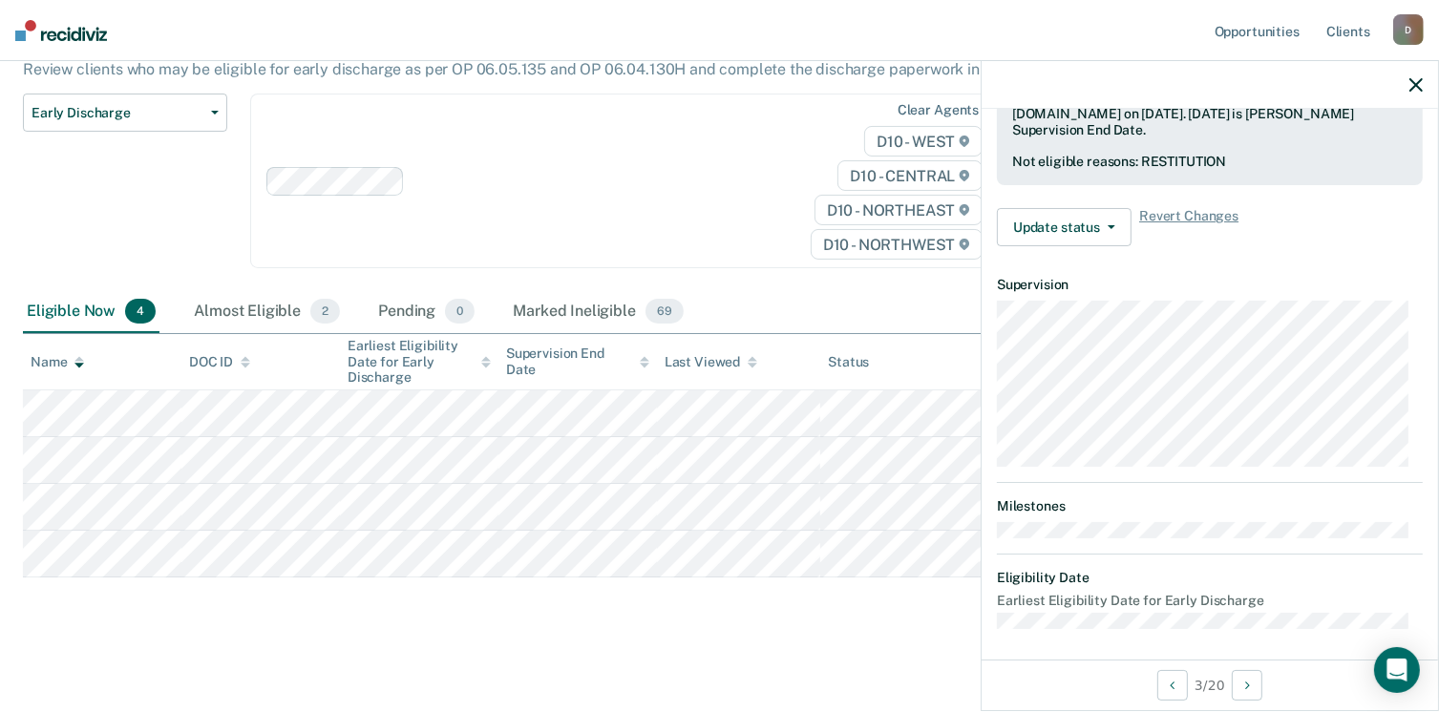
scroll to position [352, 0]
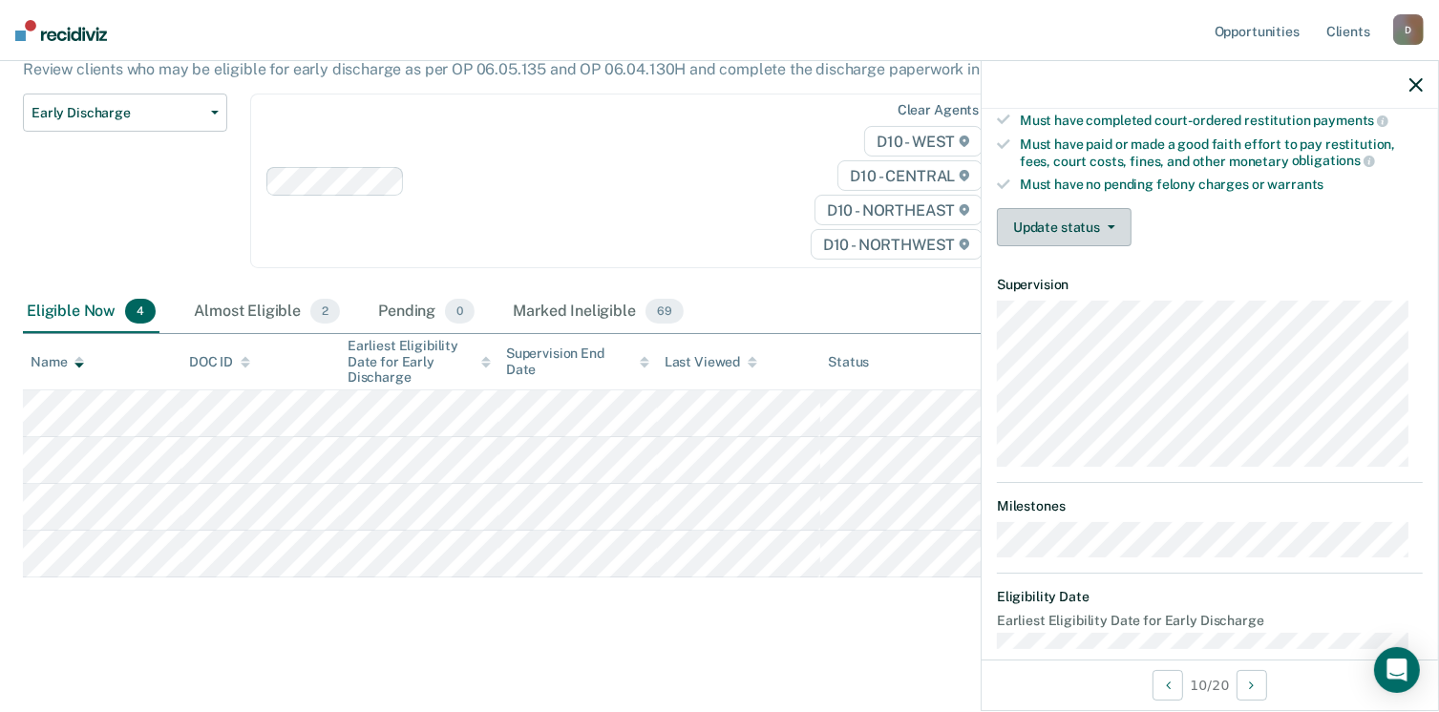
click at [1127, 221] on button "Update status" at bounding box center [1064, 227] width 135 height 38
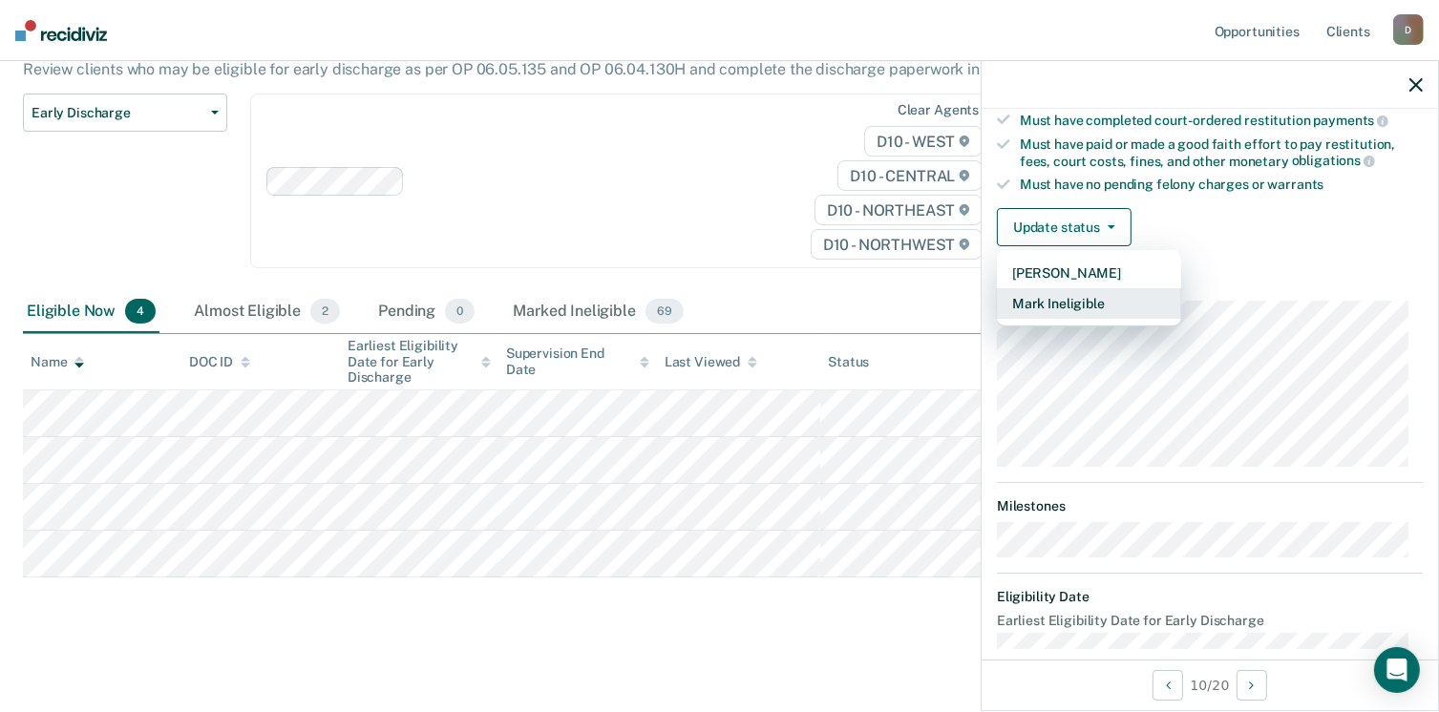
click at [1069, 288] on button "Mark Ineligible" at bounding box center [1089, 303] width 184 height 31
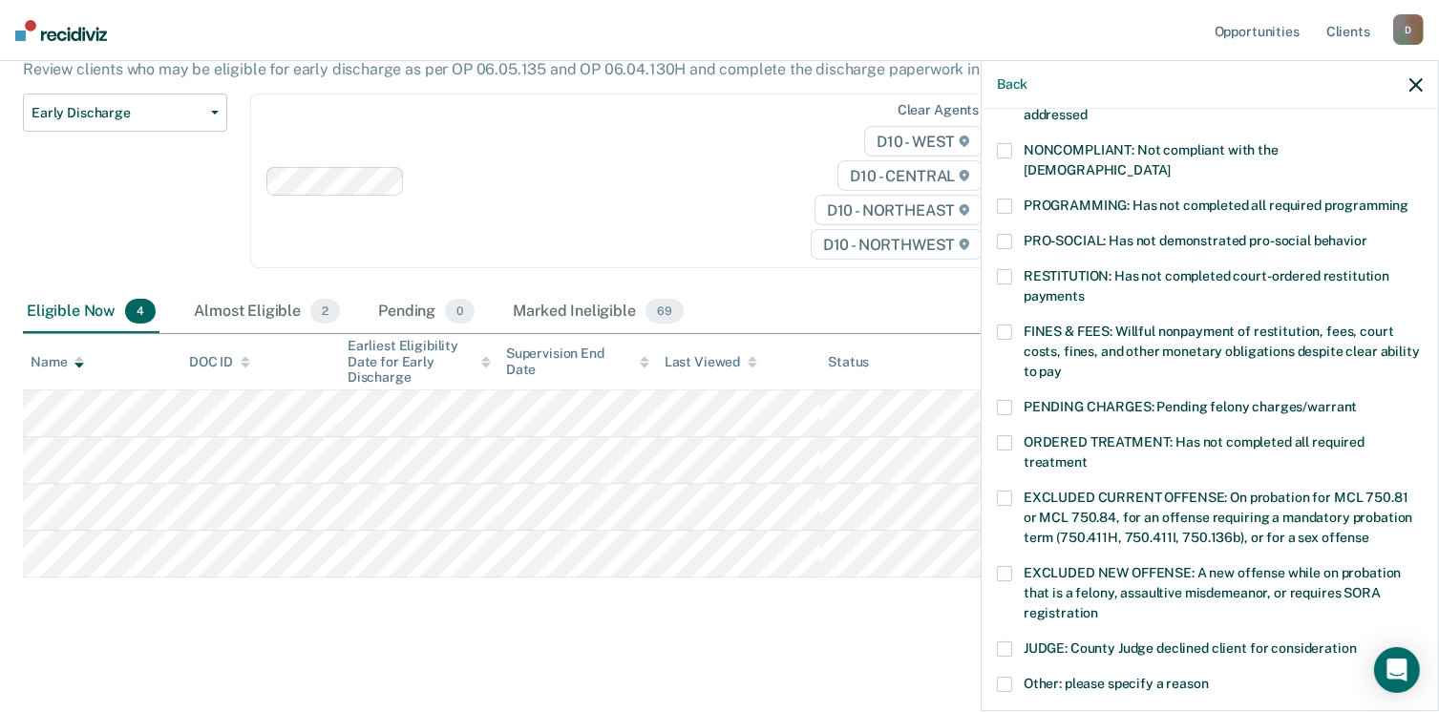
click at [1004, 199] on span at bounding box center [1004, 206] width 15 height 15
click at [1408, 199] on input "PROGRAMMING: Has not completed all required programming" at bounding box center [1408, 199] width 0 height 0
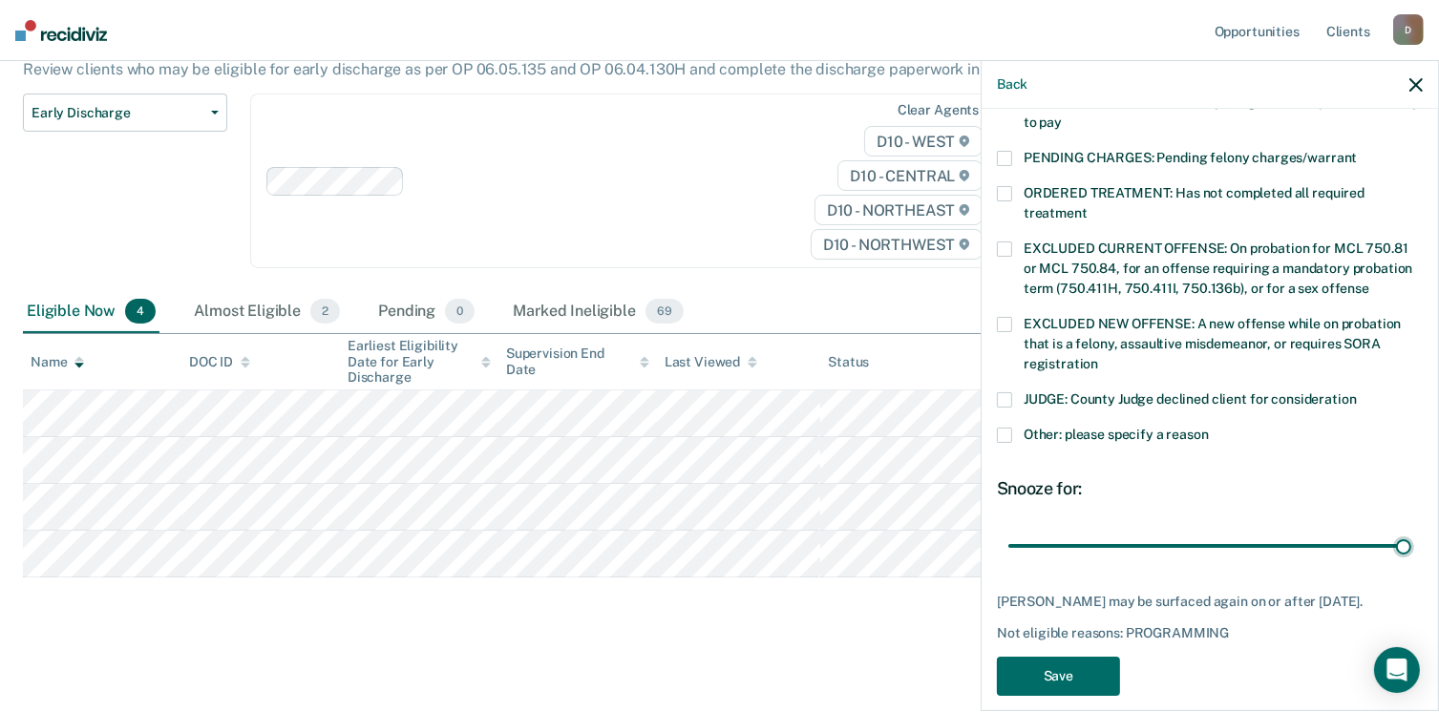
drag, startPoint x: 1131, startPoint y: 524, endPoint x: 1428, endPoint y: 511, distance: 297.2
type input "90"
click at [1411, 530] on input "range" at bounding box center [1209, 546] width 403 height 33
click at [1077, 657] on button "Save" at bounding box center [1058, 676] width 123 height 39
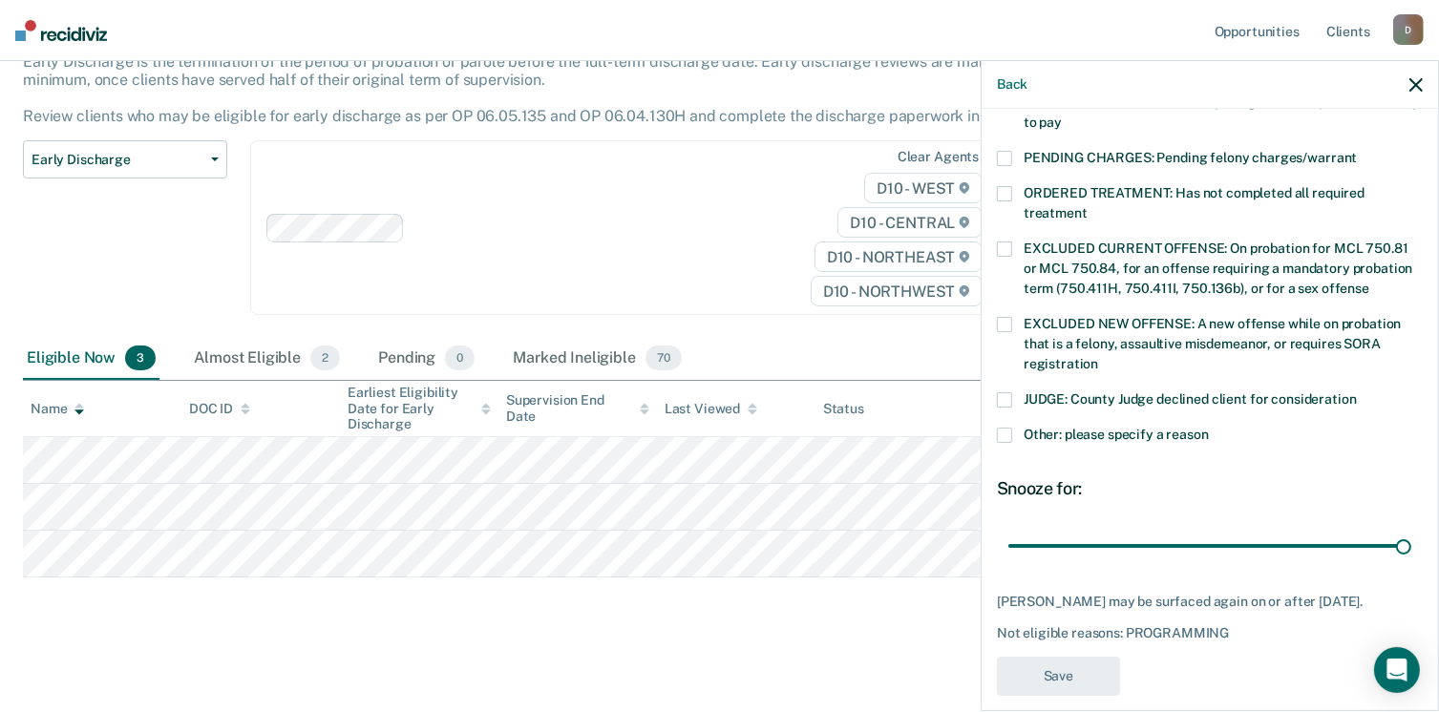
scroll to position [514, 0]
